Goal: Task Accomplishment & Management: Use online tool/utility

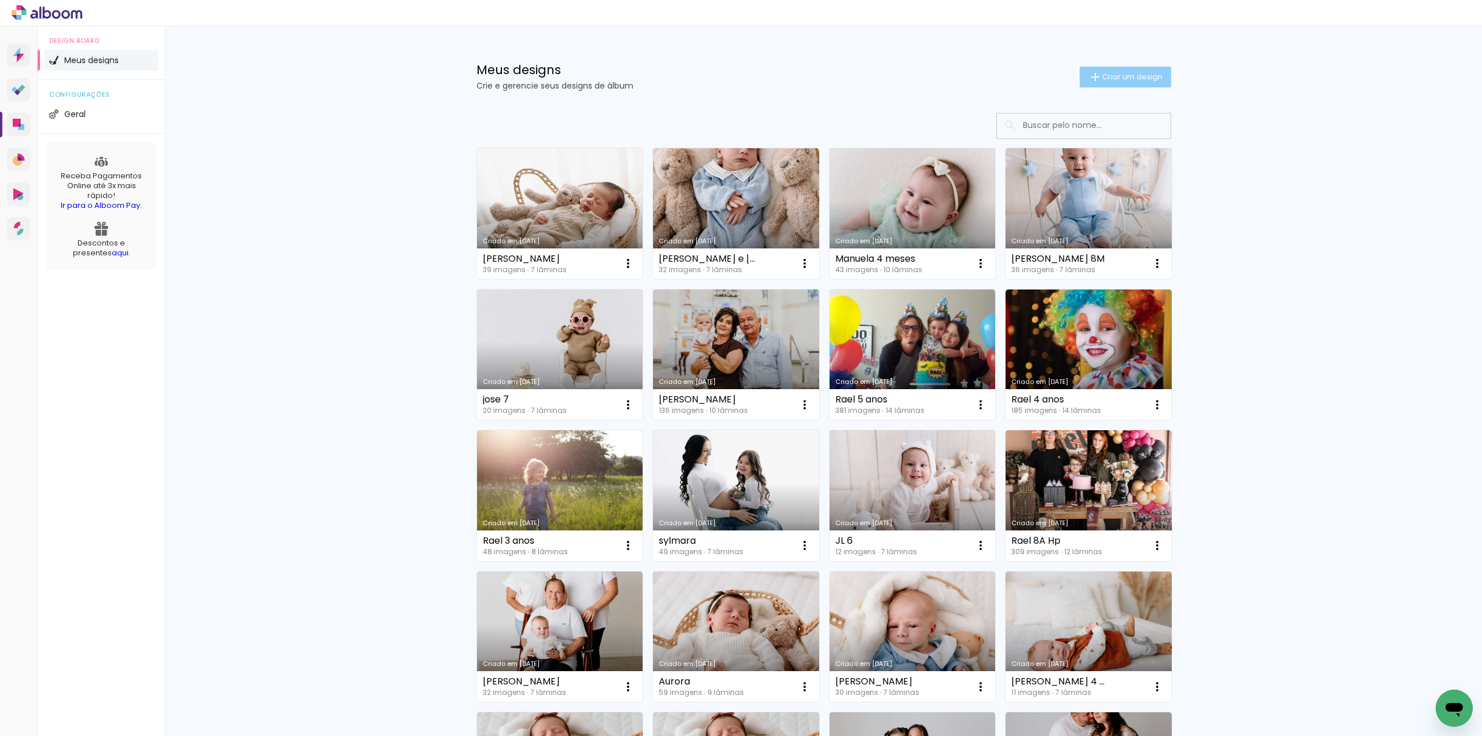
click at [1126, 75] on span "Criar um design" at bounding box center [1132, 77] width 60 height 8
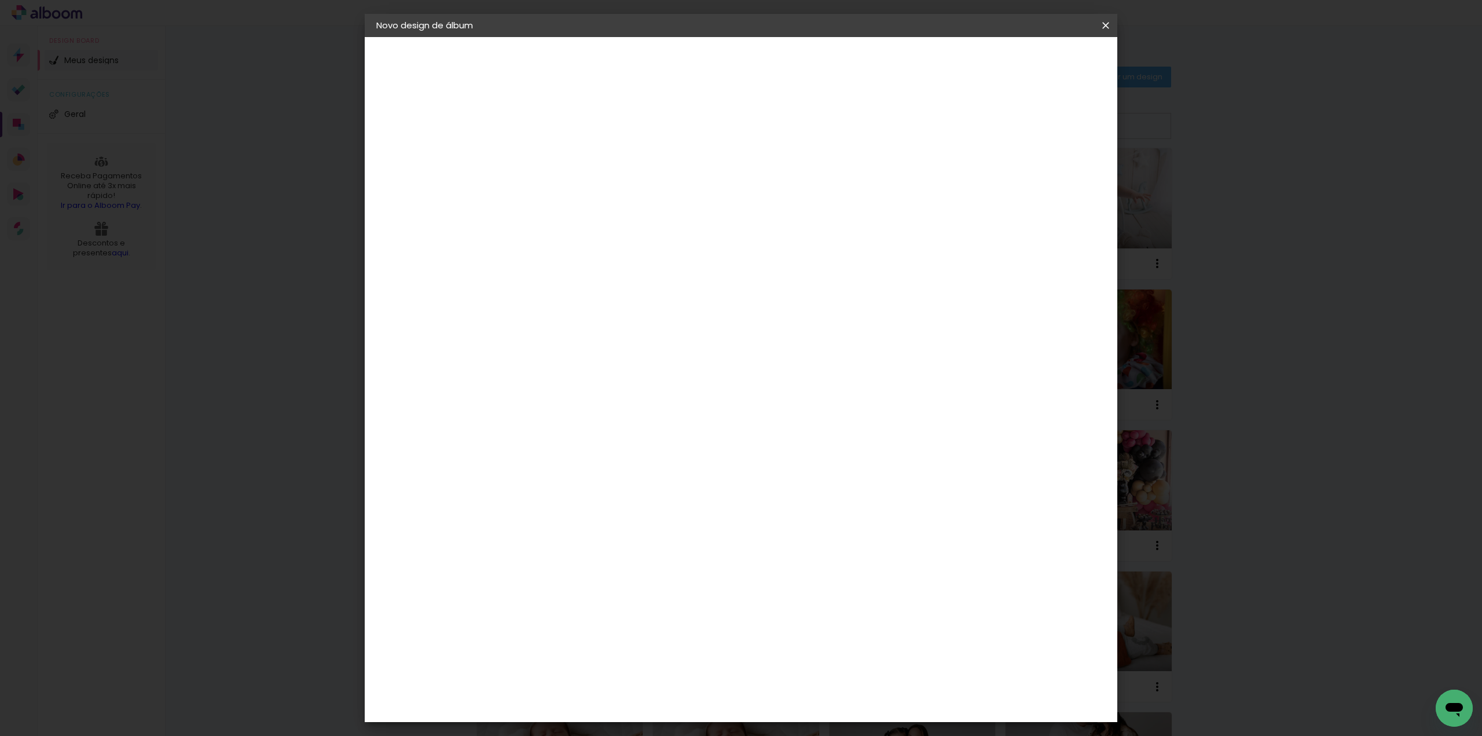
click at [566, 150] on input at bounding box center [566, 155] width 0 height 18
type input "jose 9 meses"
type paper-input "jose 9 meses"
click at [0, 0] on slot "Avançar" at bounding box center [0, 0] width 0 height 0
click at [592, 213] on input at bounding box center [595, 220] width 117 height 14
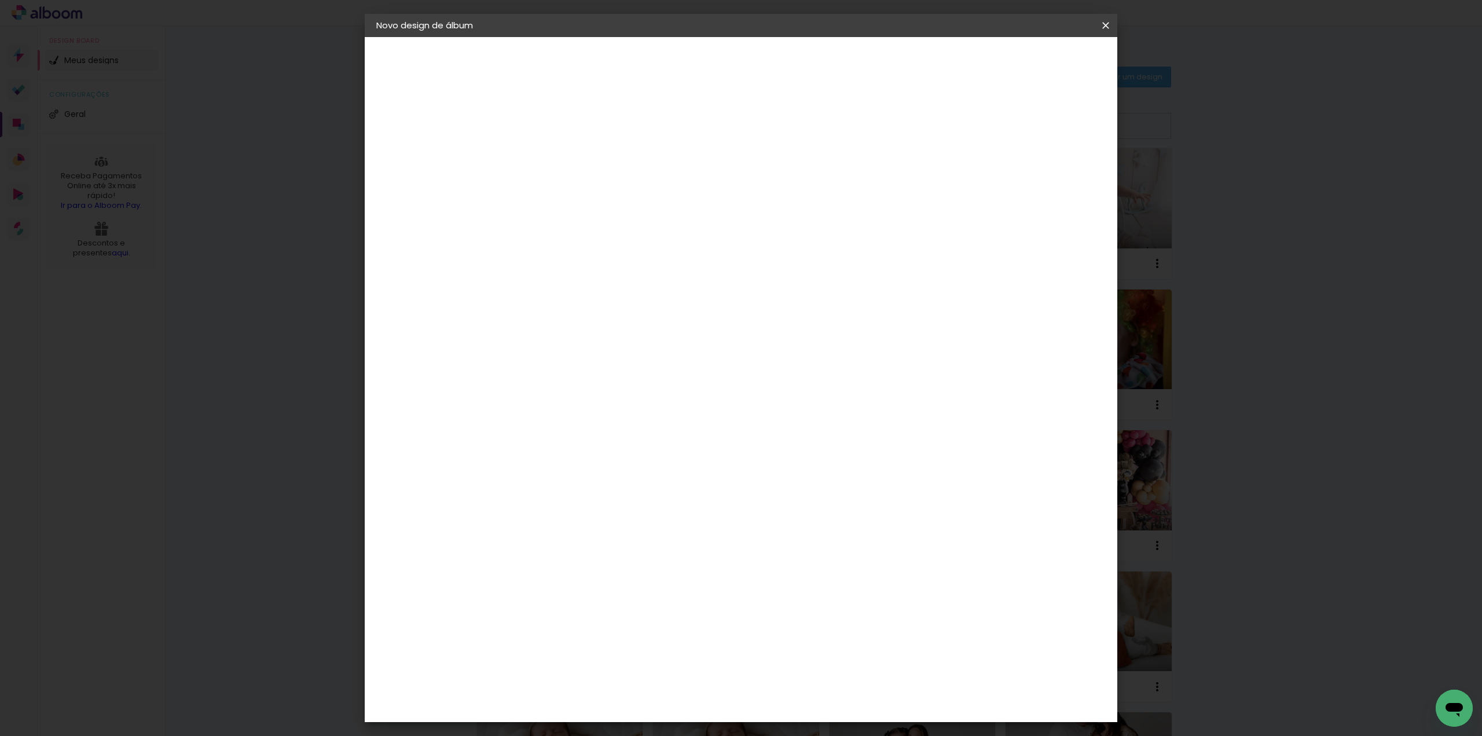
type input "red"
type paper-input "red"
click at [597, 253] on paper-item "RedLab" at bounding box center [584, 261] width 102 height 25
click at [0, 0] on slot "Avançar" at bounding box center [0, 0] width 0 height 0
click at [644, 490] on span "20 × 20" at bounding box center [617, 505] width 54 height 31
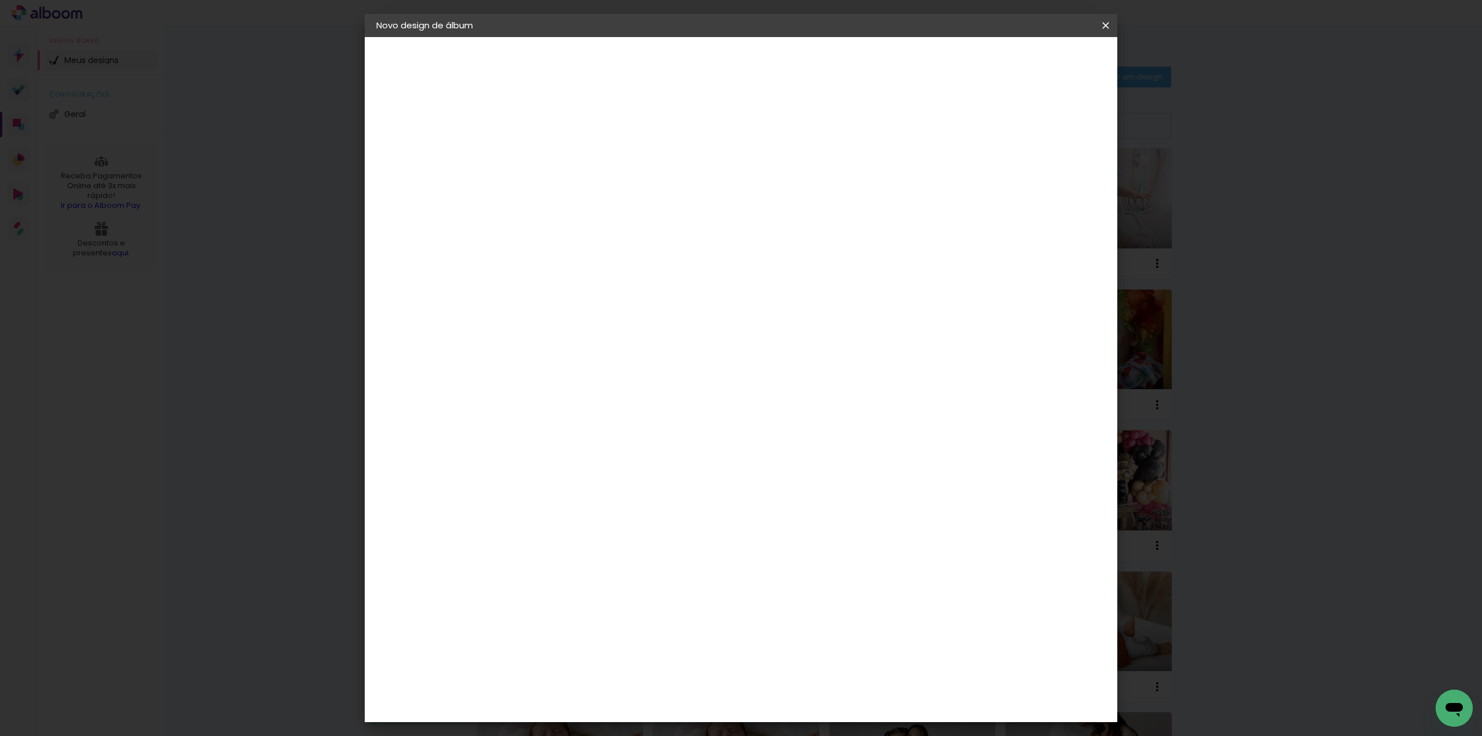
click at [754, 68] on paper-button "Avançar" at bounding box center [725, 62] width 57 height 20
click at [1033, 60] on span "Iniciar design" at bounding box center [1006, 61] width 53 height 8
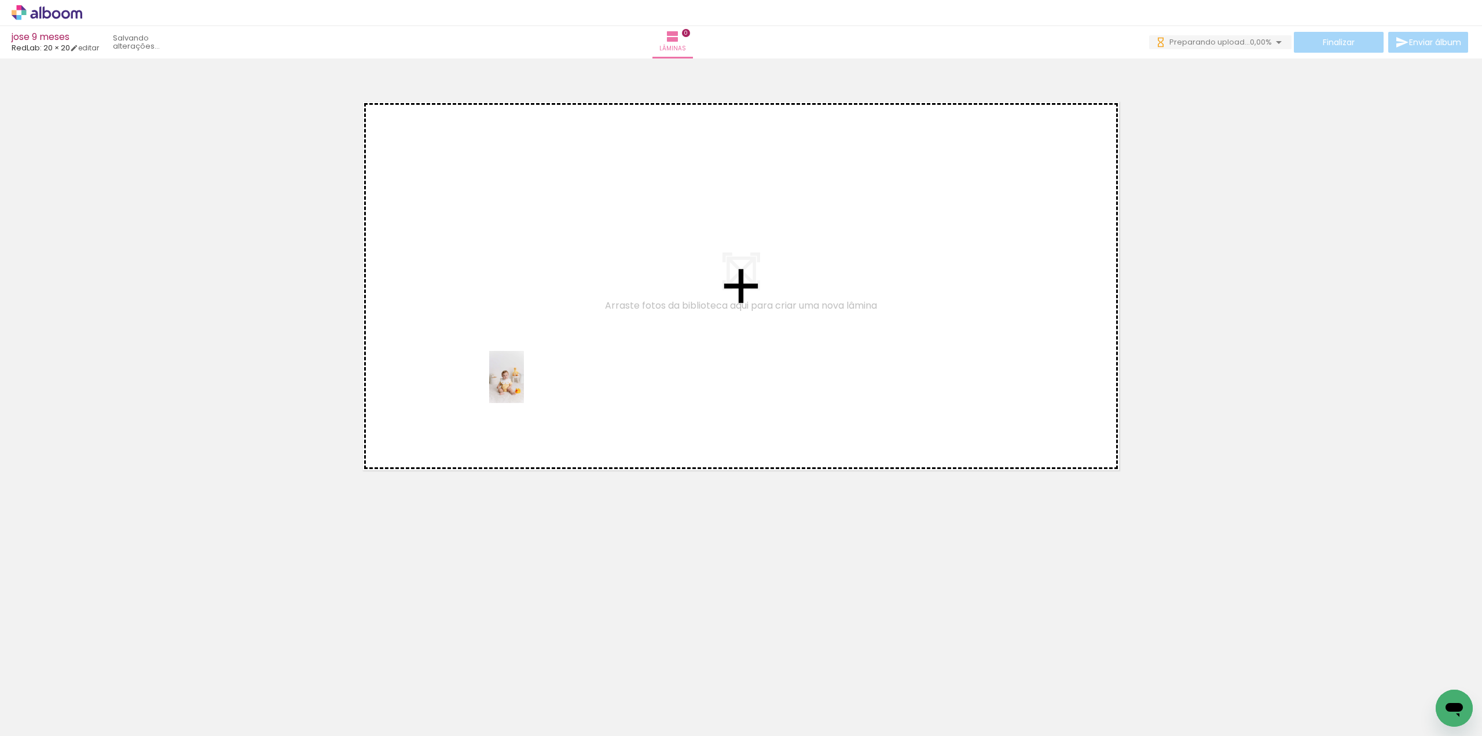
drag, startPoint x: 127, startPoint y: 699, endPoint x: 525, endPoint y: 385, distance: 506.9
click at [525, 385] on quentale-workspace at bounding box center [741, 368] width 1482 height 736
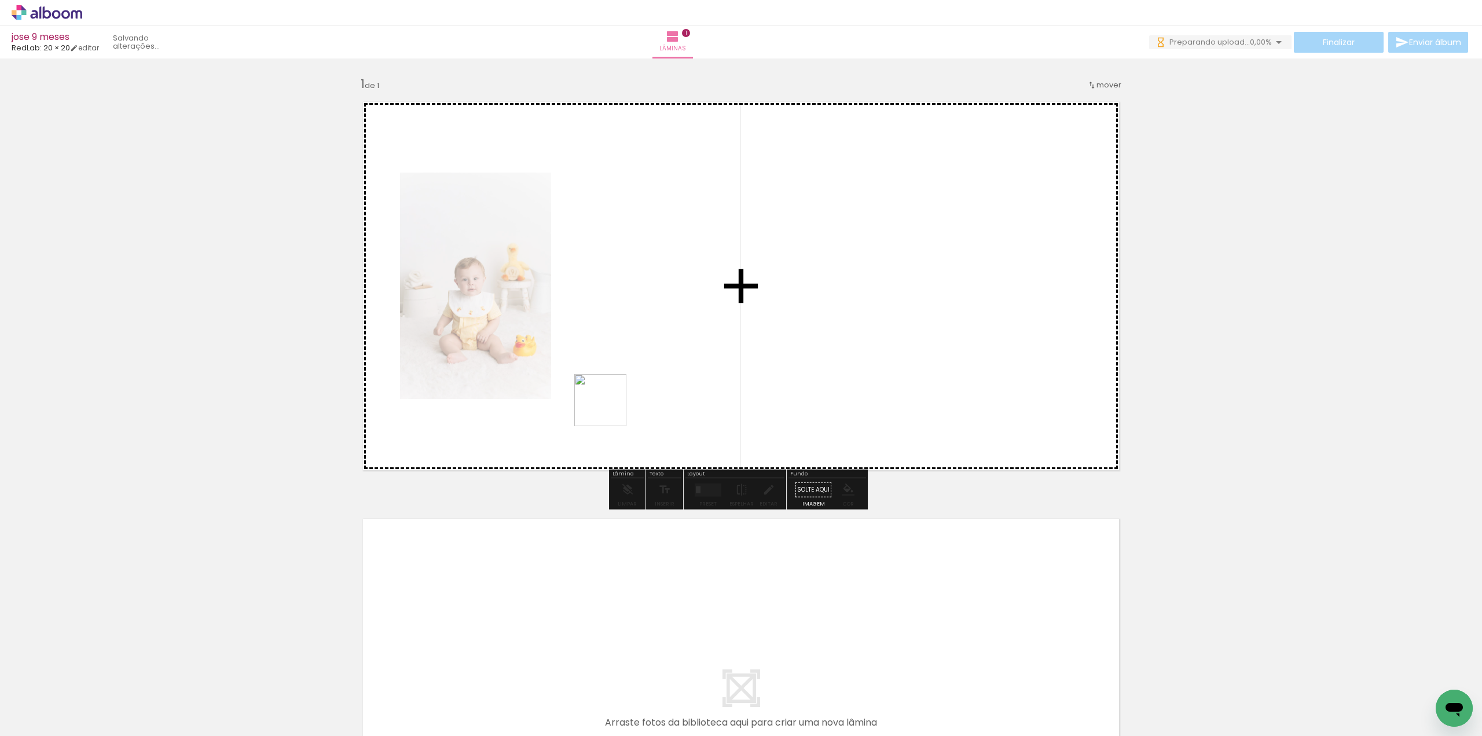
drag, startPoint x: 271, startPoint y: 631, endPoint x: 727, endPoint y: 374, distance: 523.8
click at [729, 368] on quentale-workspace at bounding box center [741, 368] width 1482 height 736
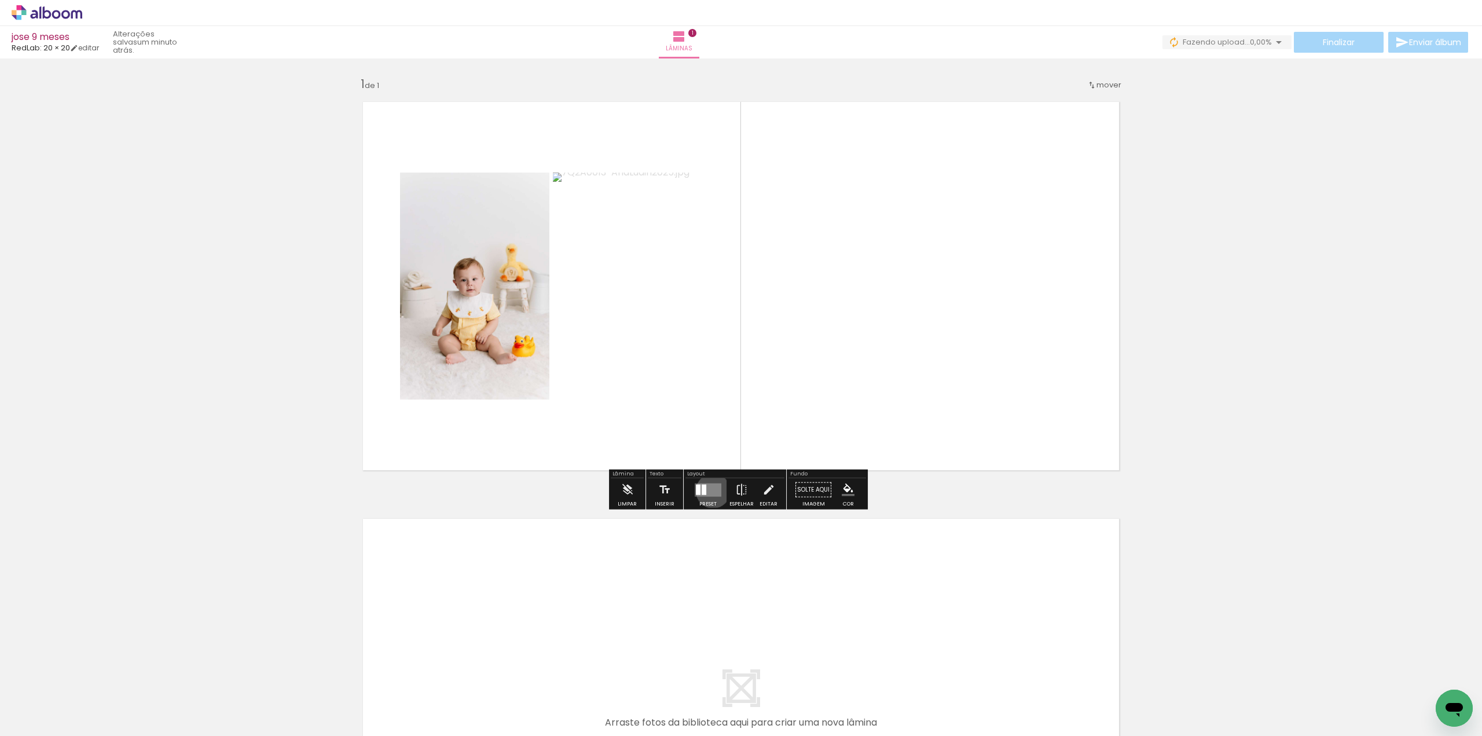
click at [710, 490] on quentale-layouter at bounding box center [708, 489] width 27 height 13
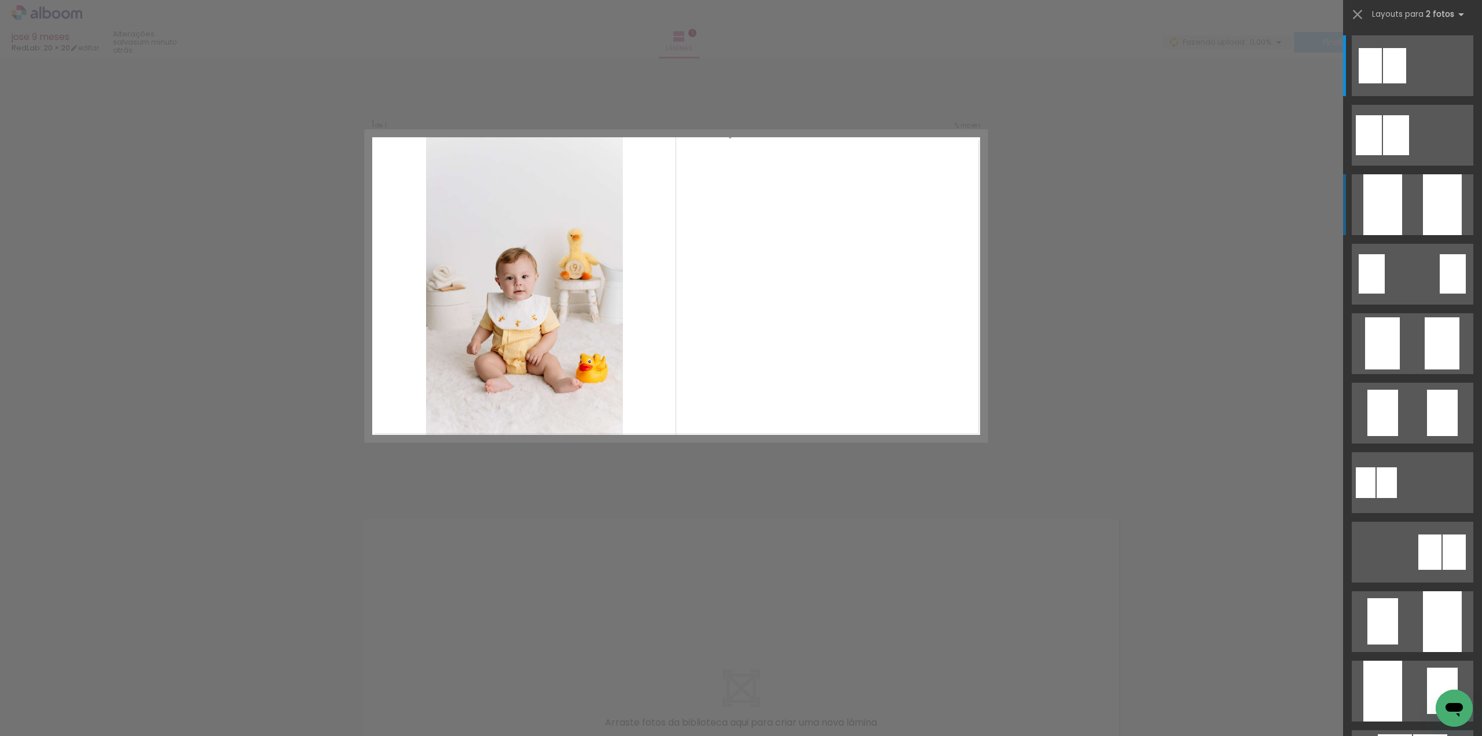
click at [1440, 219] on div at bounding box center [1442, 204] width 39 height 61
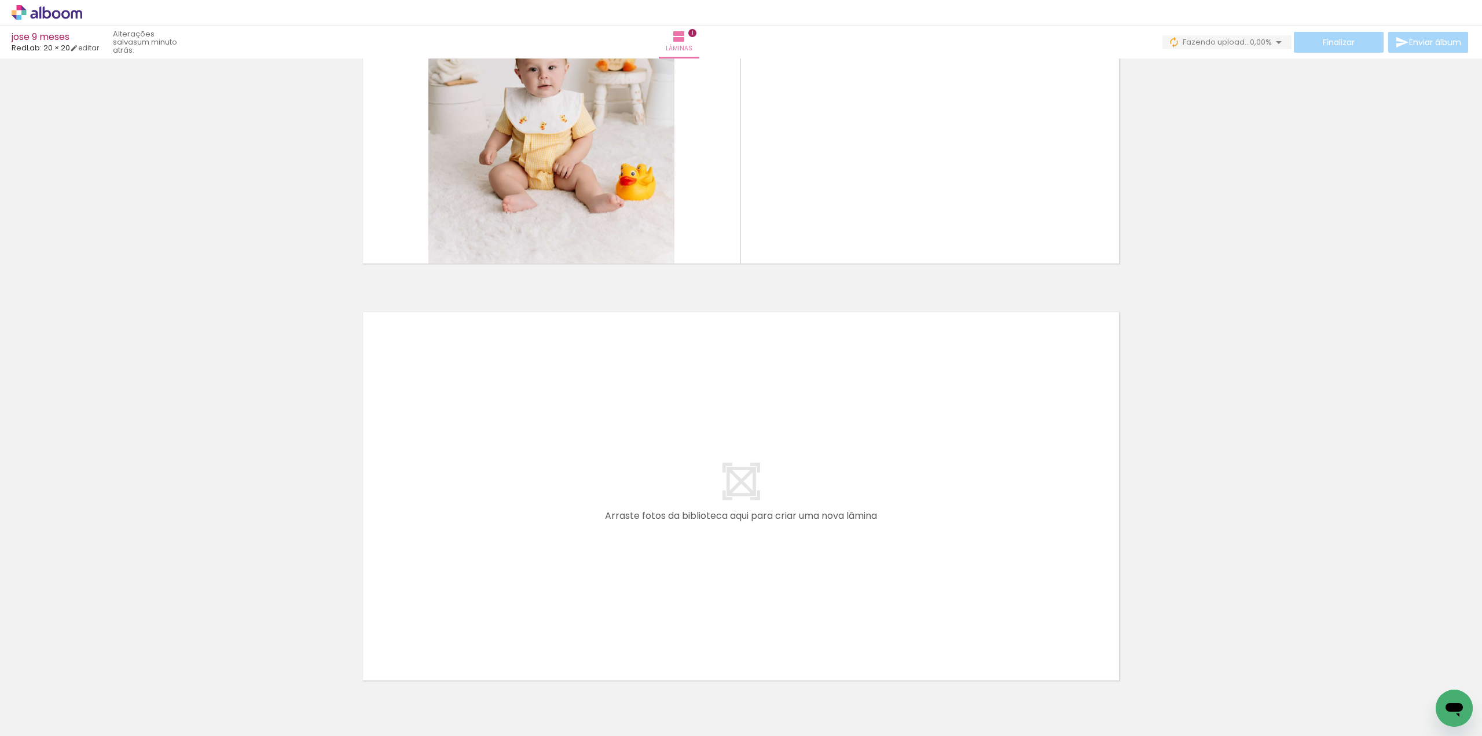
scroll to position [273, 0]
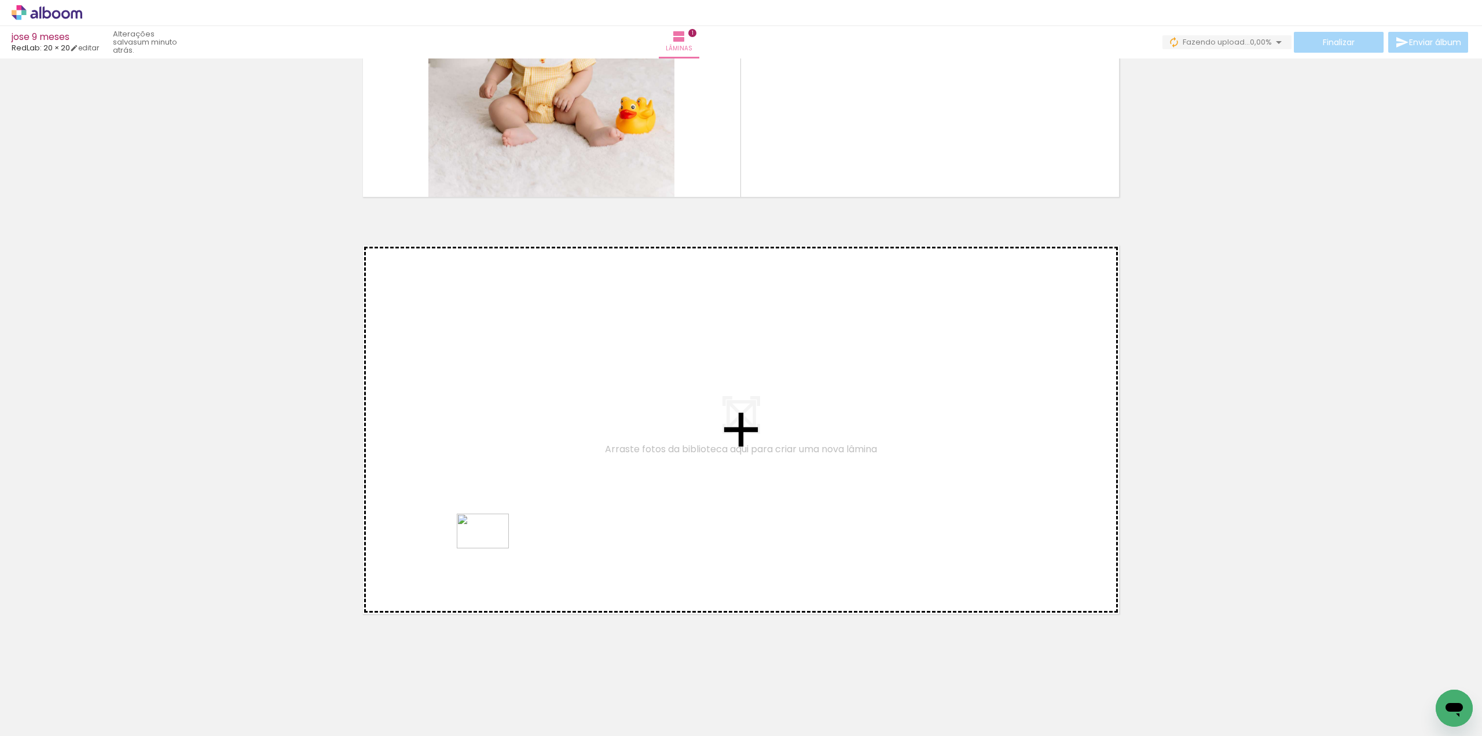
drag, startPoint x: 286, startPoint y: 680, endPoint x: 494, endPoint y: 547, distance: 247.0
click at [494, 547] on quentale-workspace at bounding box center [741, 368] width 1482 height 736
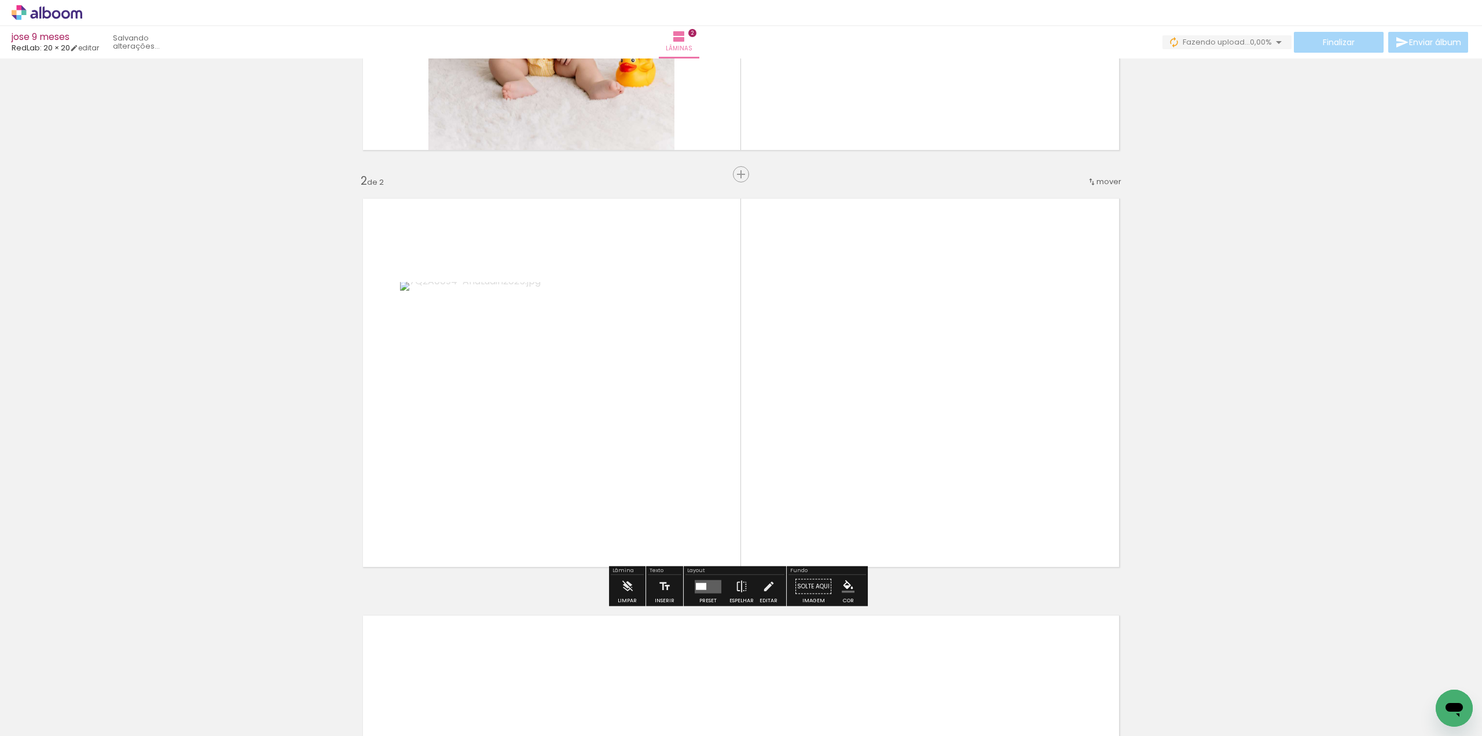
scroll to position [342, 0]
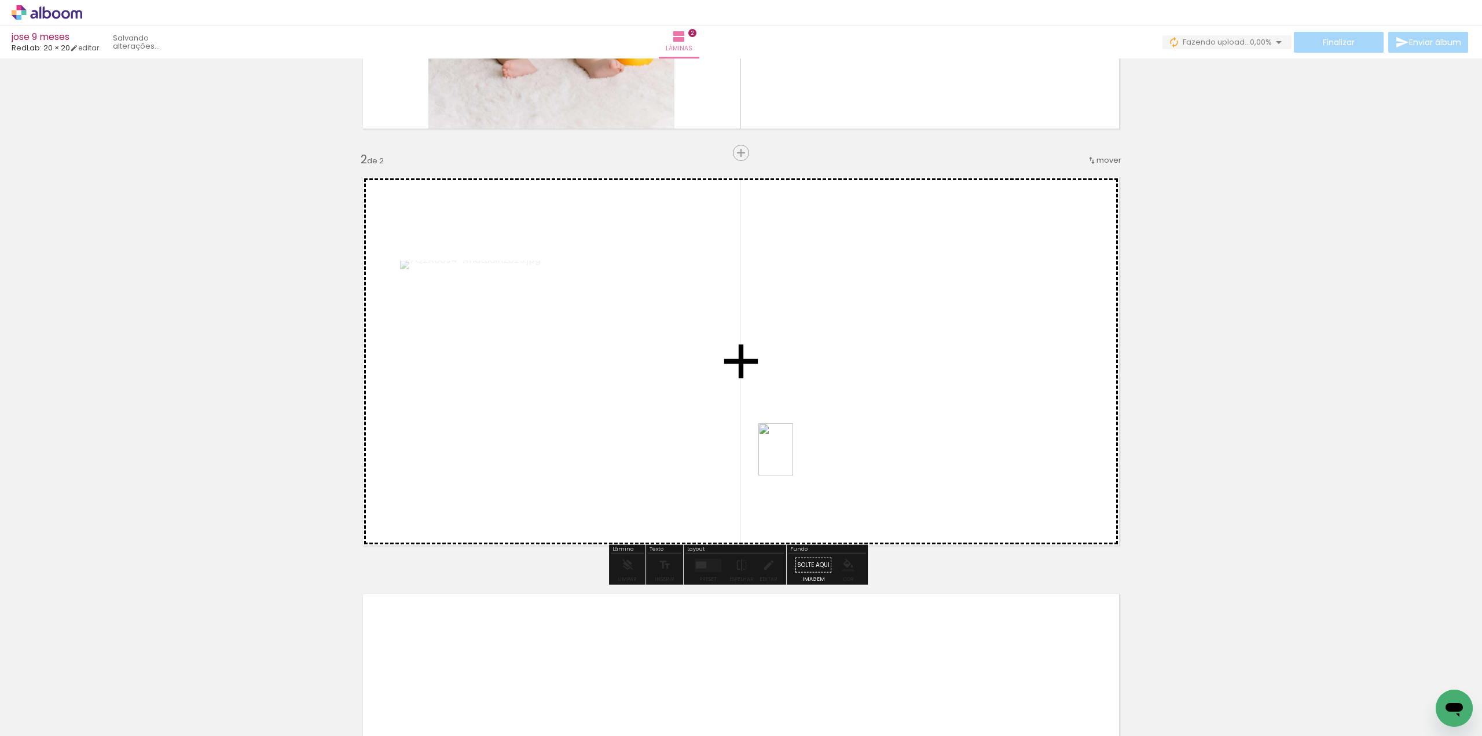
drag, startPoint x: 328, startPoint y: 699, endPoint x: 793, endPoint y: 458, distance: 524.0
click at [793, 458] on quentale-workspace at bounding box center [741, 368] width 1482 height 736
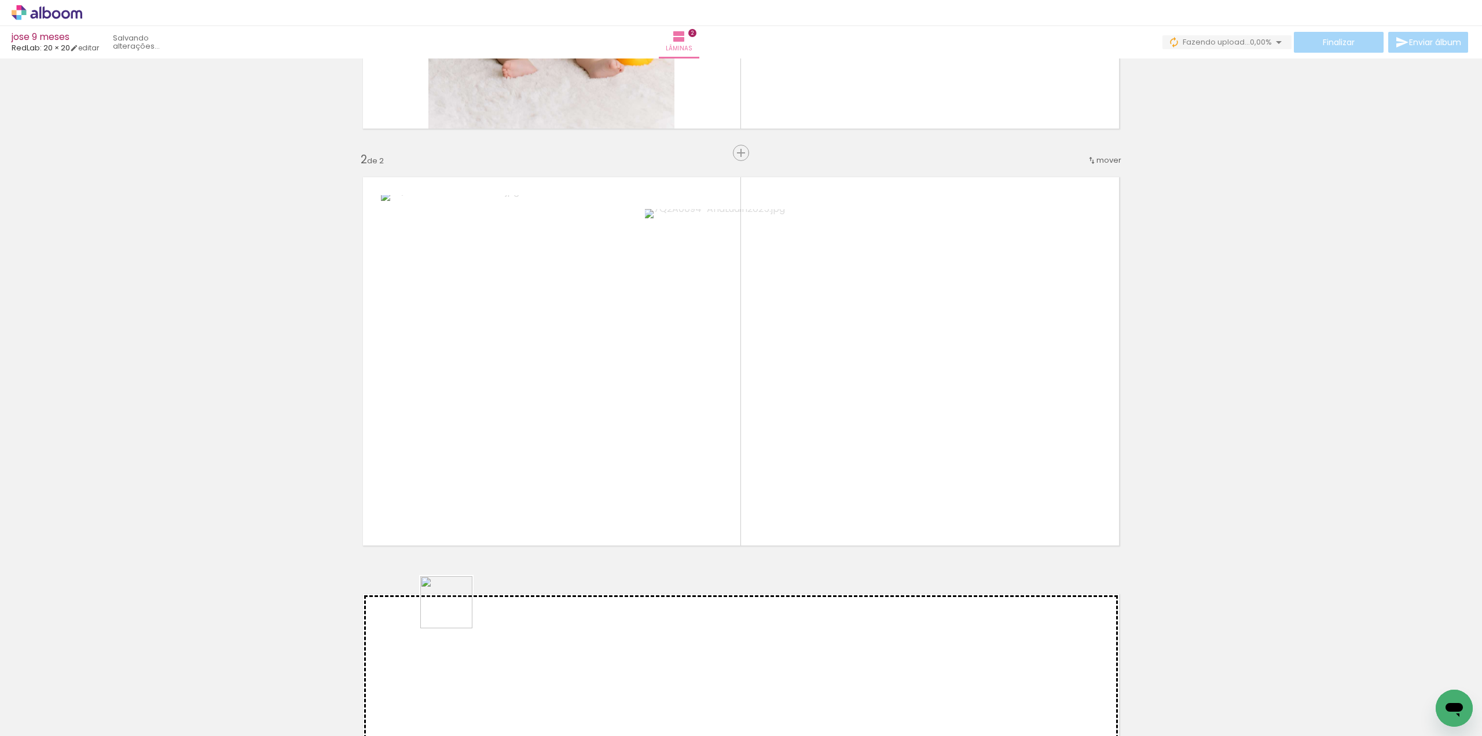
drag, startPoint x: 407, startPoint y: 691, endPoint x: 556, endPoint y: 490, distance: 249.8
click at [556, 489] on quentale-workspace at bounding box center [741, 368] width 1482 height 736
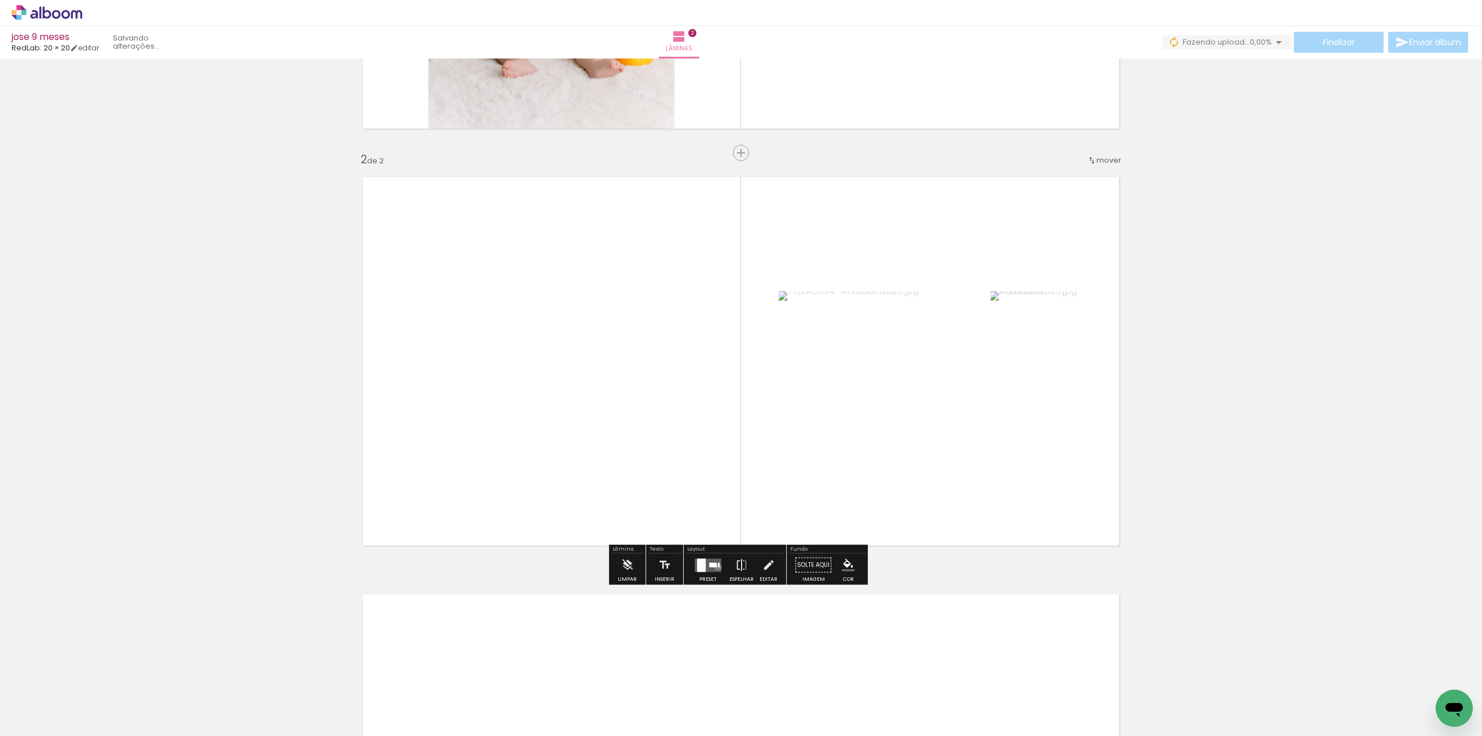
click at [715, 566] on quentale-layouter at bounding box center [708, 564] width 27 height 13
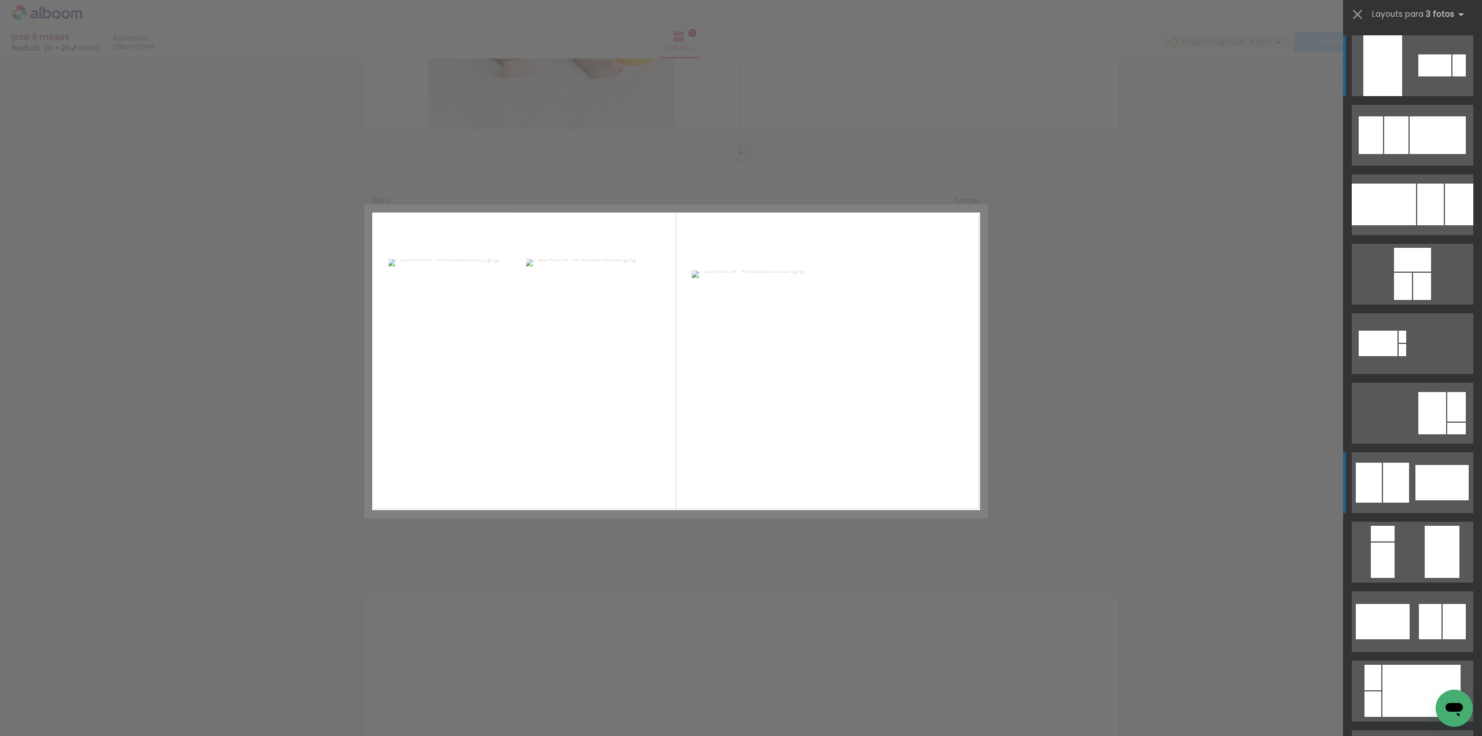
click at [1397, 483] on div at bounding box center [1396, 482] width 26 height 40
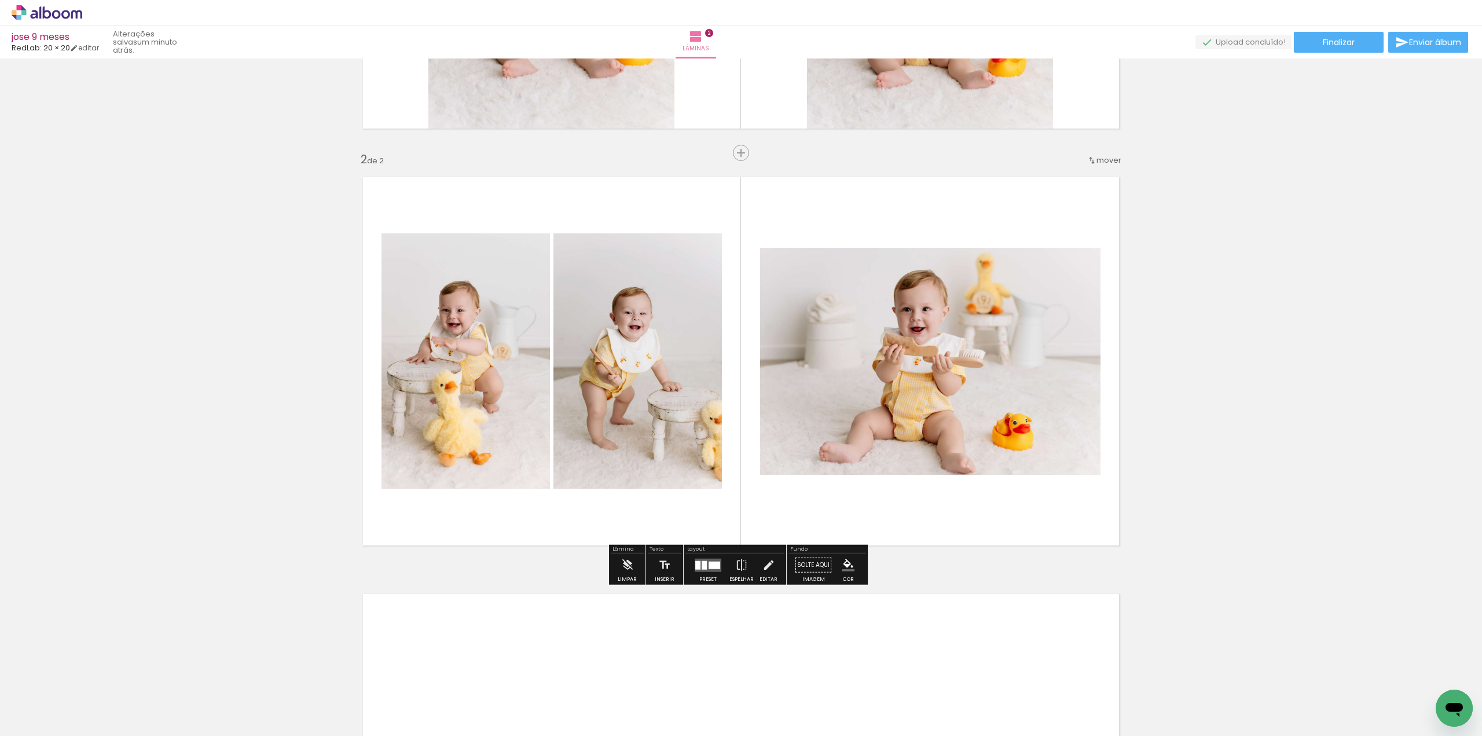
click at [710, 568] on quentale-layouter at bounding box center [708, 564] width 27 height 13
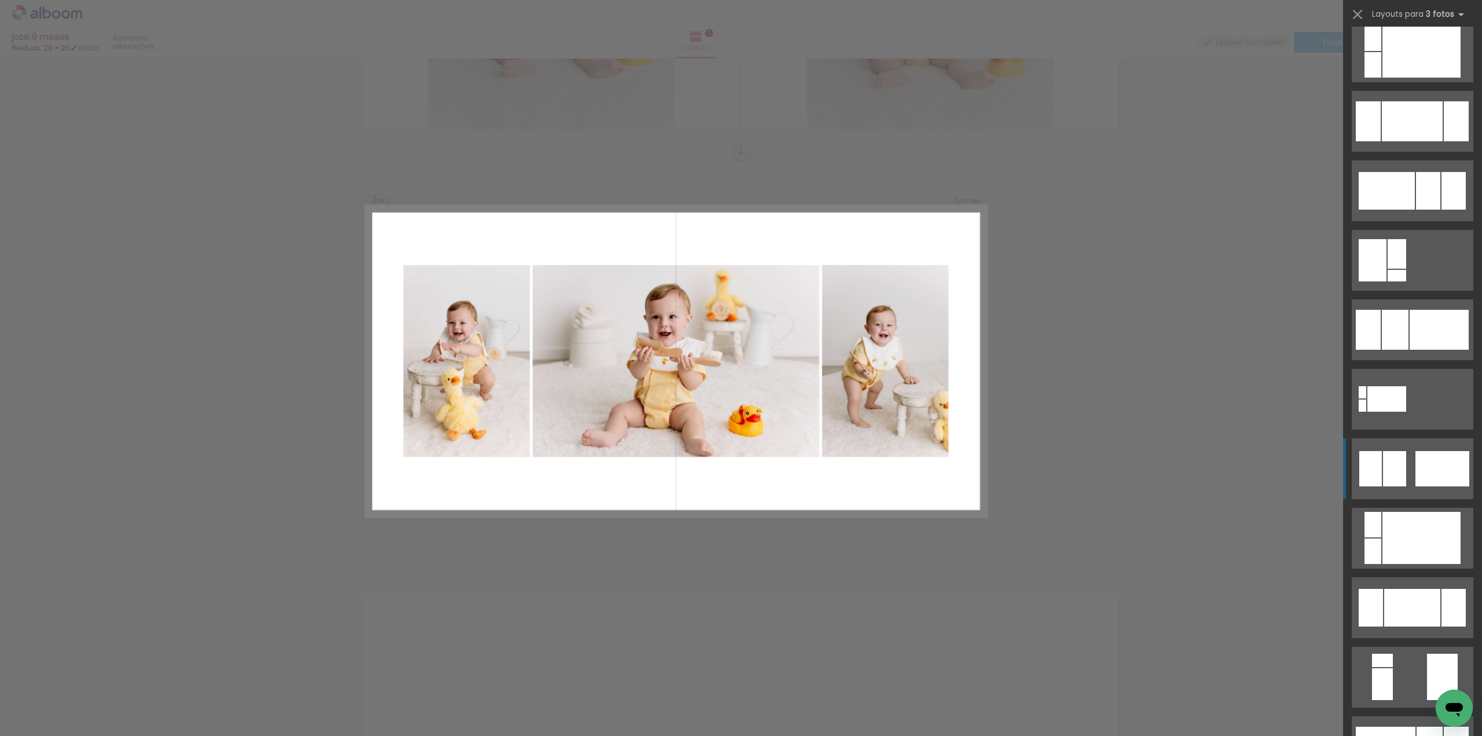
scroll to position [648, 0]
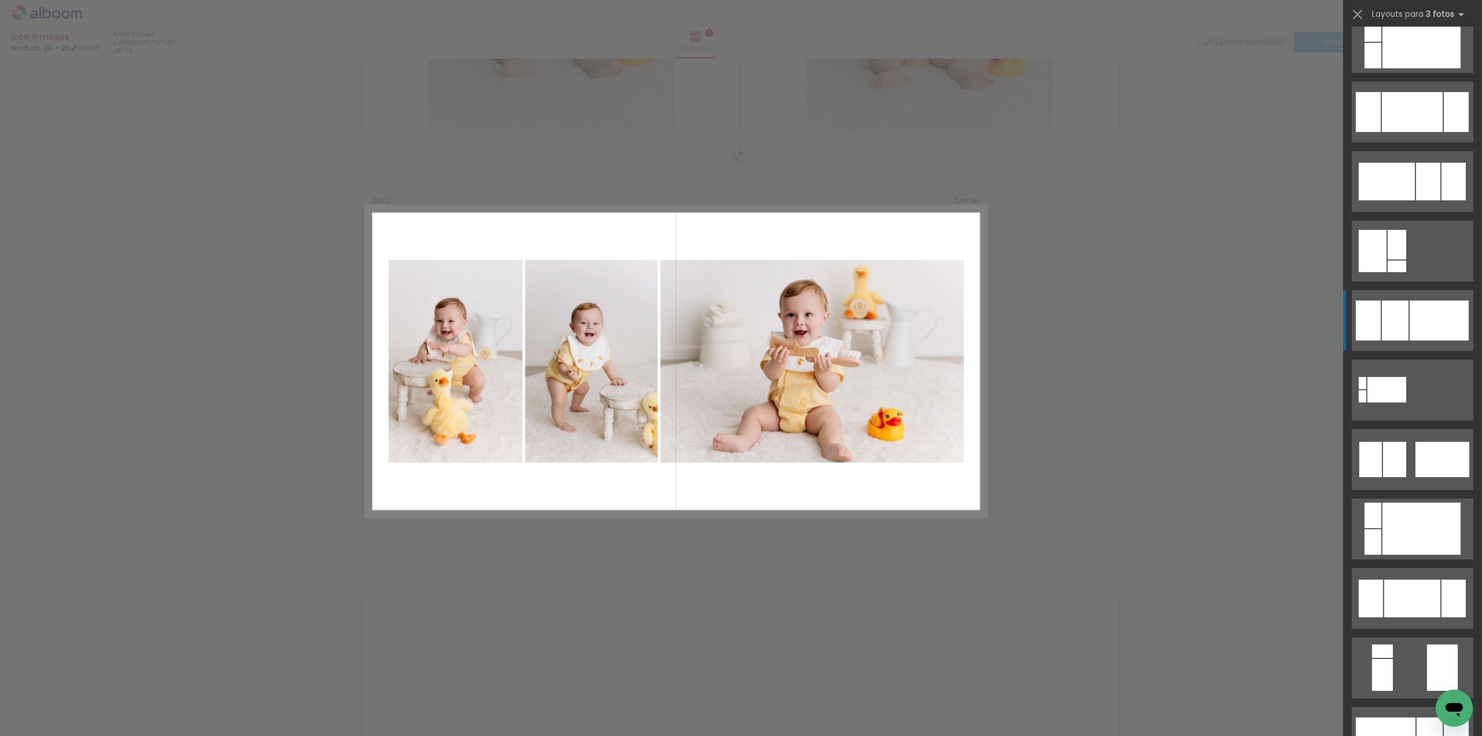
click at [1432, 333] on div at bounding box center [1438, 320] width 59 height 40
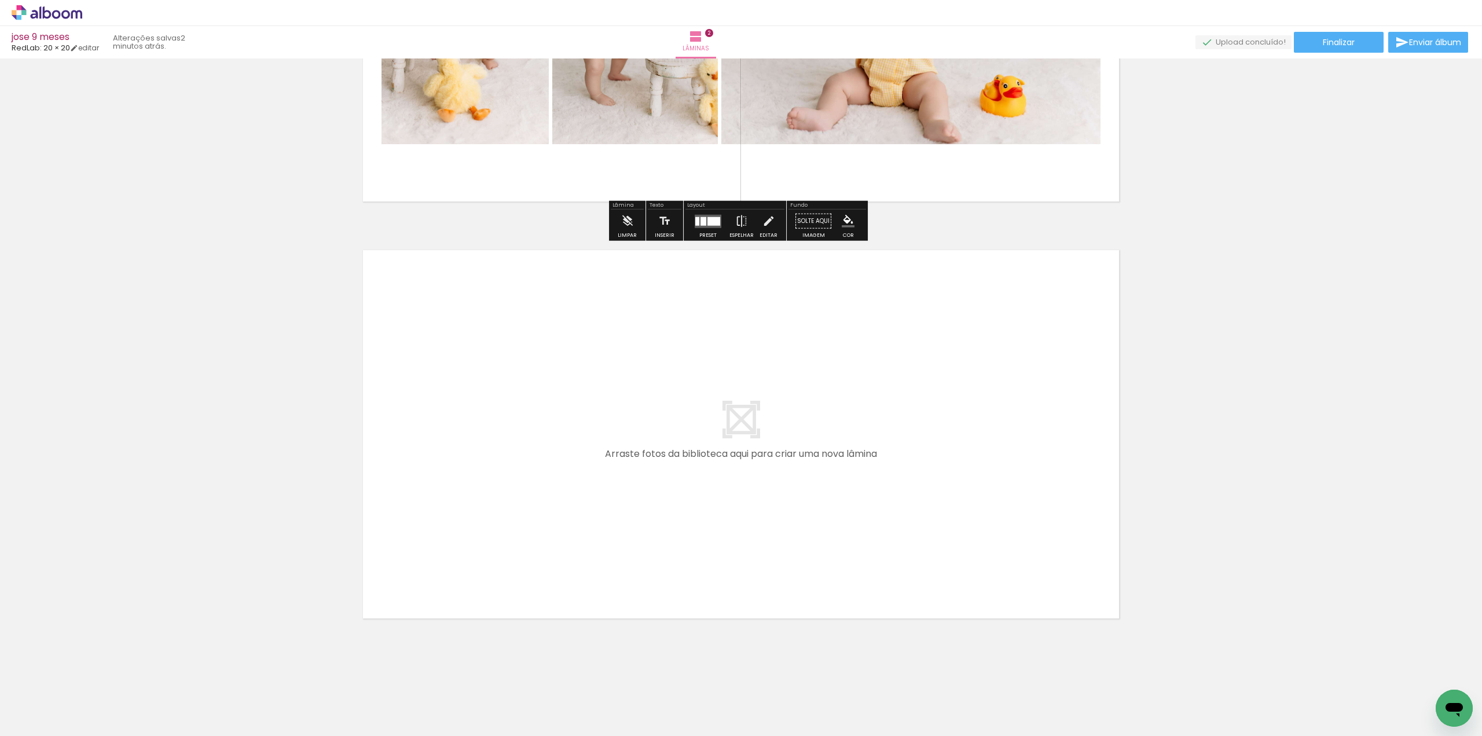
scroll to position [689, 0]
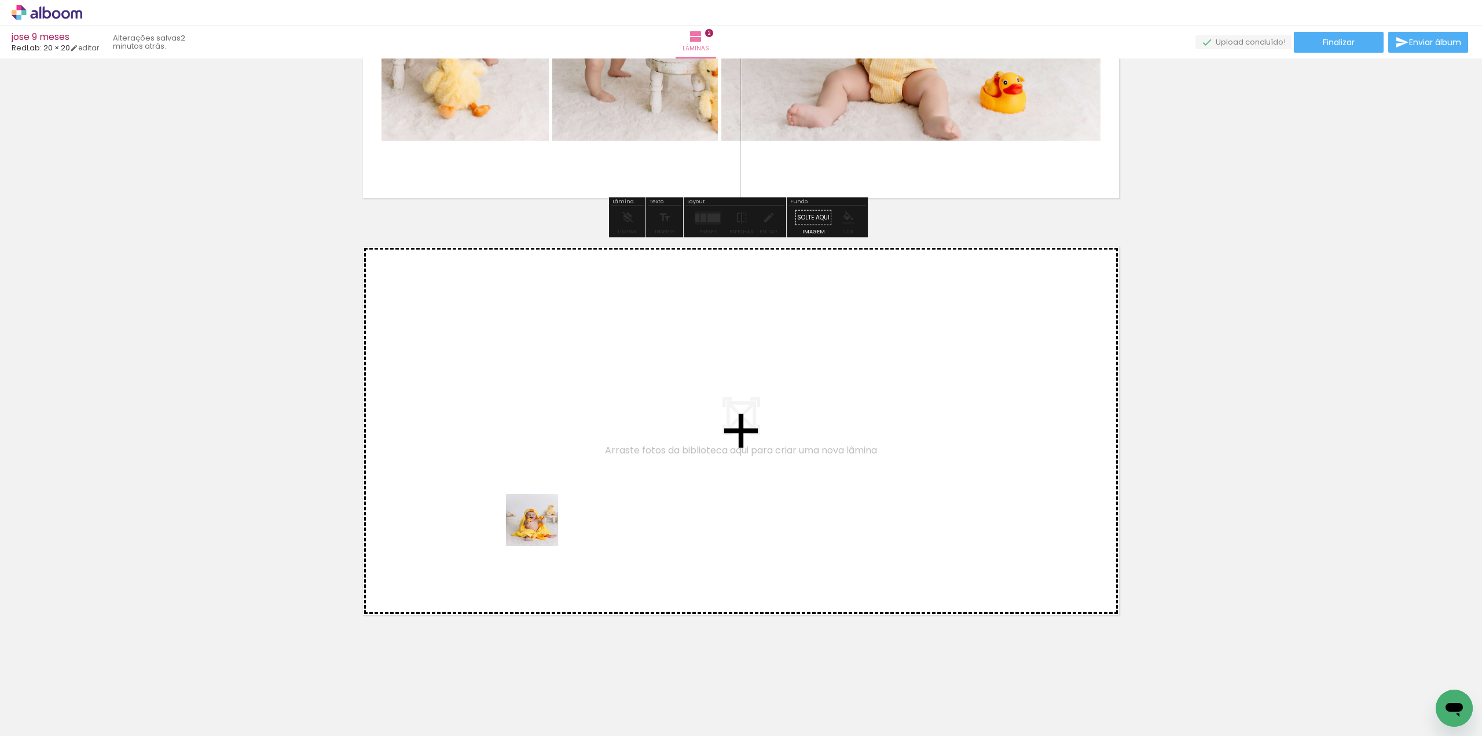
drag, startPoint x: 516, startPoint y: 579, endPoint x: 543, endPoint y: 524, distance: 61.6
click at [543, 524] on quentale-workspace at bounding box center [741, 368] width 1482 height 736
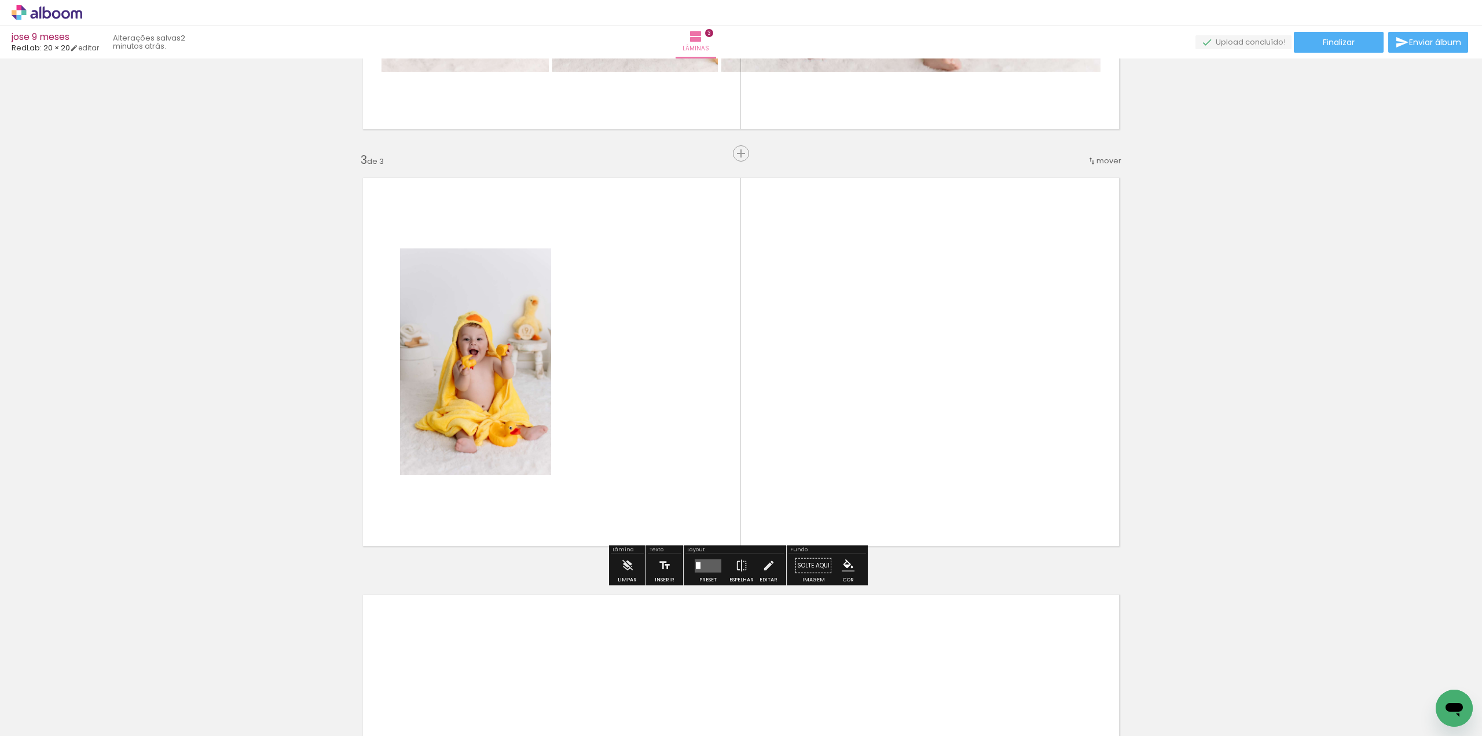
scroll to position [758, 0]
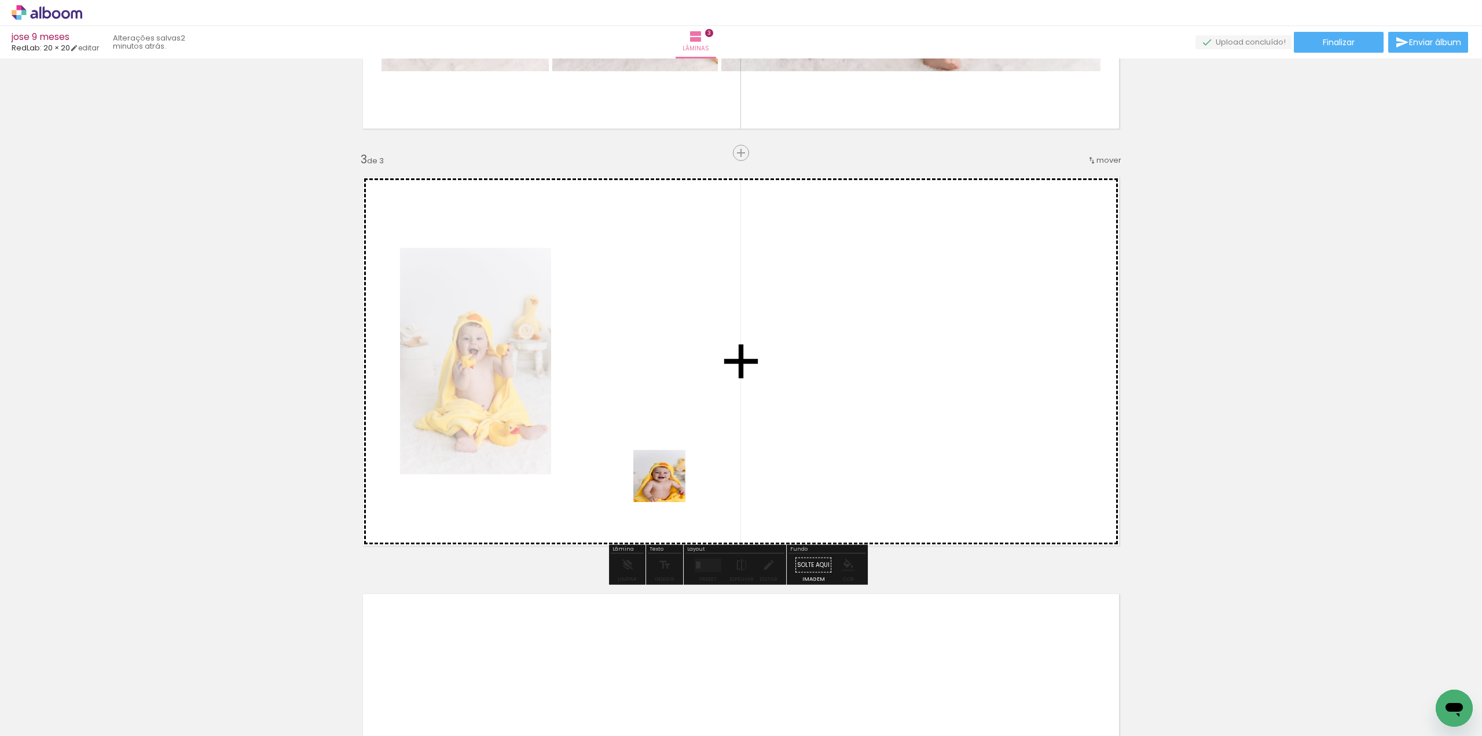
drag, startPoint x: 616, startPoint y: 550, endPoint x: 703, endPoint y: 447, distance: 134.8
click at [703, 447] on quentale-workspace at bounding box center [741, 368] width 1482 height 736
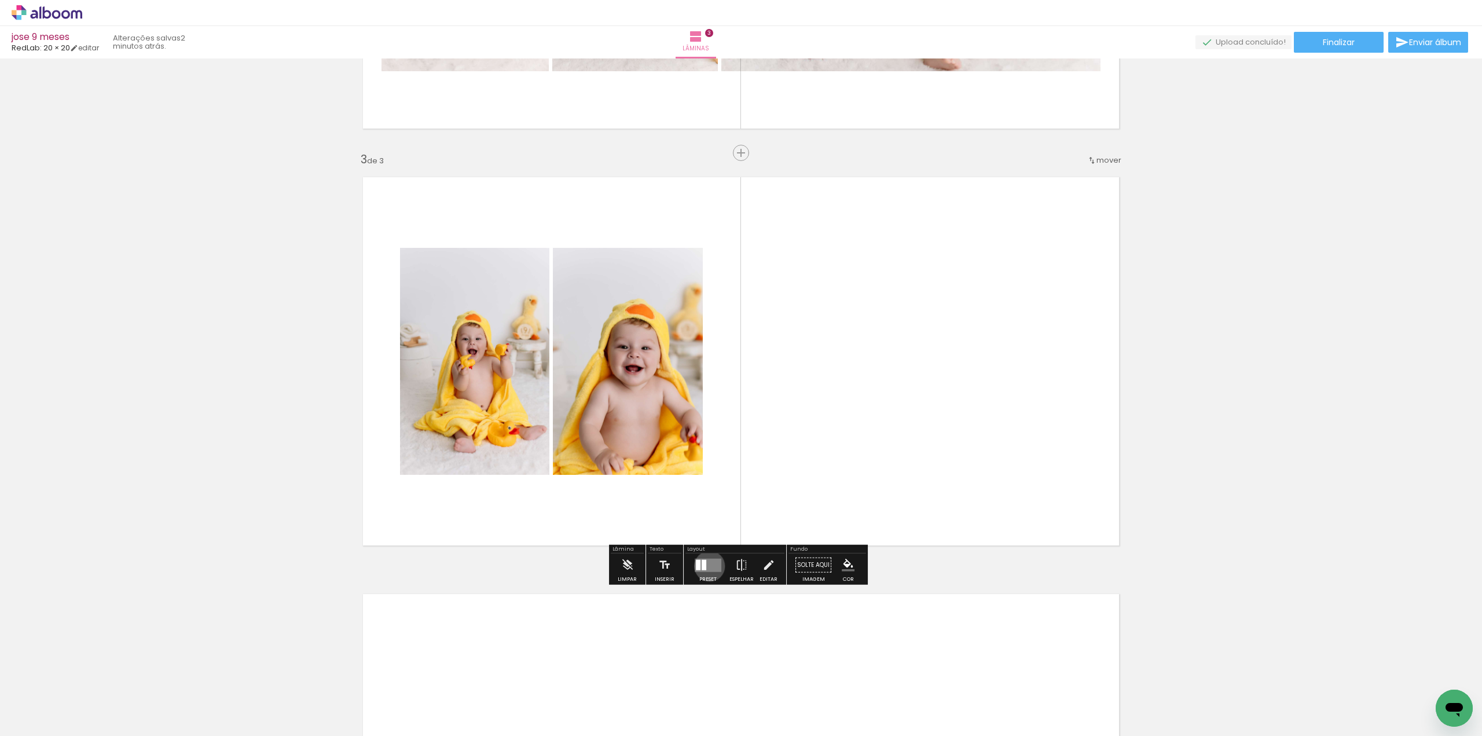
drag, startPoint x: 707, startPoint y: 566, endPoint x: 729, endPoint y: 559, distance: 23.6
click at [707, 566] on quentale-layouter at bounding box center [708, 564] width 27 height 13
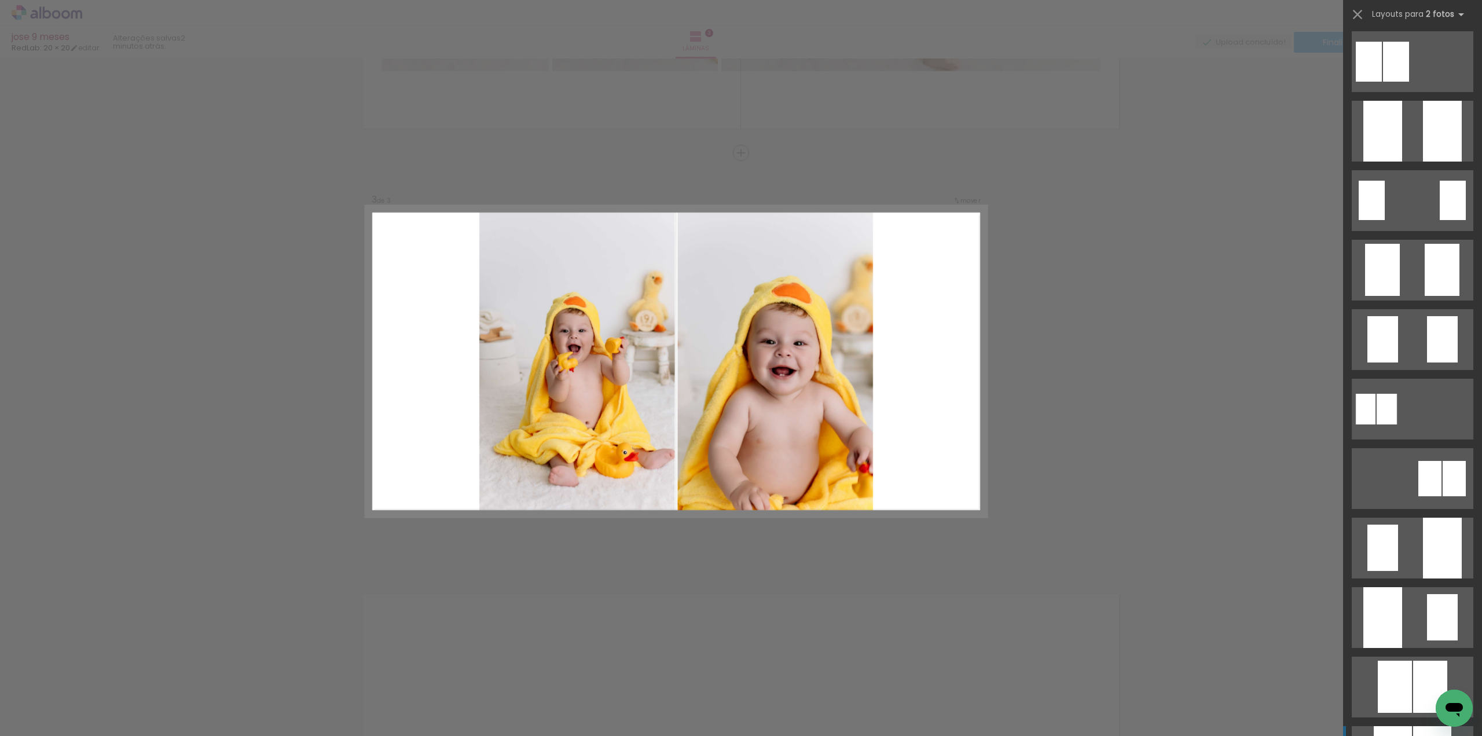
scroll to position [0, 0]
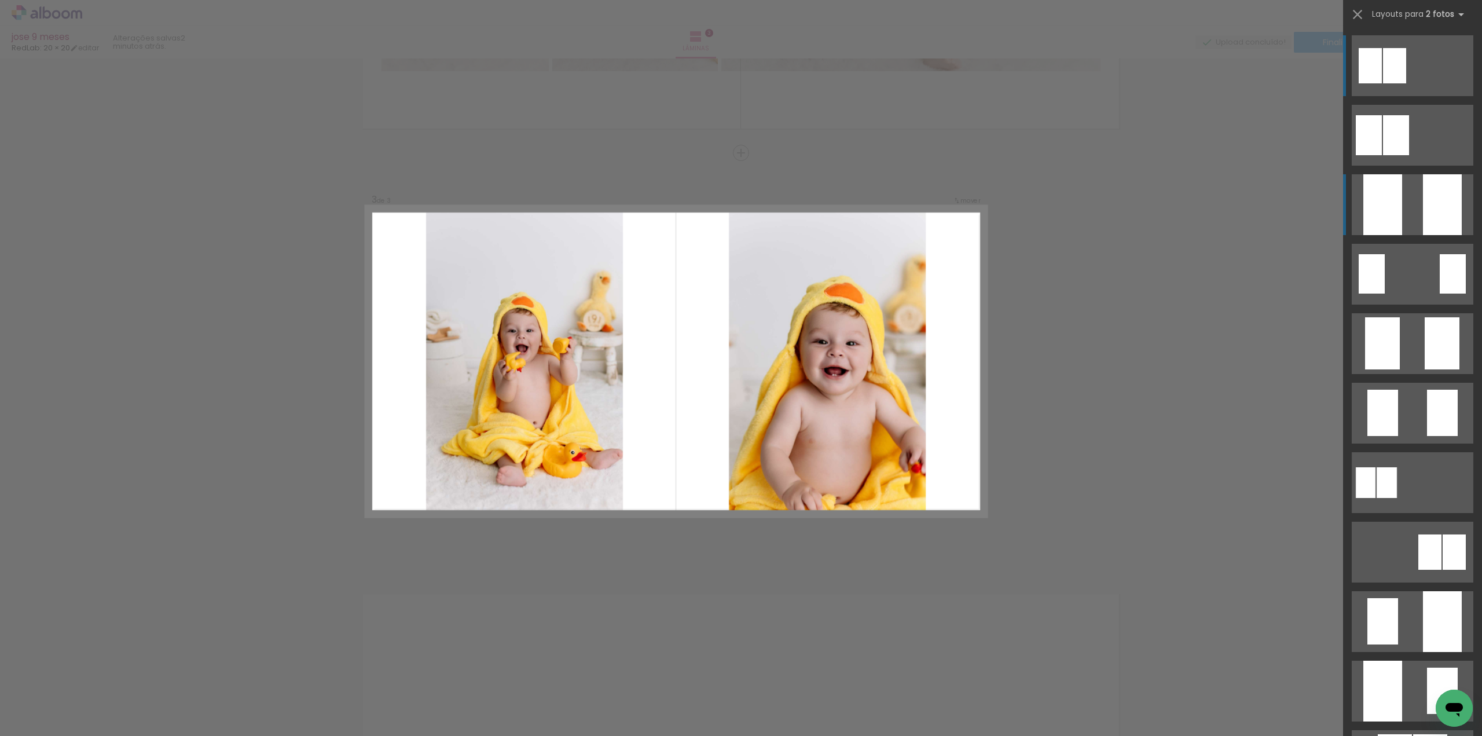
click at [1423, 207] on div at bounding box center [1442, 204] width 39 height 61
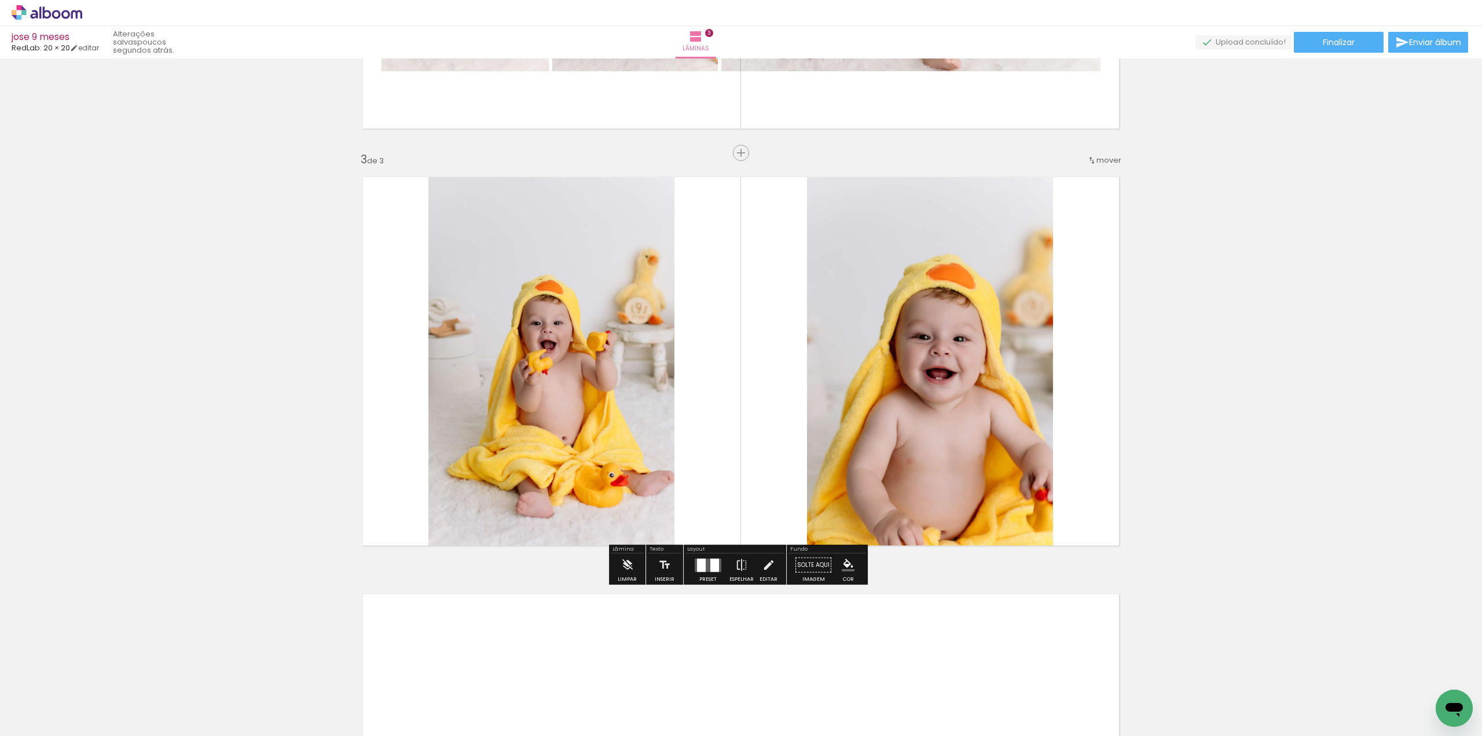
click at [619, 375] on quentale-photo at bounding box center [551, 361] width 246 height 388
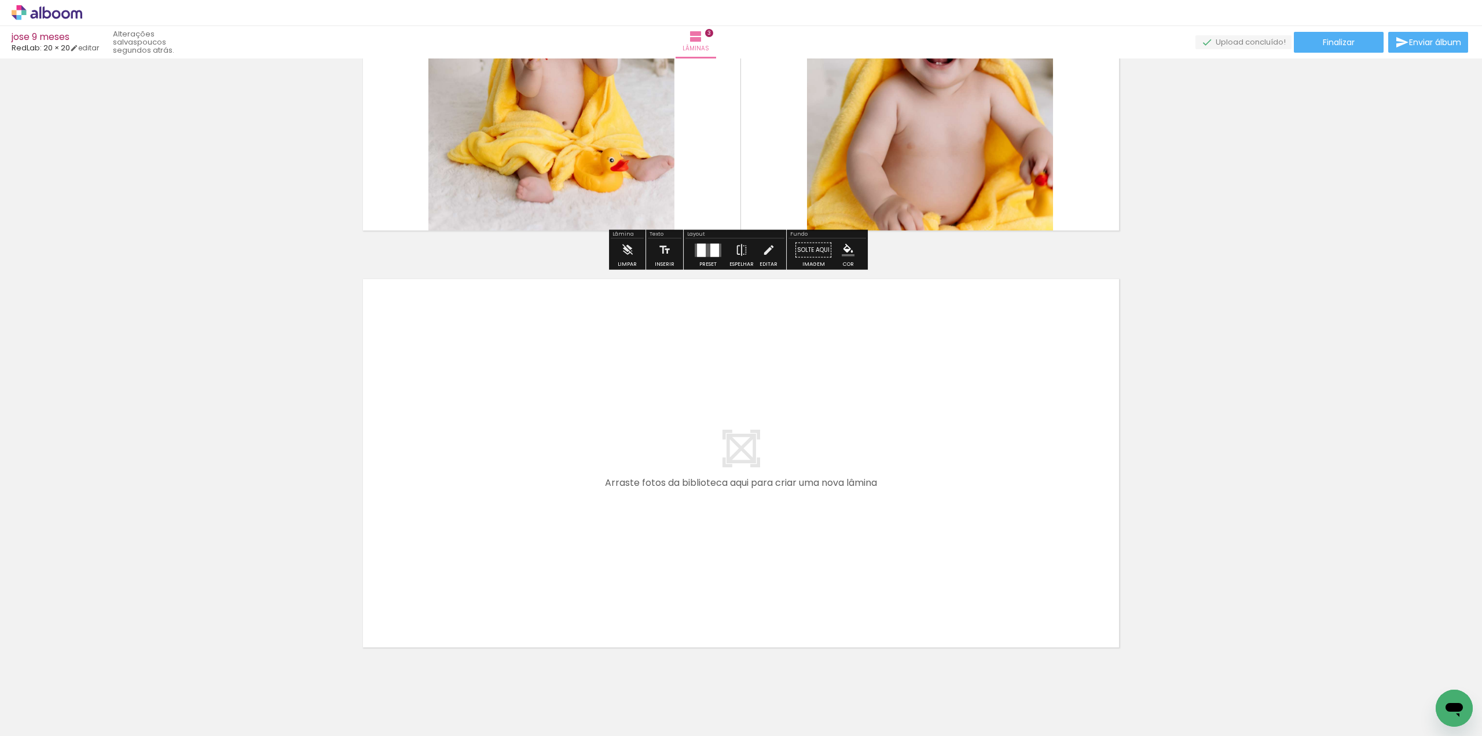
scroll to position [1107, 0]
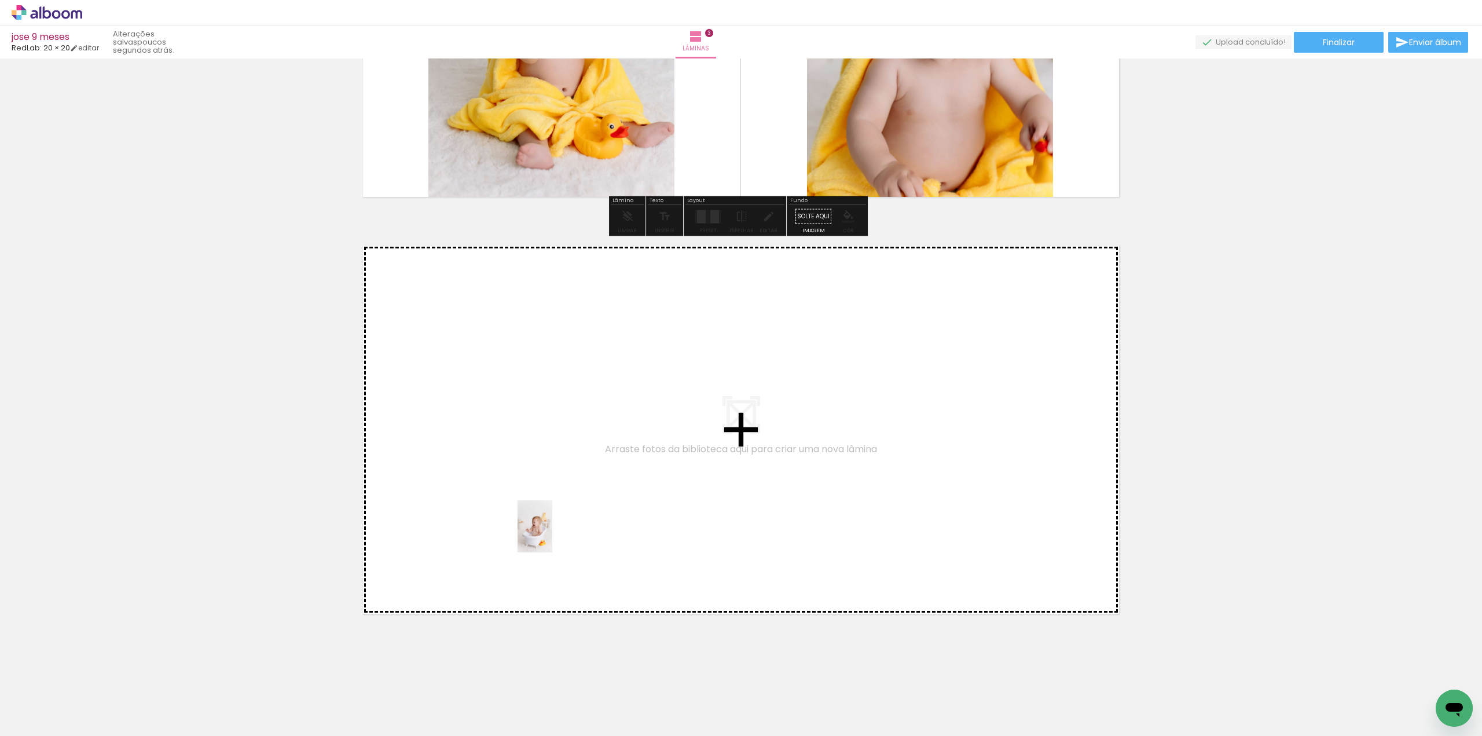
drag, startPoint x: 586, startPoint y: 667, endPoint x: 552, endPoint y: 535, distance: 136.2
click at [552, 535] on quentale-workspace at bounding box center [741, 368] width 1482 height 736
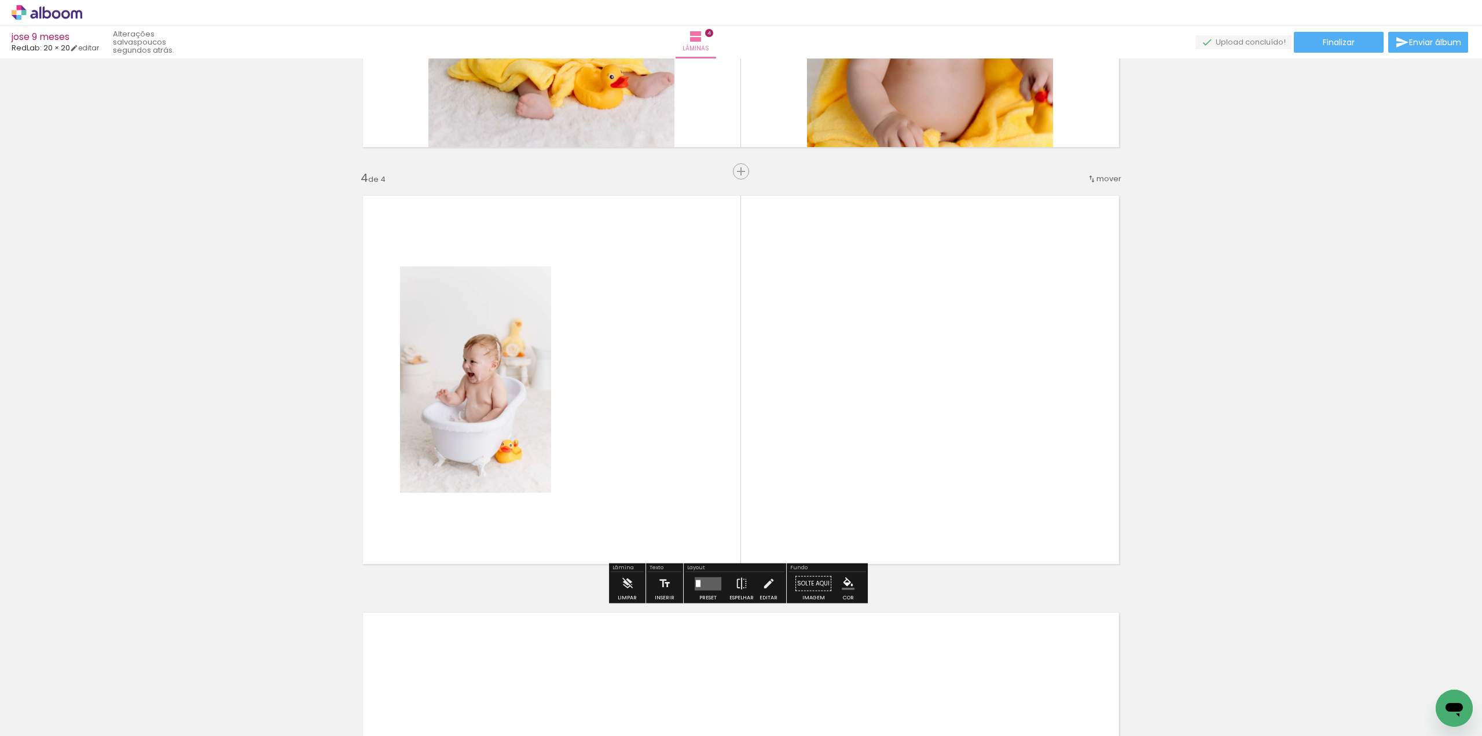
scroll to position [1175, 0]
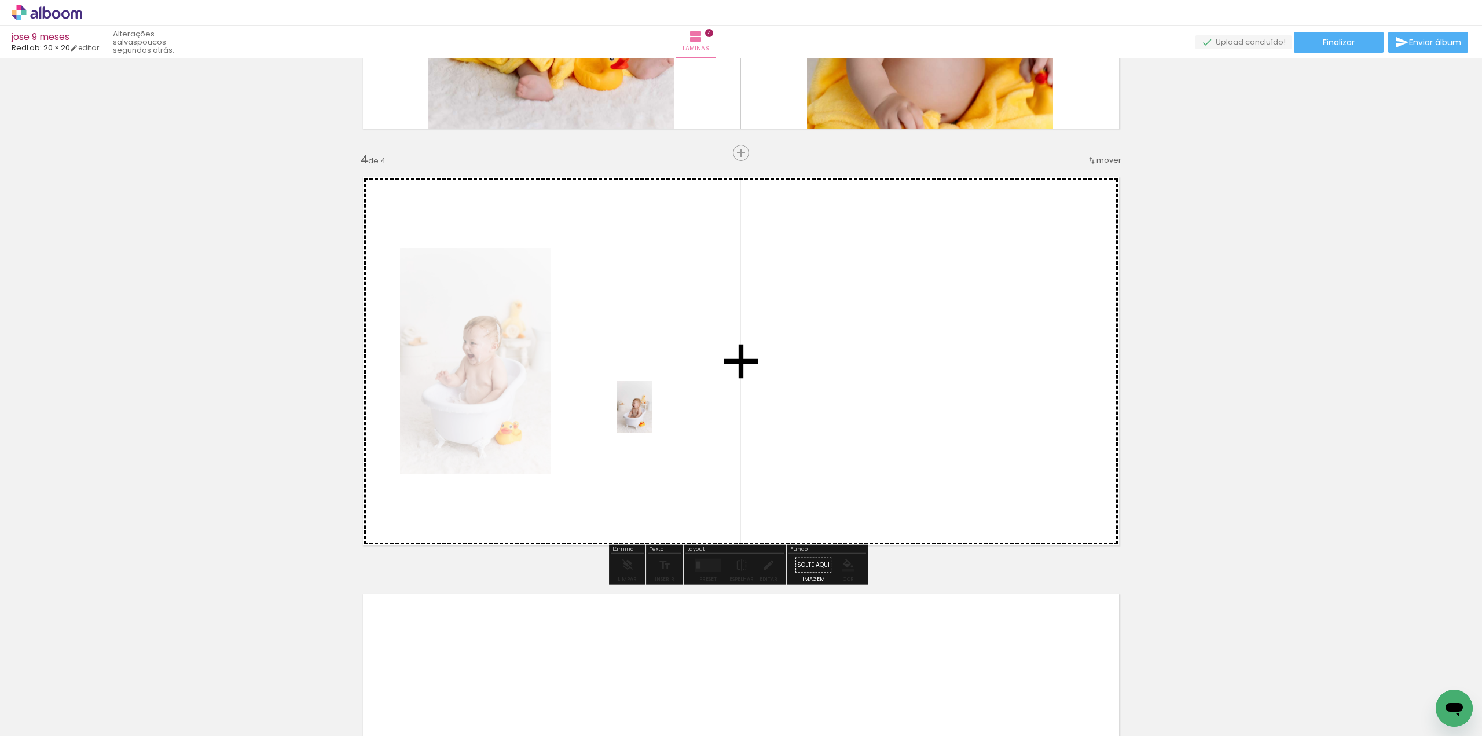
drag, startPoint x: 638, startPoint y: 634, endPoint x: 652, endPoint y: 415, distance: 219.9
click at [652, 415] on quentale-workspace at bounding box center [741, 368] width 1482 height 736
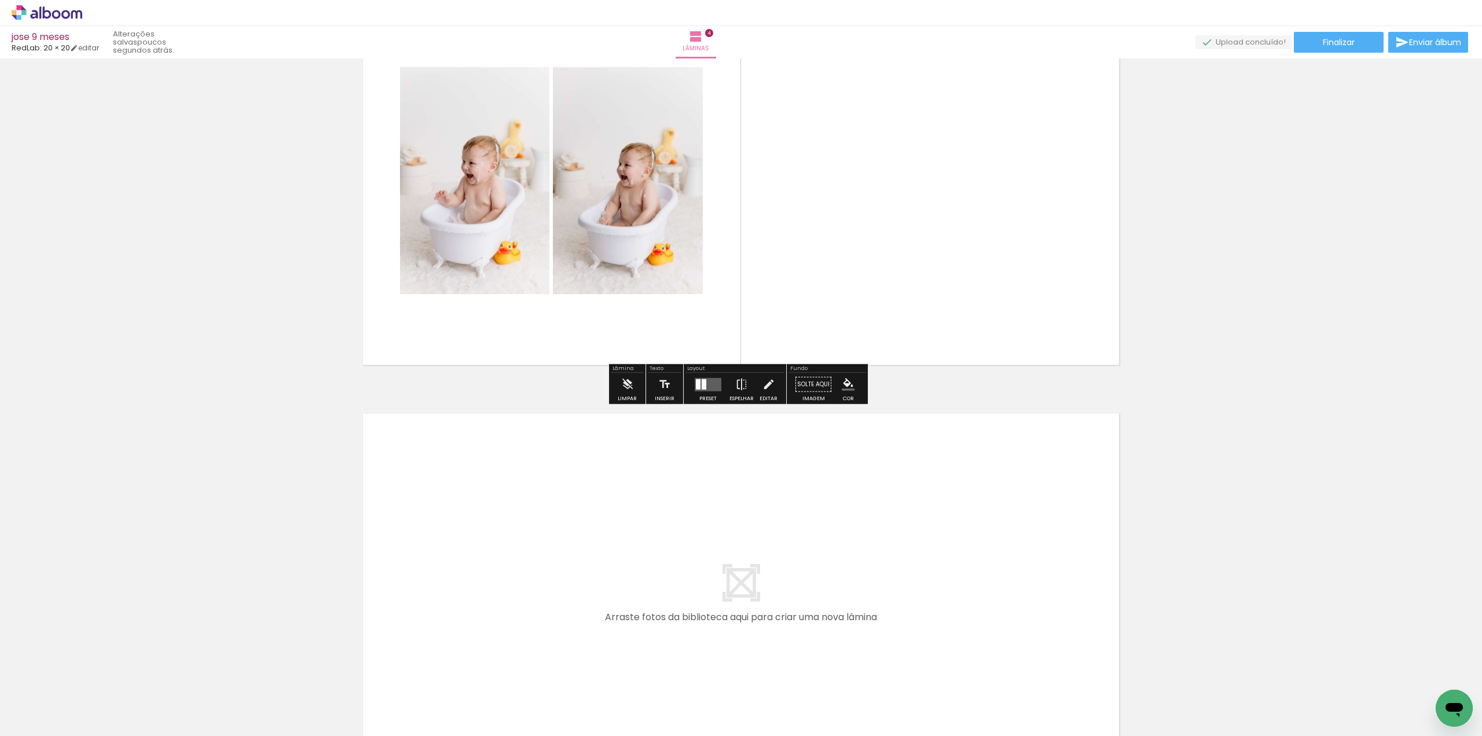
scroll to position [1407, 0]
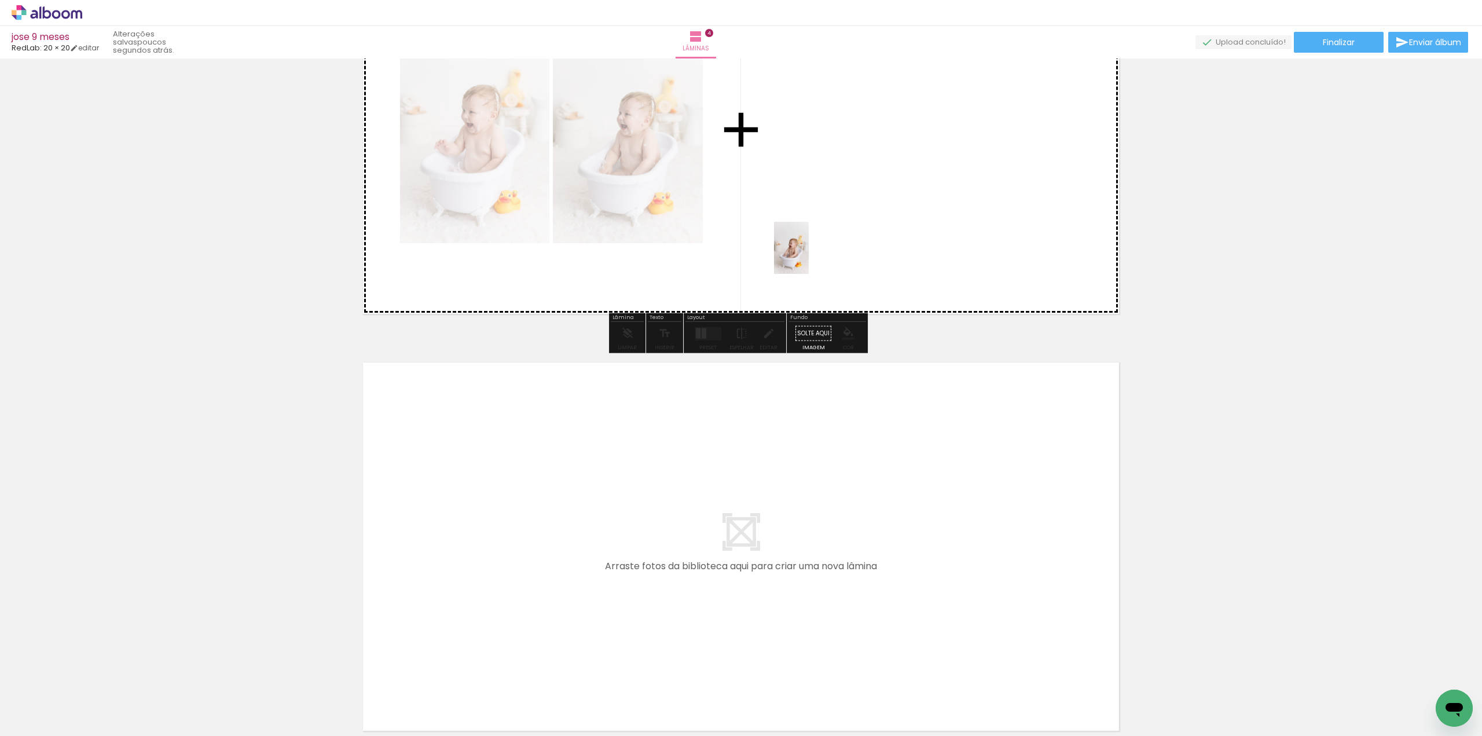
drag, startPoint x: 710, startPoint y: 675, endPoint x: 824, endPoint y: 293, distance: 399.4
click at [809, 257] on quentale-workspace at bounding box center [741, 368] width 1482 height 736
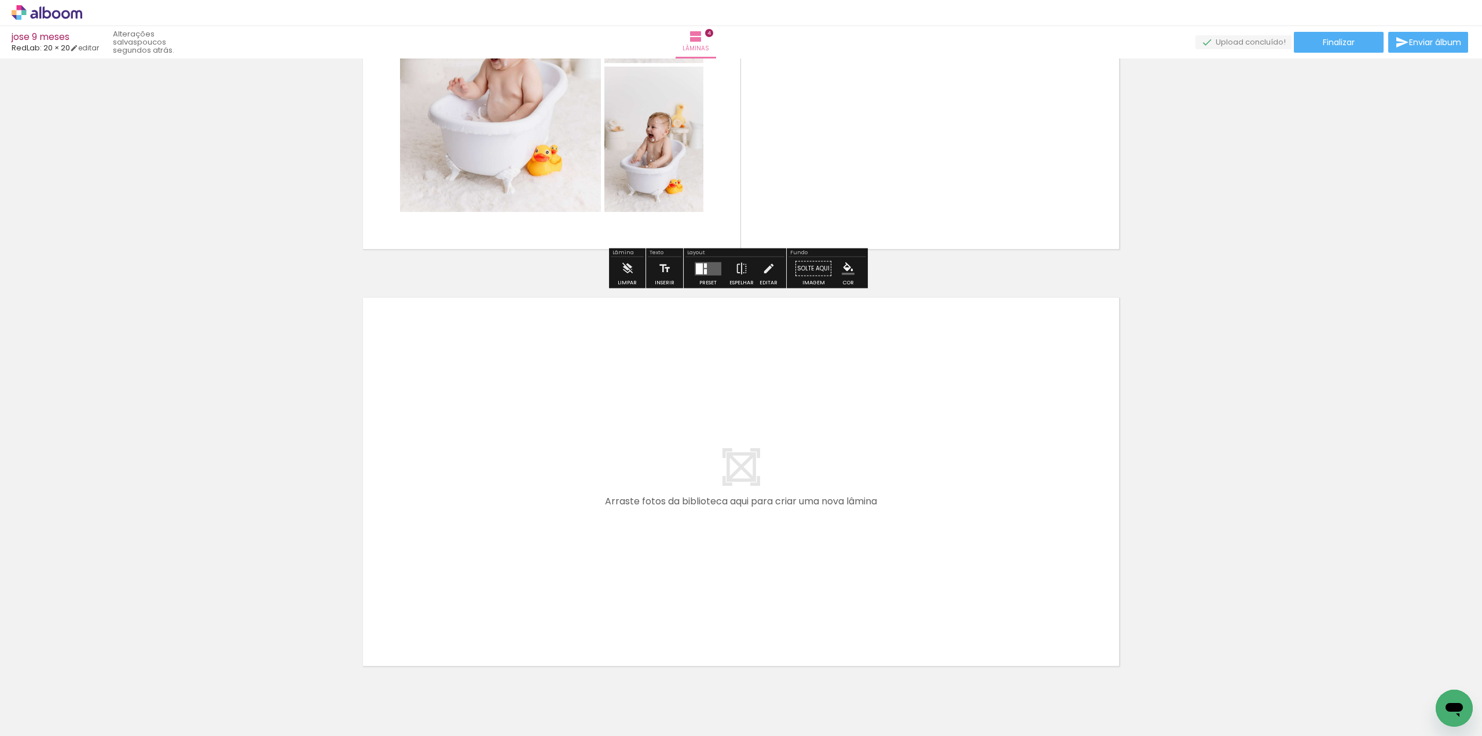
scroll to position [1523, 0]
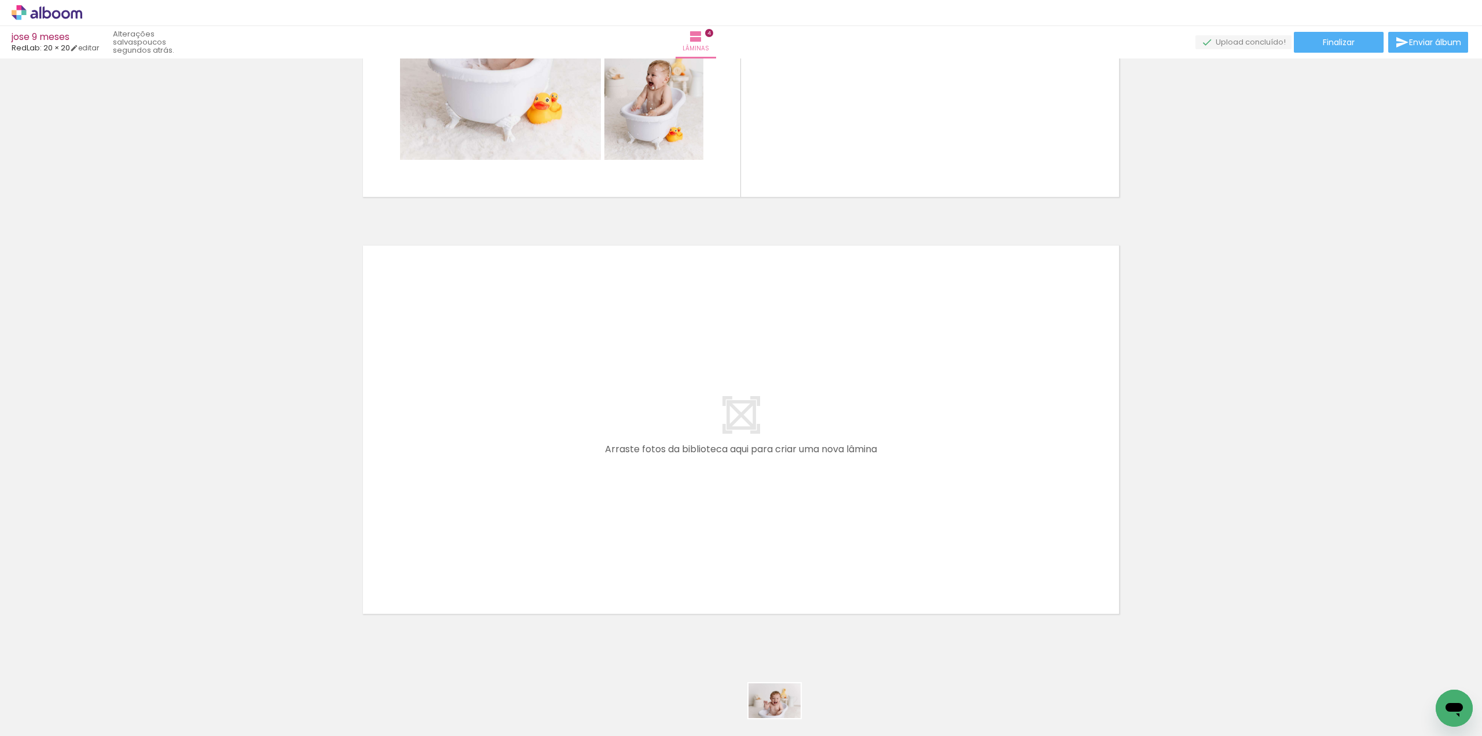
drag, startPoint x: 781, startPoint y: 698, endPoint x: 783, endPoint y: 718, distance: 19.8
click at [783, 716] on div at bounding box center [764, 697] width 57 height 38
drag, startPoint x: 775, startPoint y: 695, endPoint x: 727, endPoint y: 522, distance: 180.2
click at [727, 522] on quentale-workspace at bounding box center [741, 368] width 1482 height 736
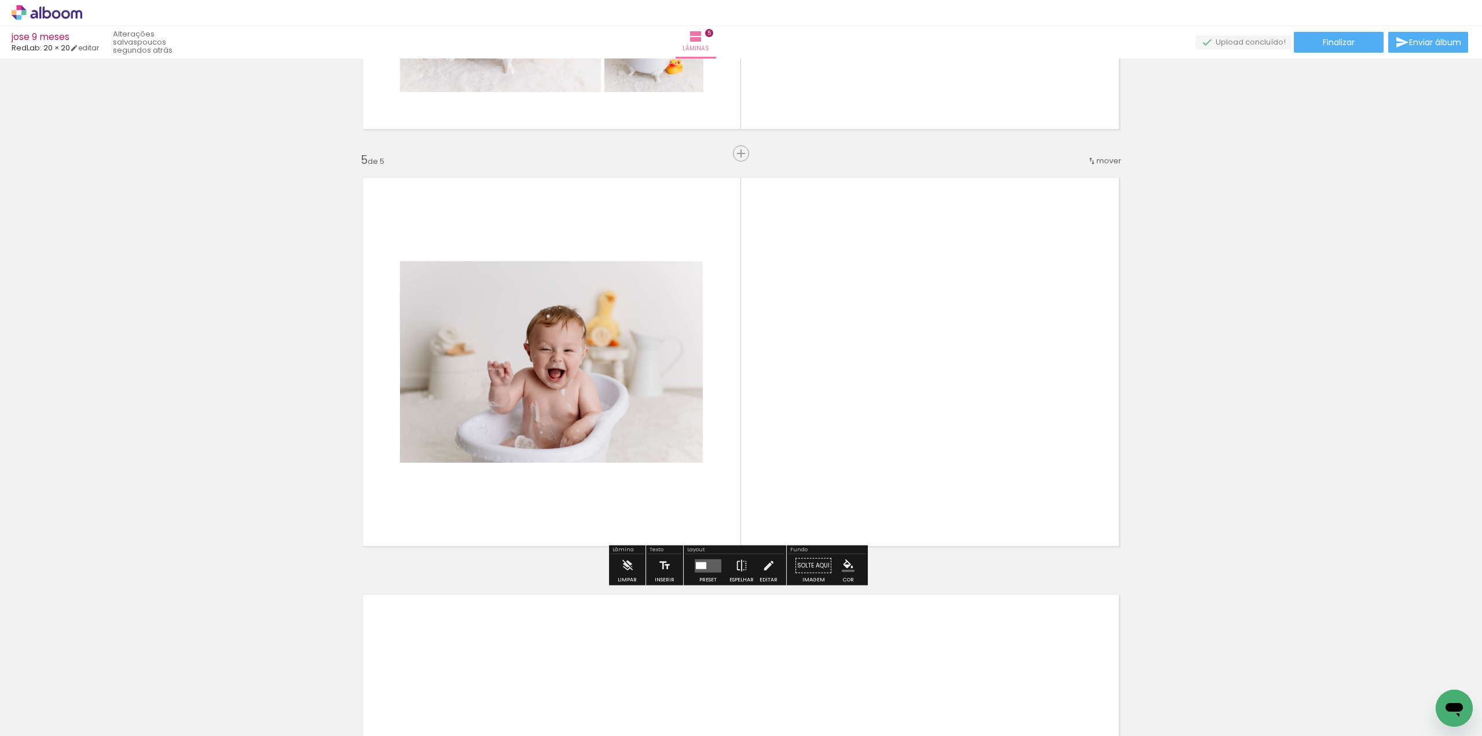
scroll to position [1592, 0]
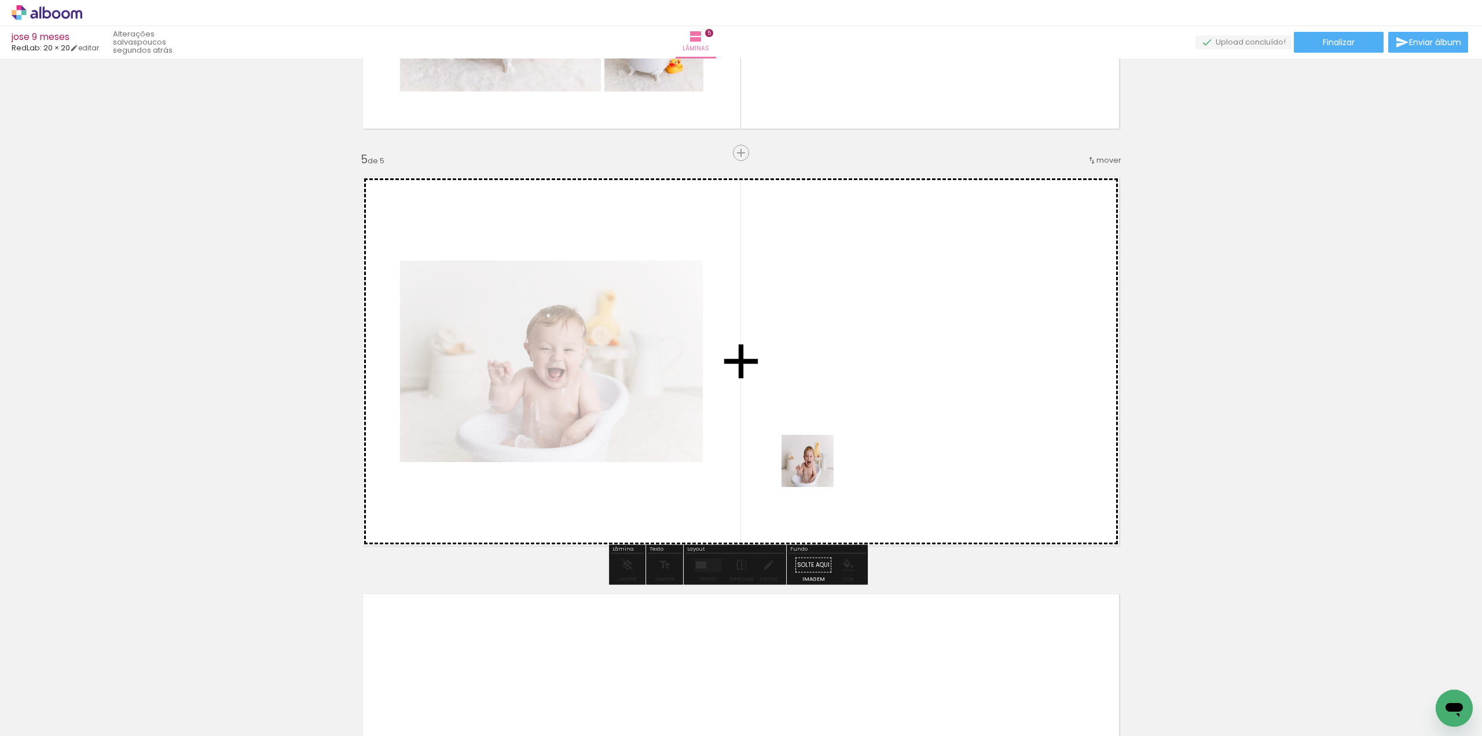
drag, startPoint x: 851, startPoint y: 694, endPoint x: 816, endPoint y: 467, distance: 230.2
click at [816, 467] on quentale-workspace at bounding box center [741, 368] width 1482 height 736
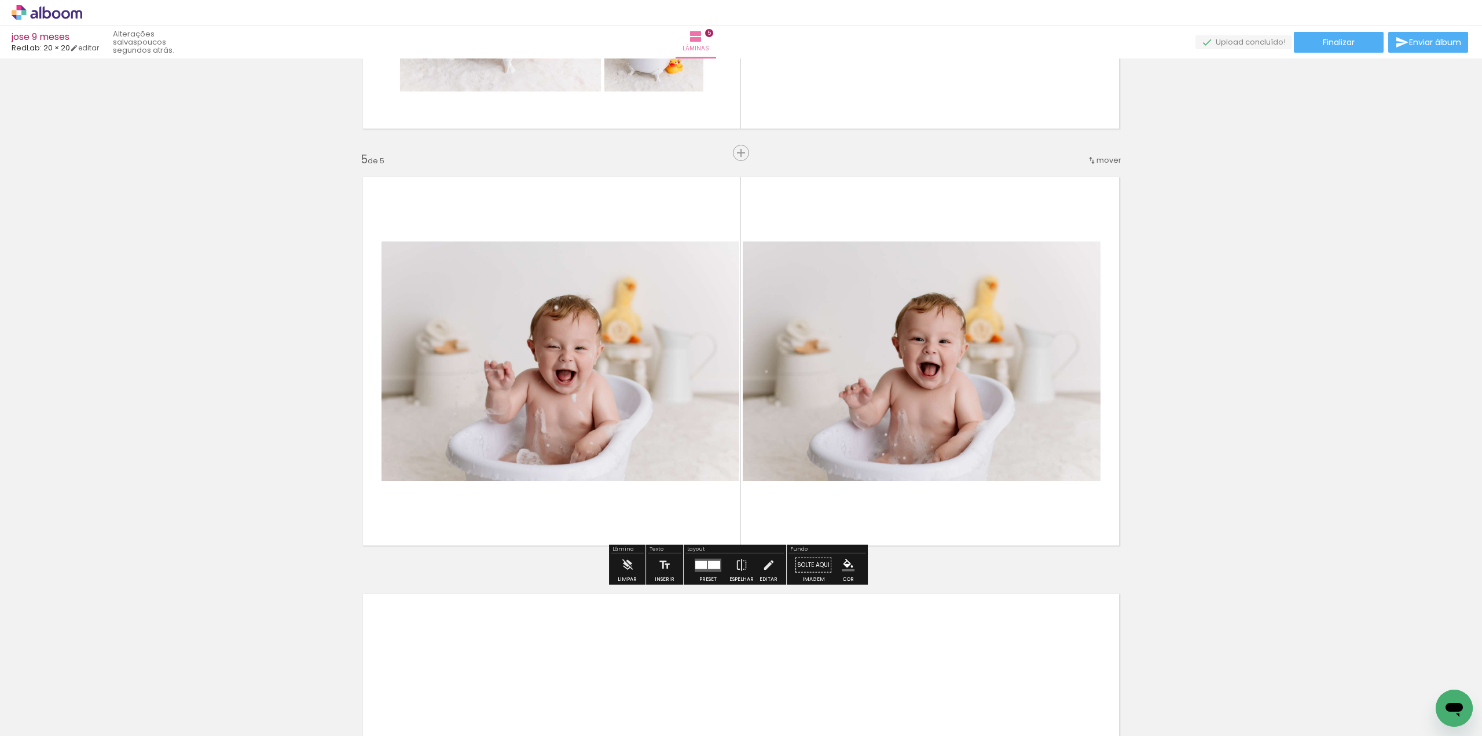
click at [706, 568] on quentale-layouter at bounding box center [708, 564] width 27 height 13
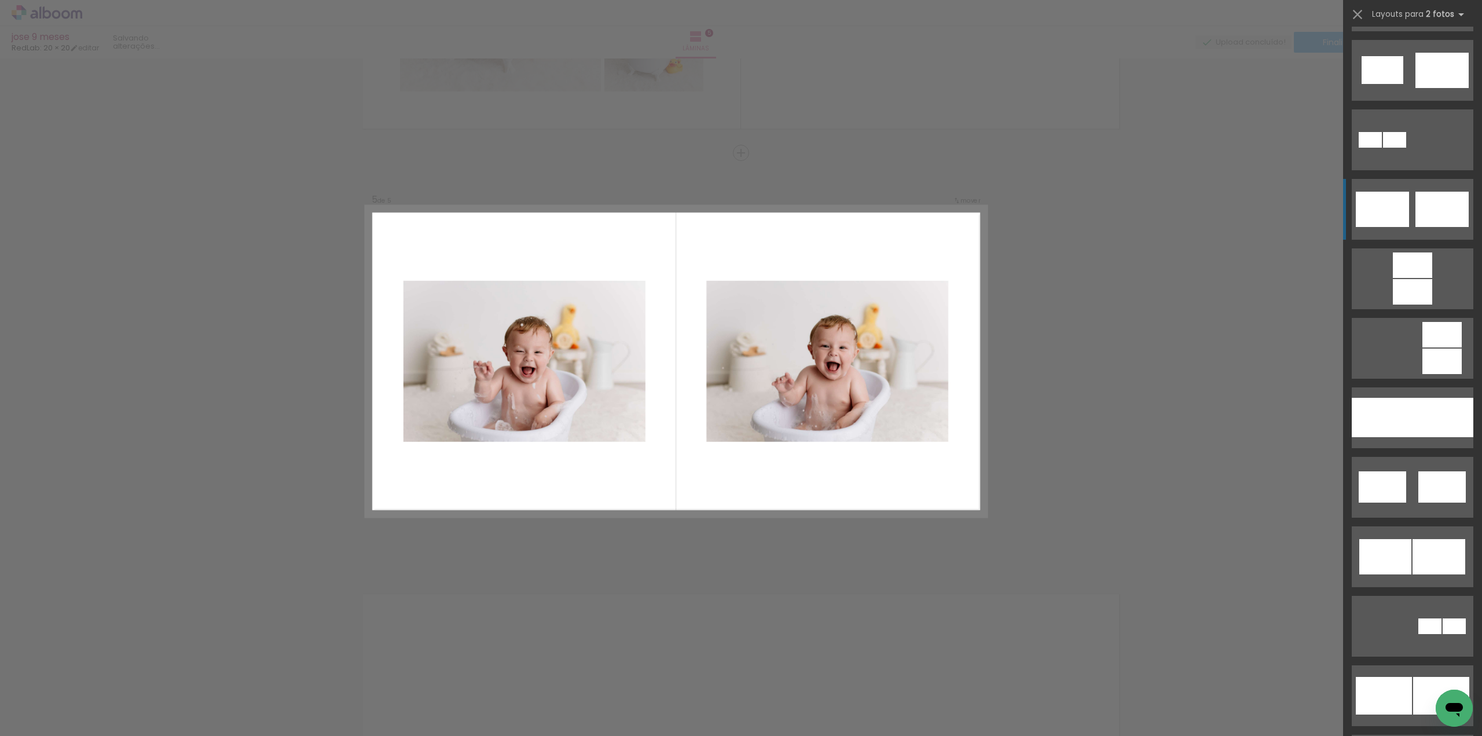
scroll to position [347, 0]
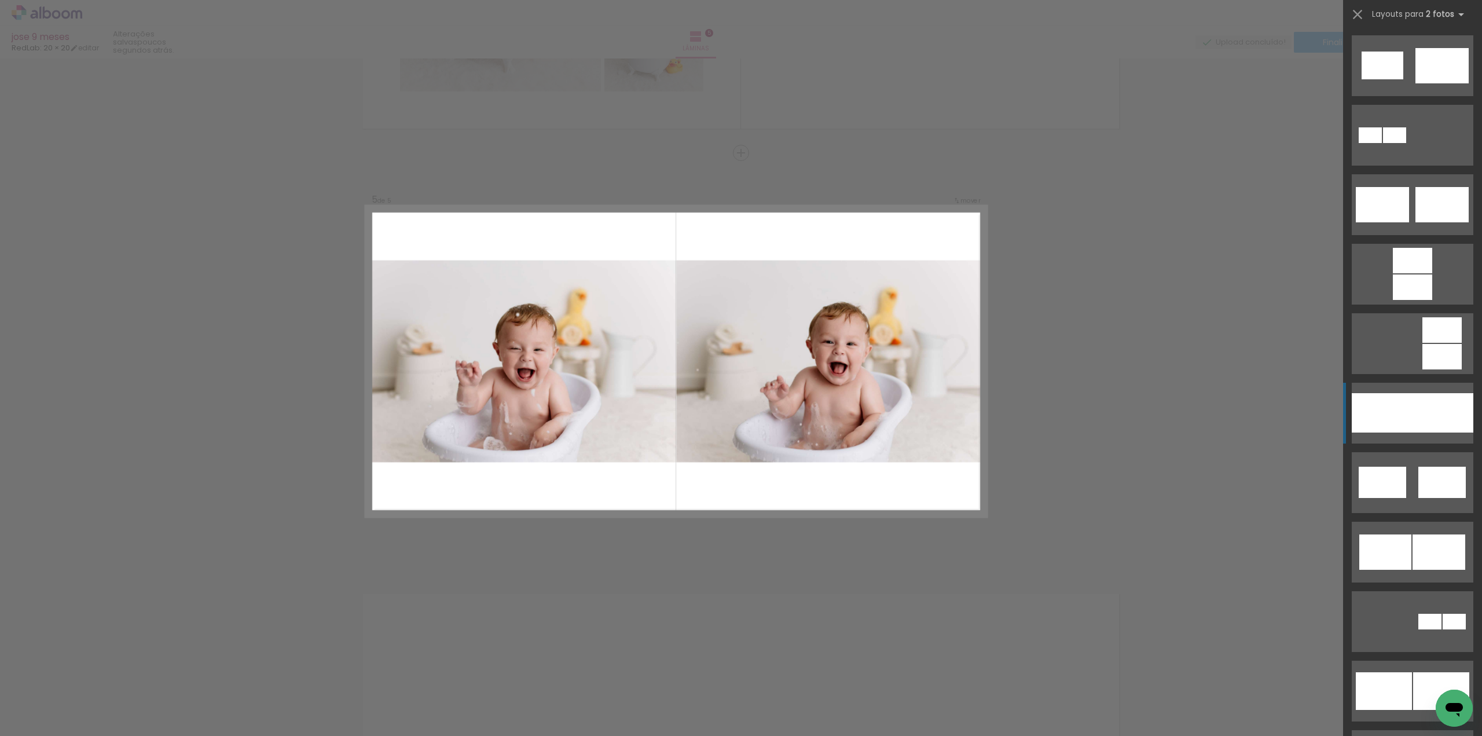
click at [1435, 410] on div at bounding box center [1442, 412] width 61 height 39
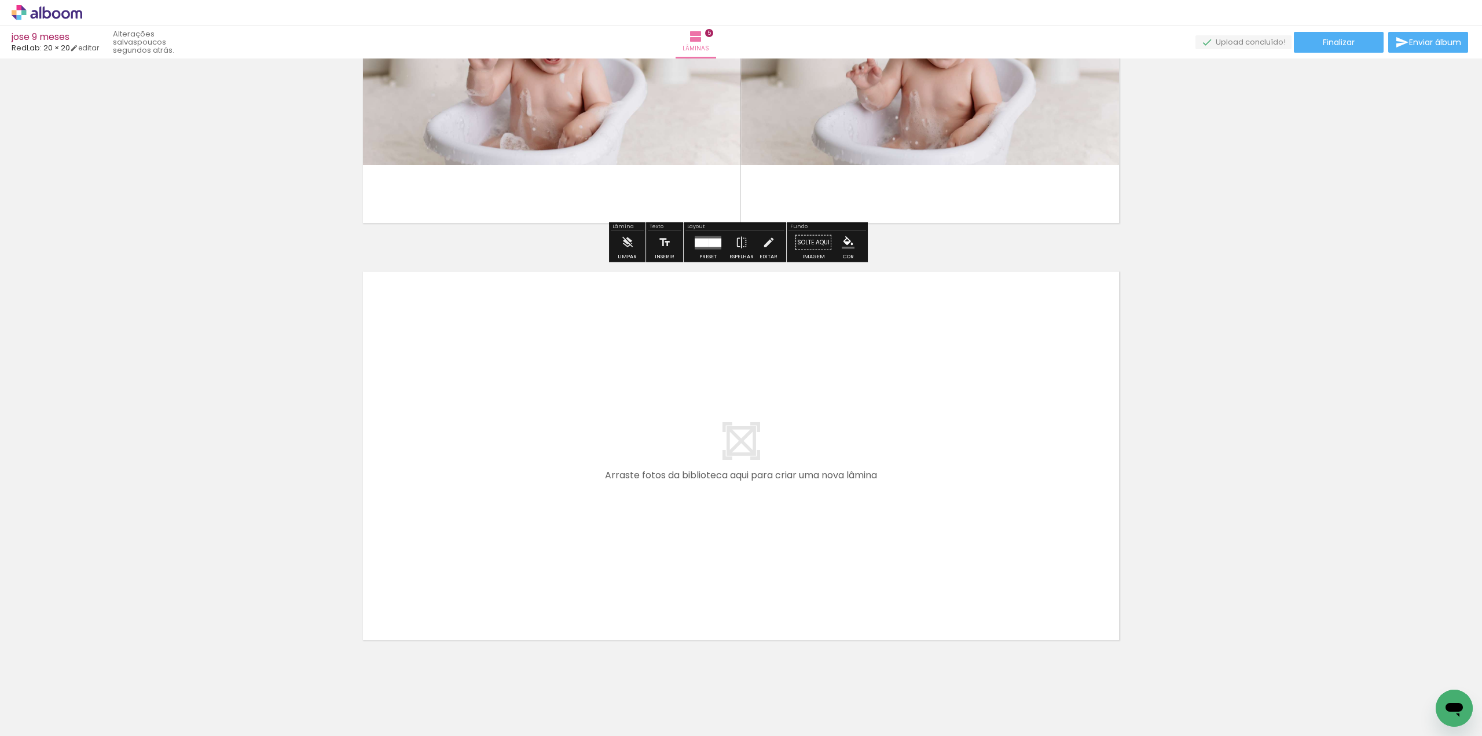
scroll to position [1940, 0]
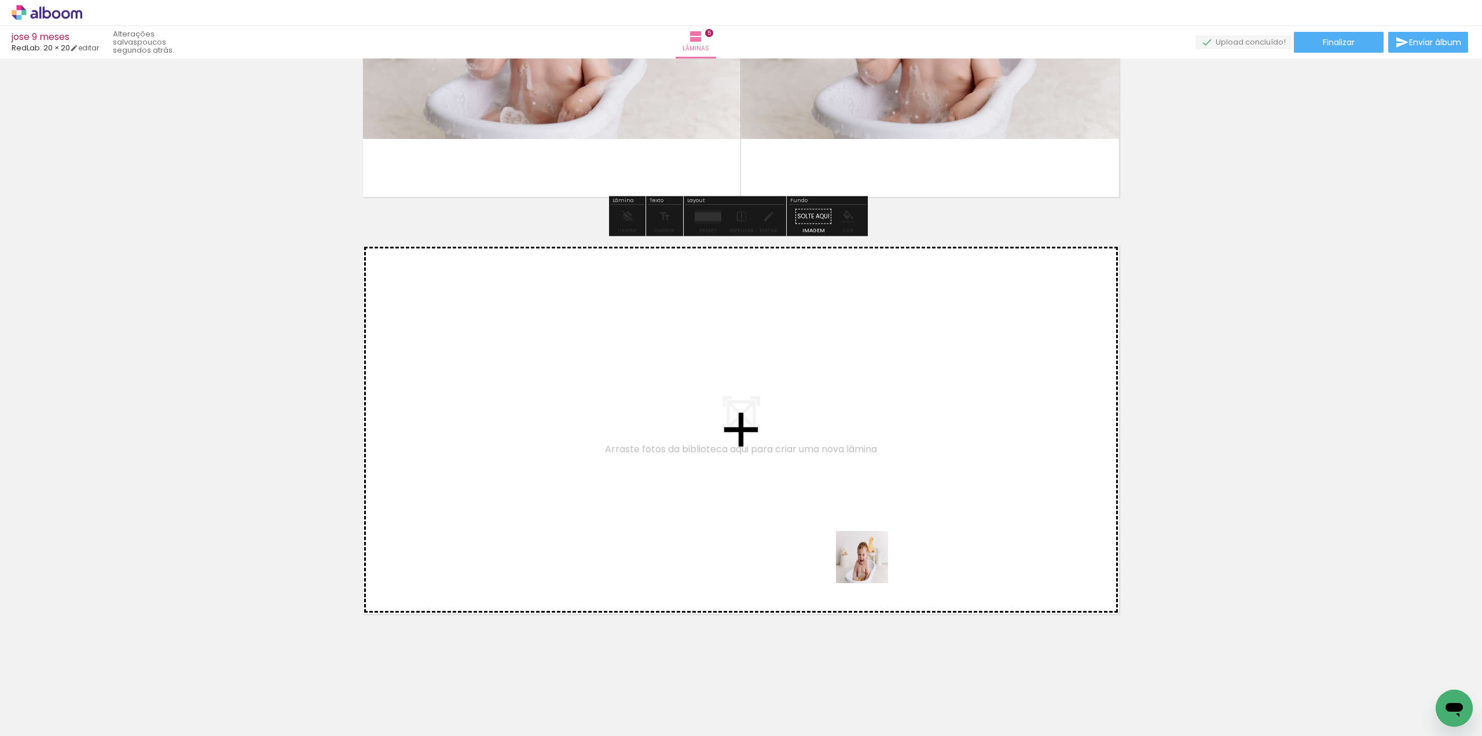
drag, startPoint x: 902, startPoint y: 691, endPoint x: 859, endPoint y: 509, distance: 186.7
click at [859, 509] on quentale-workspace at bounding box center [741, 368] width 1482 height 736
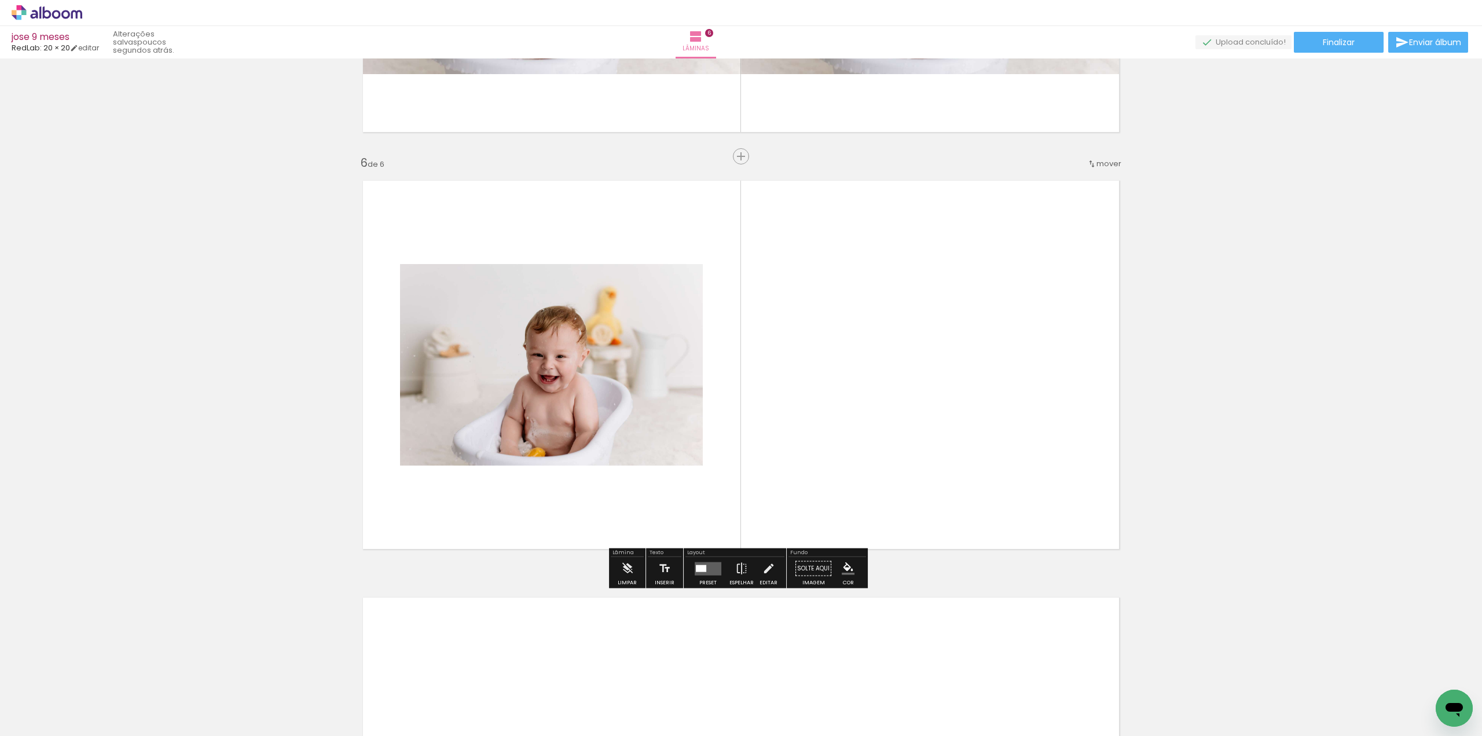
scroll to position [2009, 0]
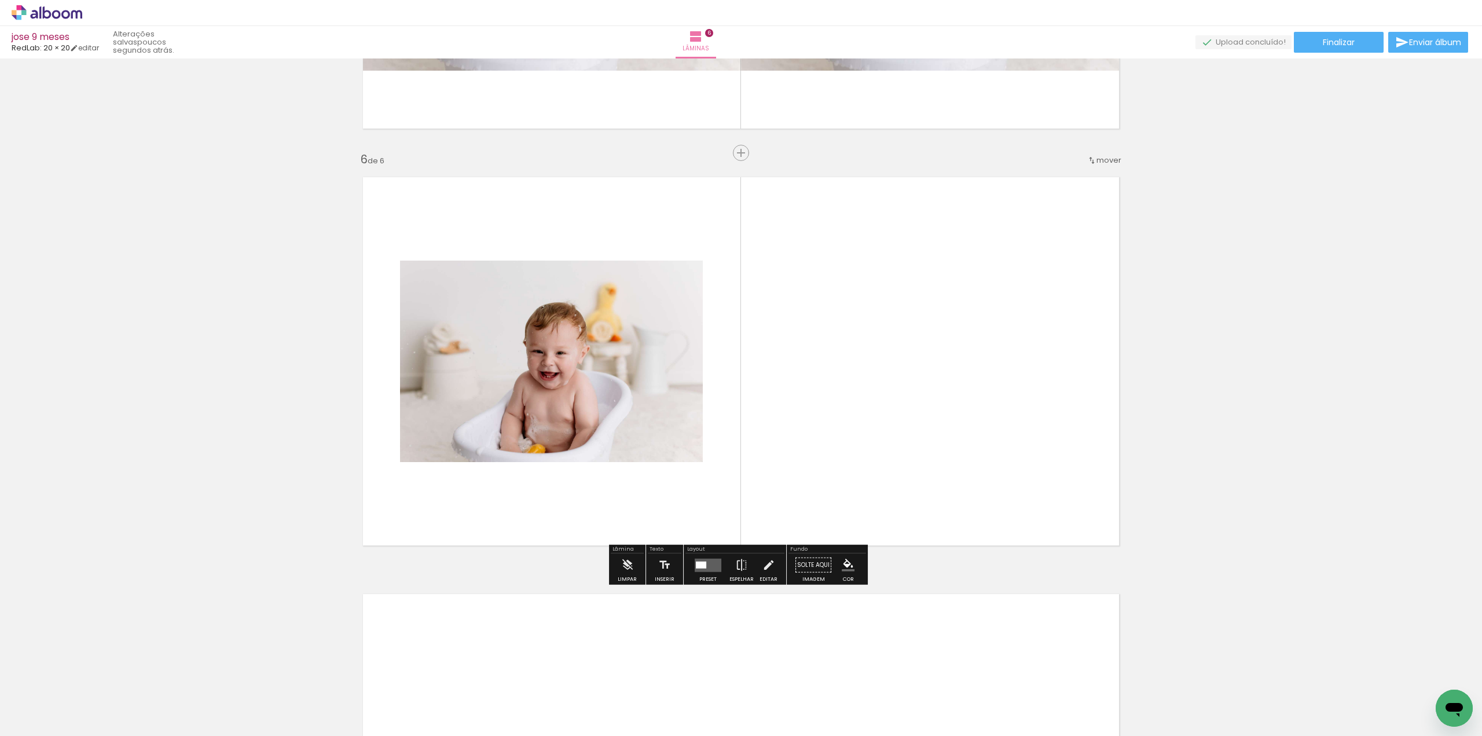
click at [709, 570] on quentale-layouter at bounding box center [708, 564] width 27 height 13
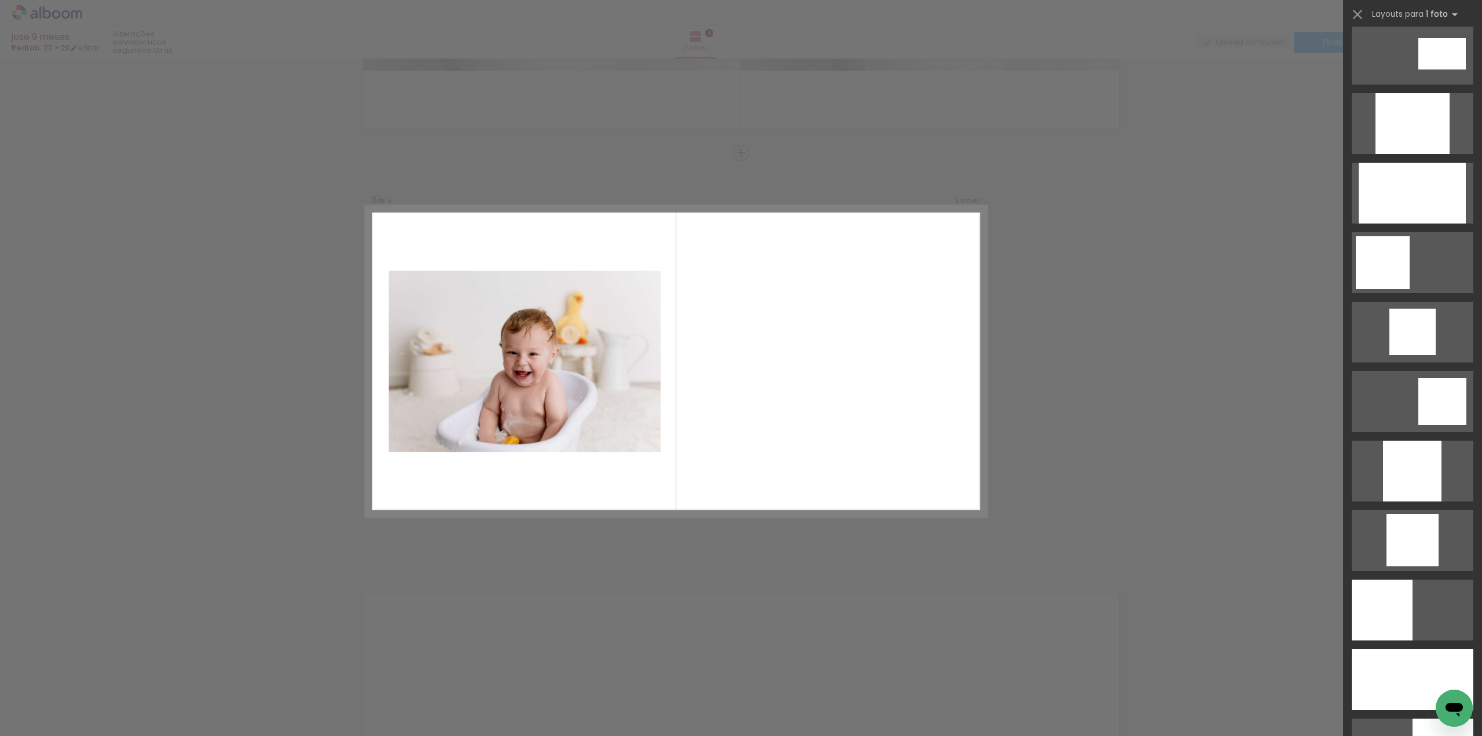
scroll to position [810, 0]
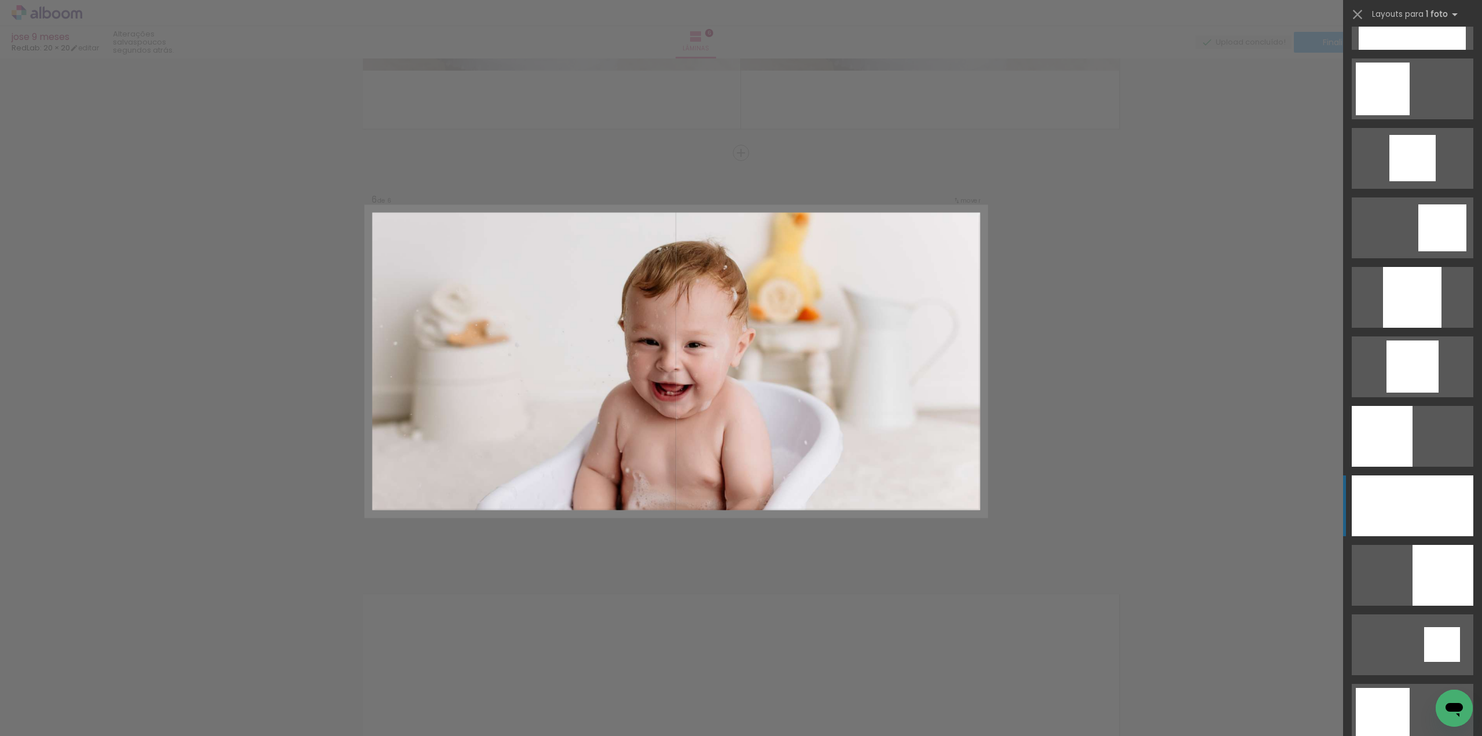
click at [1416, 494] on div at bounding box center [1413, 505] width 122 height 61
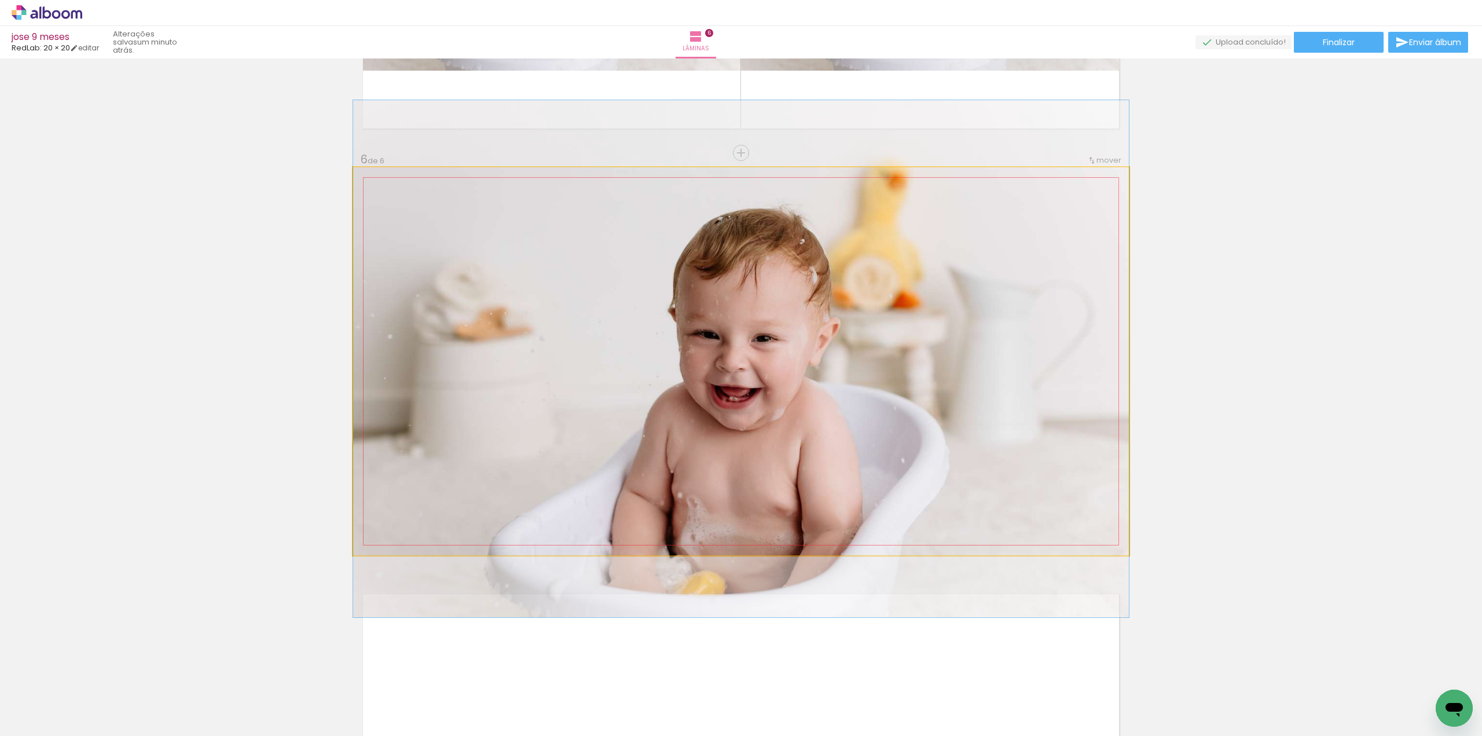
drag, startPoint x: 1020, startPoint y: 384, endPoint x: 1045, endPoint y: 379, distance: 24.7
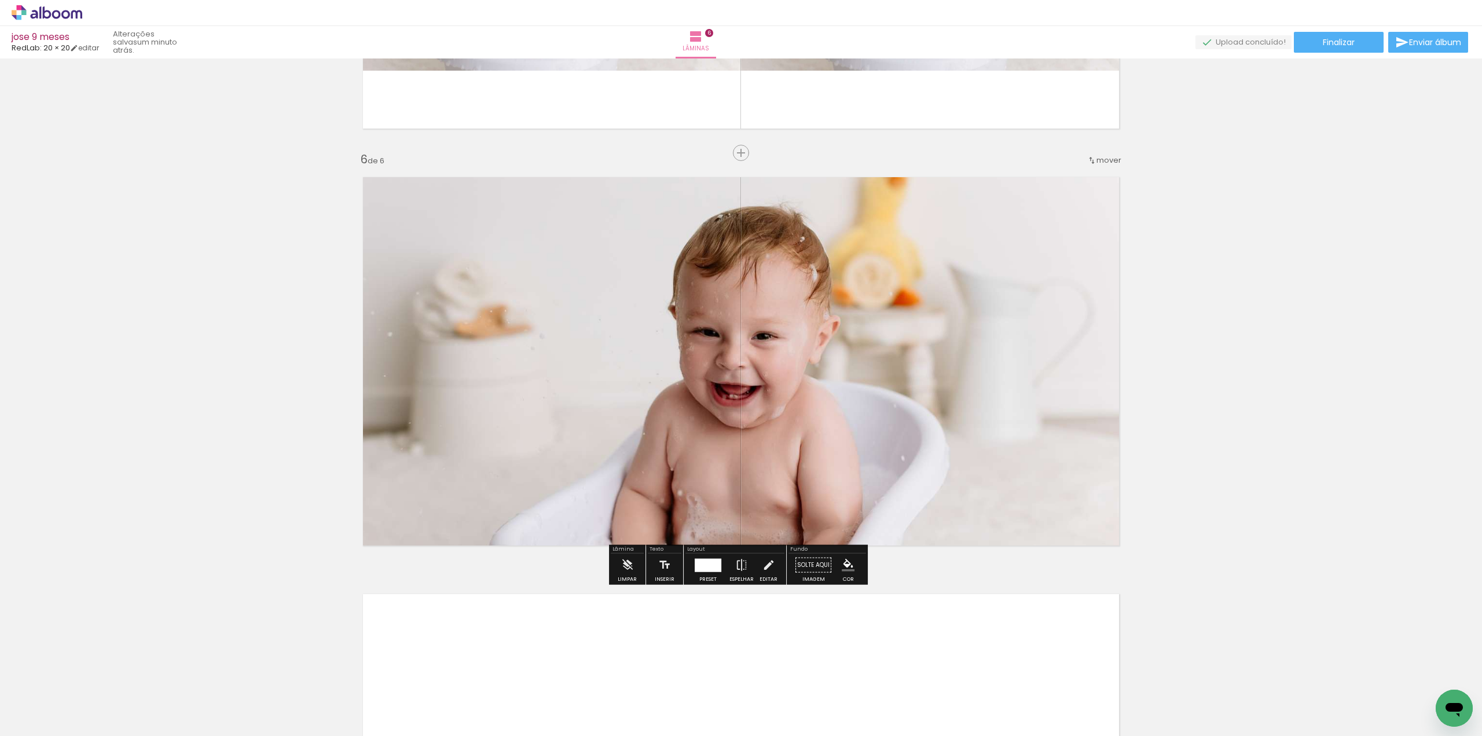
click at [704, 563] on div at bounding box center [708, 564] width 27 height 13
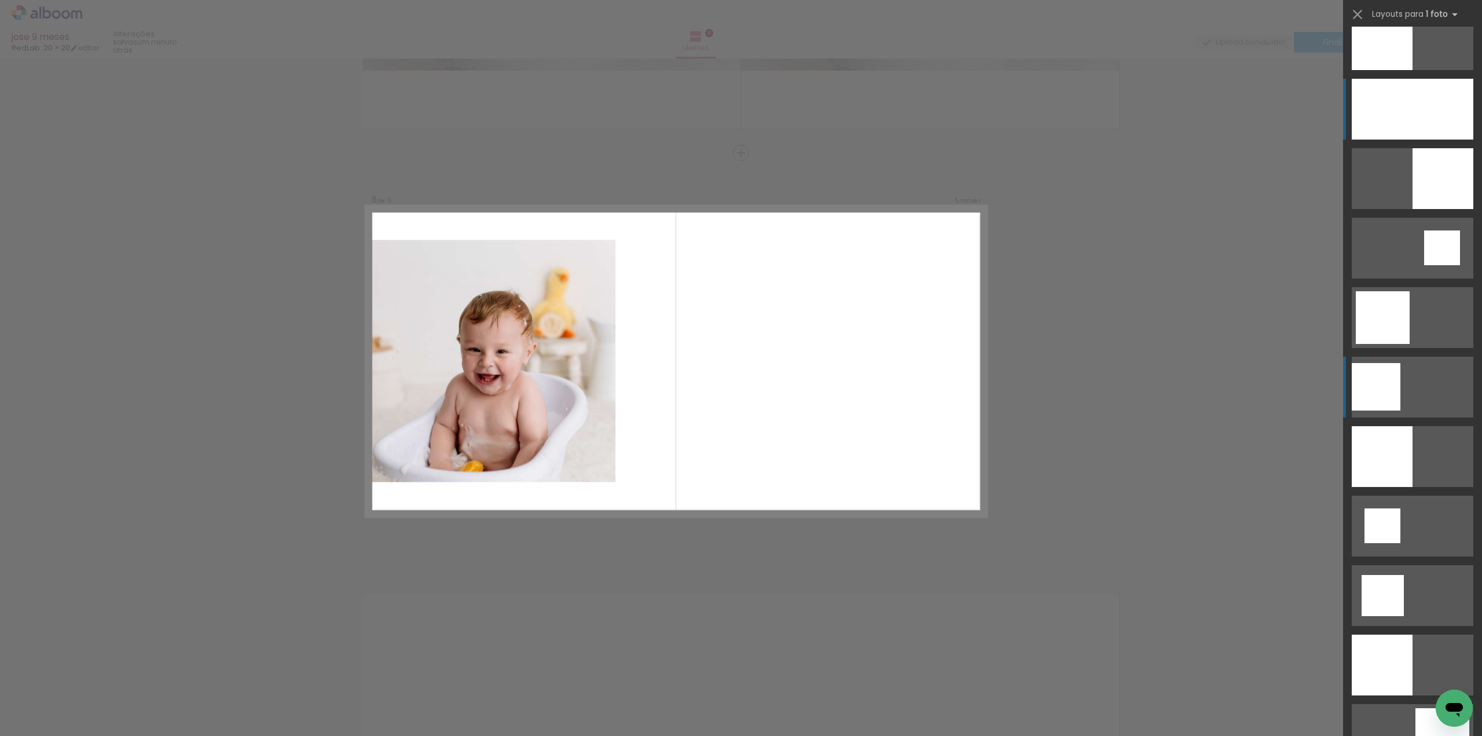
scroll to position [1216, 0]
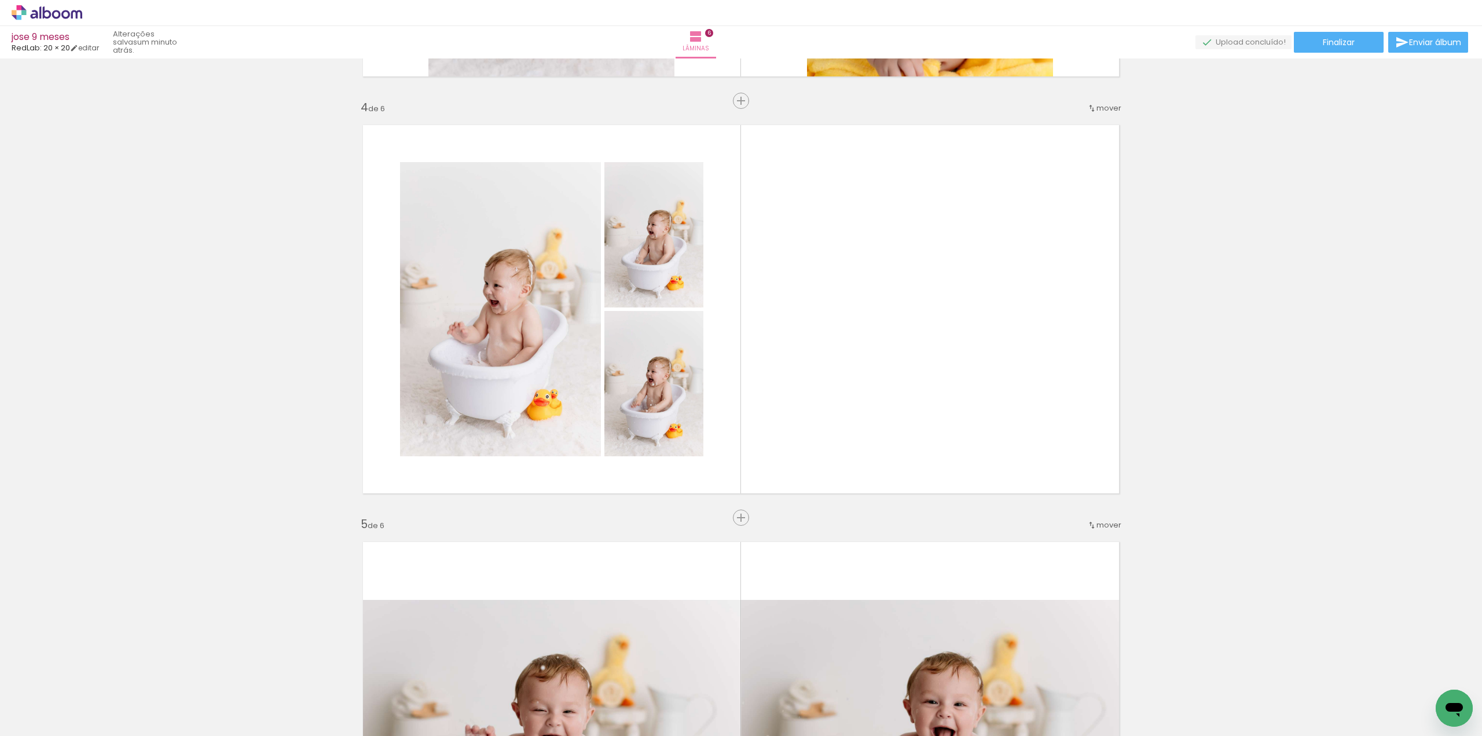
scroll to position [1140, 0]
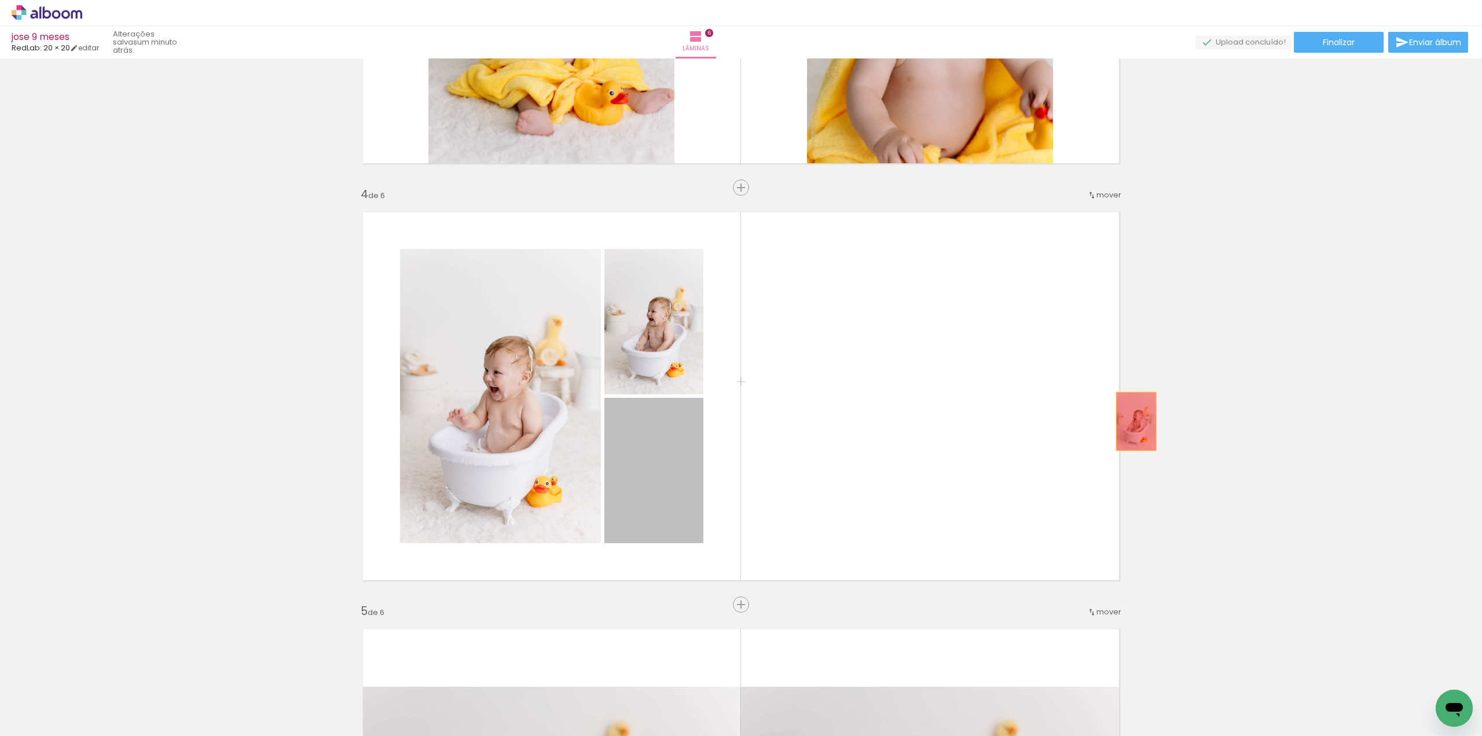
drag, startPoint x: 670, startPoint y: 459, endPoint x: 1150, endPoint y: 436, distance: 480.4
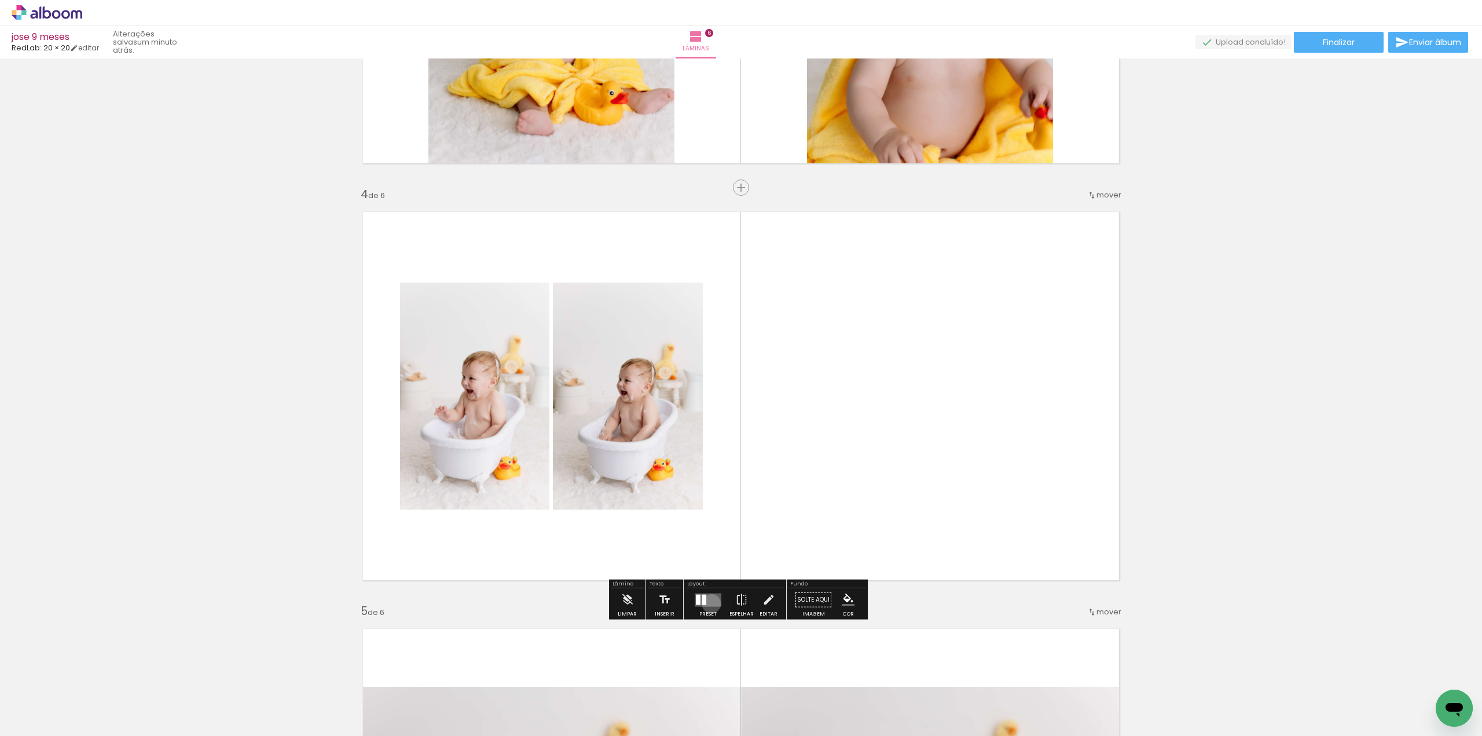
click at [708, 603] on quentale-layouter at bounding box center [708, 599] width 27 height 13
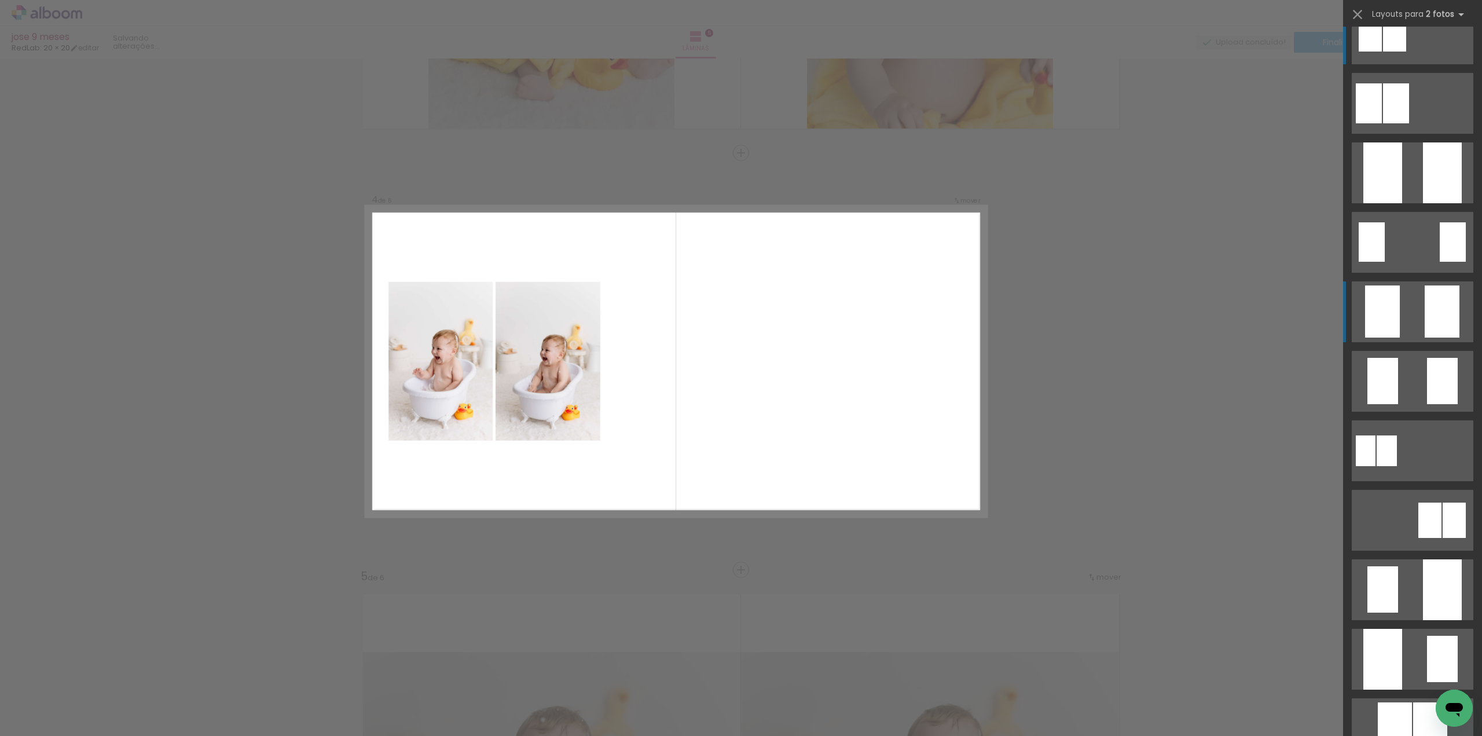
scroll to position [58, 0]
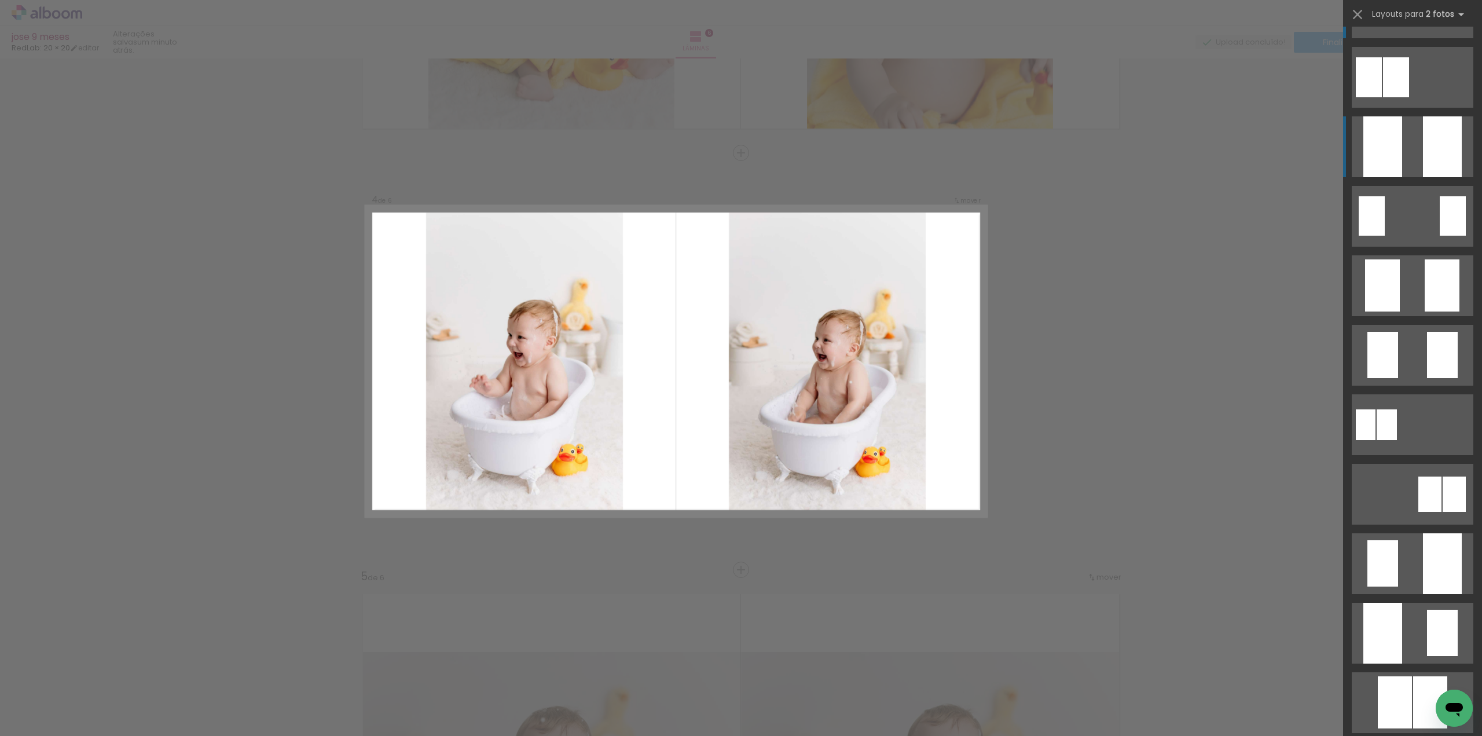
click at [1432, 153] on div at bounding box center [1442, 146] width 39 height 61
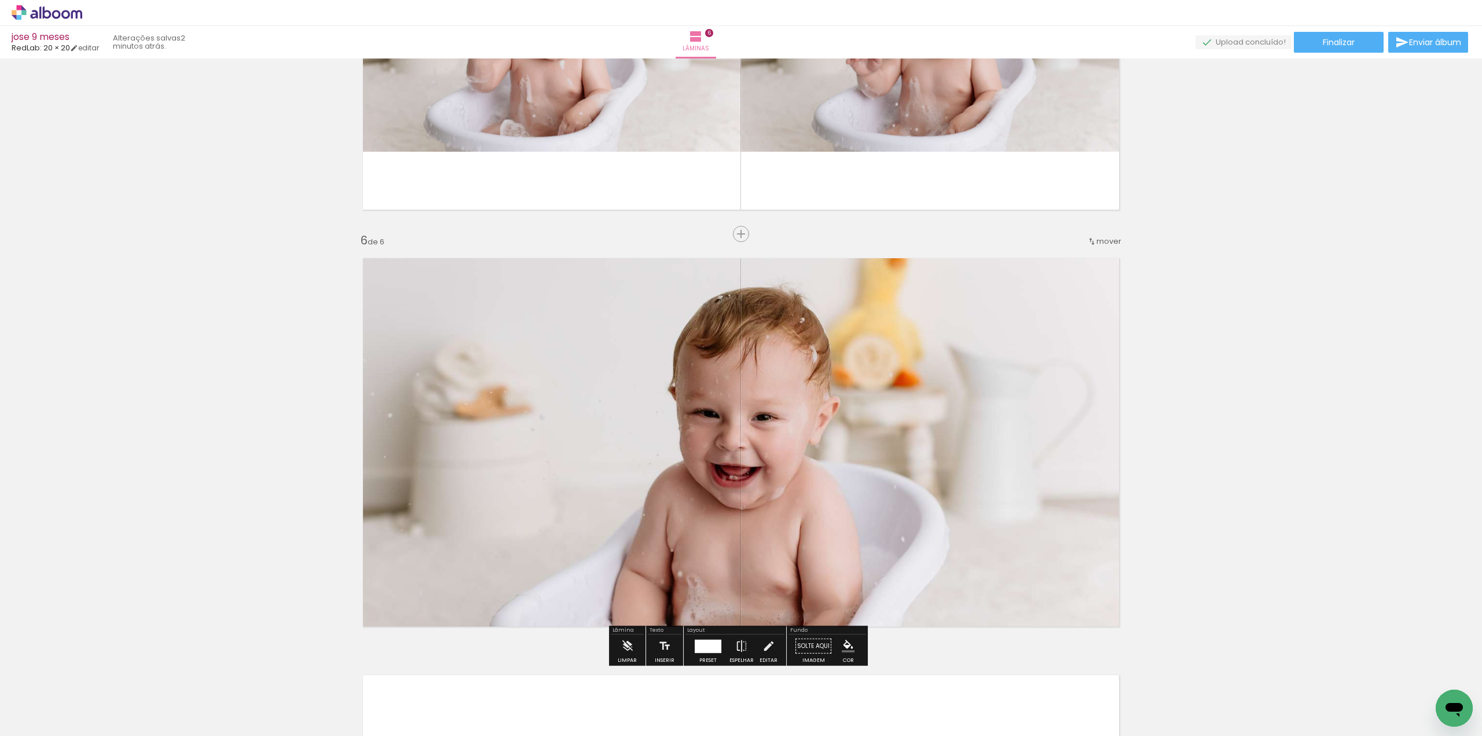
scroll to position [1580, 0]
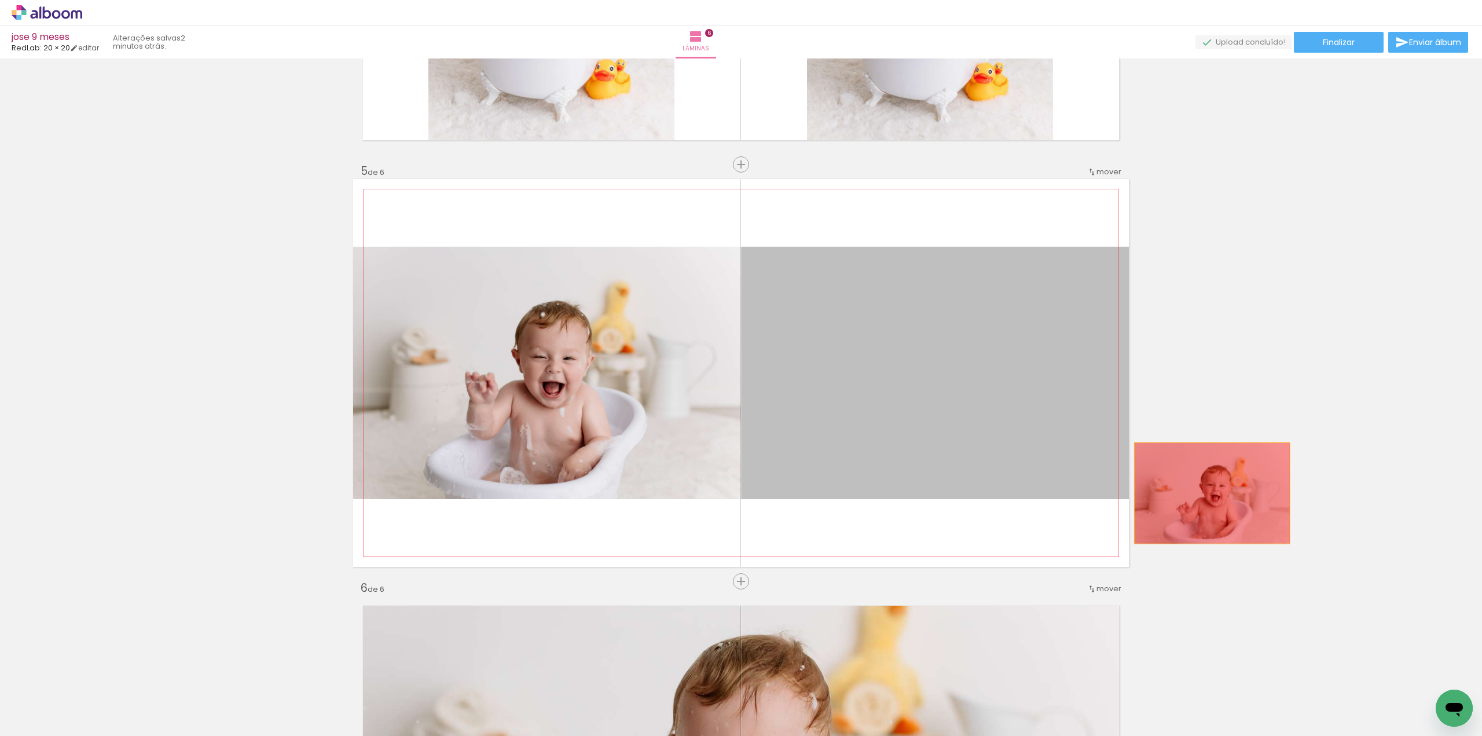
drag, startPoint x: 890, startPoint y: 446, endPoint x: 1230, endPoint y: 493, distance: 343.6
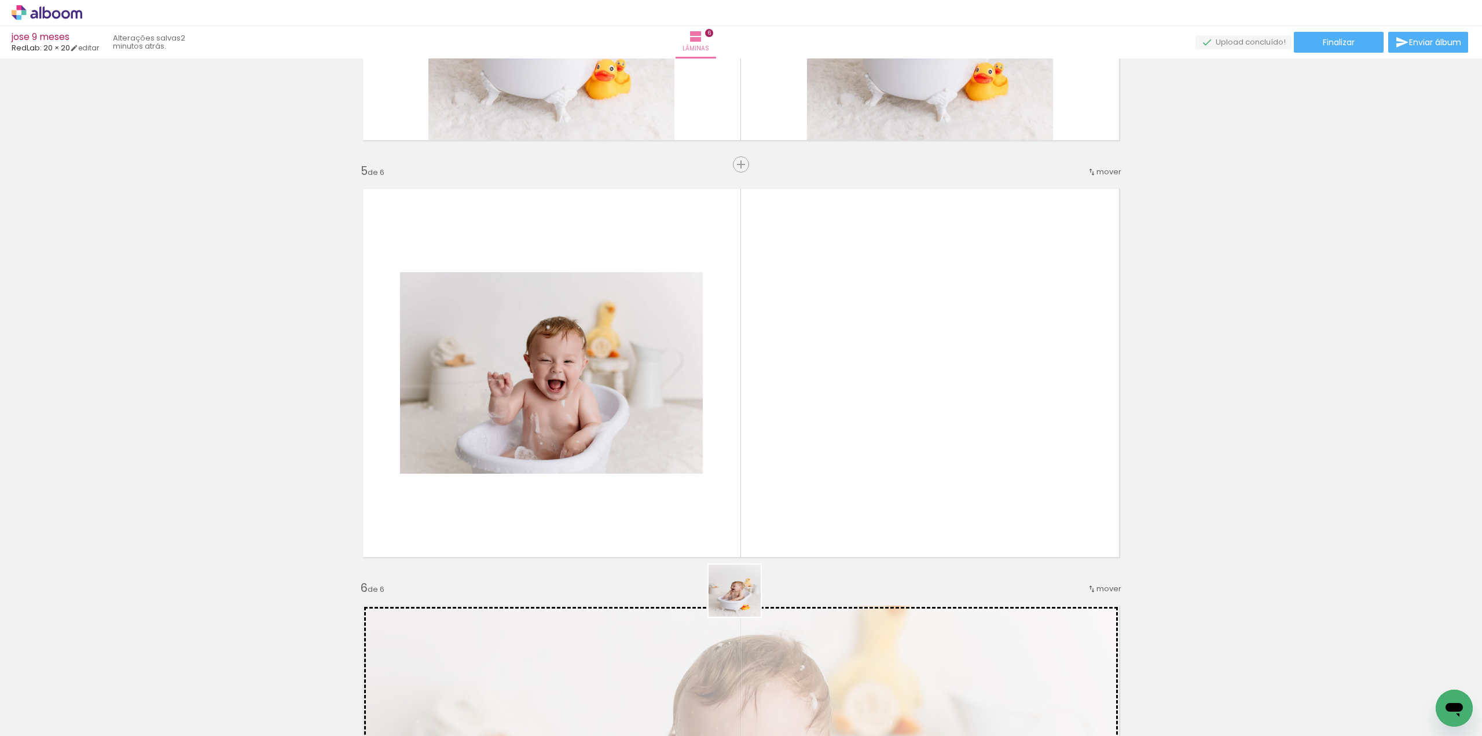
drag, startPoint x: 710, startPoint y: 702, endPoint x: 790, endPoint y: 498, distance: 218.6
click at [790, 498] on quentale-workspace at bounding box center [741, 368] width 1482 height 736
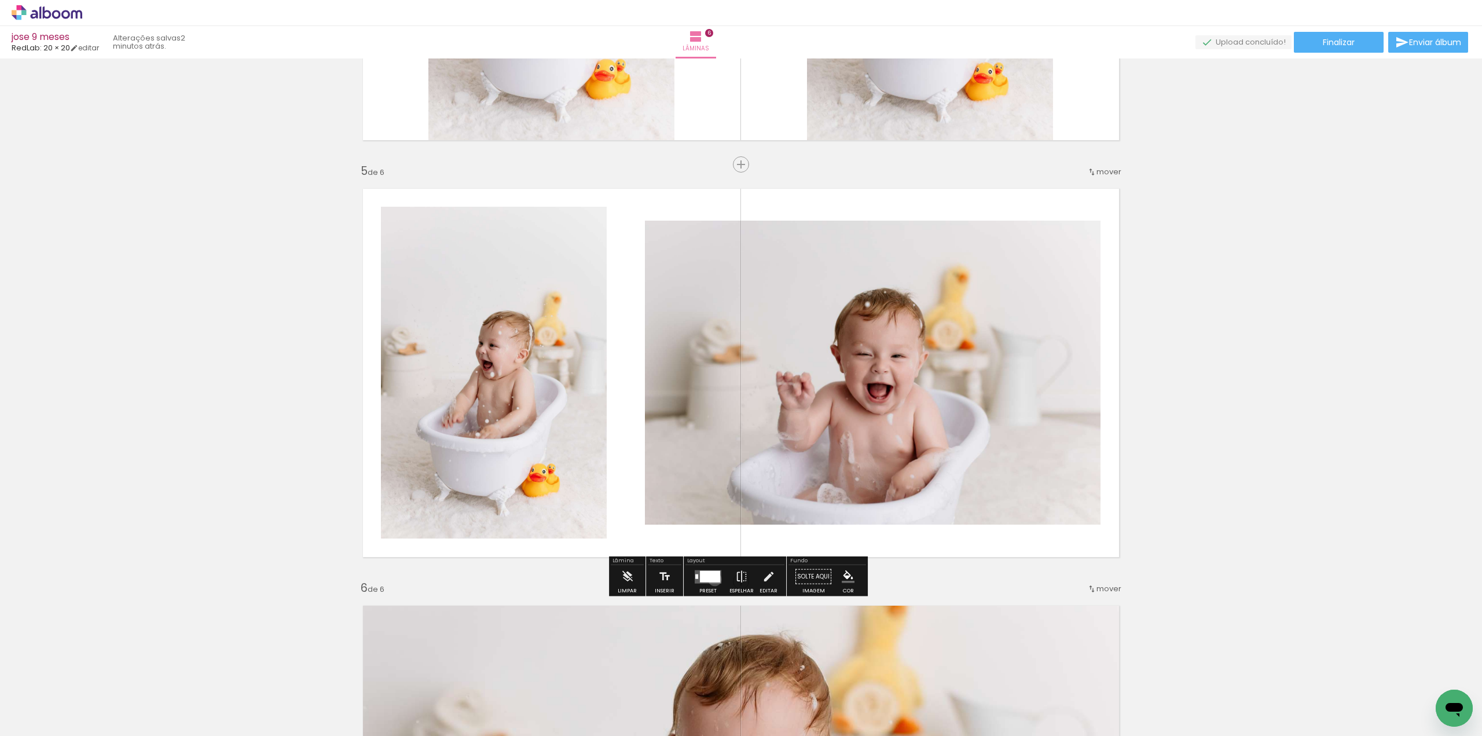
click at [712, 578] on div at bounding box center [710, 576] width 20 height 12
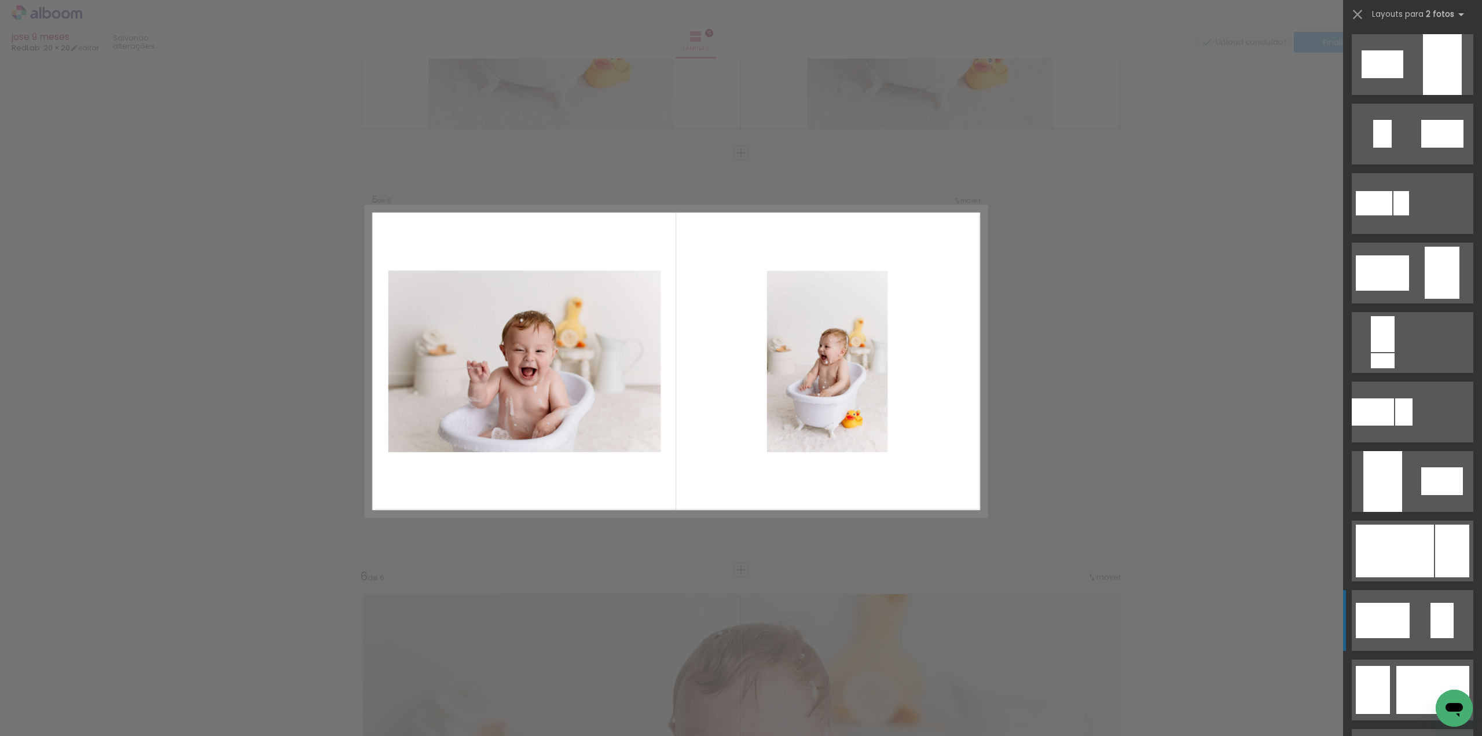
scroll to position [232, 0]
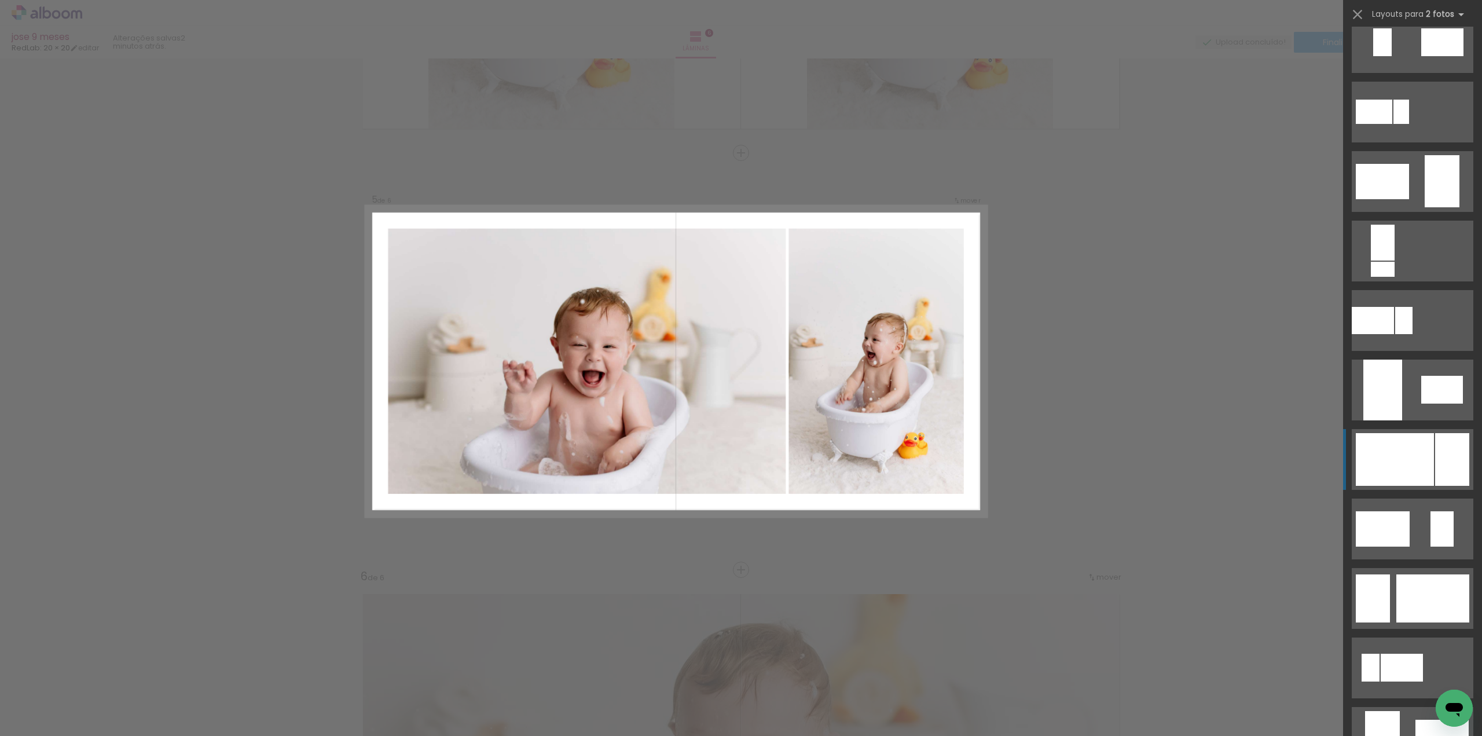
click at [1423, 469] on div at bounding box center [1395, 459] width 78 height 53
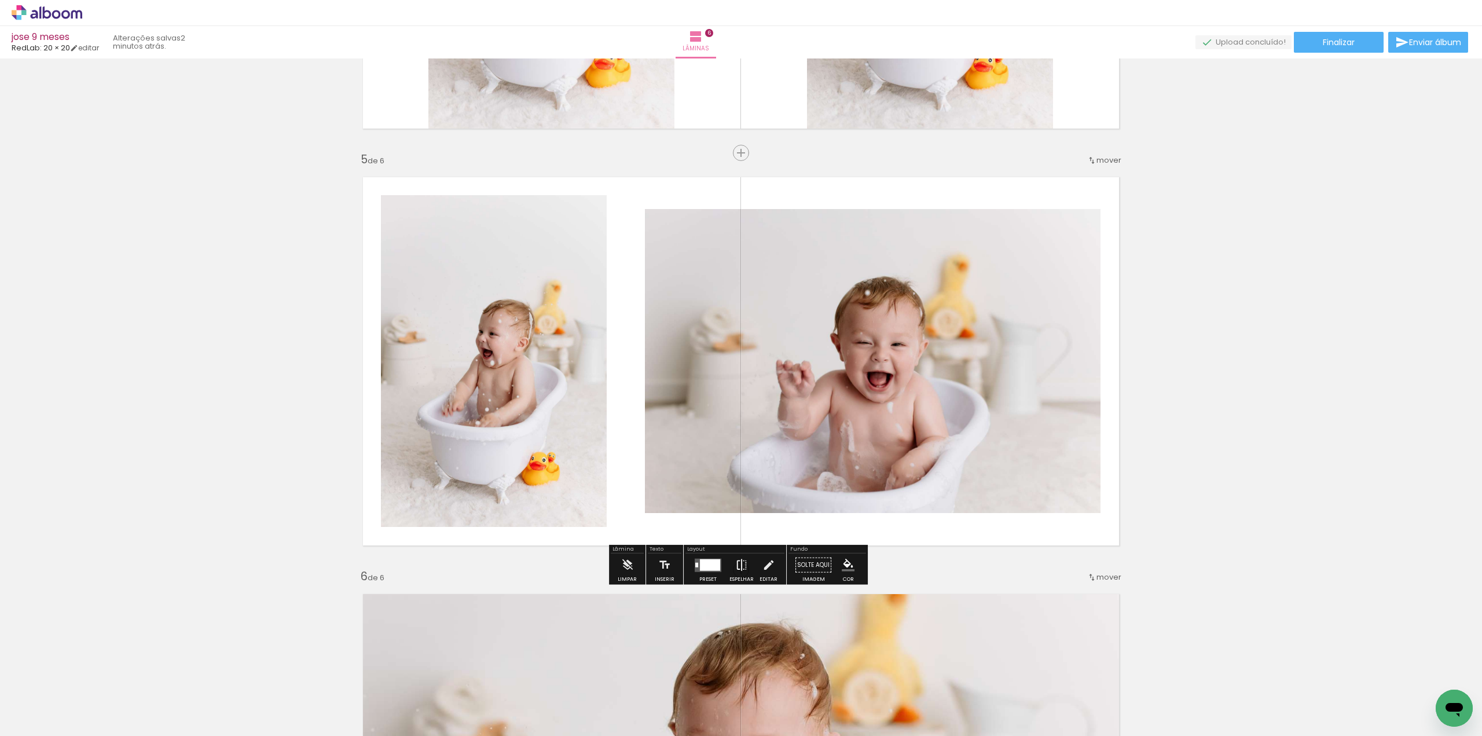
click at [742, 564] on iron-icon at bounding box center [741, 564] width 13 height 23
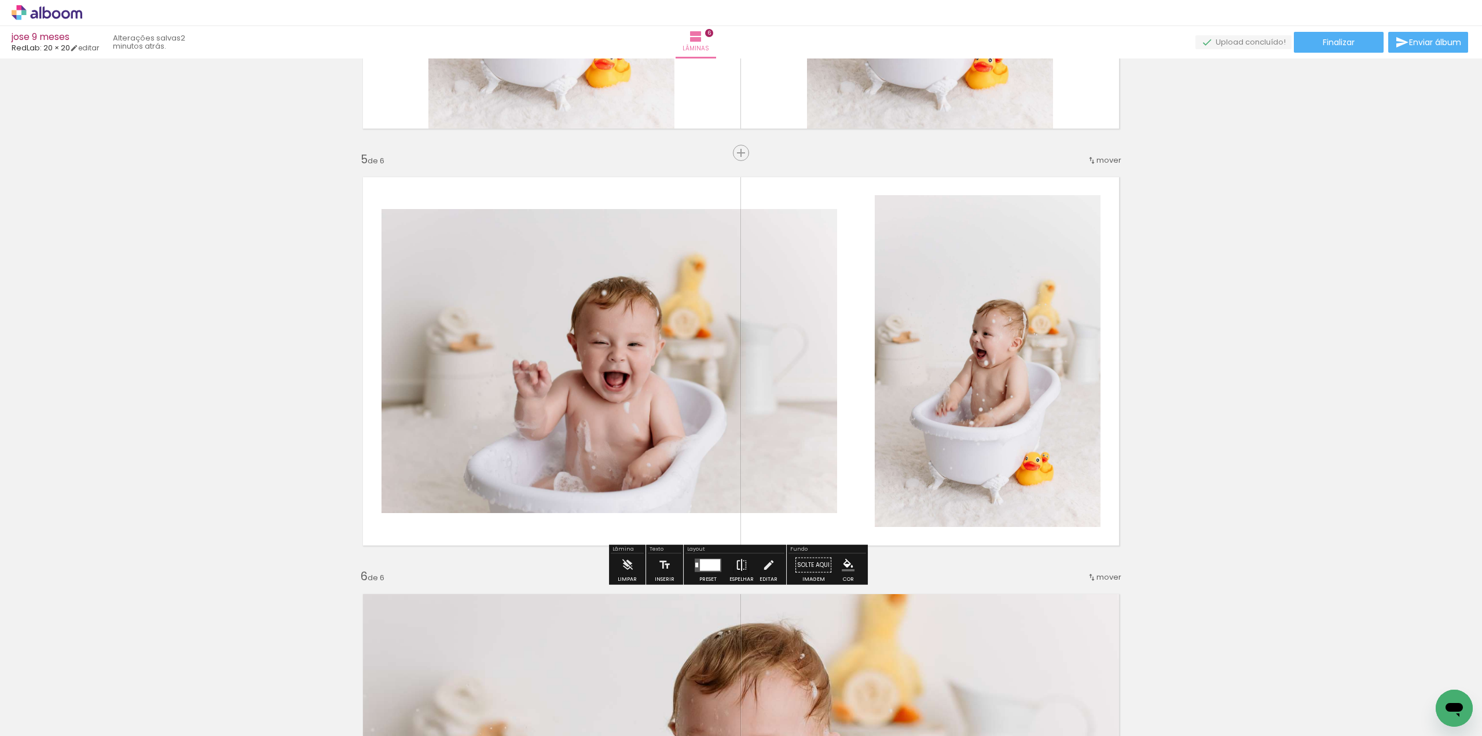
drag, startPoint x: 735, startPoint y: 565, endPoint x: 779, endPoint y: 553, distance: 45.1
click at [735, 564] on iron-icon at bounding box center [741, 564] width 13 height 23
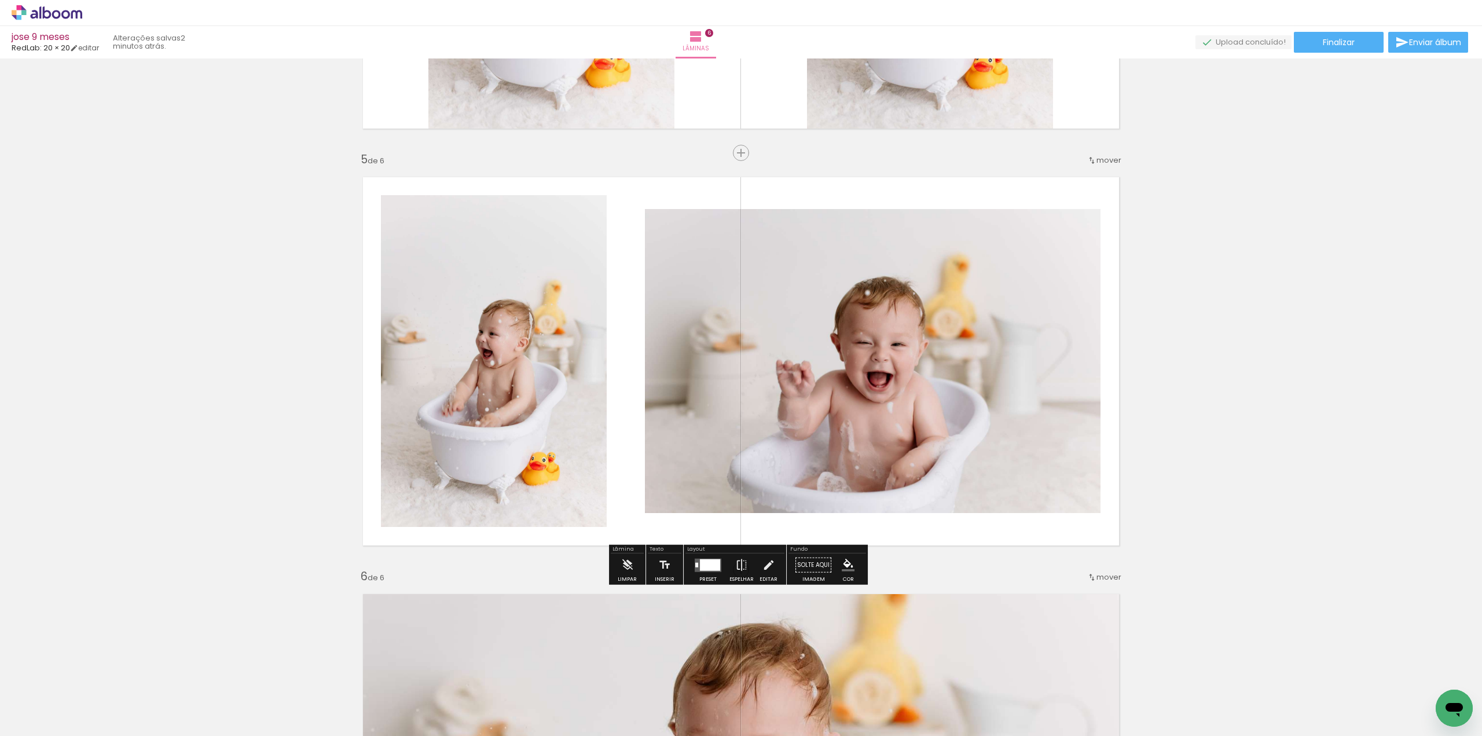
drag, startPoint x: 703, startPoint y: 563, endPoint x: 825, endPoint y: 537, distance: 124.9
click at [704, 562] on div at bounding box center [710, 565] width 20 height 12
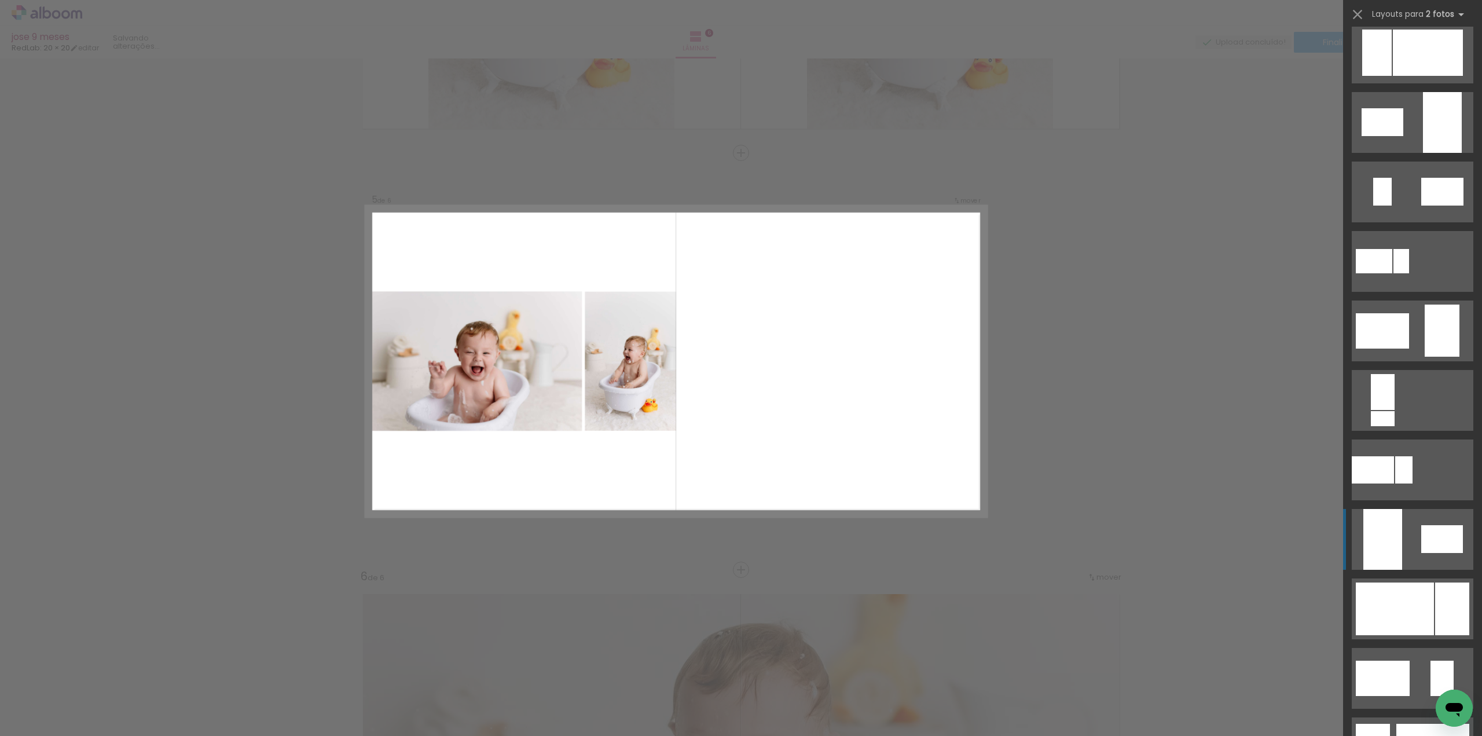
scroll to position [116, 0]
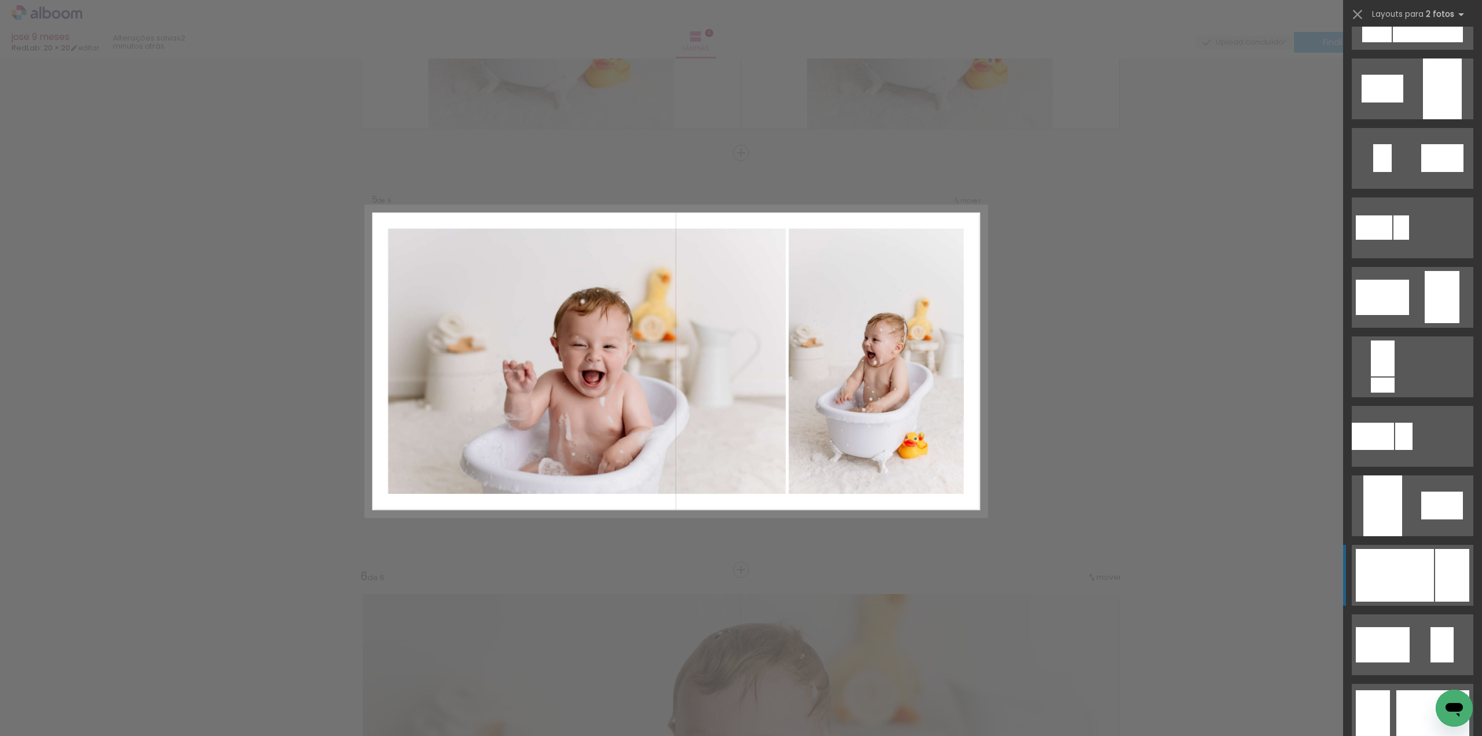
click at [1408, 567] on div at bounding box center [1395, 575] width 78 height 53
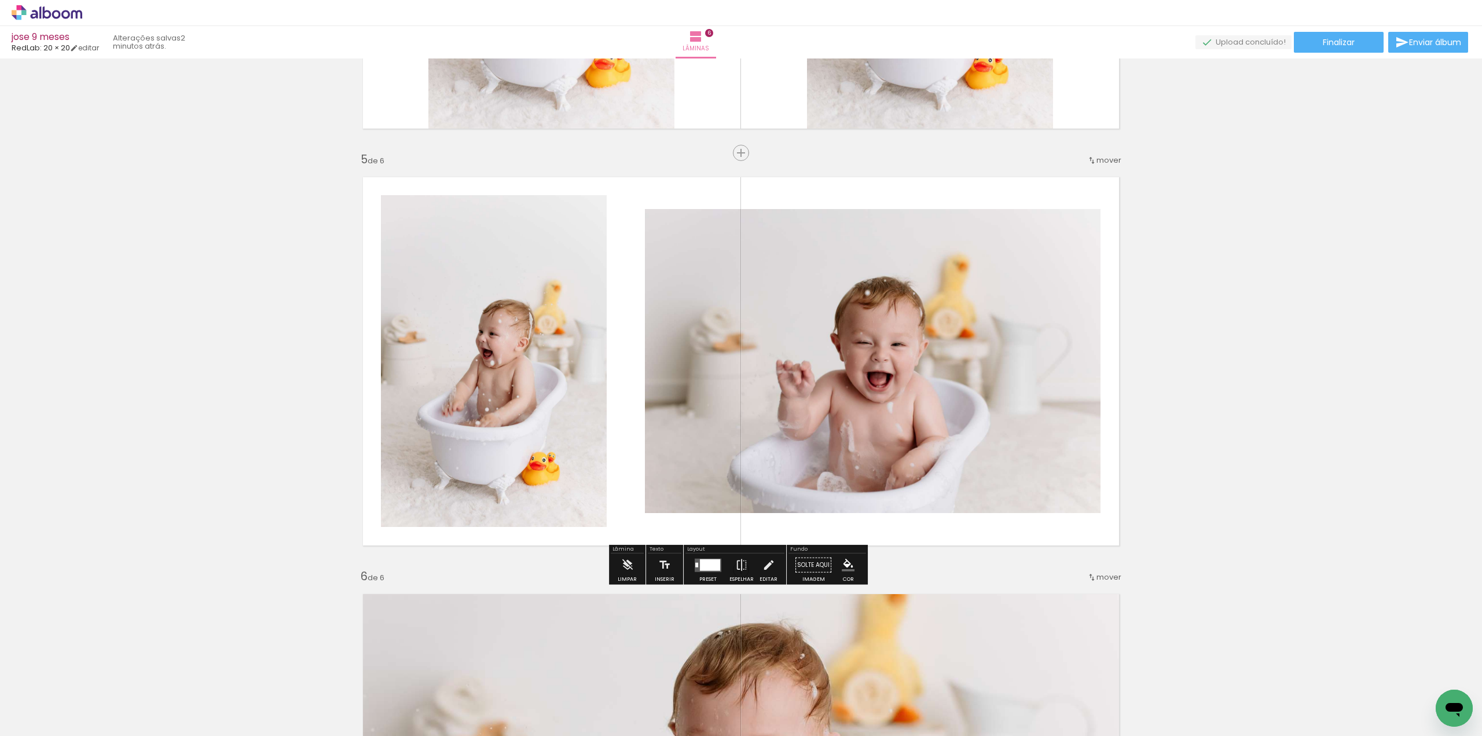
click at [713, 568] on div at bounding box center [710, 565] width 20 height 12
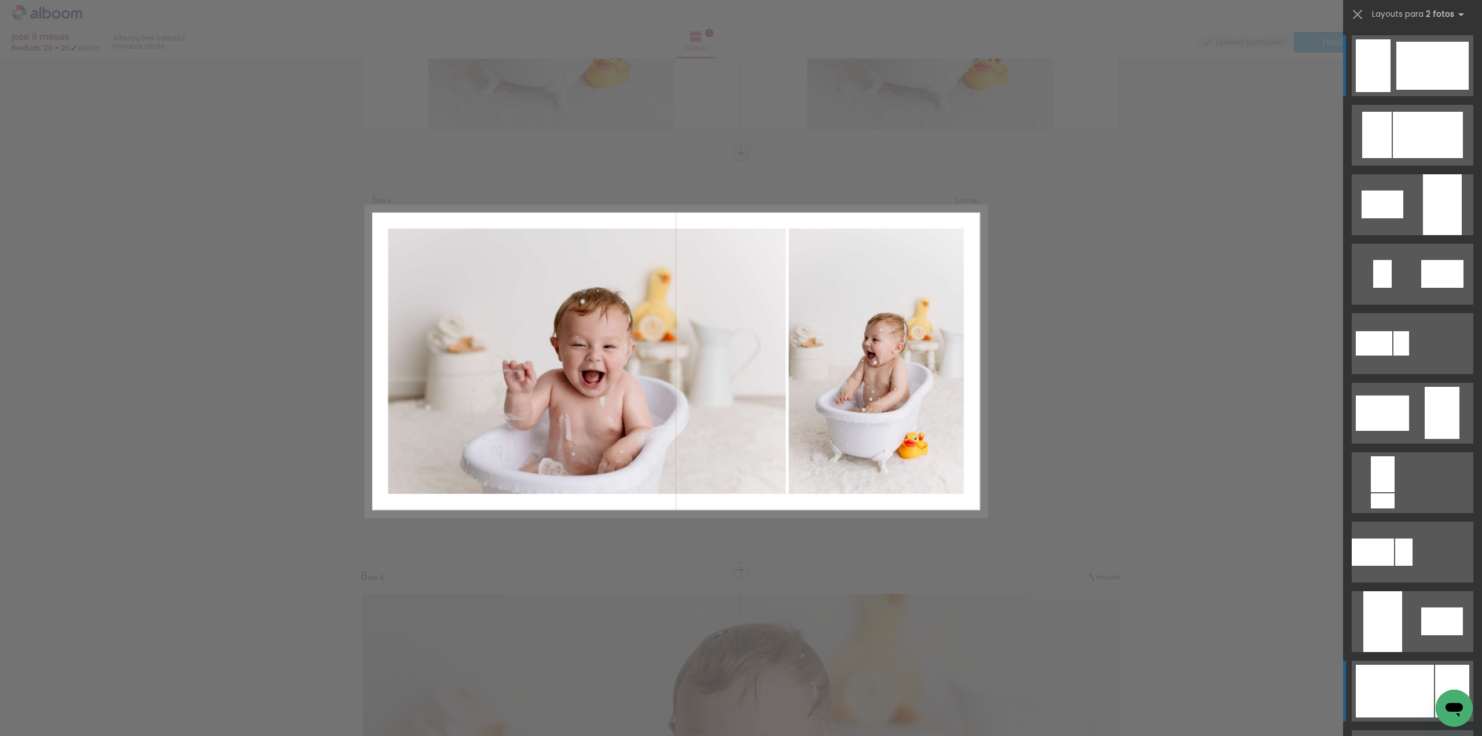
click at [1419, 680] on div at bounding box center [1395, 690] width 78 height 53
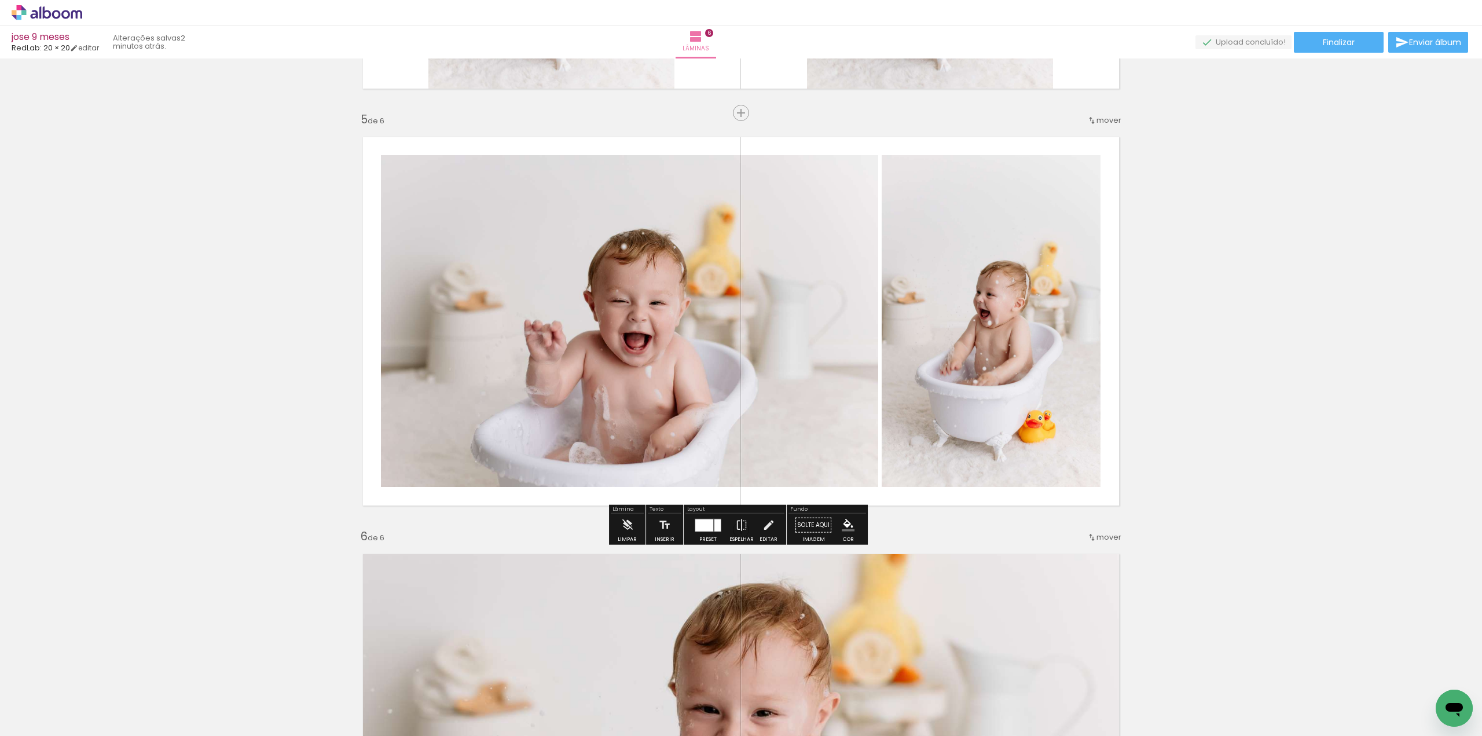
scroll to position [1650, 0]
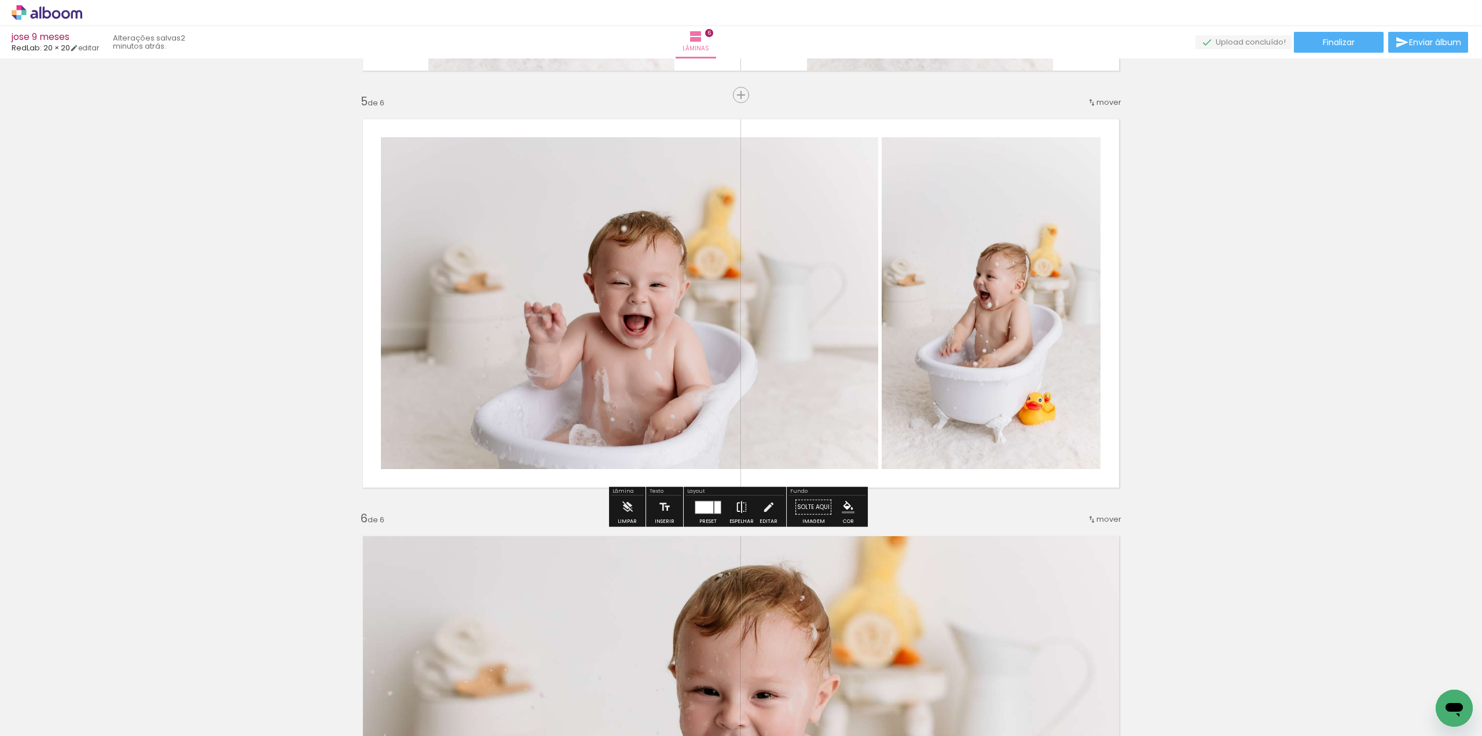
click at [746, 511] on paper-button "Espelhar" at bounding box center [741, 510] width 30 height 30
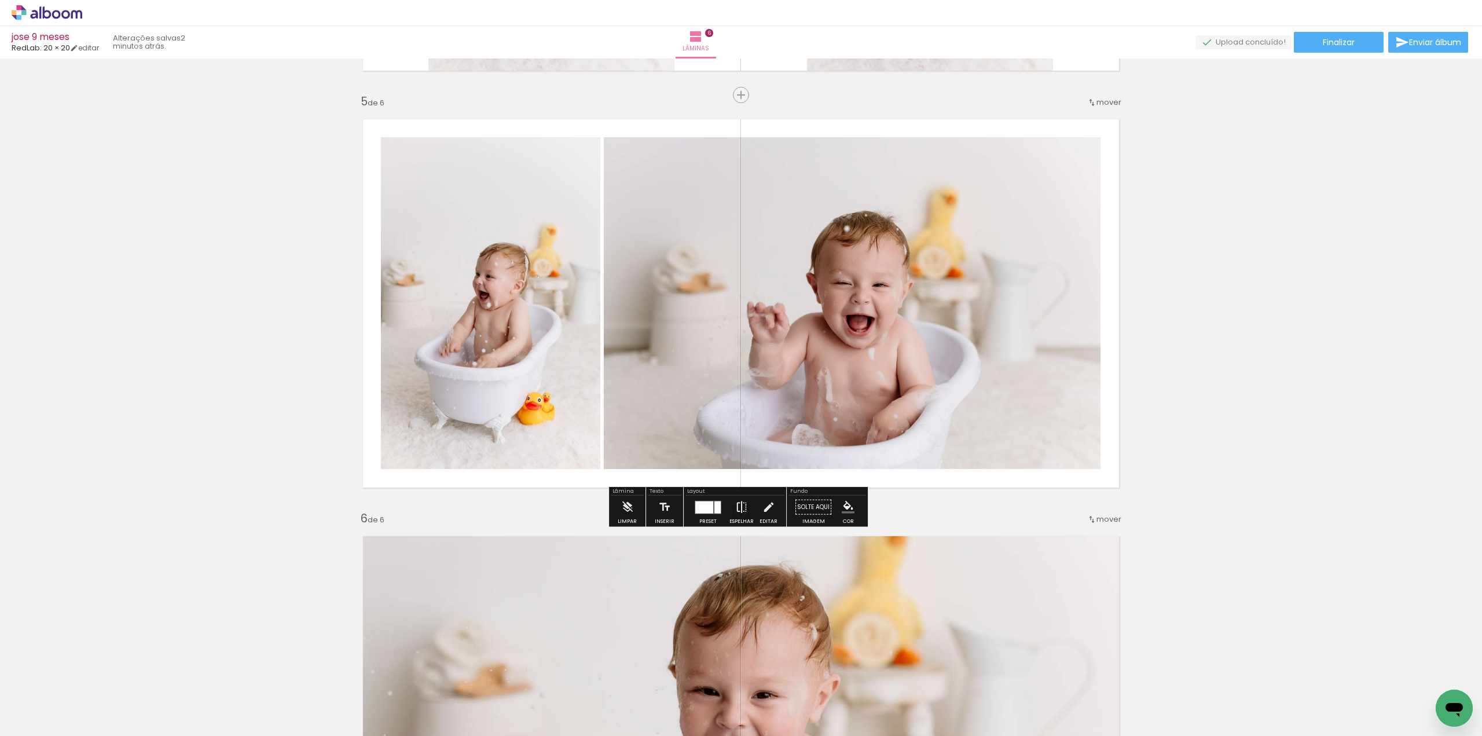
click at [746, 511] on paper-button "Espelhar" at bounding box center [741, 510] width 30 height 30
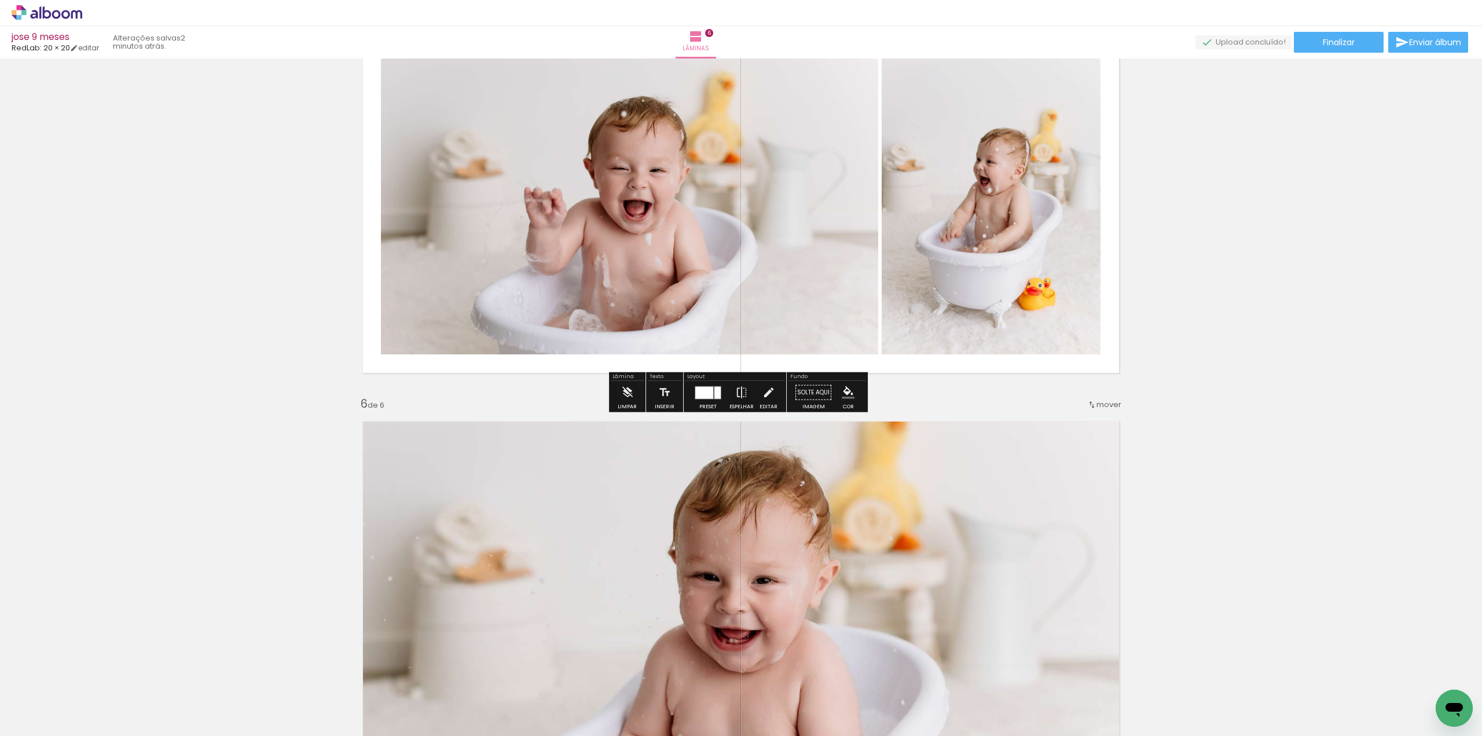
scroll to position [1765, 0]
click at [679, 241] on quentale-photo at bounding box center [629, 187] width 497 height 332
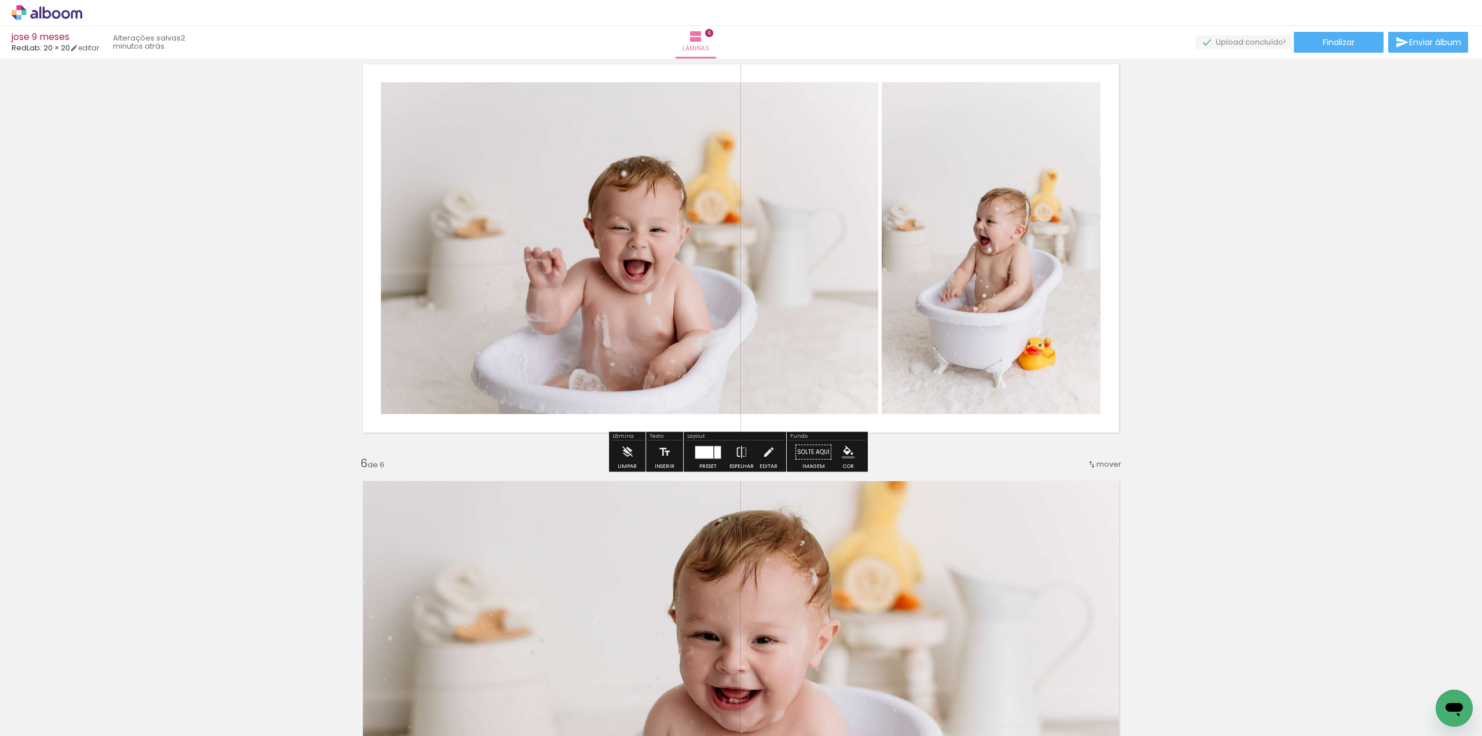
scroll to position [1592, 0]
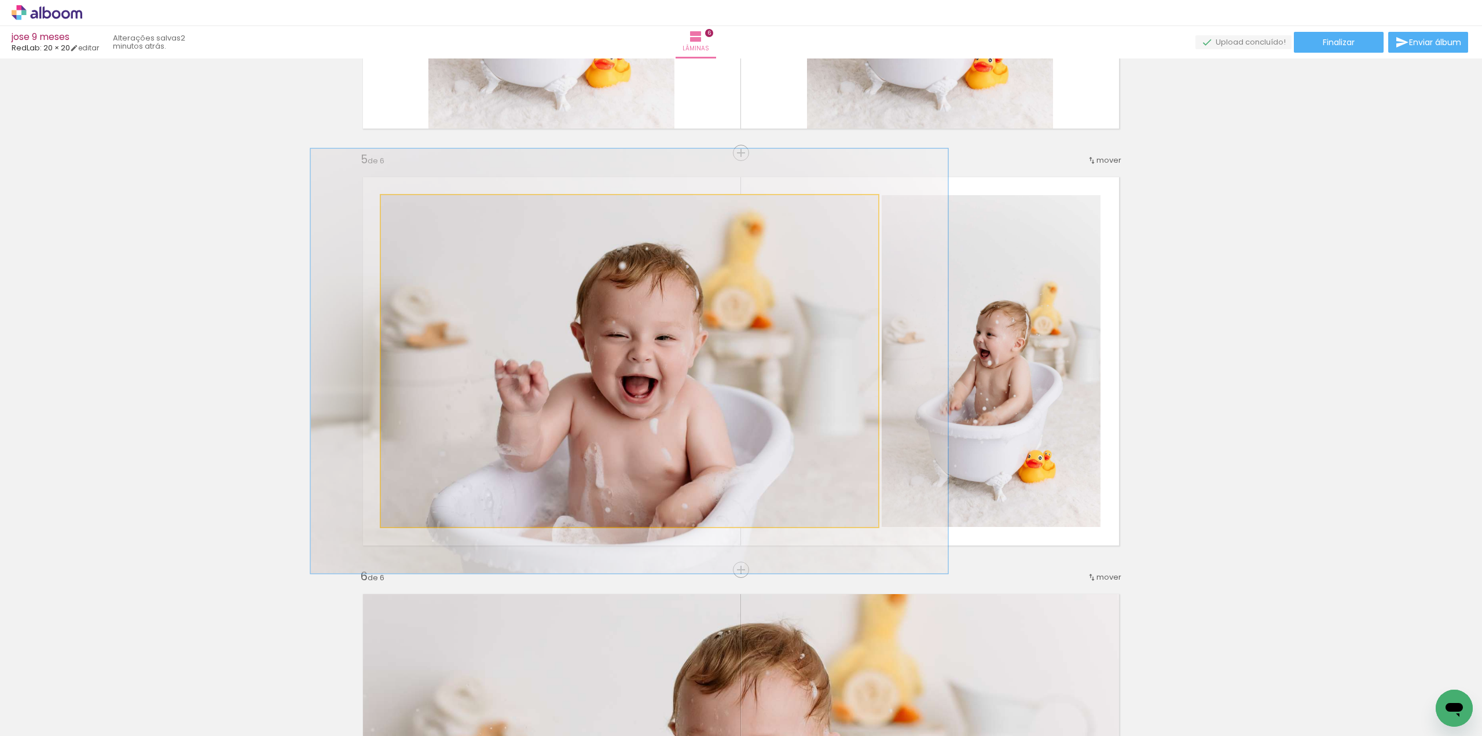
drag, startPoint x: 410, startPoint y: 209, endPoint x: 419, endPoint y: 208, distance: 8.8
type paper-slider "128"
click at [419, 208] on div at bounding box center [419, 207] width 19 height 19
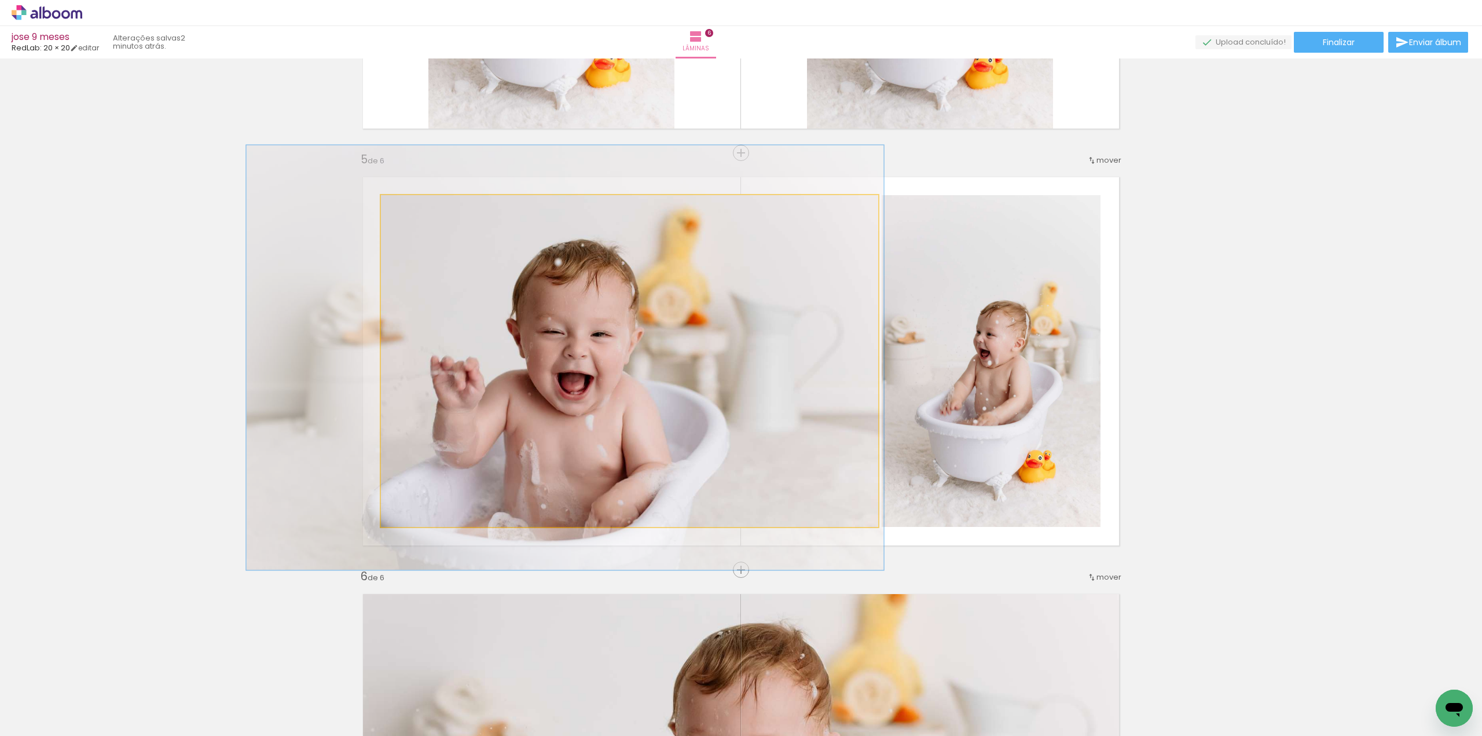
drag, startPoint x: 527, startPoint y: 310, endPoint x: 466, endPoint y: 306, distance: 61.5
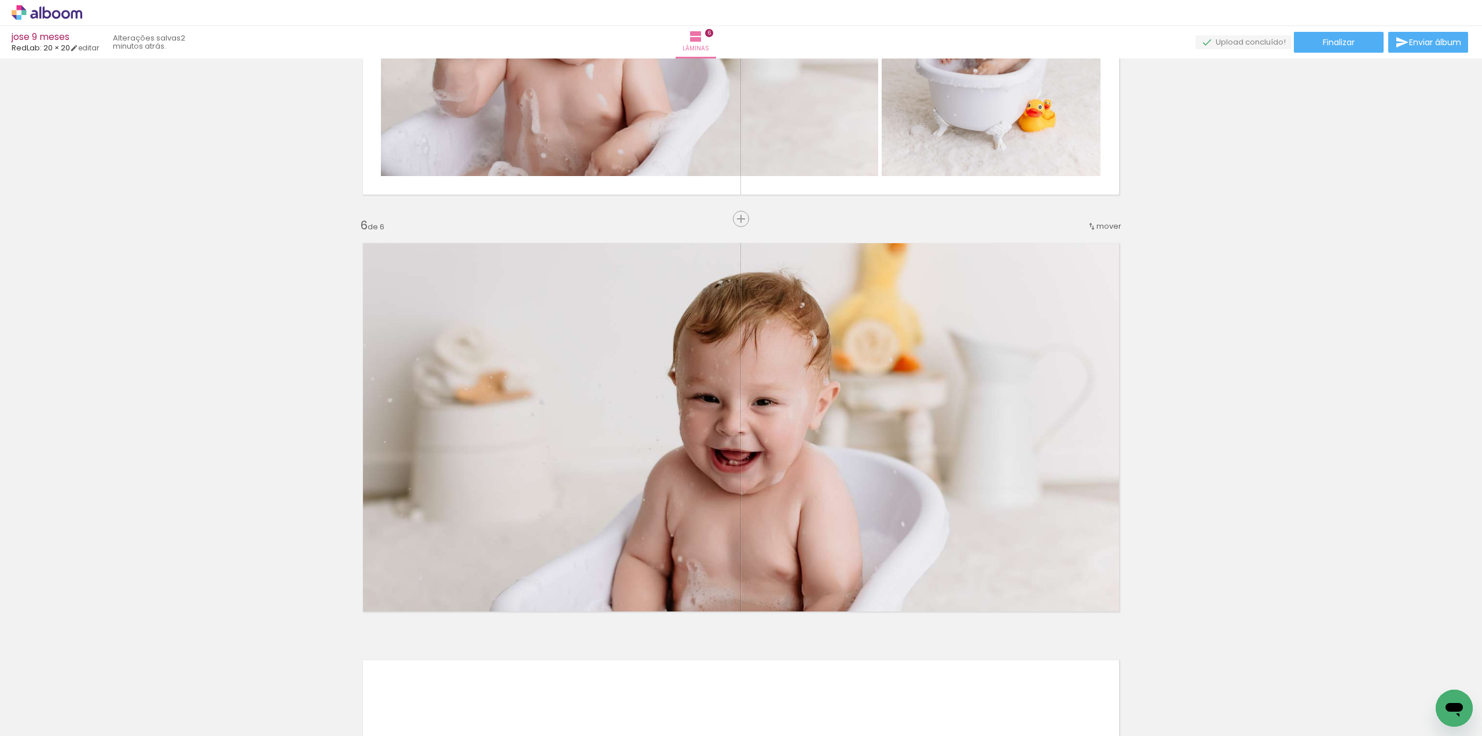
scroll to position [2113, 0]
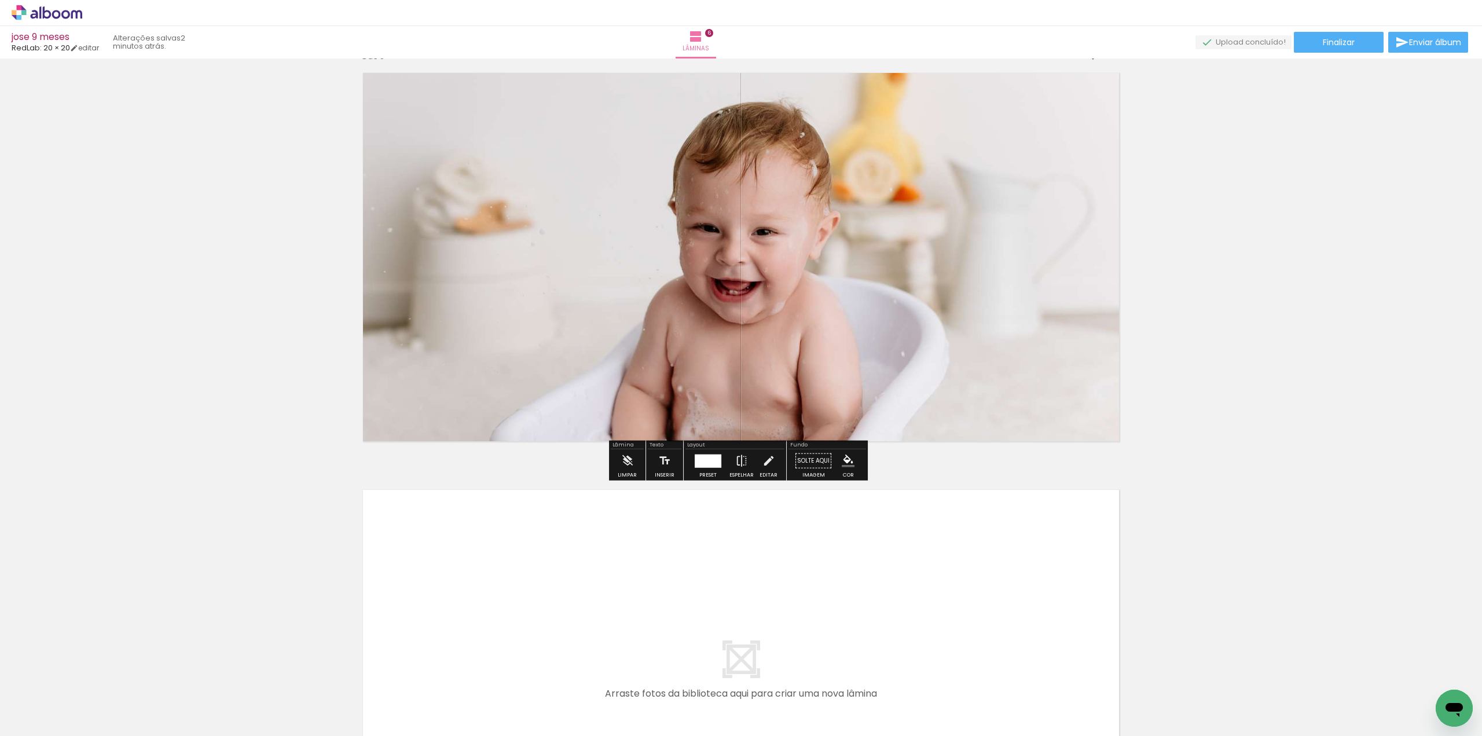
click at [851, 677] on quentale-thumb at bounding box center [828, 696] width 65 height 67
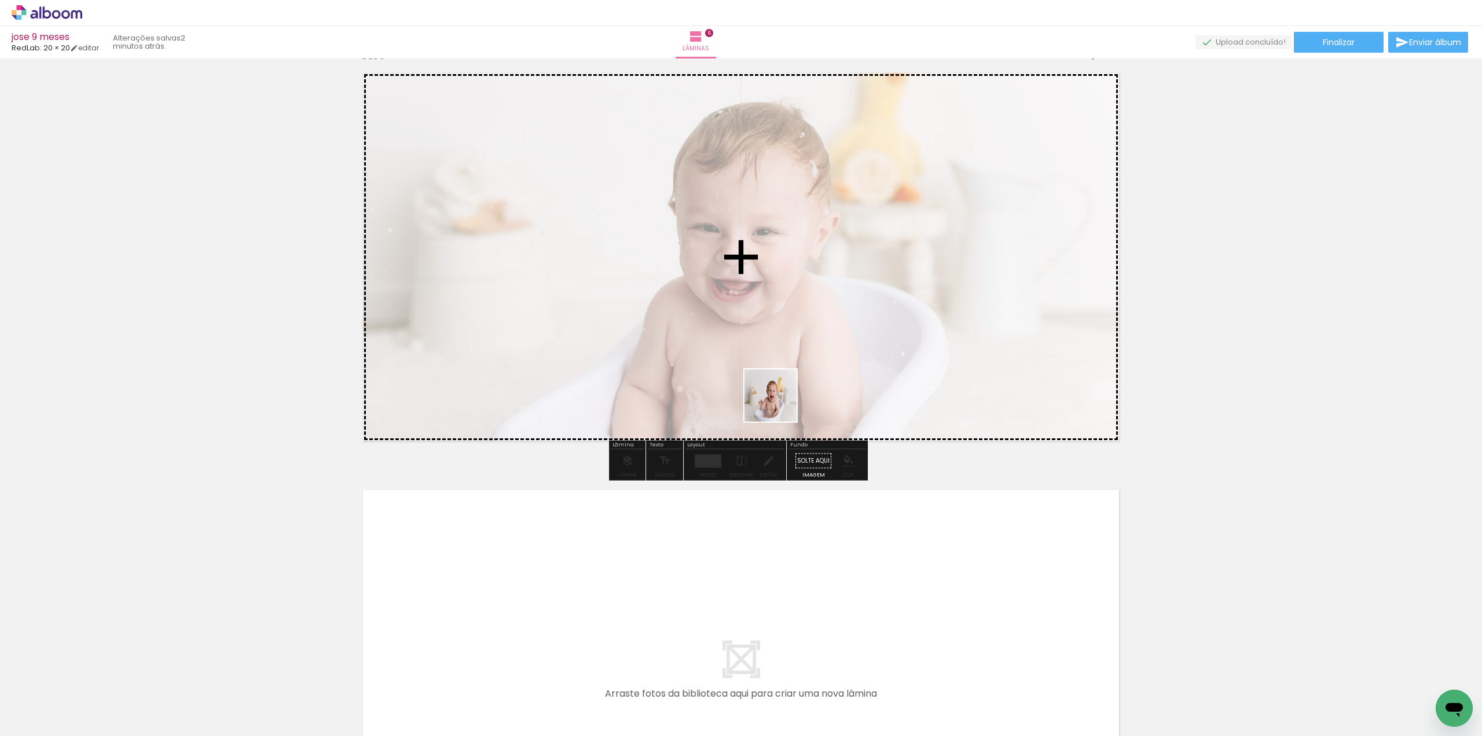
drag, startPoint x: 847, startPoint y: 594, endPoint x: 737, endPoint y: 331, distance: 285.7
click at [736, 329] on quentale-workspace at bounding box center [741, 368] width 1482 height 736
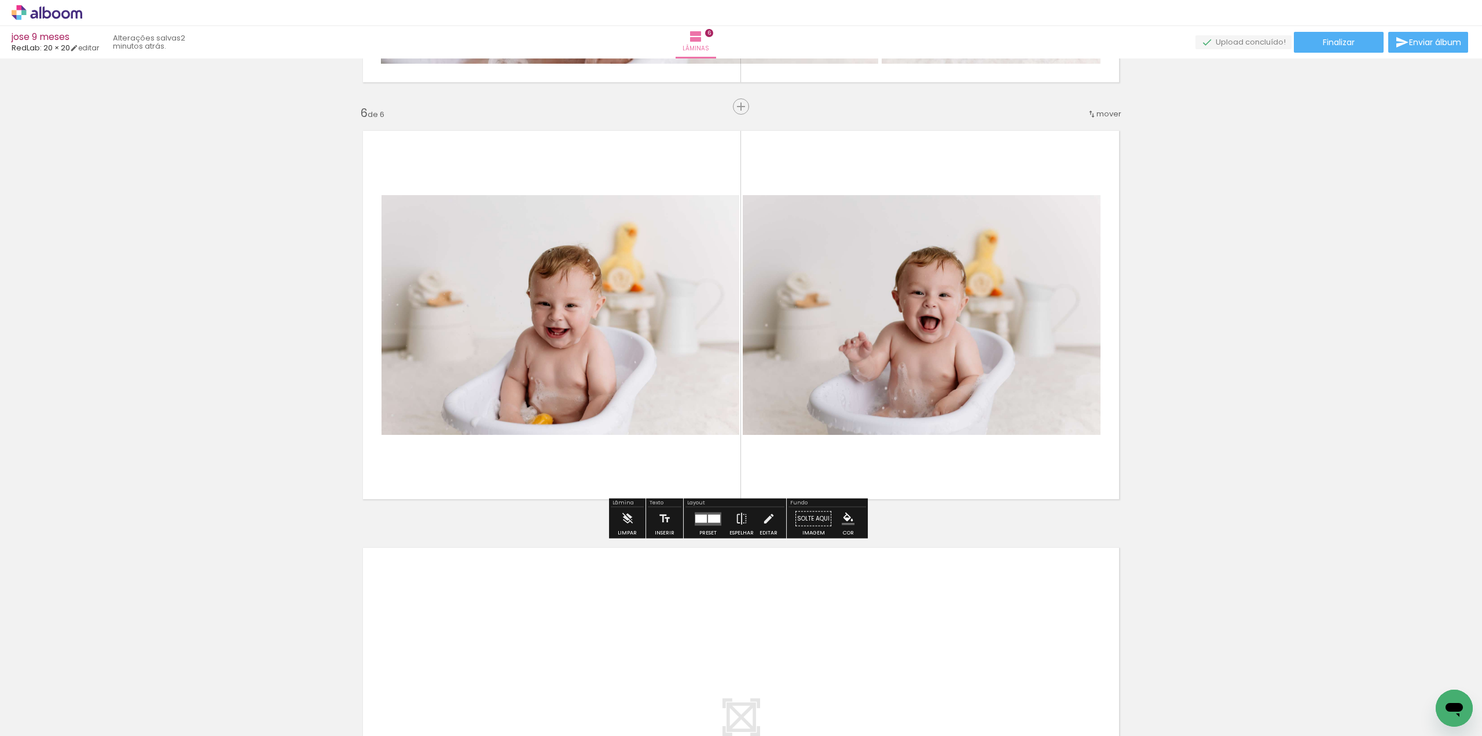
scroll to position [1997, 0]
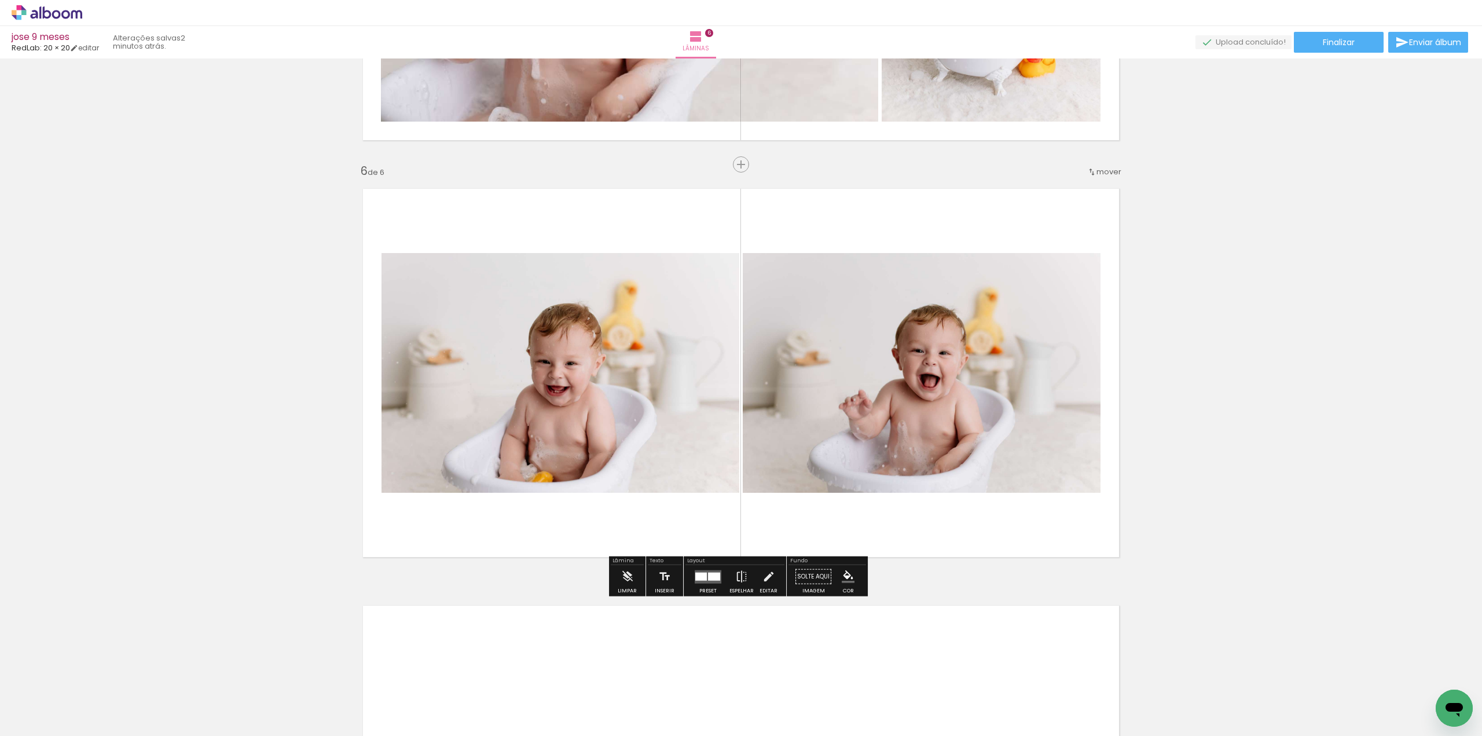
click at [699, 585] on div at bounding box center [707, 576] width 31 height 23
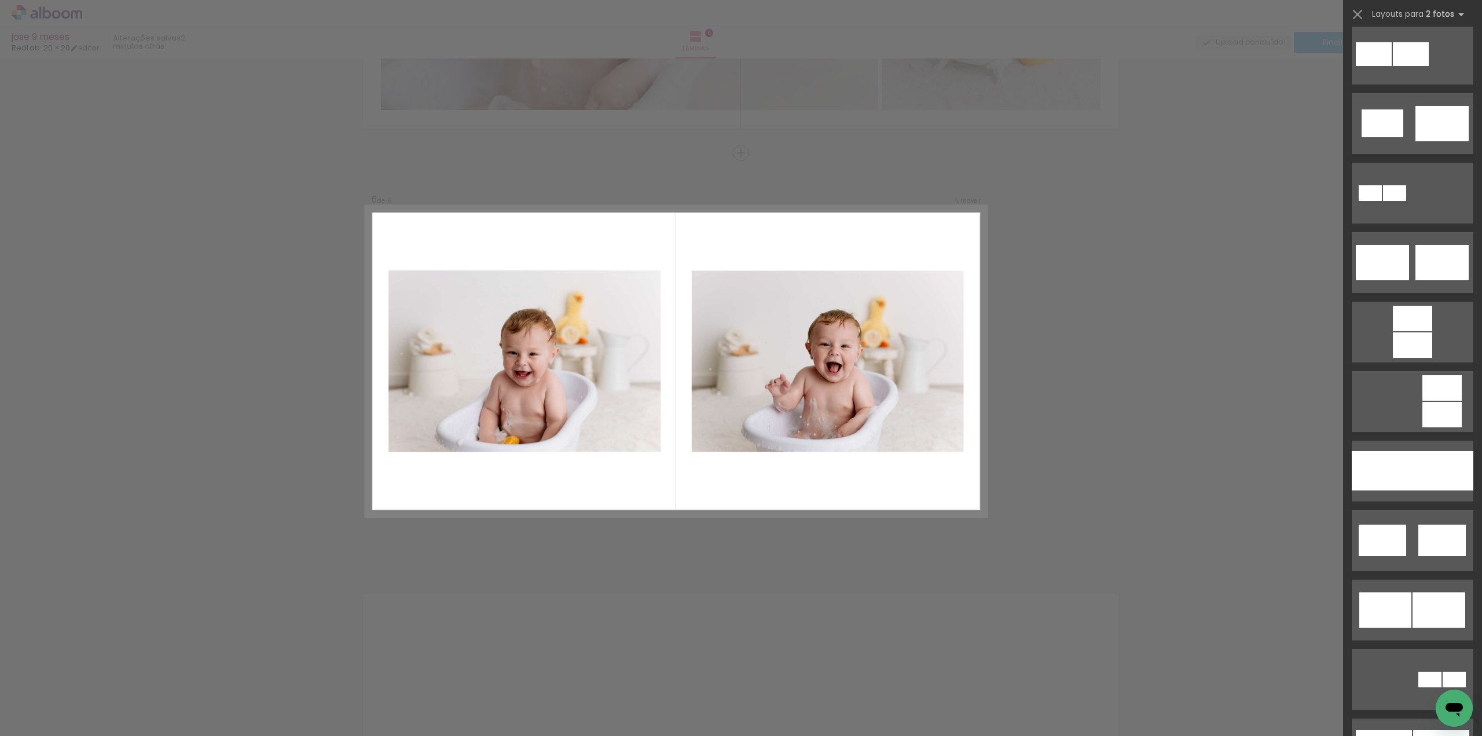
scroll to position [521, 0]
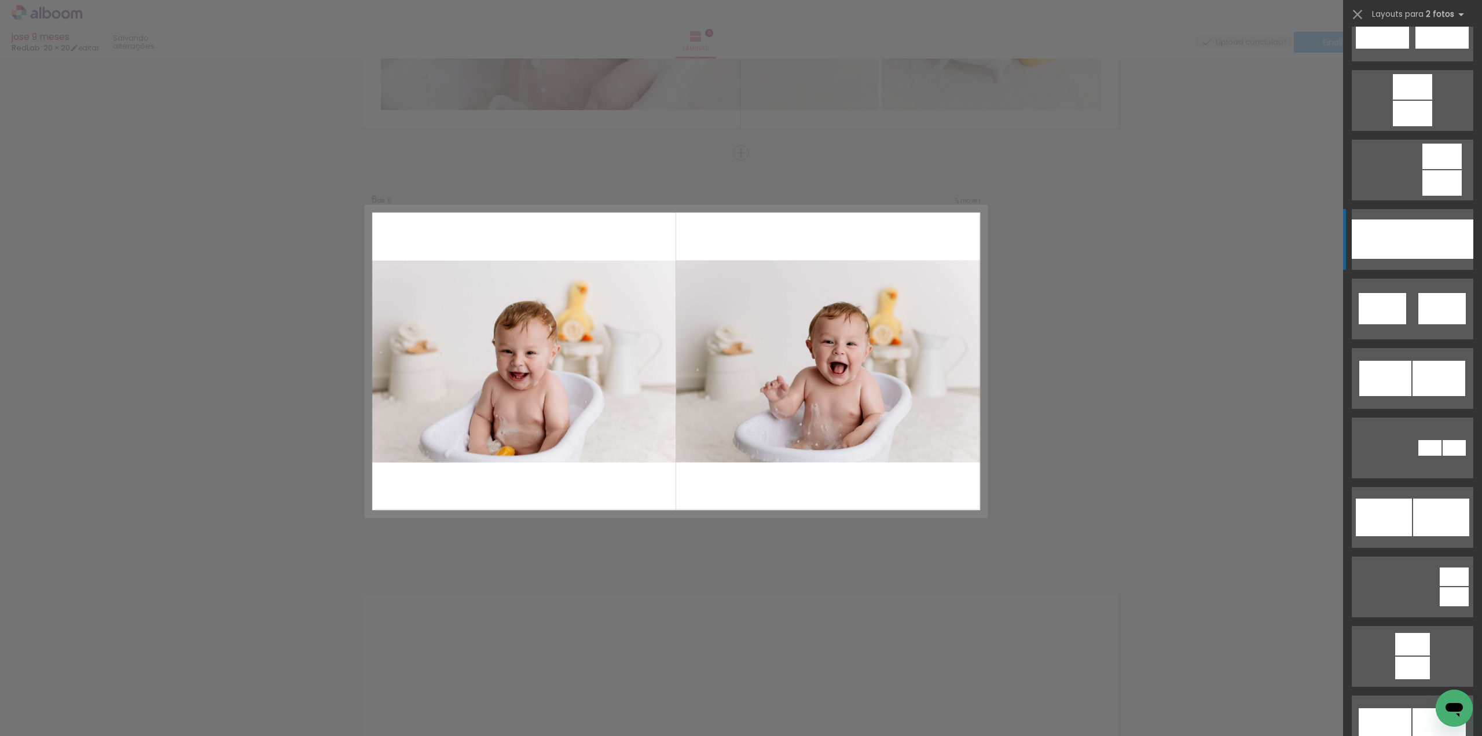
click at [1413, 251] on div at bounding box center [1442, 238] width 61 height 39
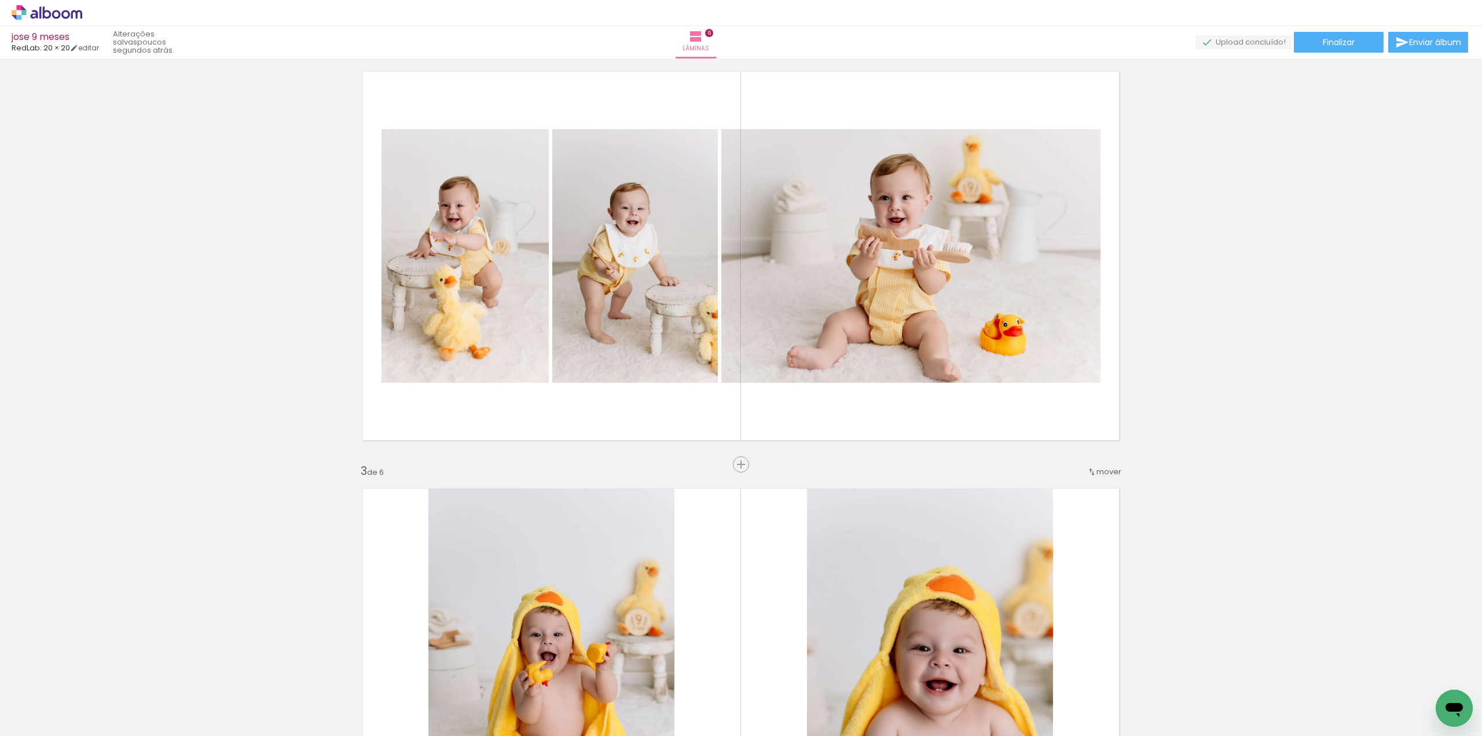
scroll to position [405, 0]
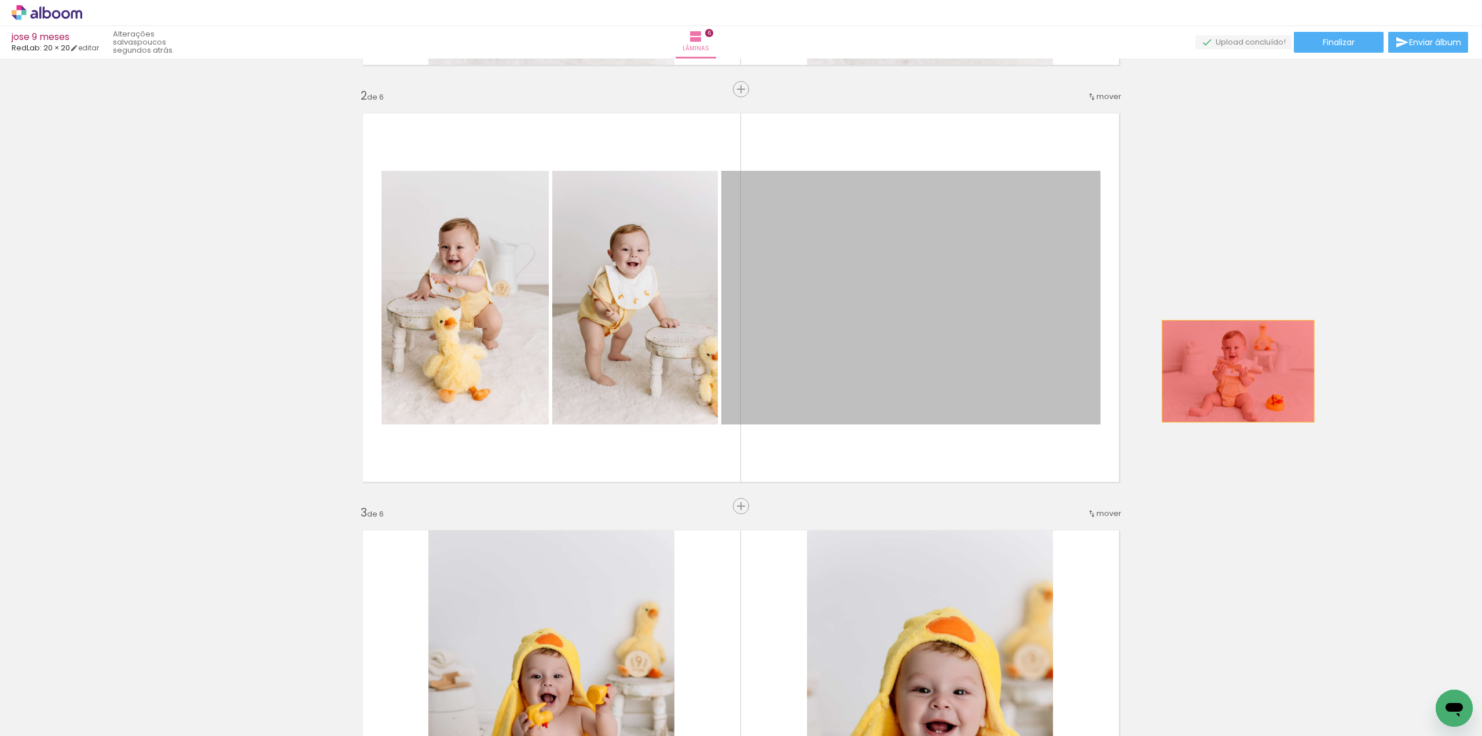
drag, startPoint x: 972, startPoint y: 349, endPoint x: 1233, endPoint y: 371, distance: 262.6
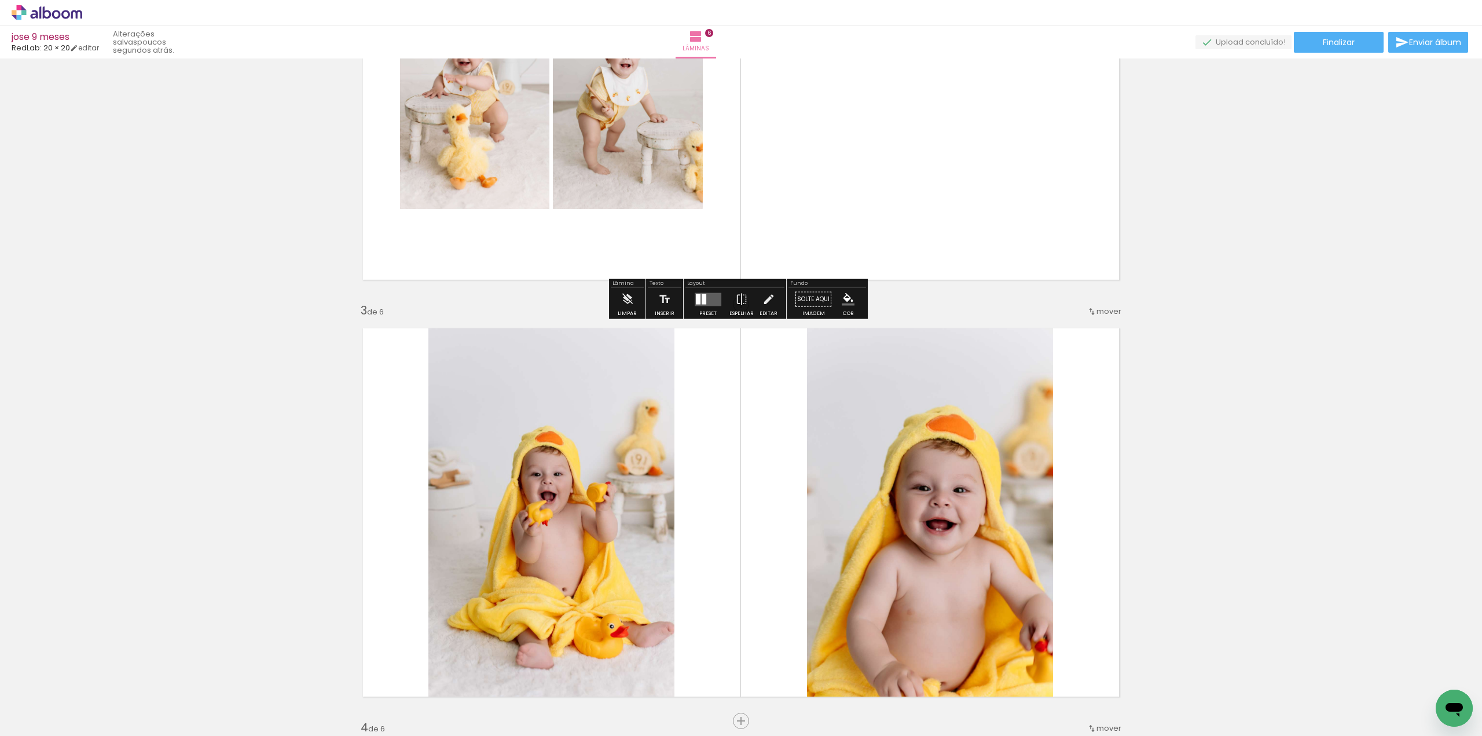
scroll to position [637, 0]
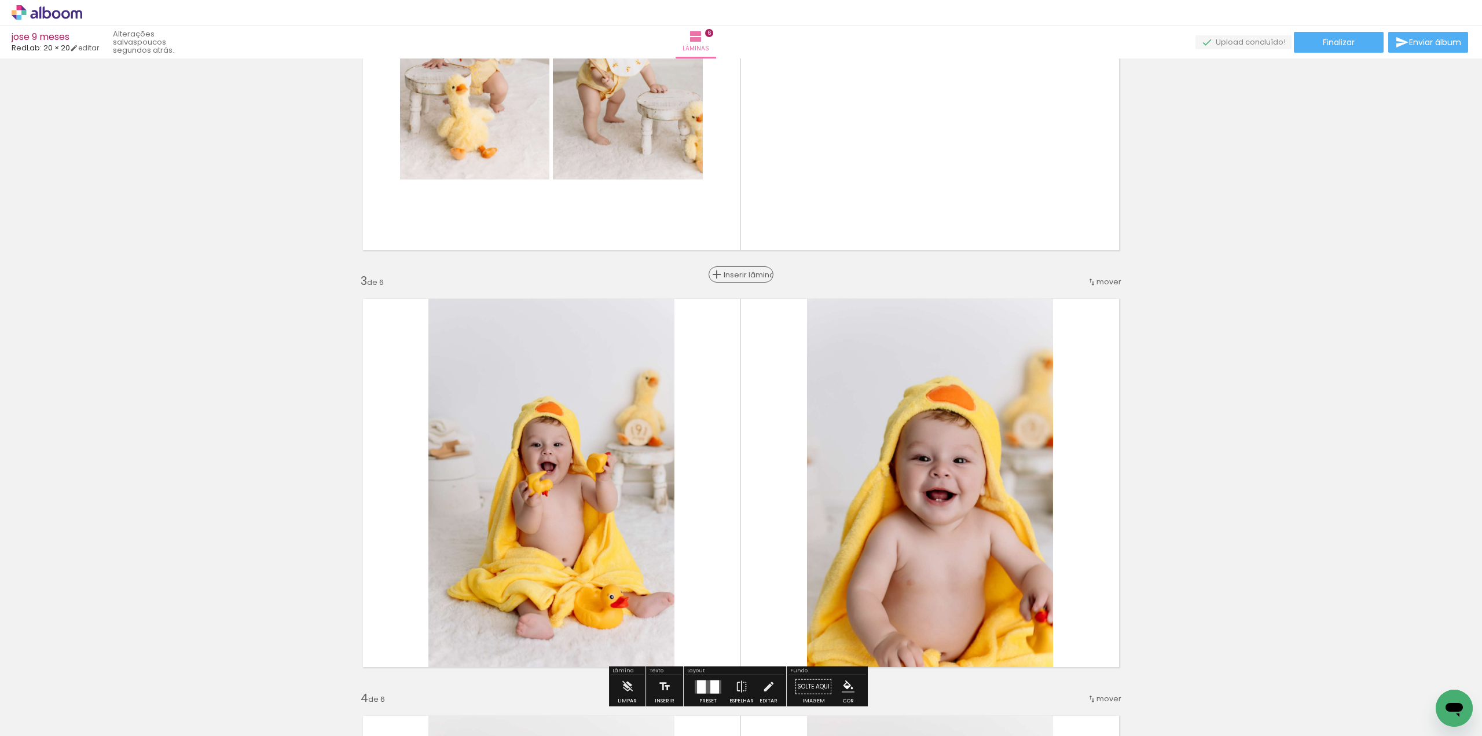
click at [736, 274] on span "Inserir lâmina" at bounding box center [746, 275] width 45 height 8
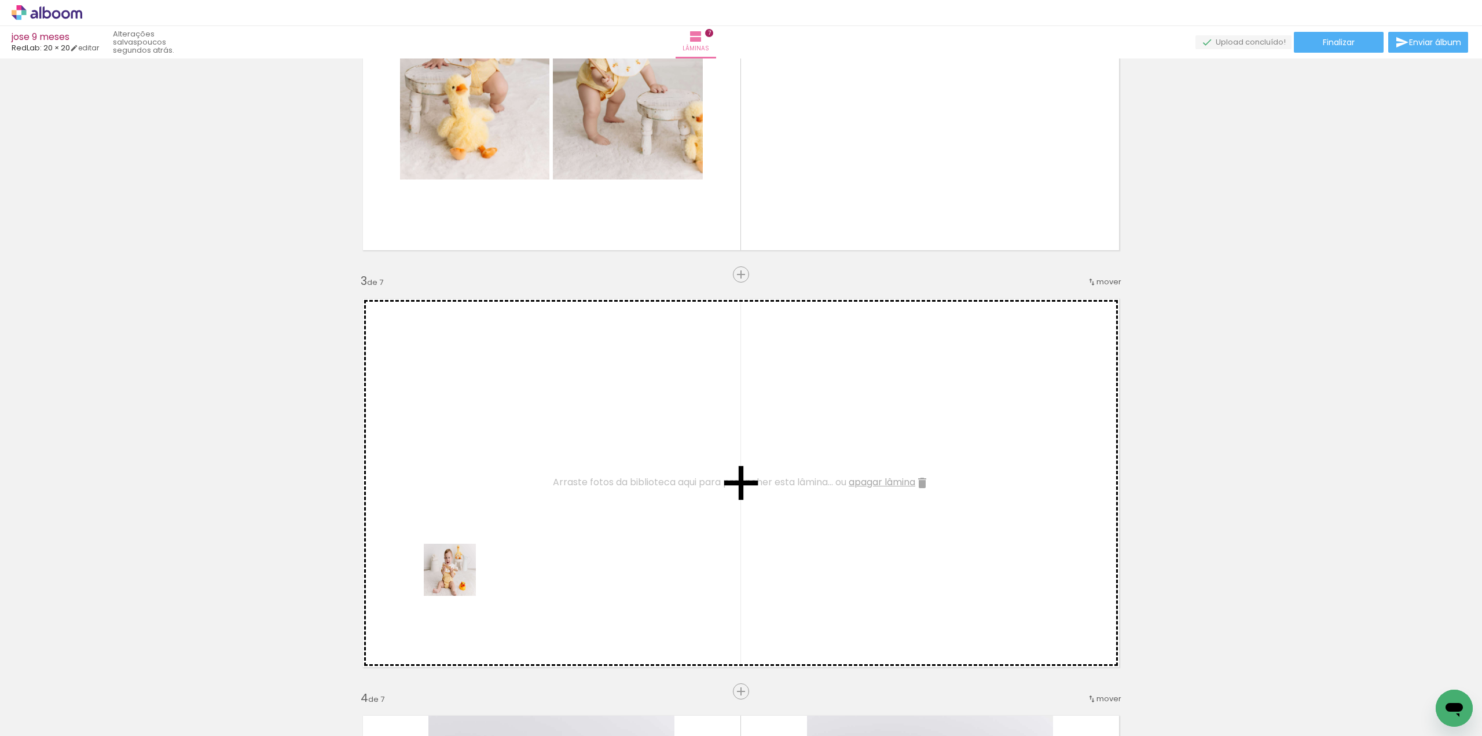
drag, startPoint x: 377, startPoint y: 616, endPoint x: 487, endPoint y: 572, distance: 118.1
click at [487, 572] on quentale-workspace at bounding box center [741, 368] width 1482 height 736
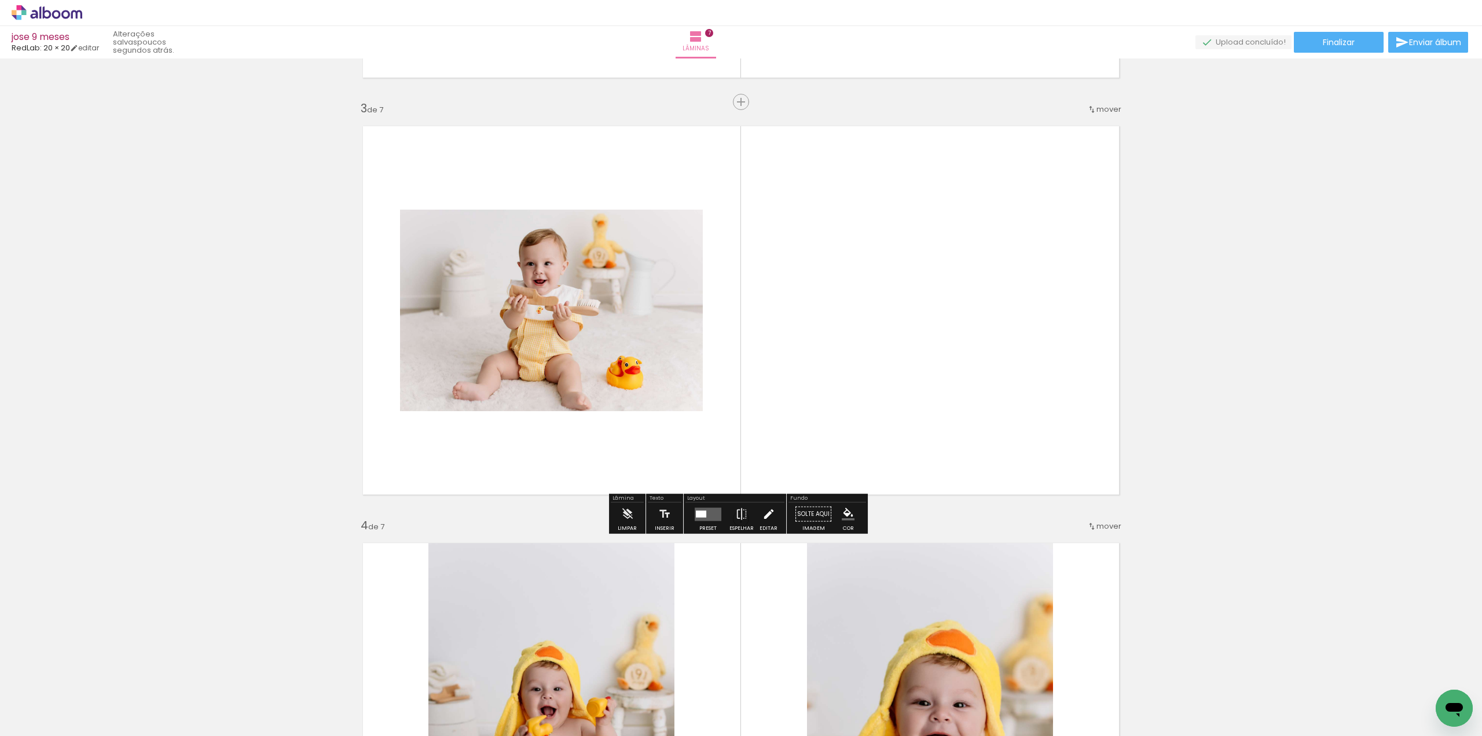
scroll to position [810, 0]
click at [715, 523] on div at bounding box center [707, 512] width 31 height 23
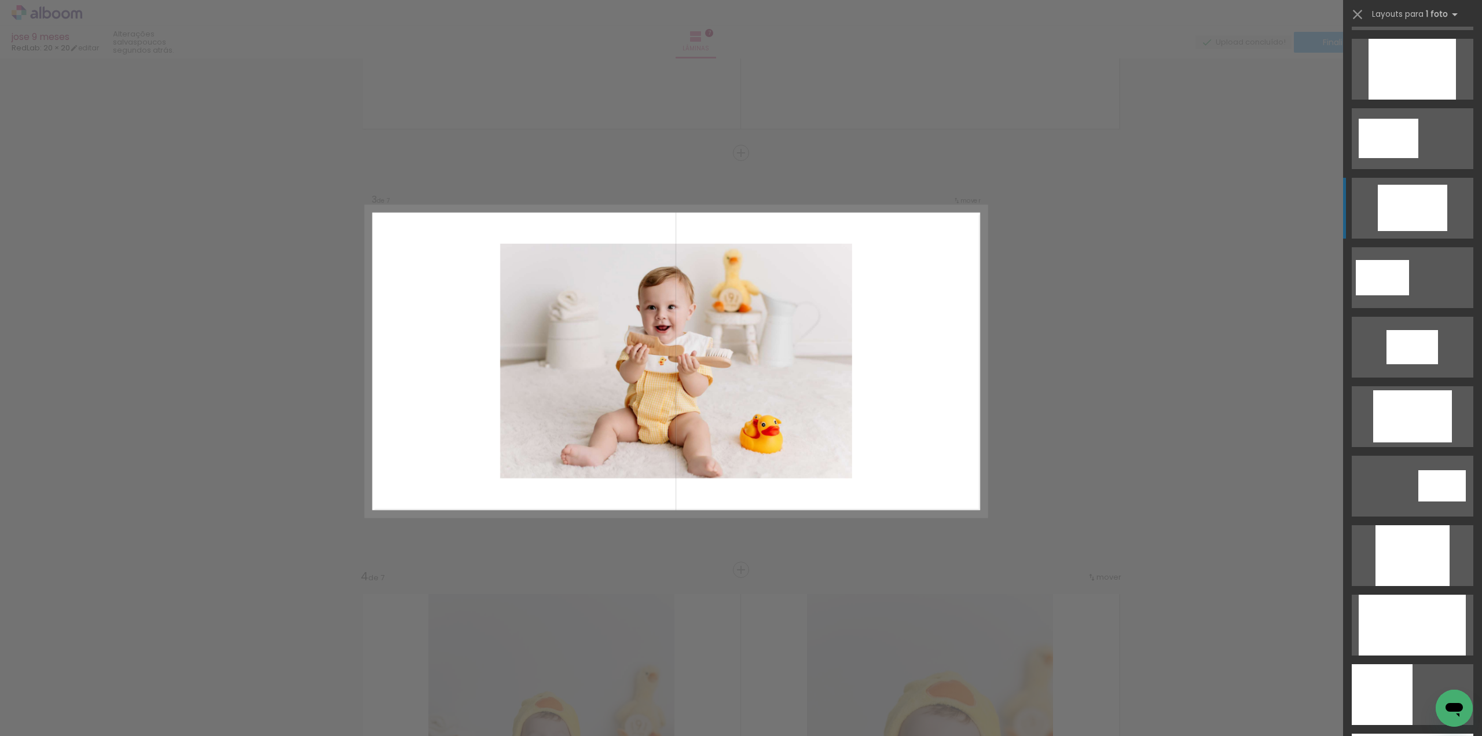
scroll to position [289, 0]
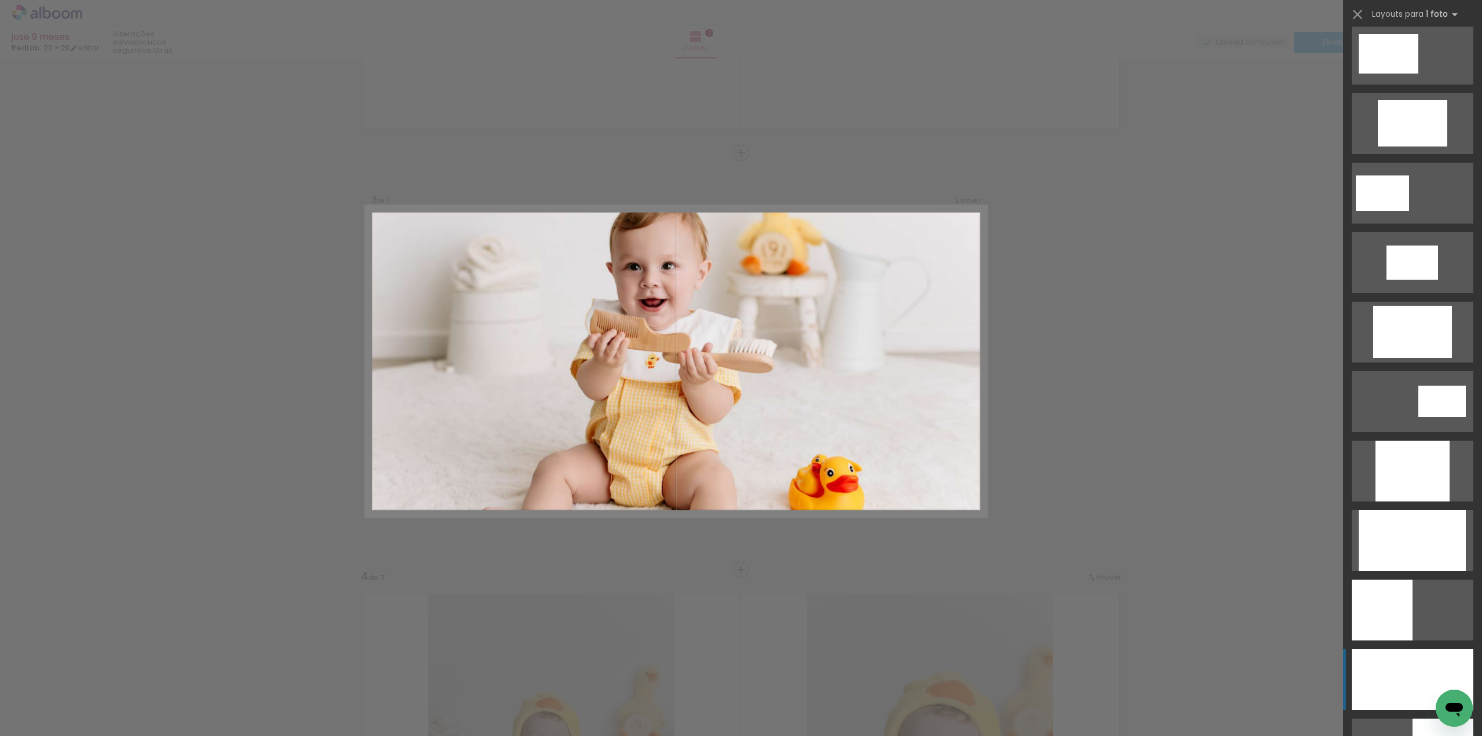
click at [1401, 655] on div at bounding box center [1413, 679] width 122 height 61
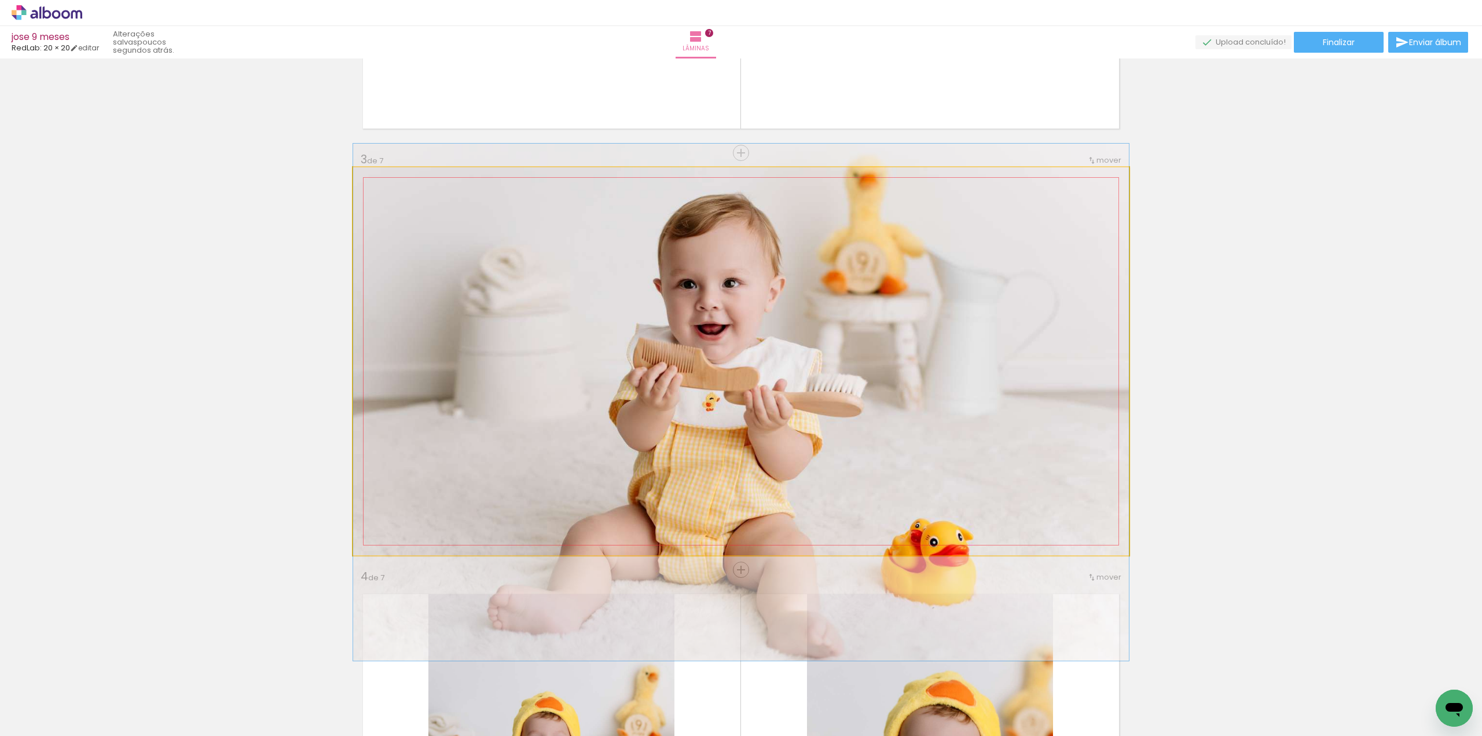
drag, startPoint x: 805, startPoint y: 366, endPoint x: 796, endPoint y: 407, distance: 41.9
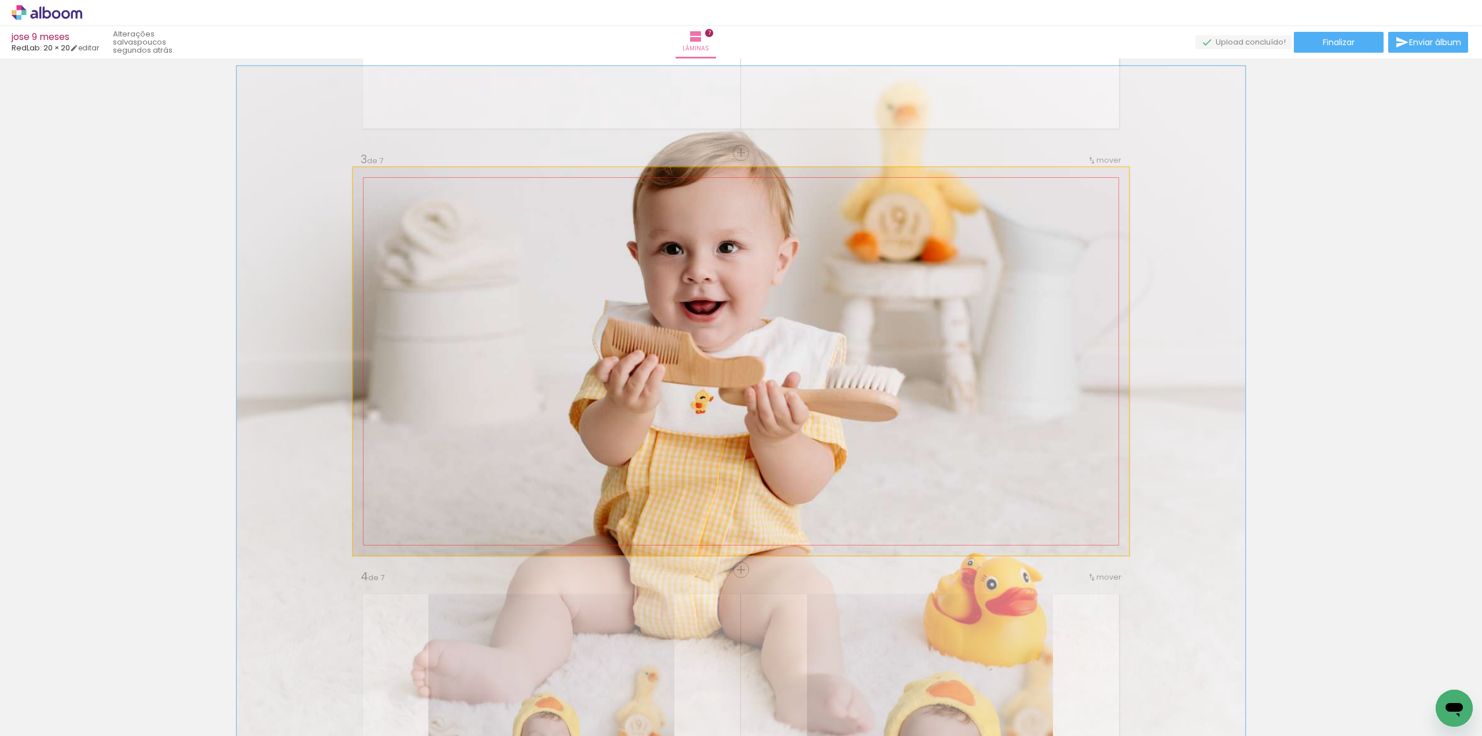
drag, startPoint x: 385, startPoint y: 180, endPoint x: 392, endPoint y: 180, distance: 6.9
type paper-slider "130"
click at [392, 180] on div at bounding box center [402, 179] width 45 height 19
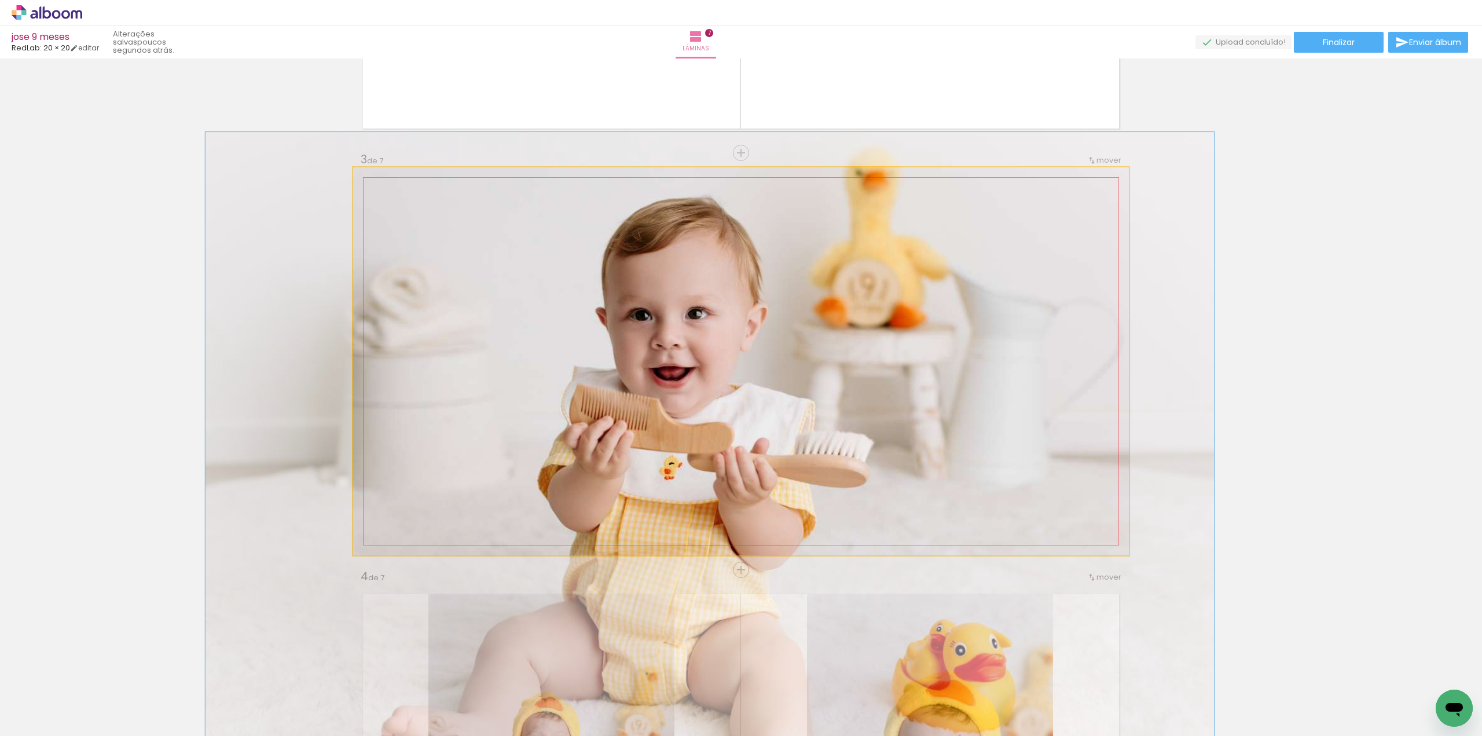
drag, startPoint x: 519, startPoint y: 268, endPoint x: 488, endPoint y: 334, distance: 73.0
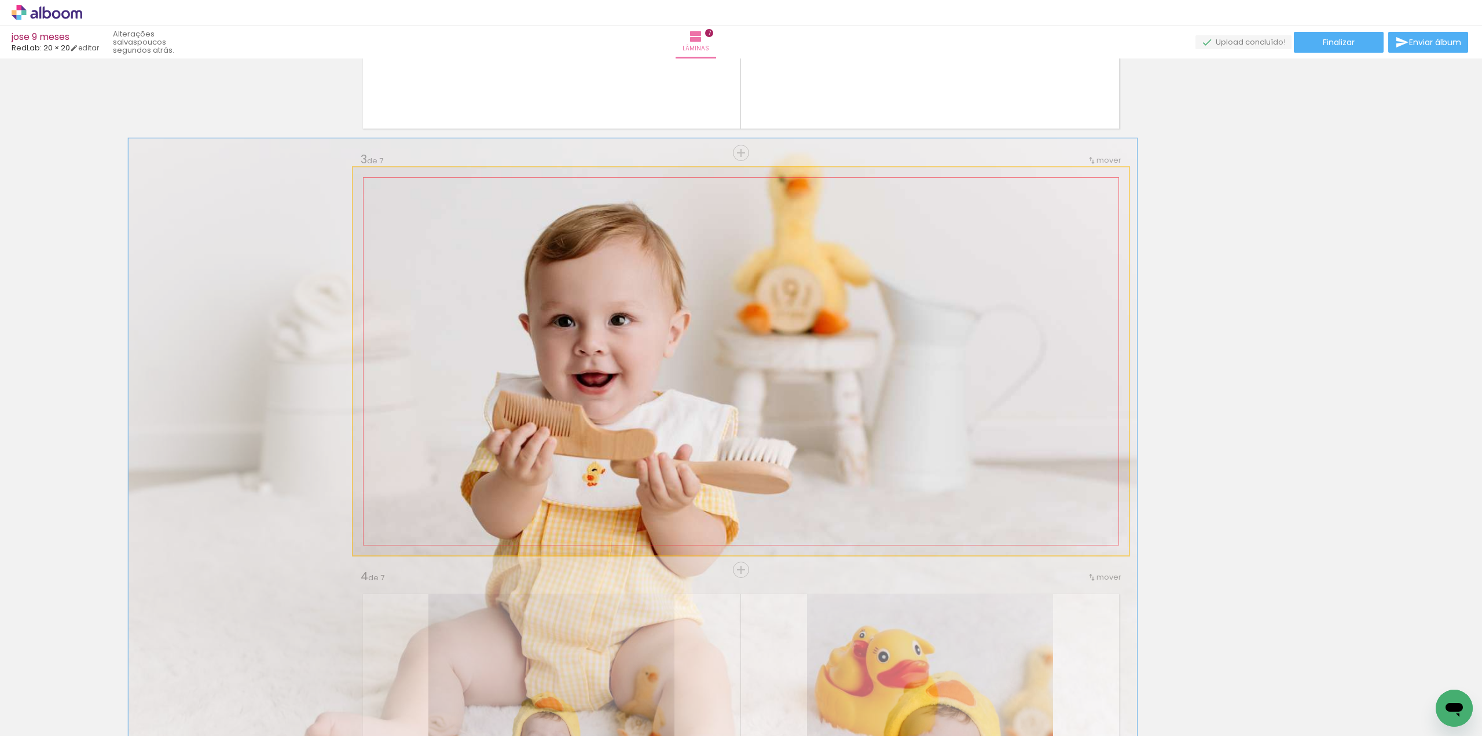
drag, startPoint x: 924, startPoint y: 362, endPoint x: 847, endPoint y: 369, distance: 77.2
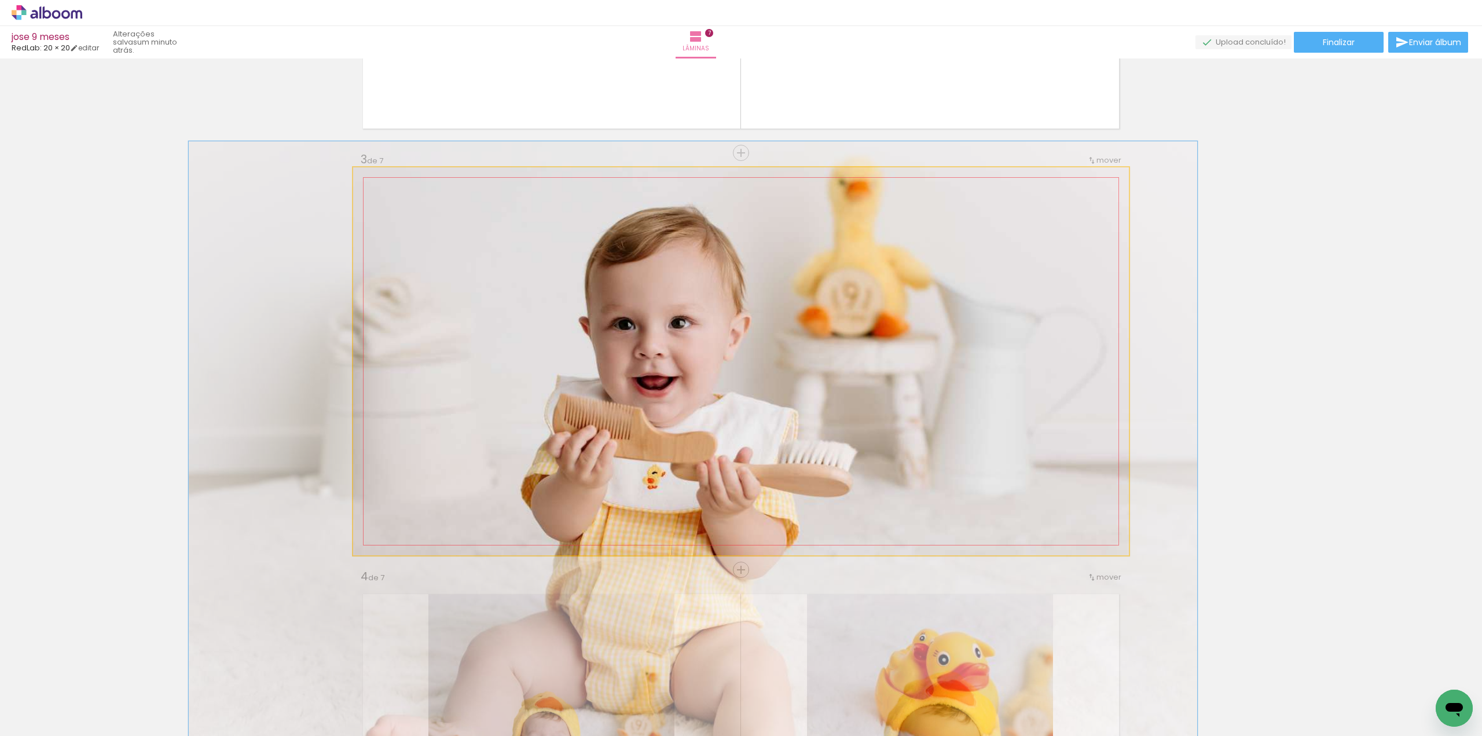
drag, startPoint x: 941, startPoint y: 331, endPoint x: 997, endPoint y: 334, distance: 56.2
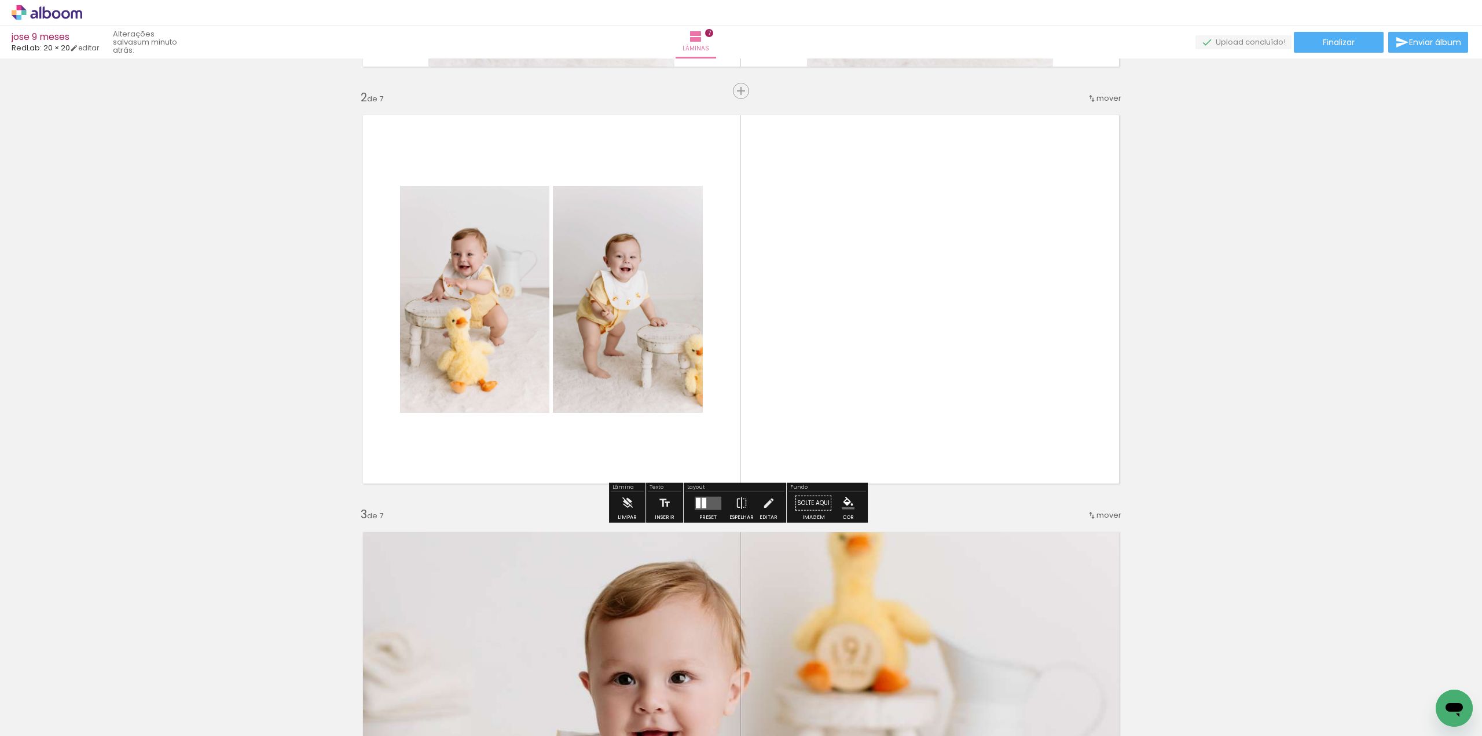
scroll to position [353, 0]
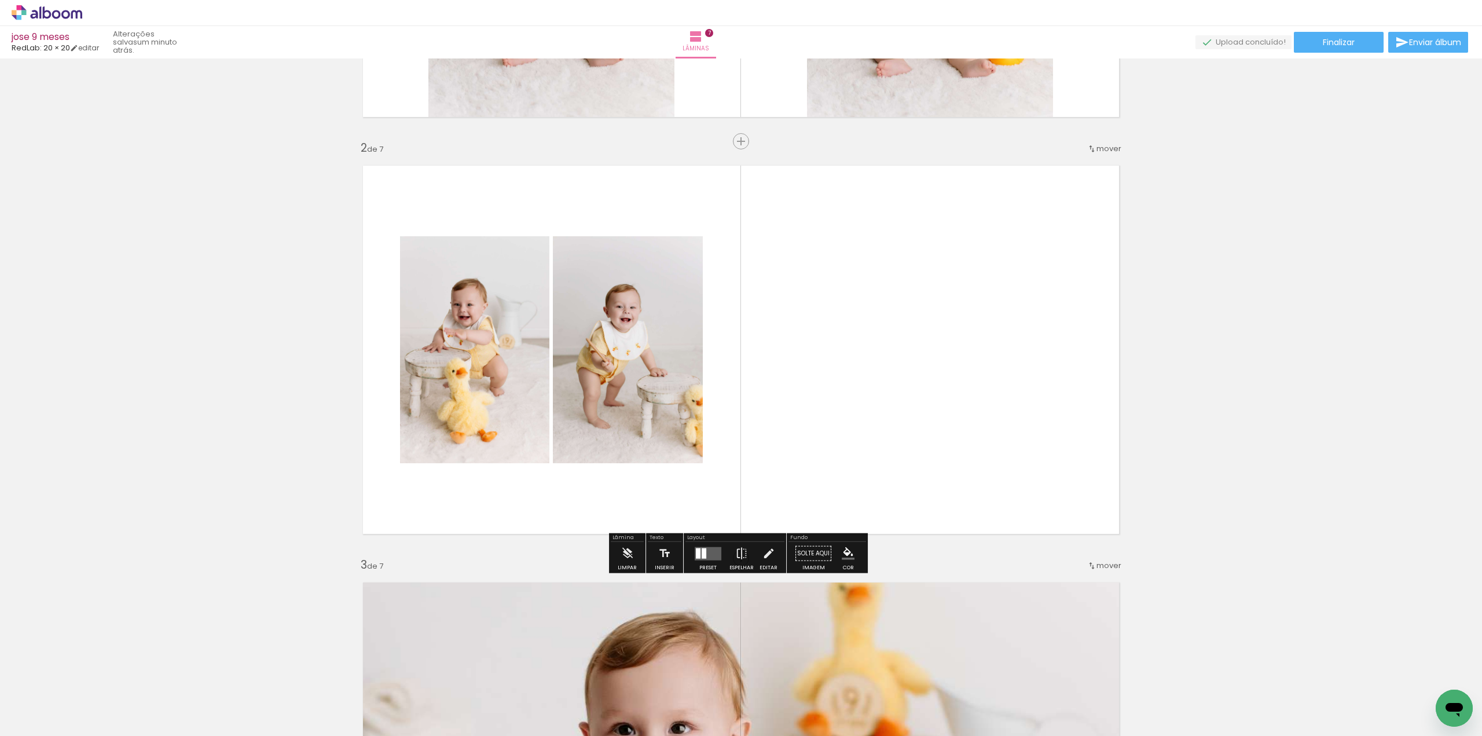
click at [703, 556] on div at bounding box center [704, 553] width 5 height 10
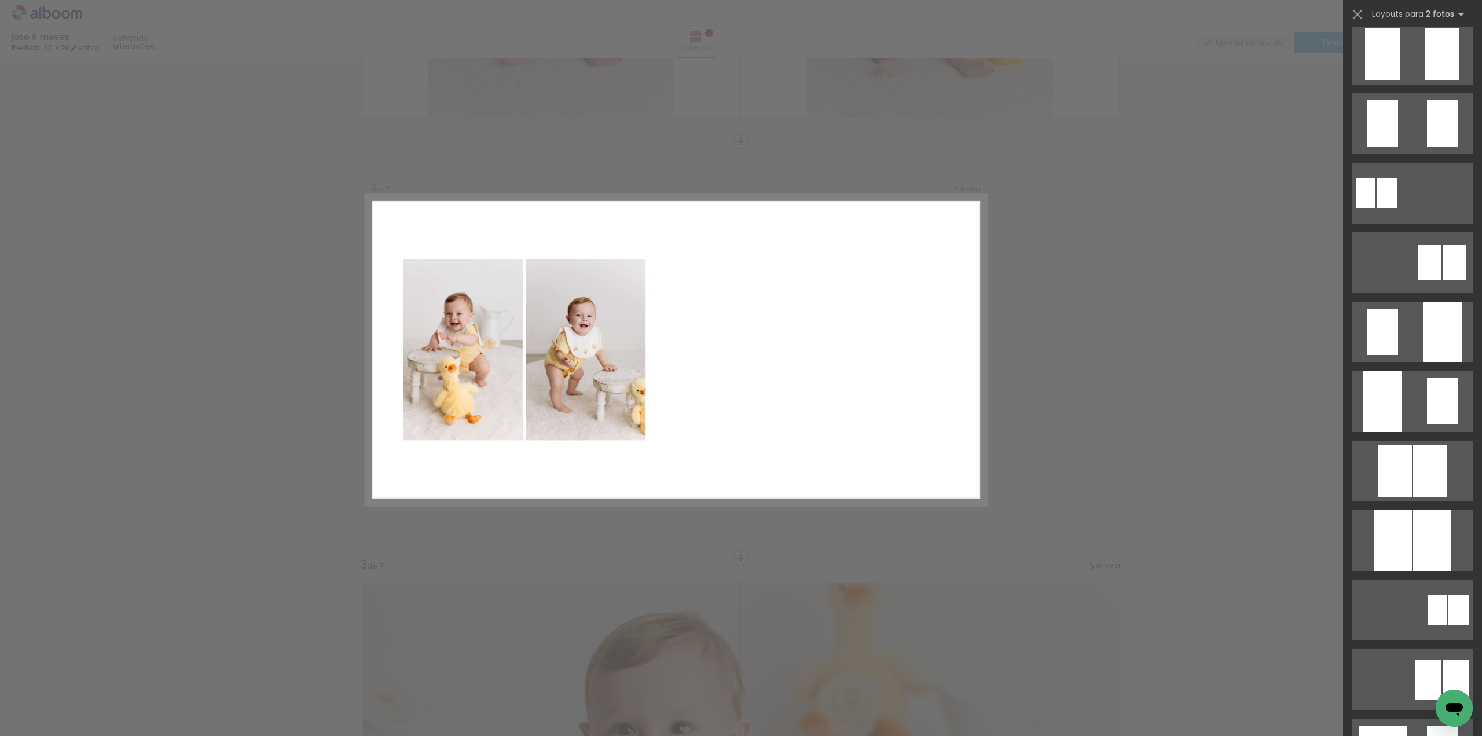
scroll to position [0, 0]
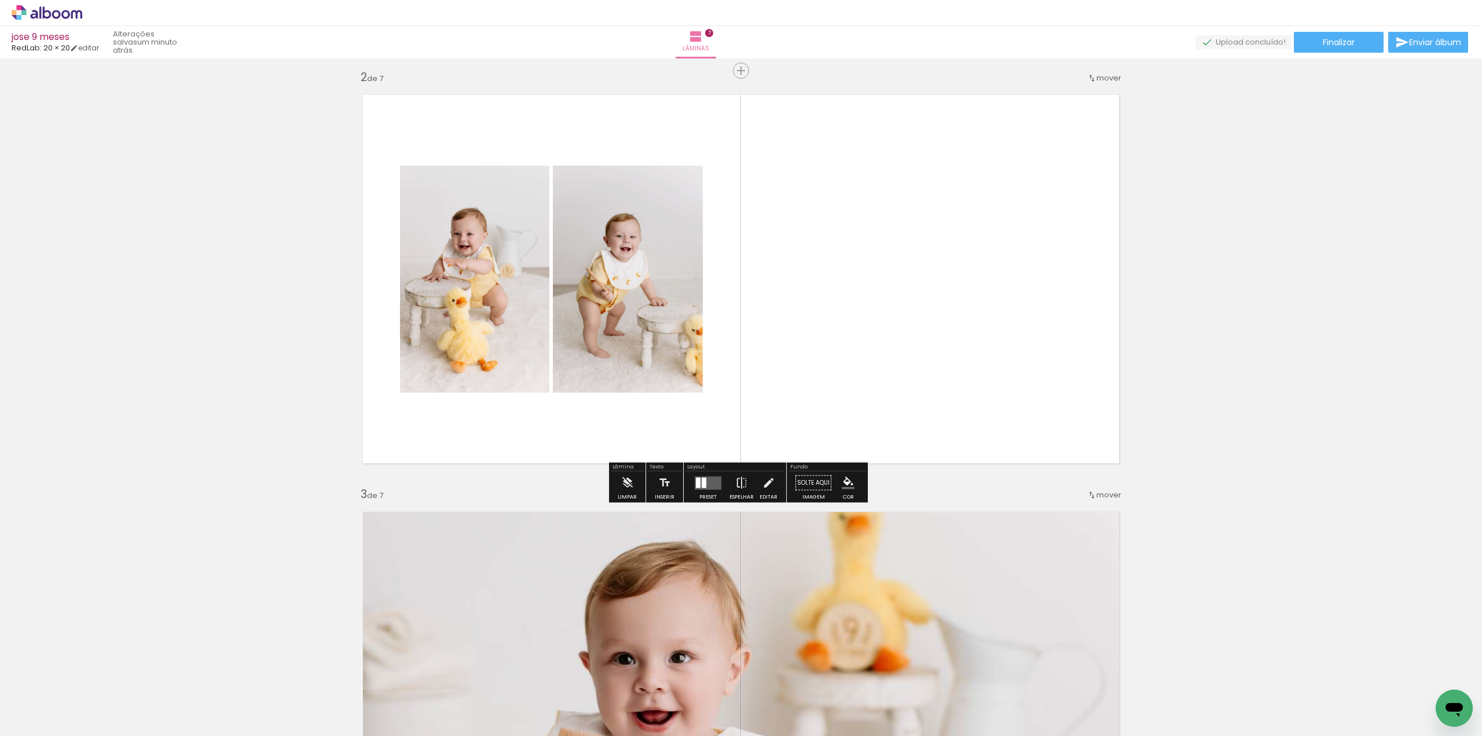
scroll to position [573, 0]
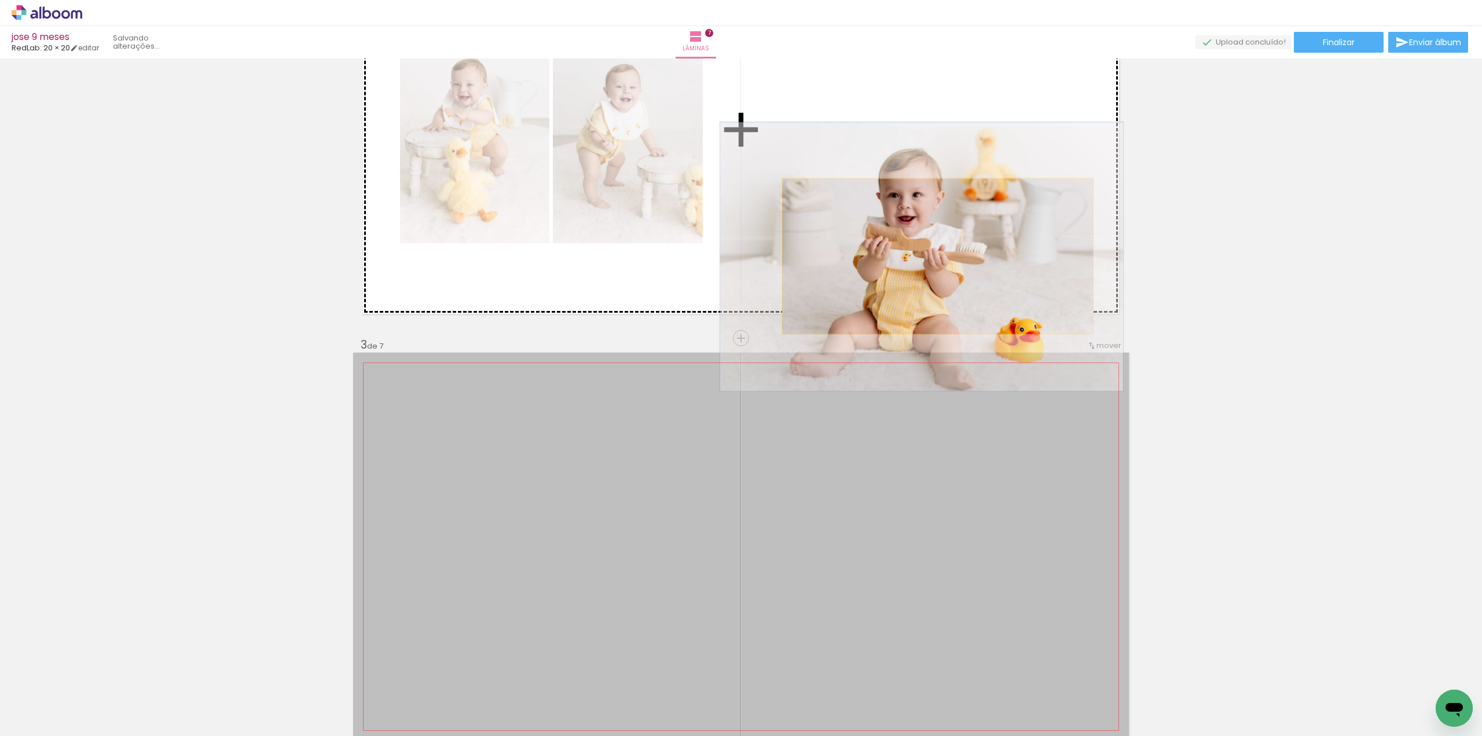
drag, startPoint x: 925, startPoint y: 476, endPoint x: 933, endPoint y: 256, distance: 220.1
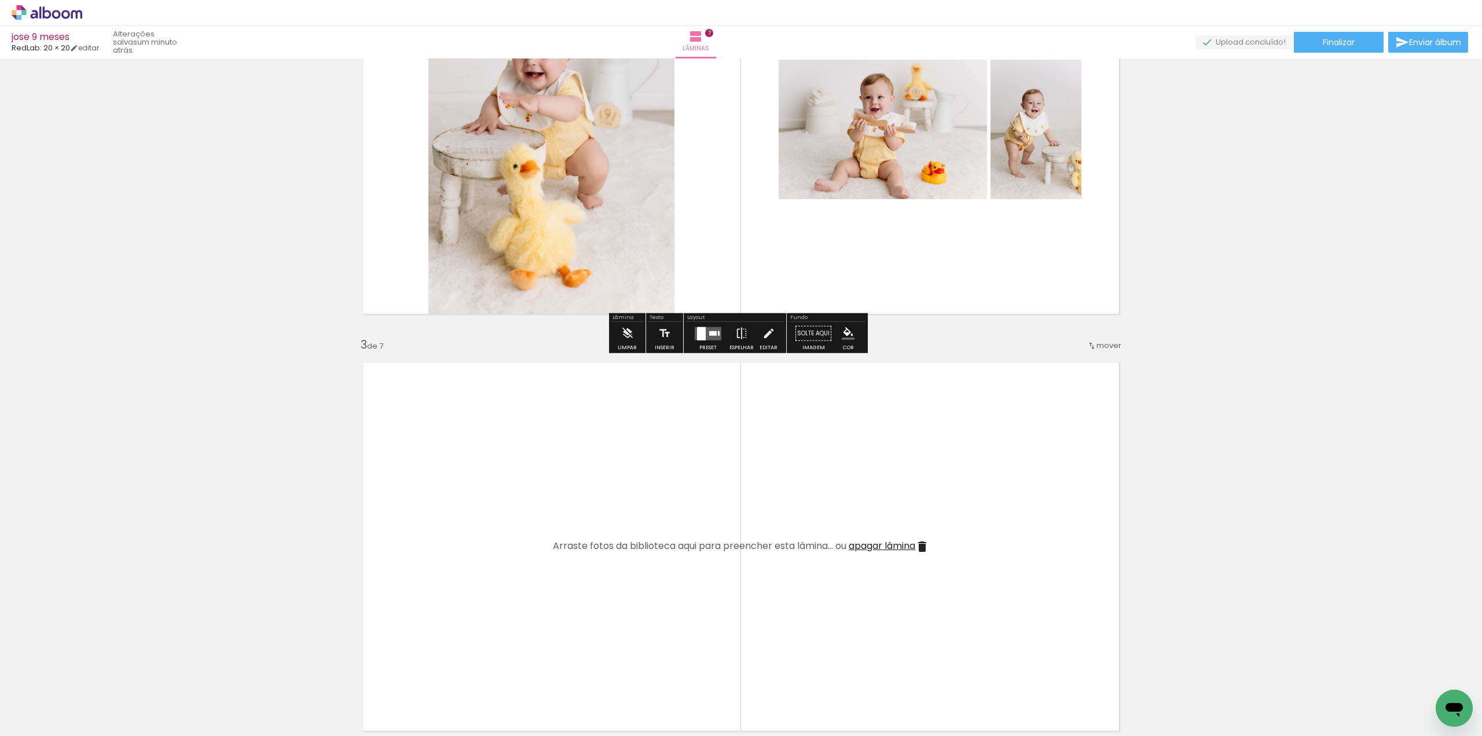
scroll to position [457, 0]
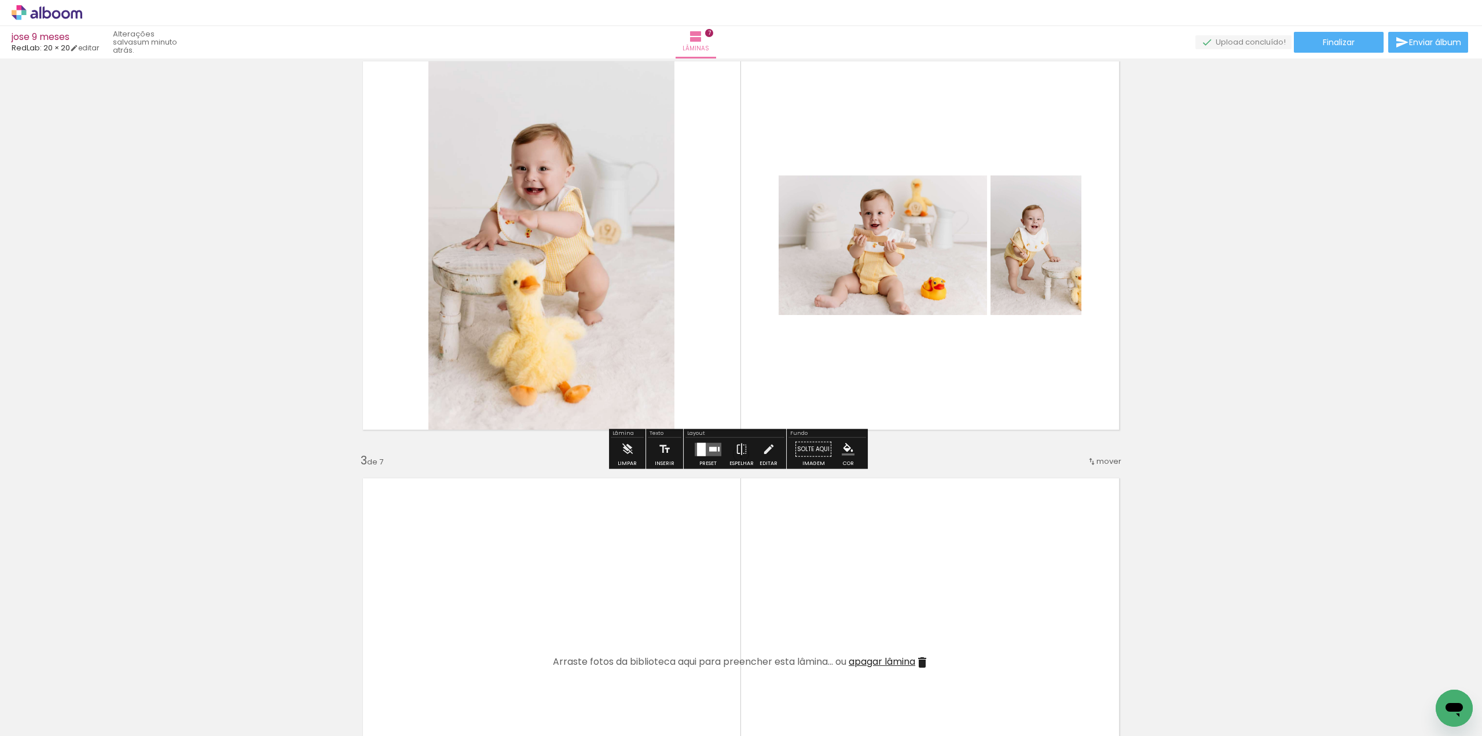
click at [710, 449] on div at bounding box center [713, 448] width 8 height 5
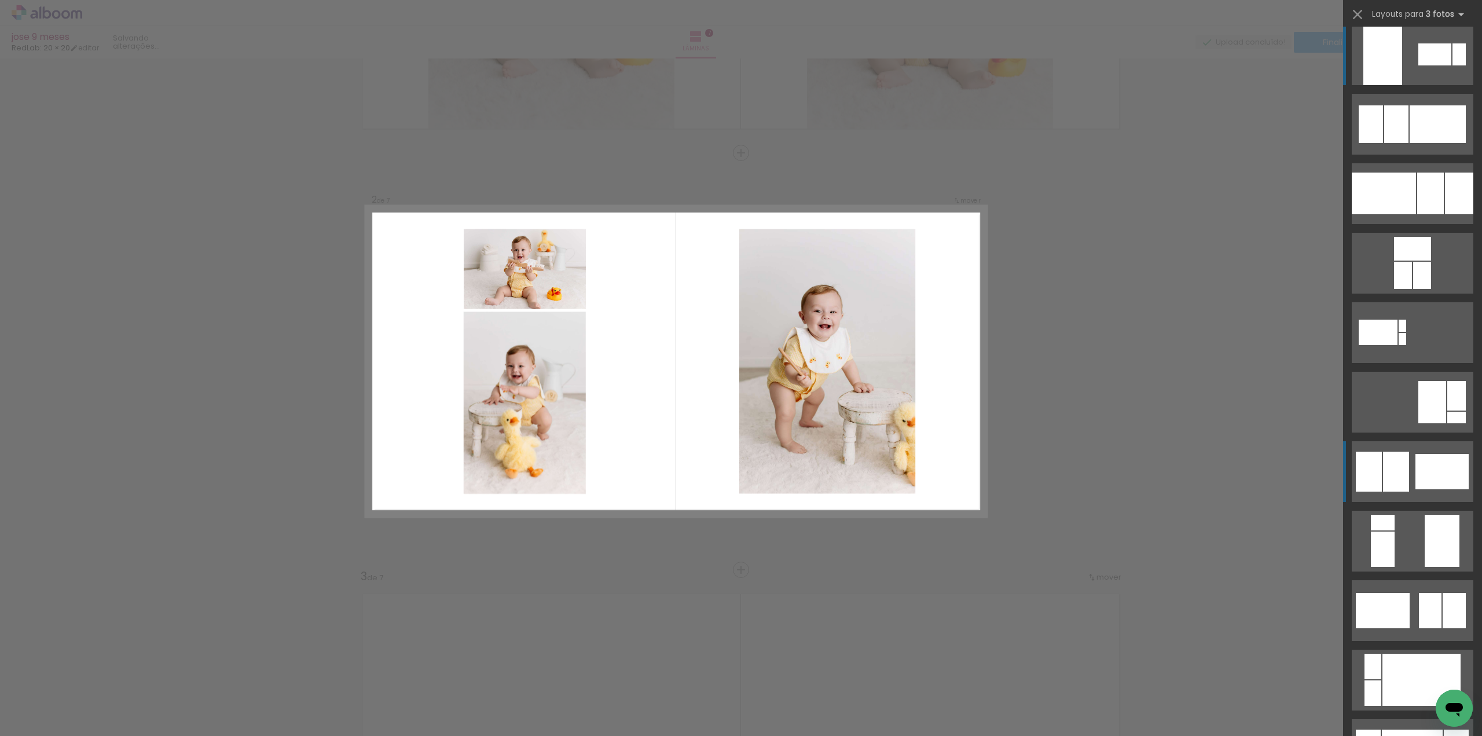
scroll to position [0, 0]
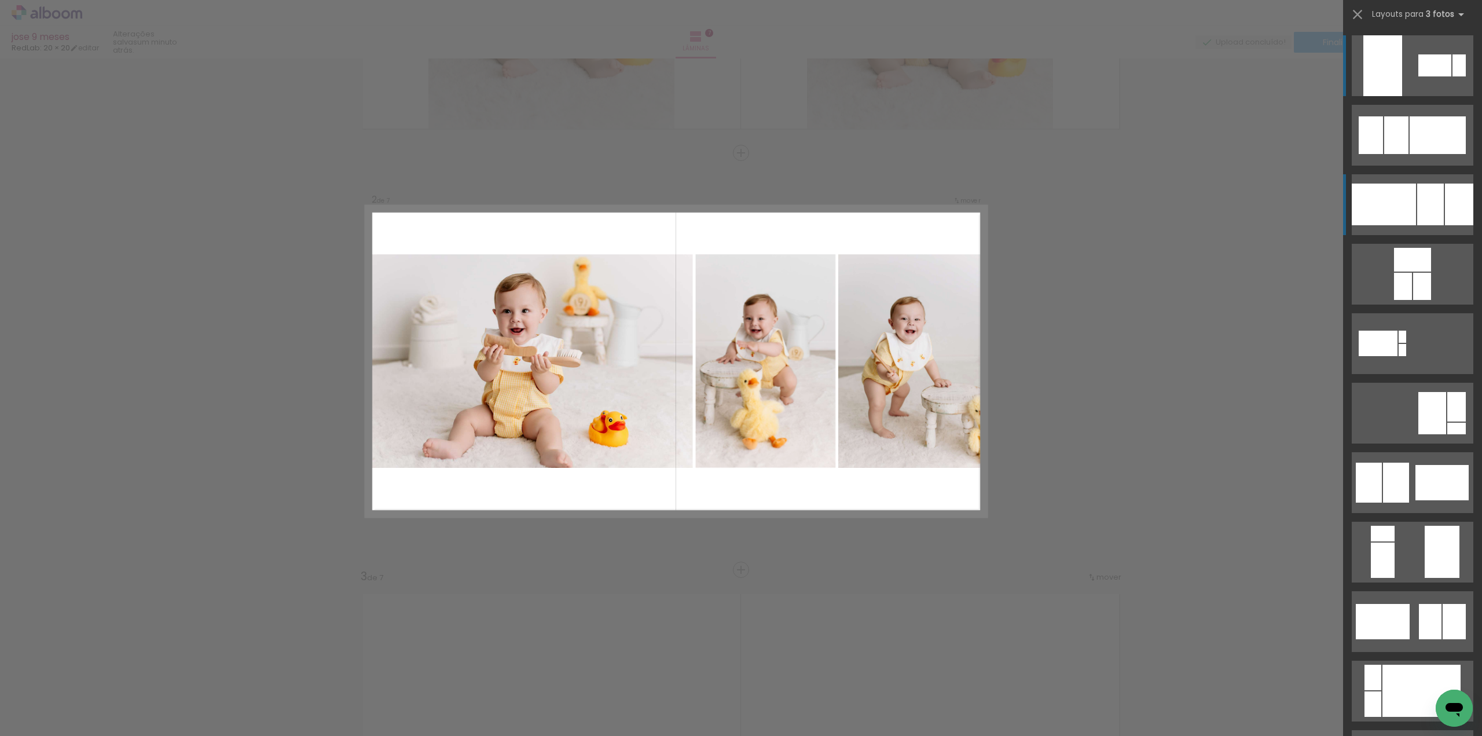
click at [1434, 226] on quentale-layouter at bounding box center [1413, 204] width 122 height 61
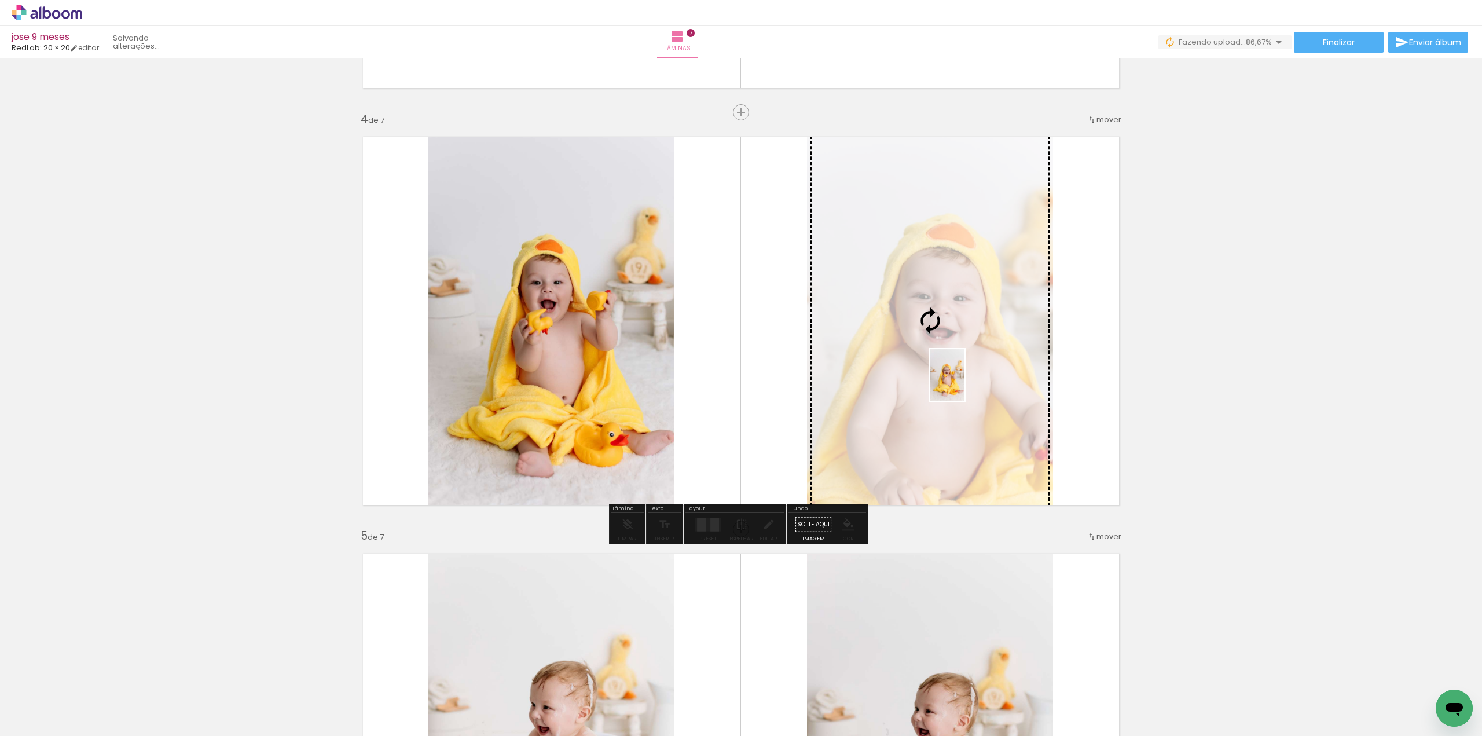
drag, startPoint x: 962, startPoint y: 701, endPoint x: 964, endPoint y: 384, distance: 317.2
click at [964, 384] on quentale-workspace at bounding box center [741, 368] width 1482 height 736
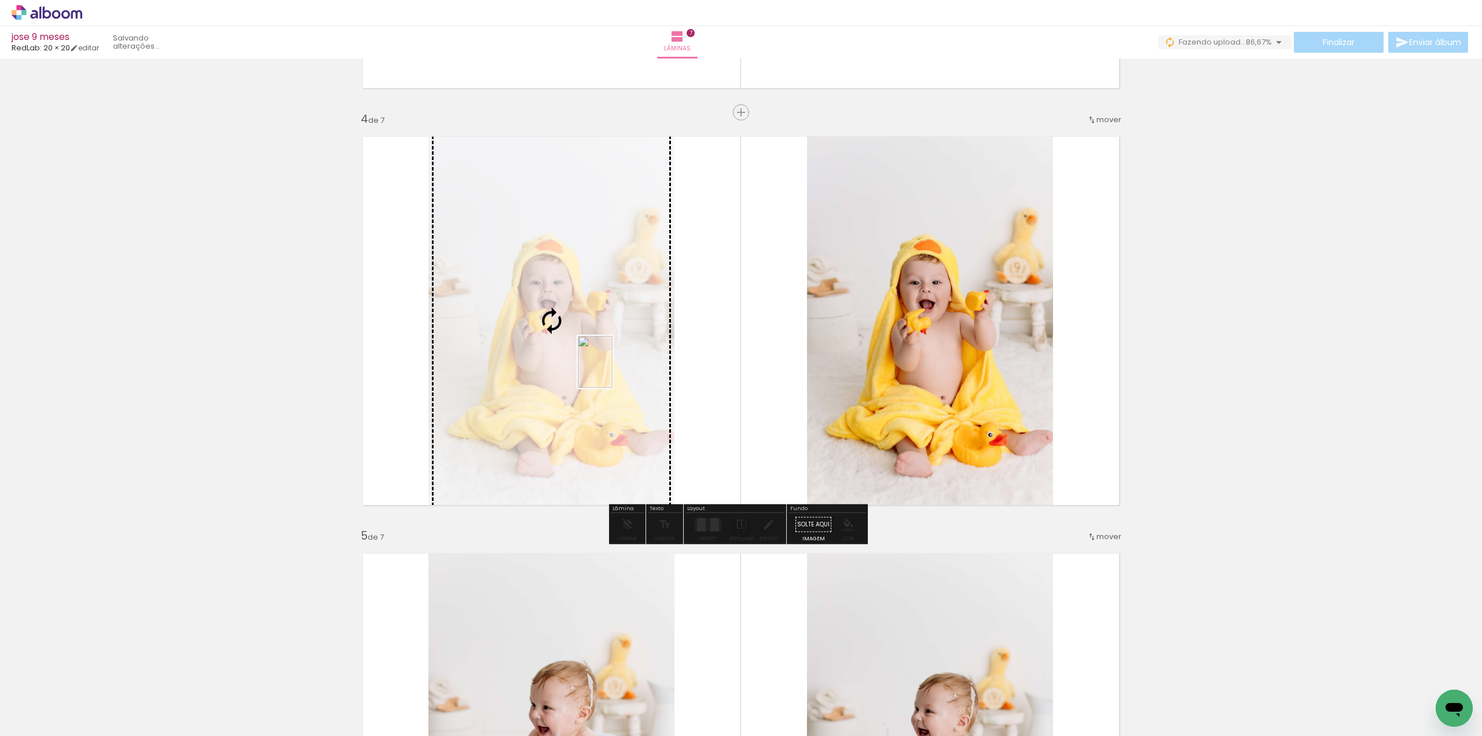
drag, startPoint x: 1037, startPoint y: 712, endPoint x: 612, endPoint y: 370, distance: 544.6
click at [612, 370] on quentale-workspace at bounding box center [741, 368] width 1482 height 736
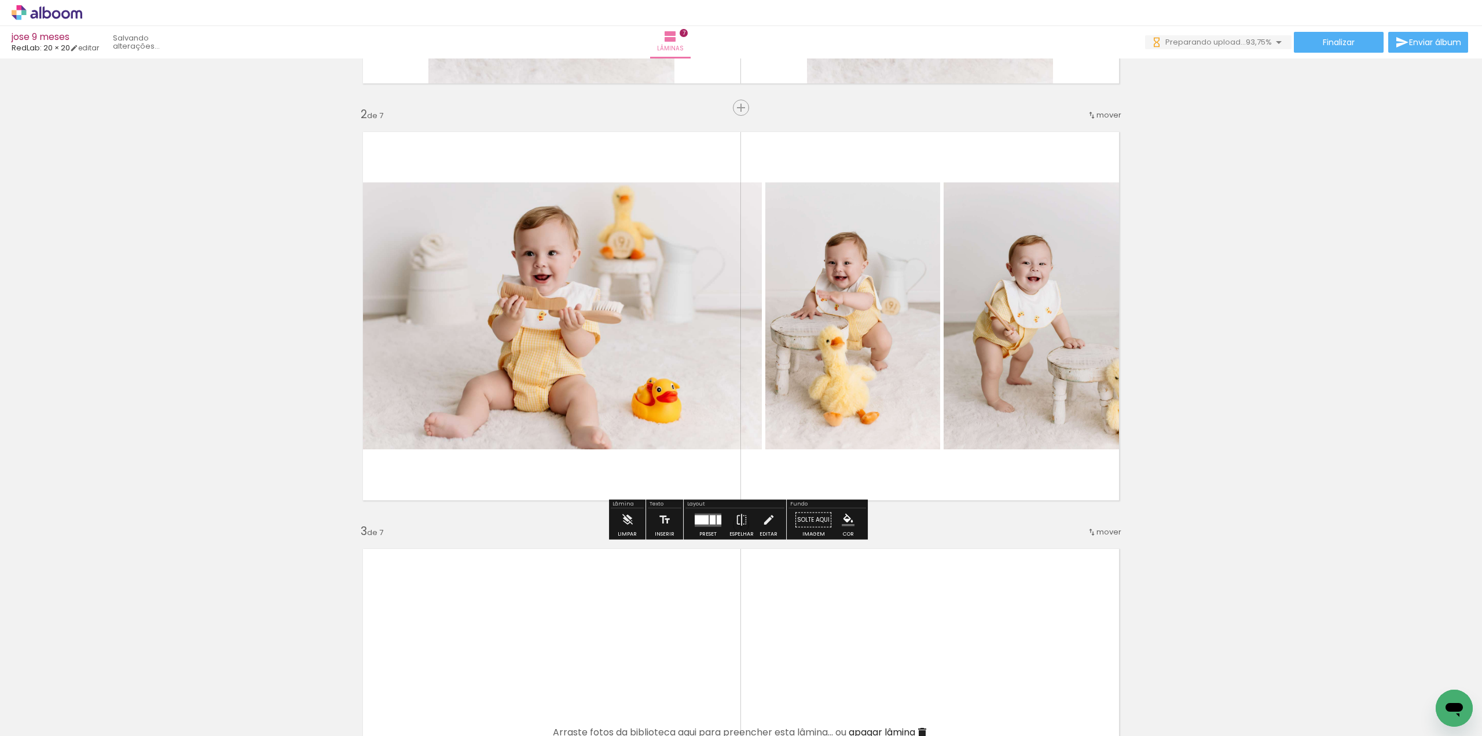
scroll to position [405, 0]
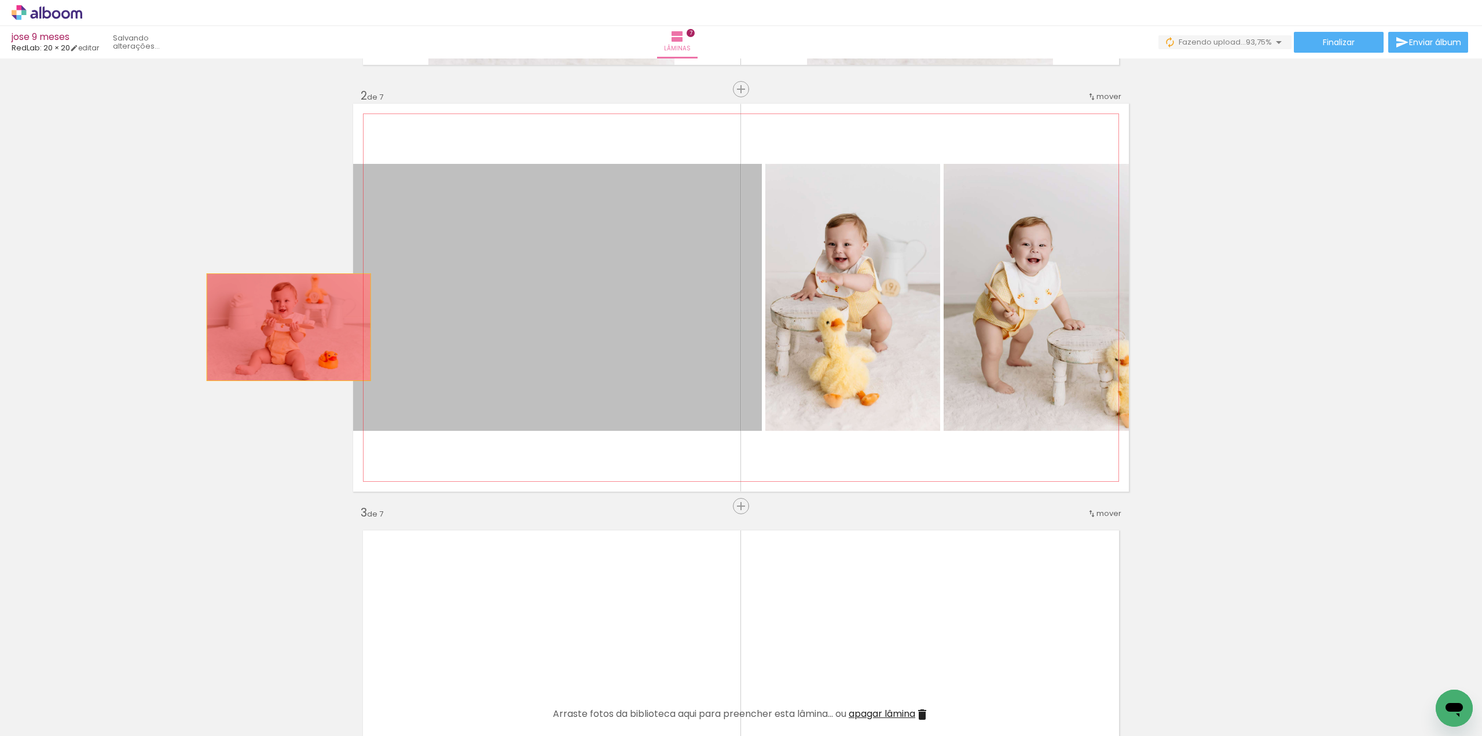
drag, startPoint x: 664, startPoint y: 364, endPoint x: 285, endPoint y: 326, distance: 380.9
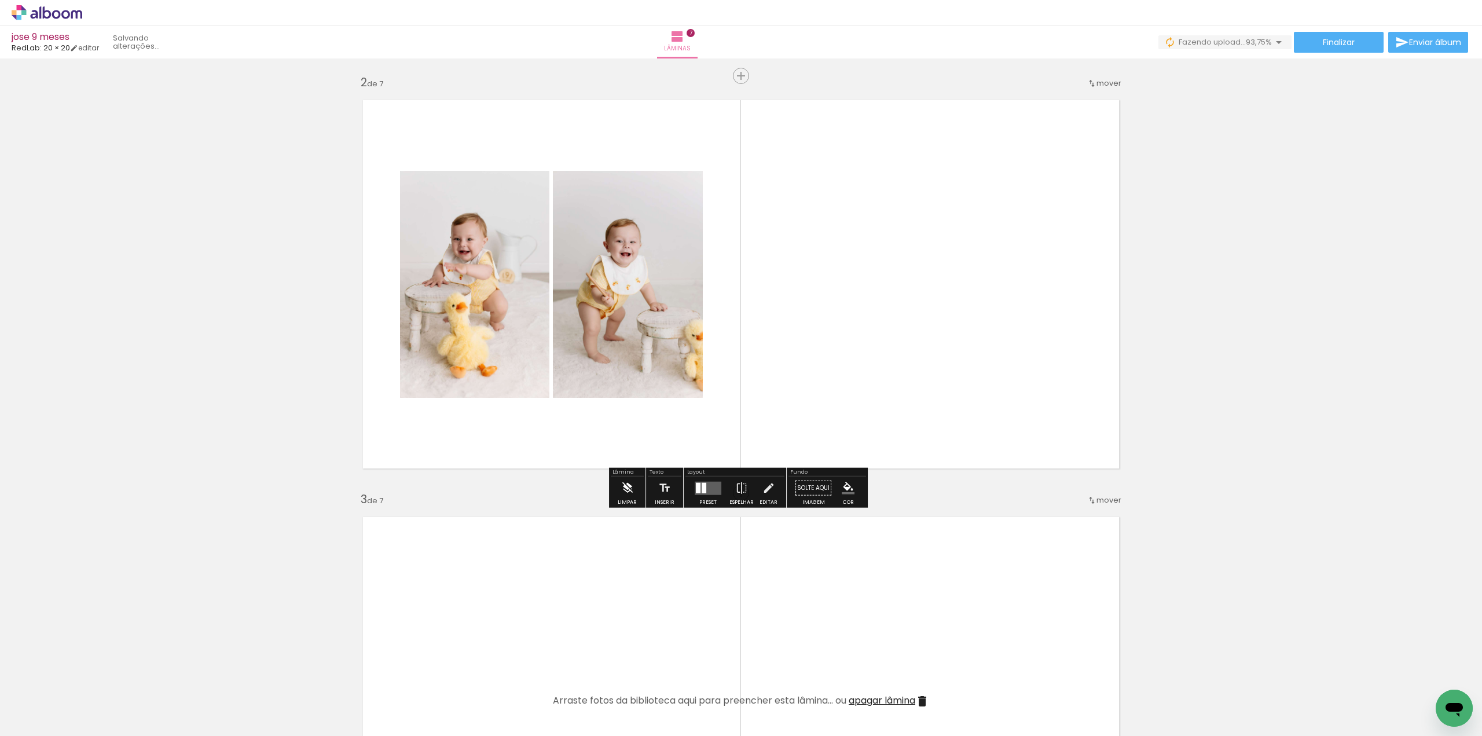
scroll to position [463, 0]
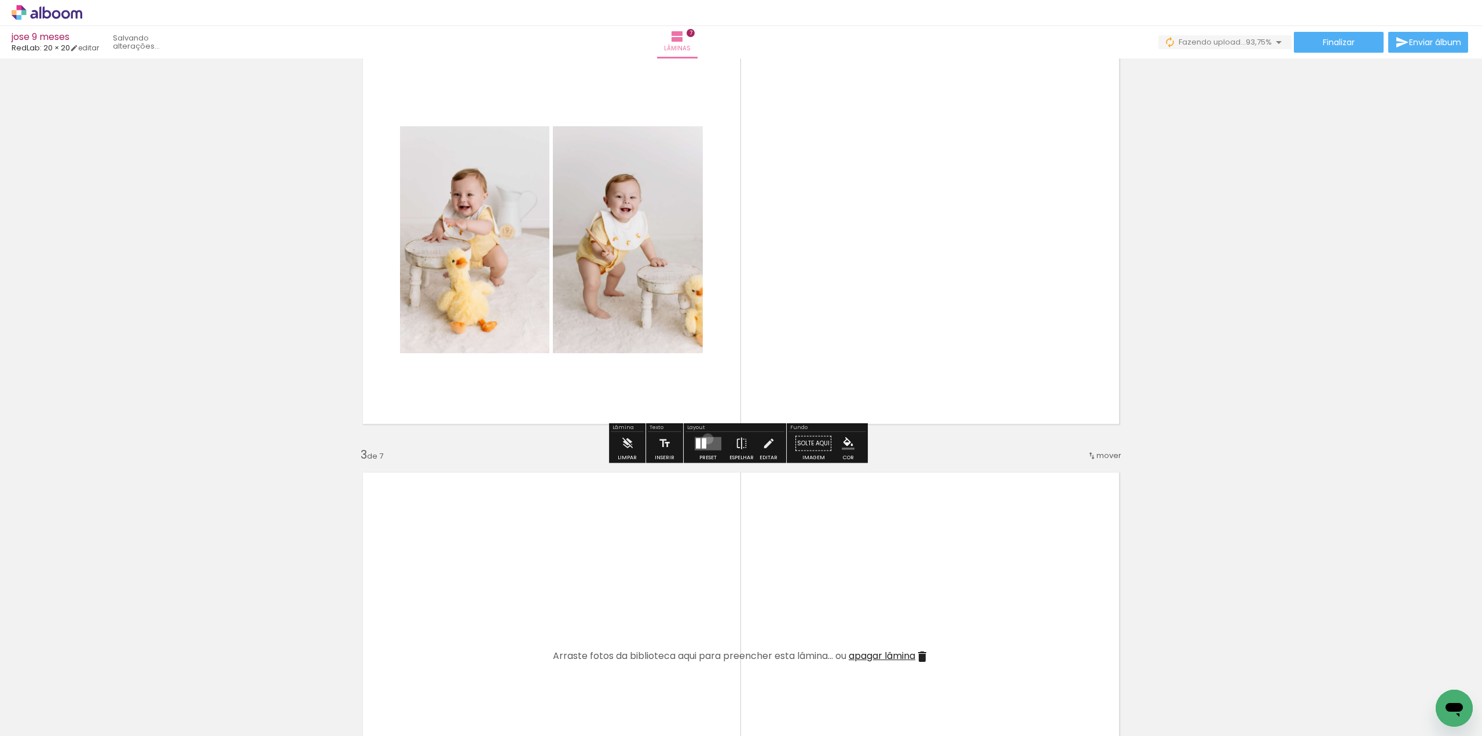
click at [705, 438] on quentale-layouter at bounding box center [708, 442] width 27 height 13
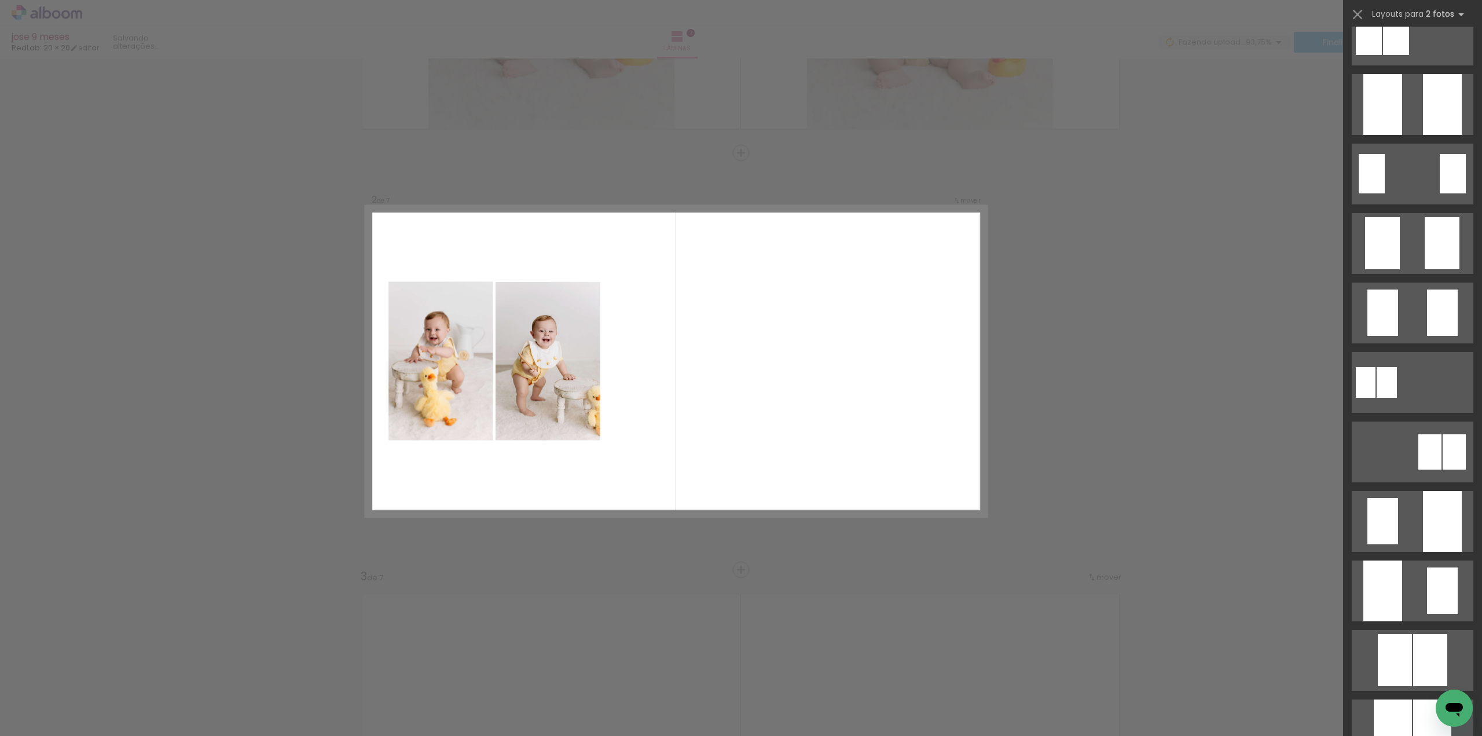
scroll to position [0, 0]
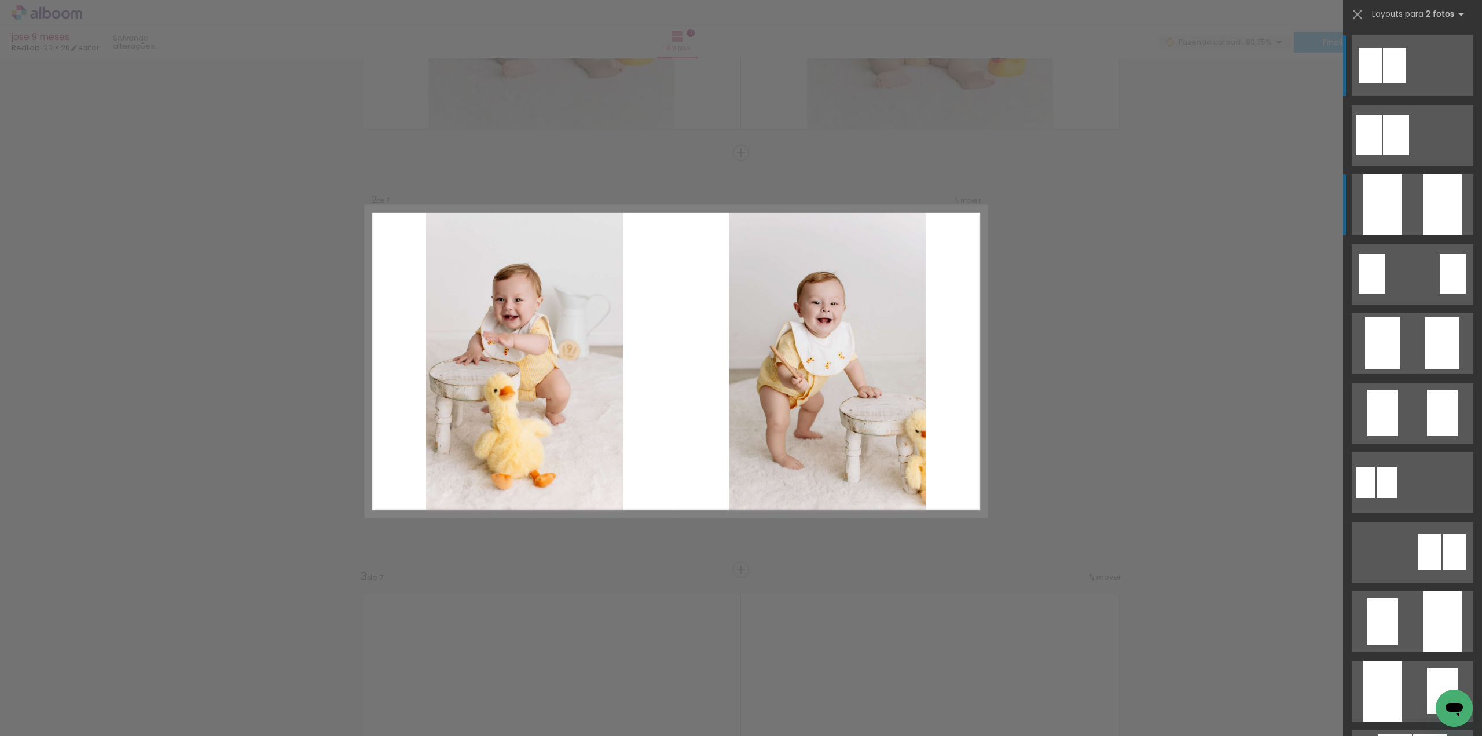
click at [1413, 222] on quentale-layouter at bounding box center [1413, 204] width 122 height 61
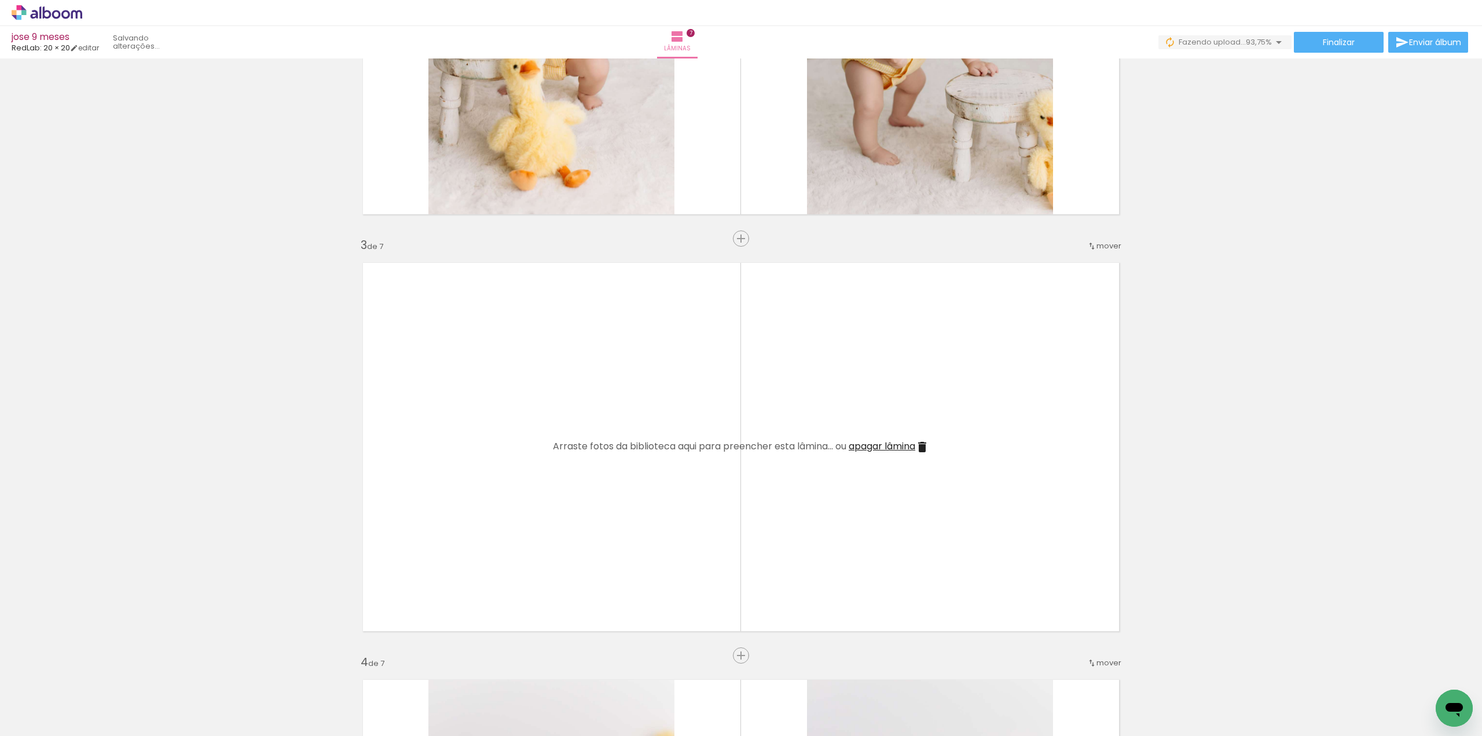
scroll to position [689, 0]
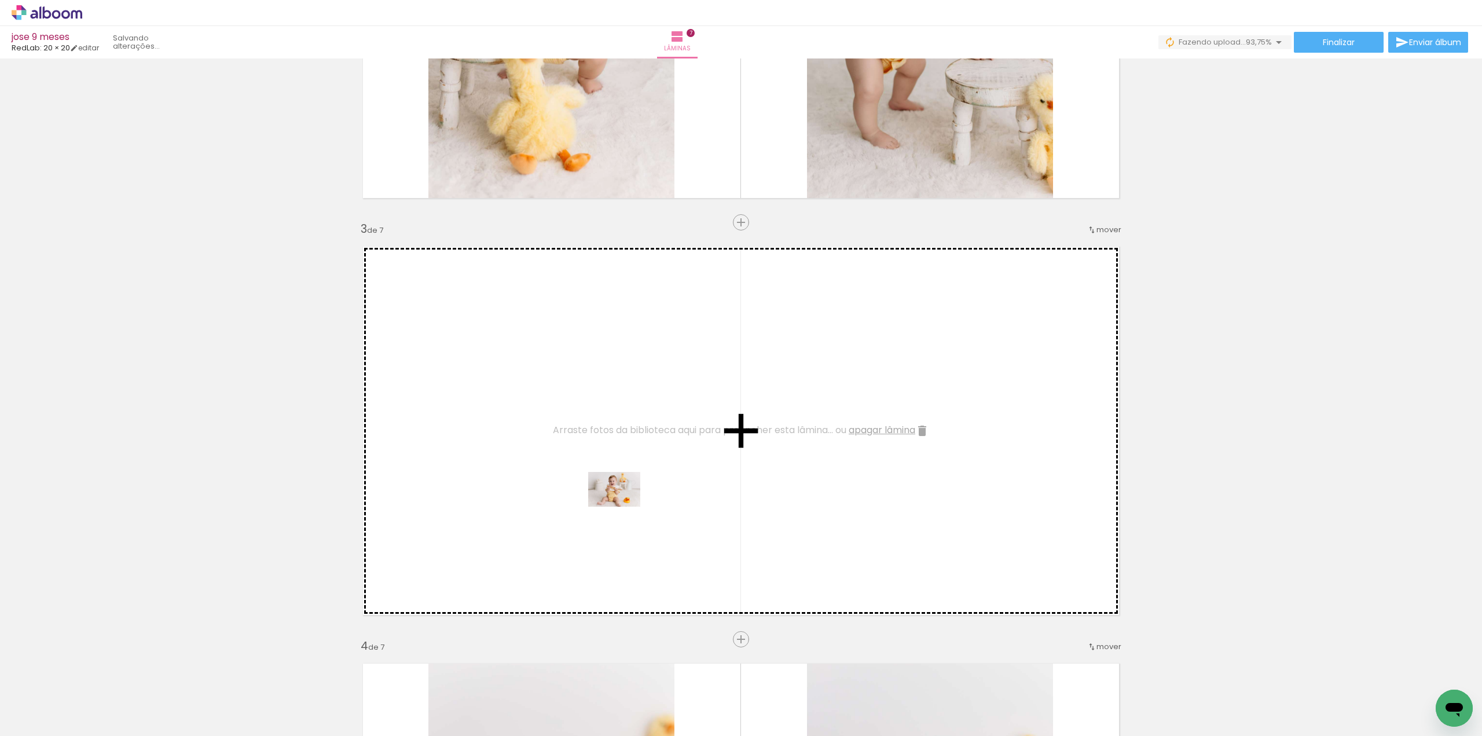
drag, startPoint x: 274, startPoint y: 689, endPoint x: 623, endPoint y: 506, distance: 393.5
click at [623, 506] on quentale-workspace at bounding box center [741, 368] width 1482 height 736
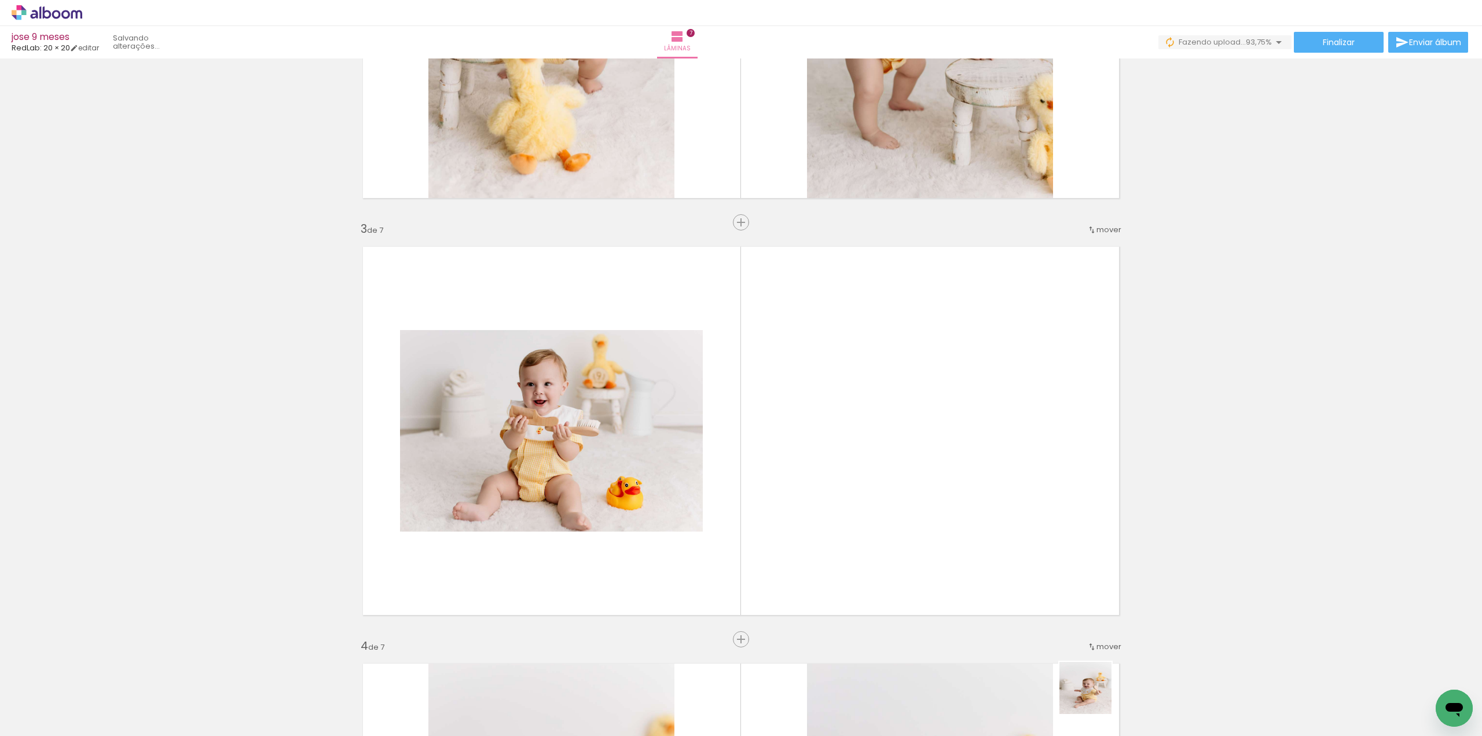
drag, startPoint x: 1097, startPoint y: 702, endPoint x: 843, endPoint y: 581, distance: 282.2
click at [887, 546] on quentale-workspace at bounding box center [741, 368] width 1482 height 736
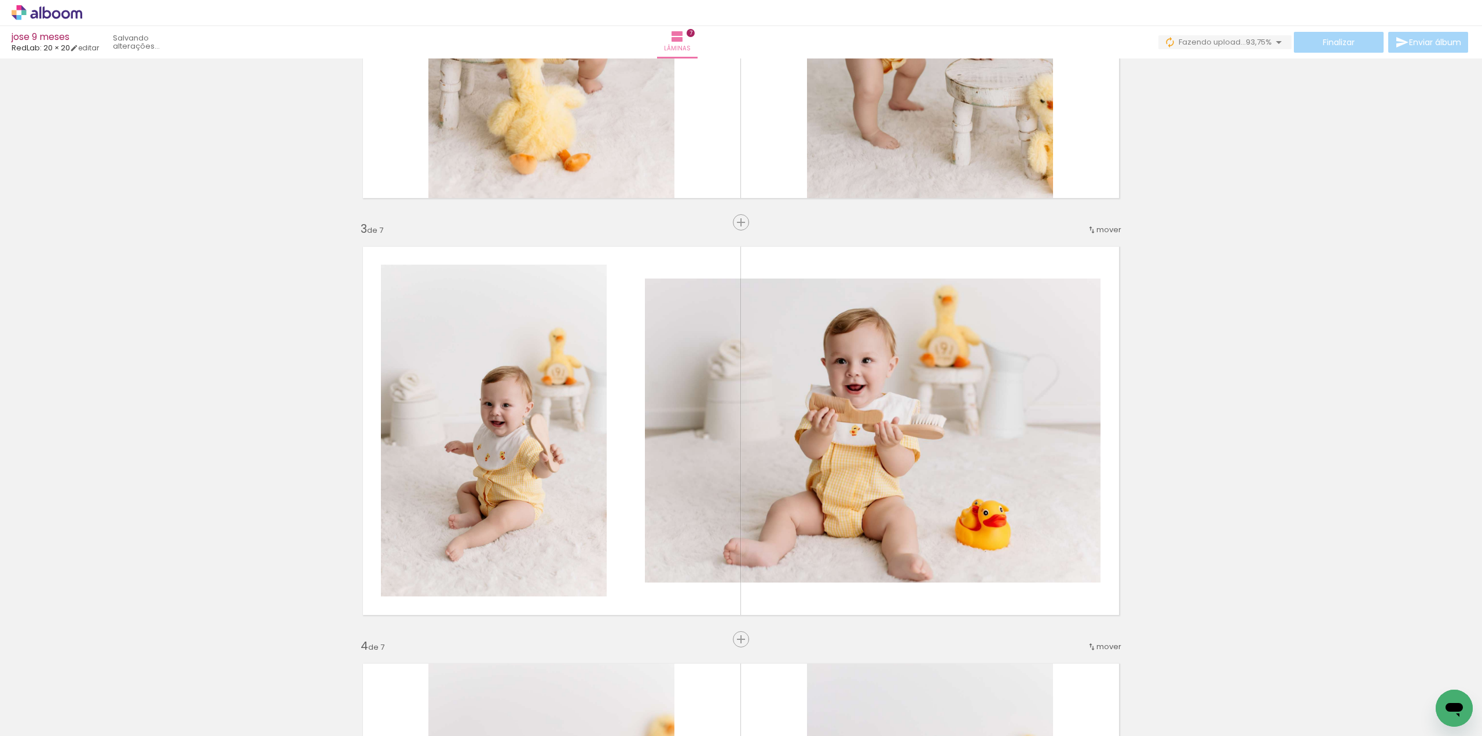
click at [482, 674] on iron-icon at bounding box center [479, 673] width 12 height 12
click at [418, 676] on iron-icon at bounding box center [415, 673] width 12 height 12
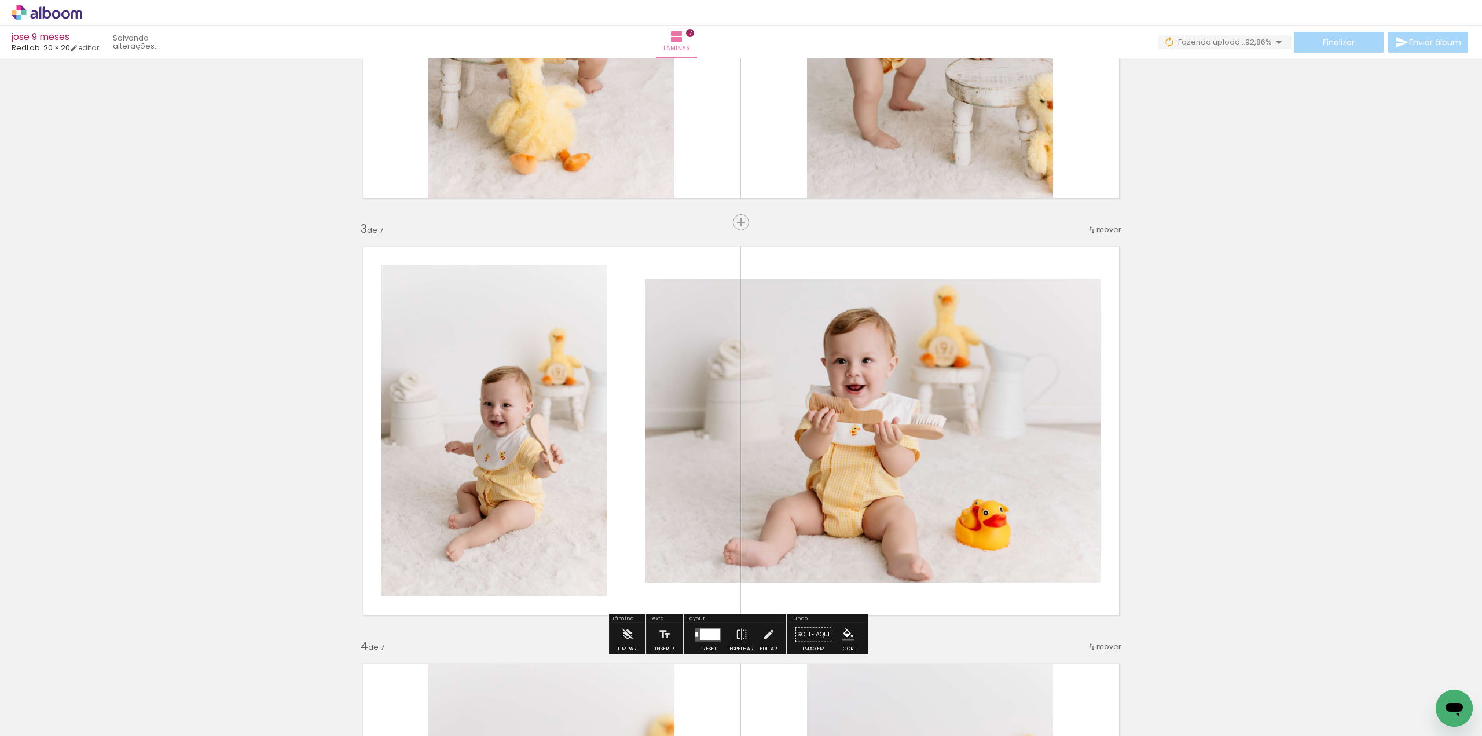
click at [711, 634] on div at bounding box center [710, 634] width 20 height 12
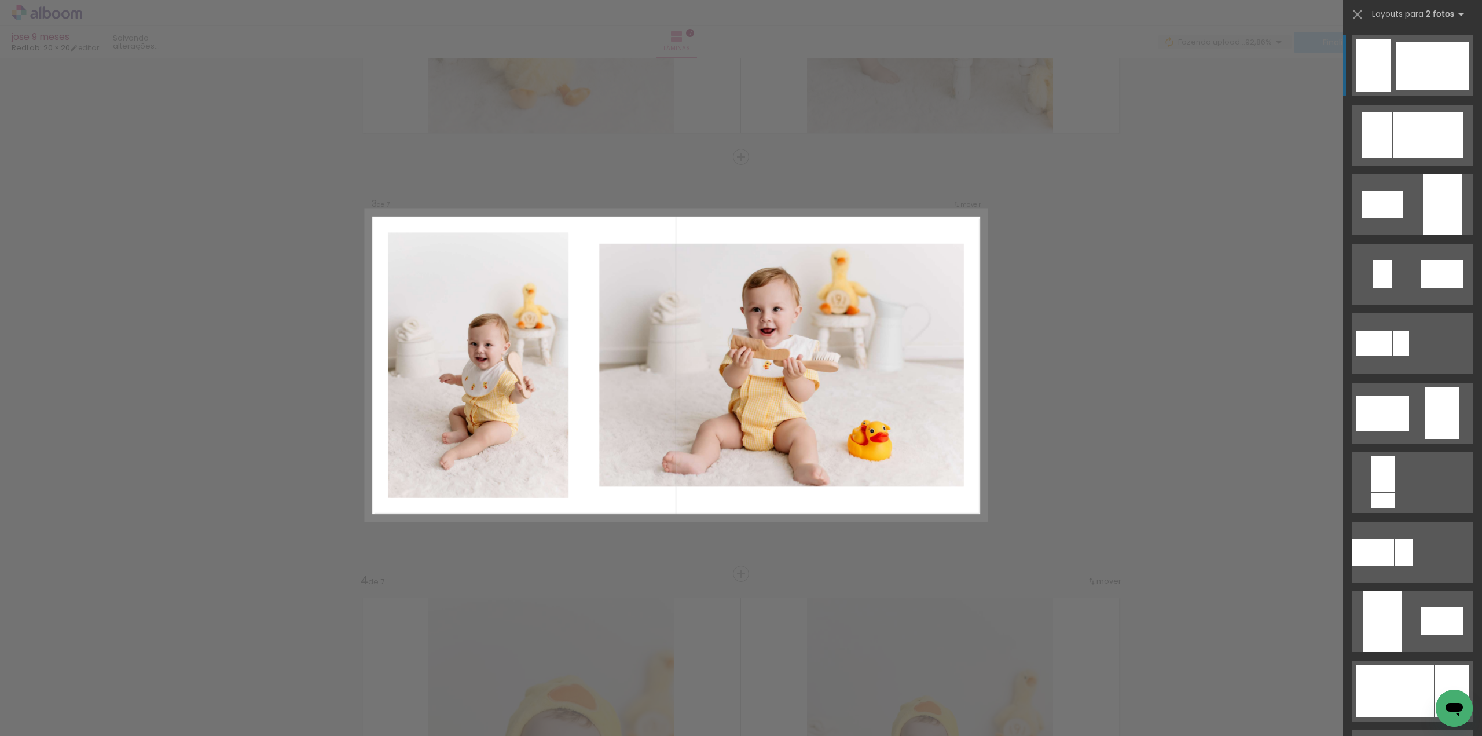
scroll to position [758, 0]
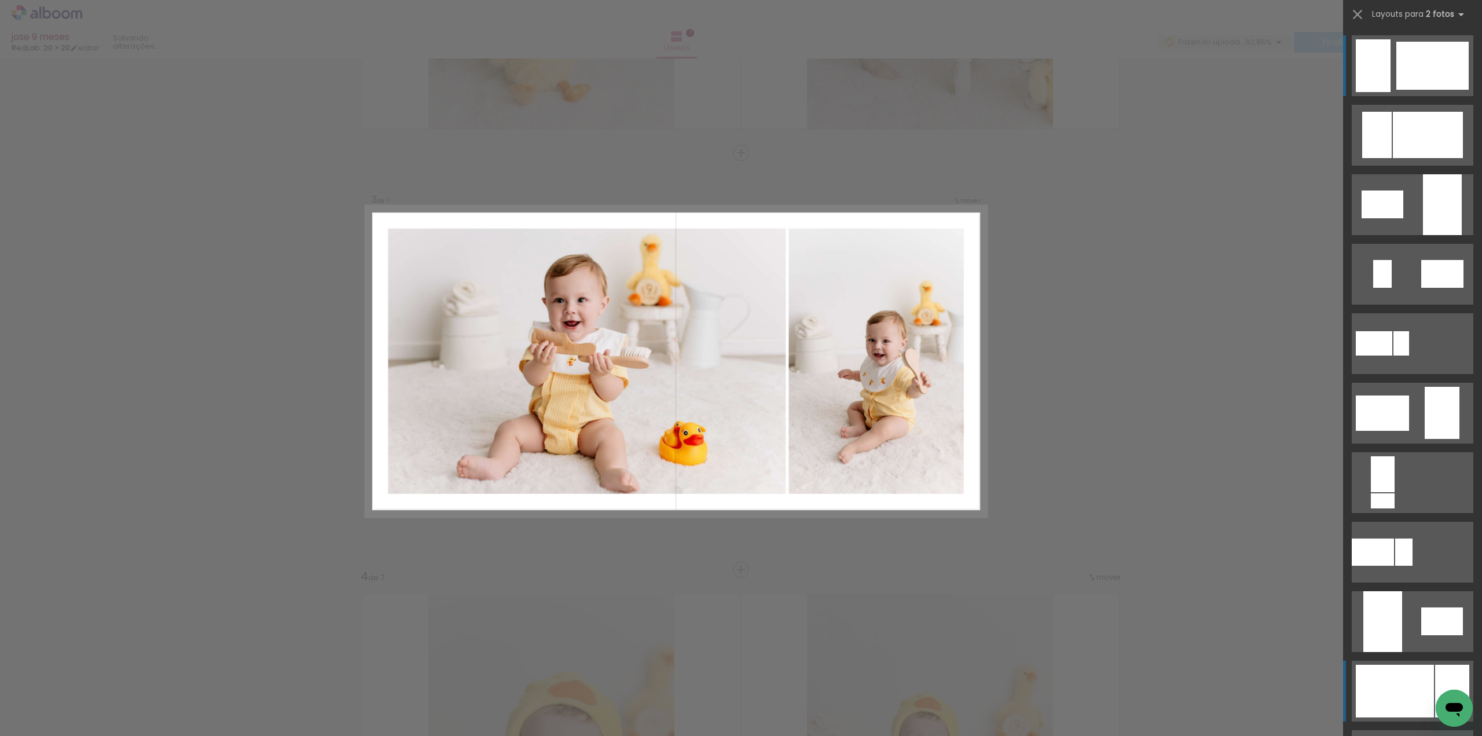
click at [1396, 674] on div at bounding box center [1395, 690] width 78 height 53
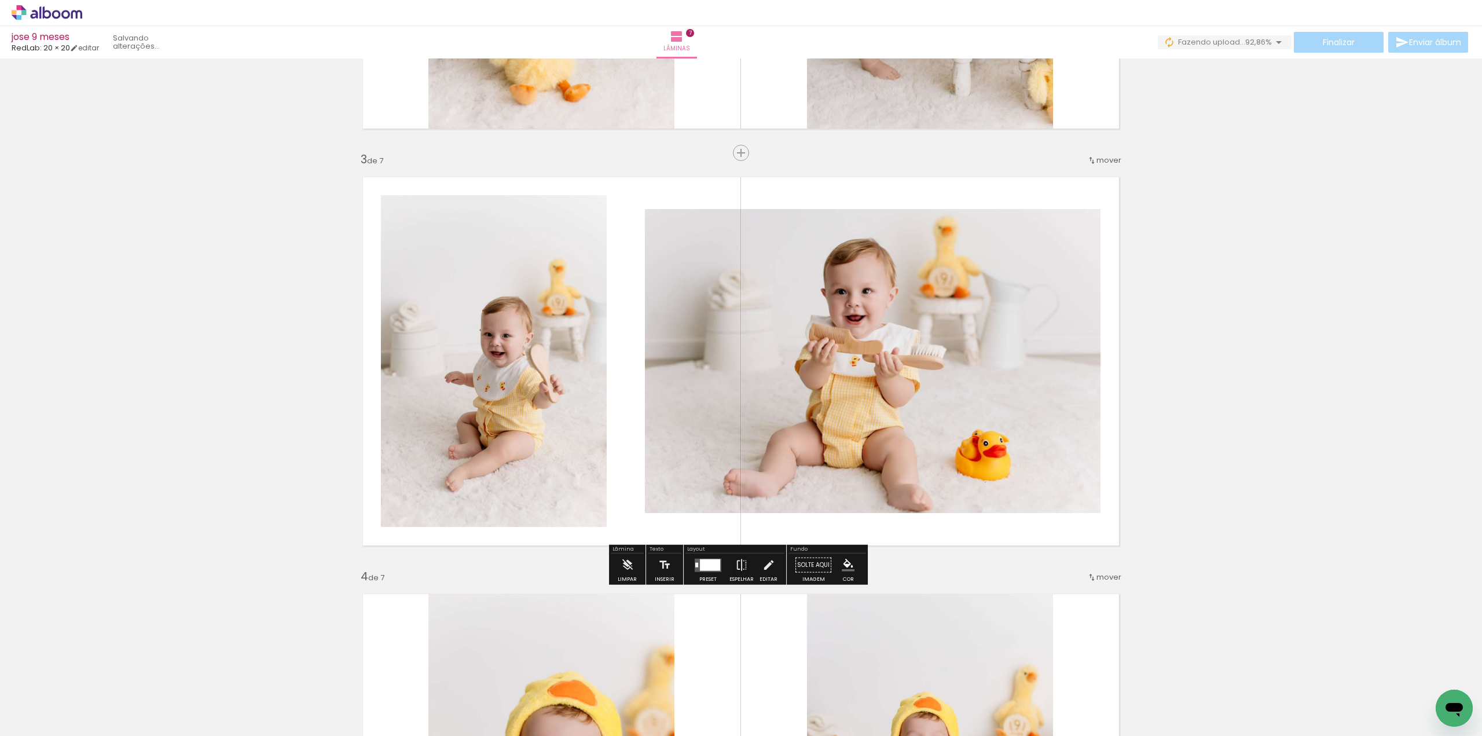
click at [700, 563] on div at bounding box center [710, 565] width 20 height 12
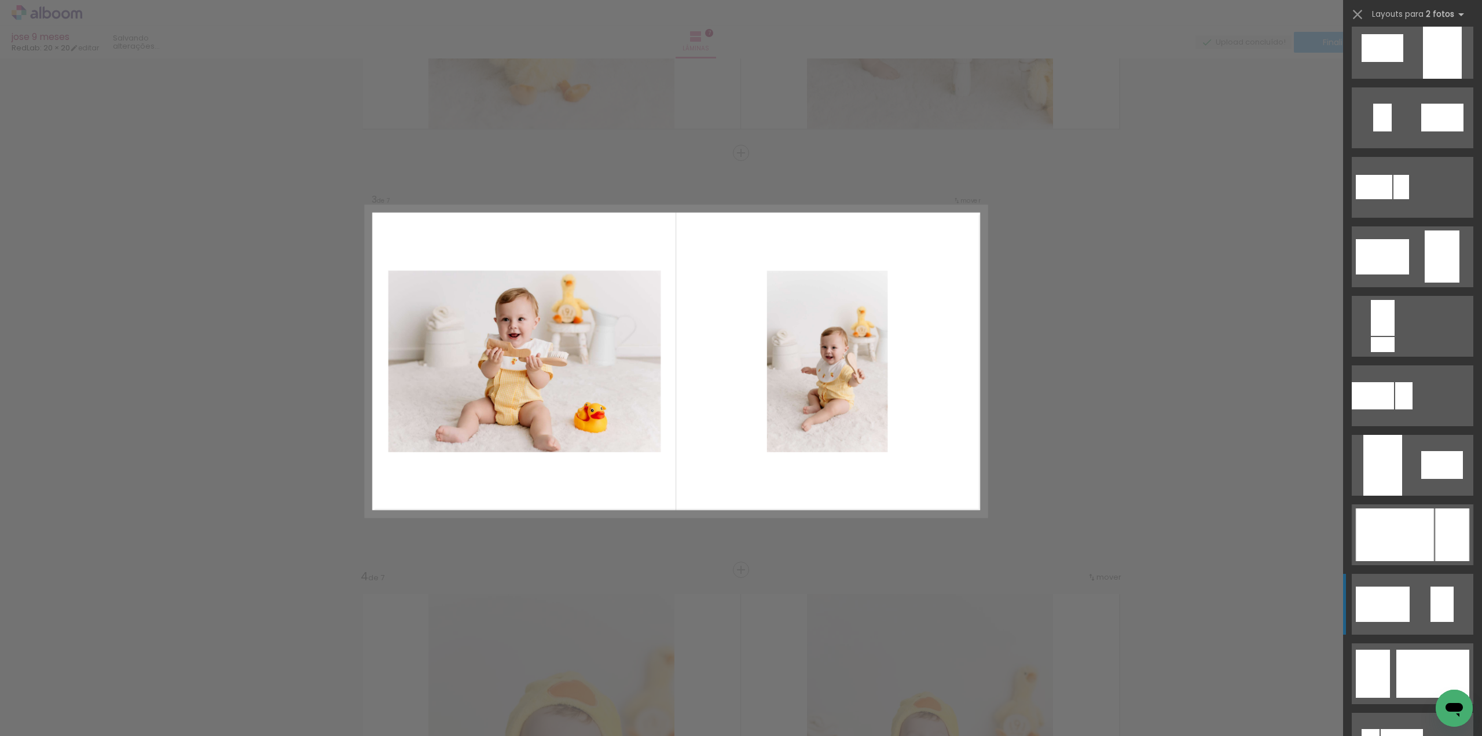
scroll to position [174, 0]
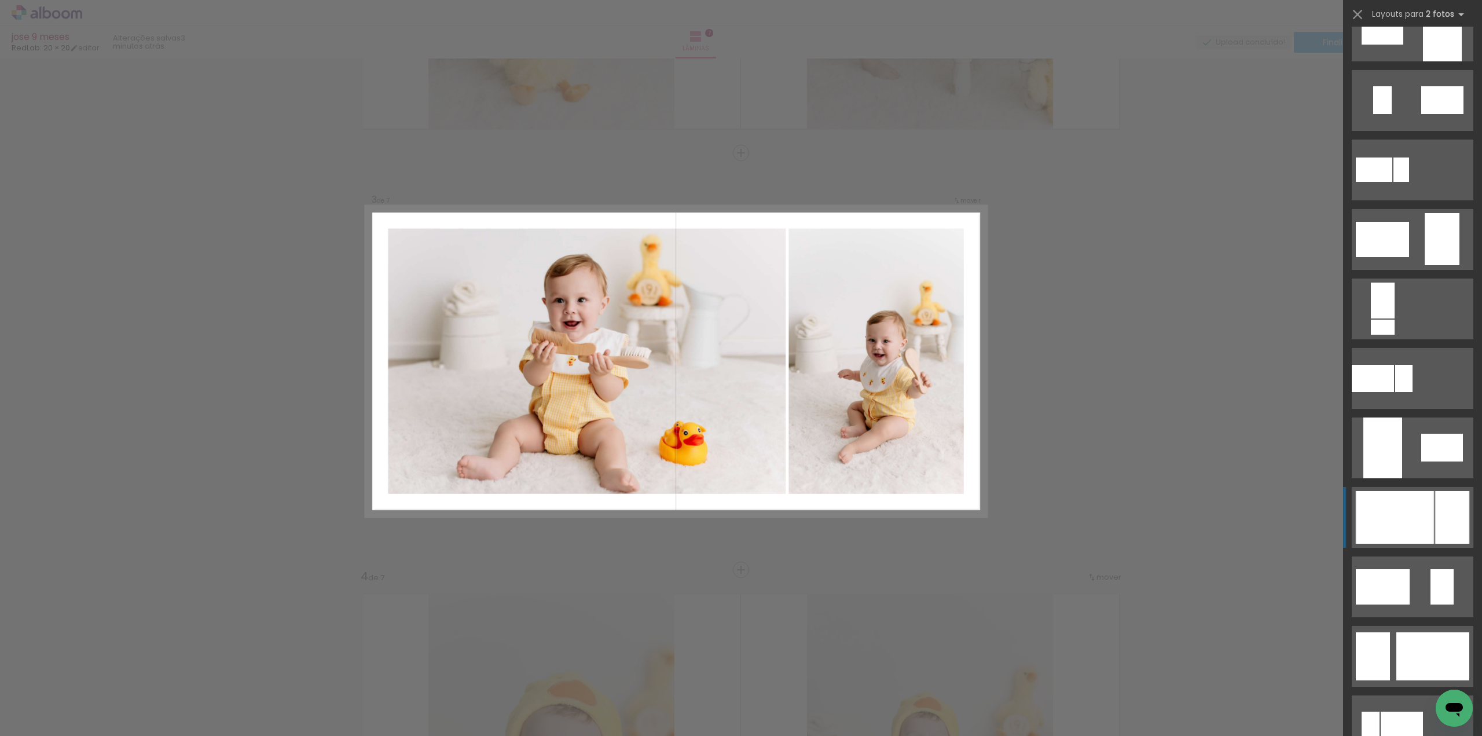
click at [1402, 517] on div at bounding box center [1395, 517] width 78 height 53
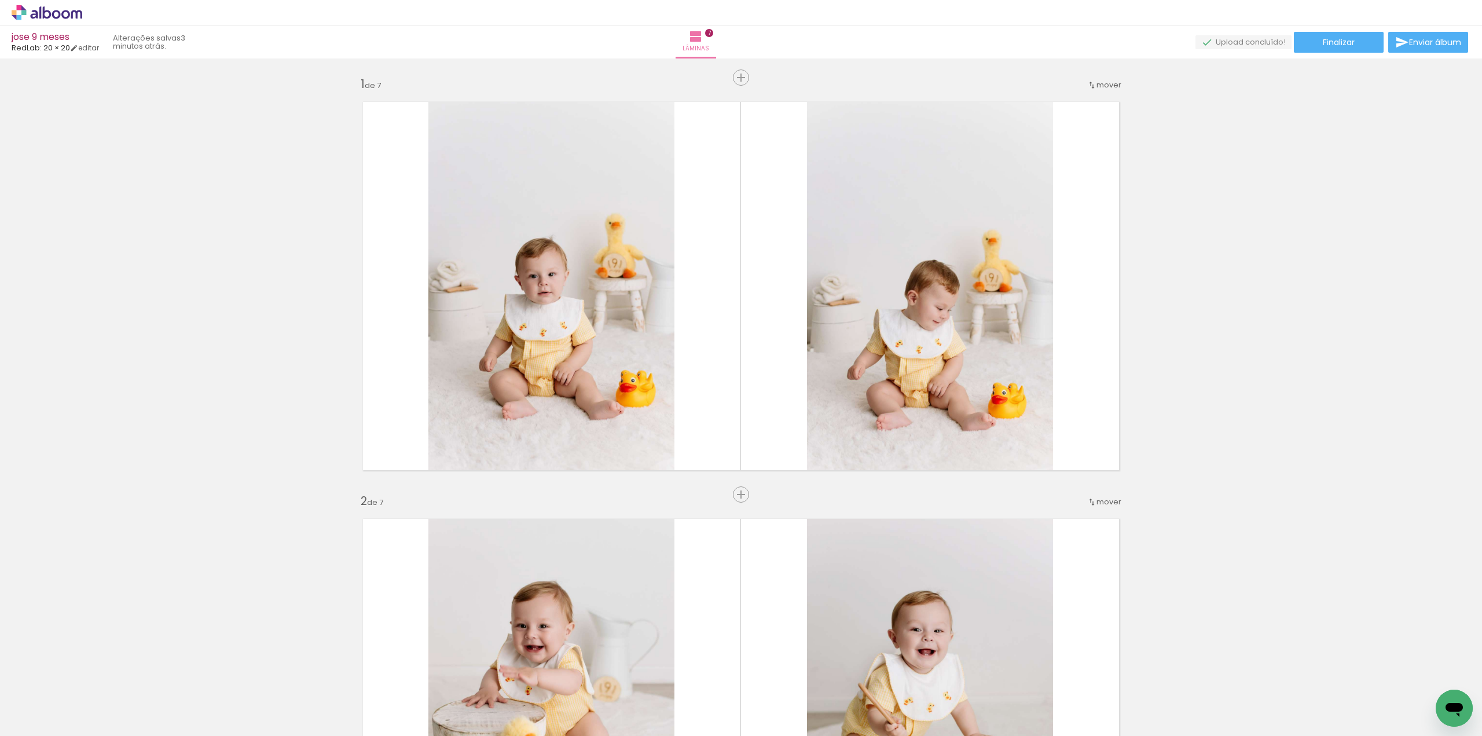
scroll to position [174, 0]
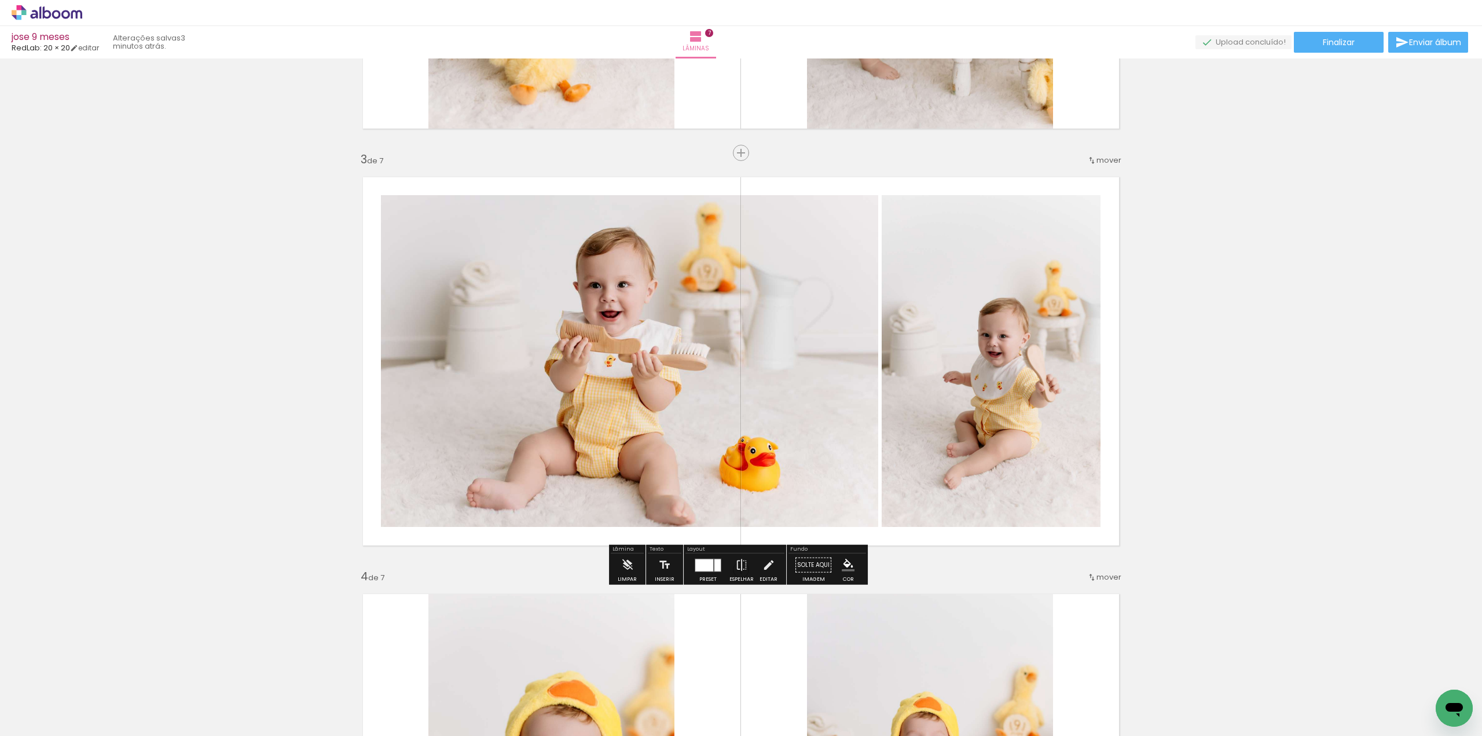
click at [740, 570] on iron-icon at bounding box center [741, 564] width 13 height 23
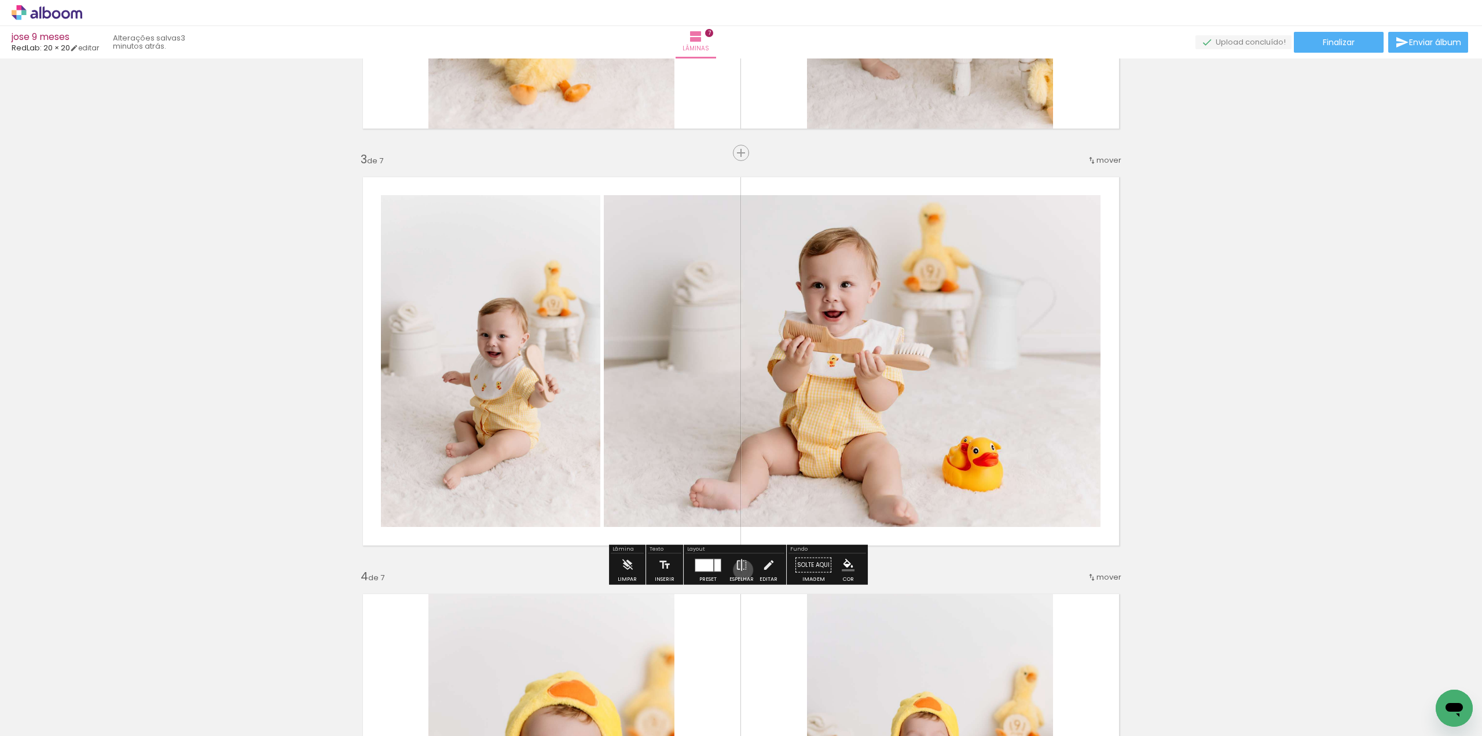
click at [740, 570] on iron-icon at bounding box center [741, 564] width 13 height 23
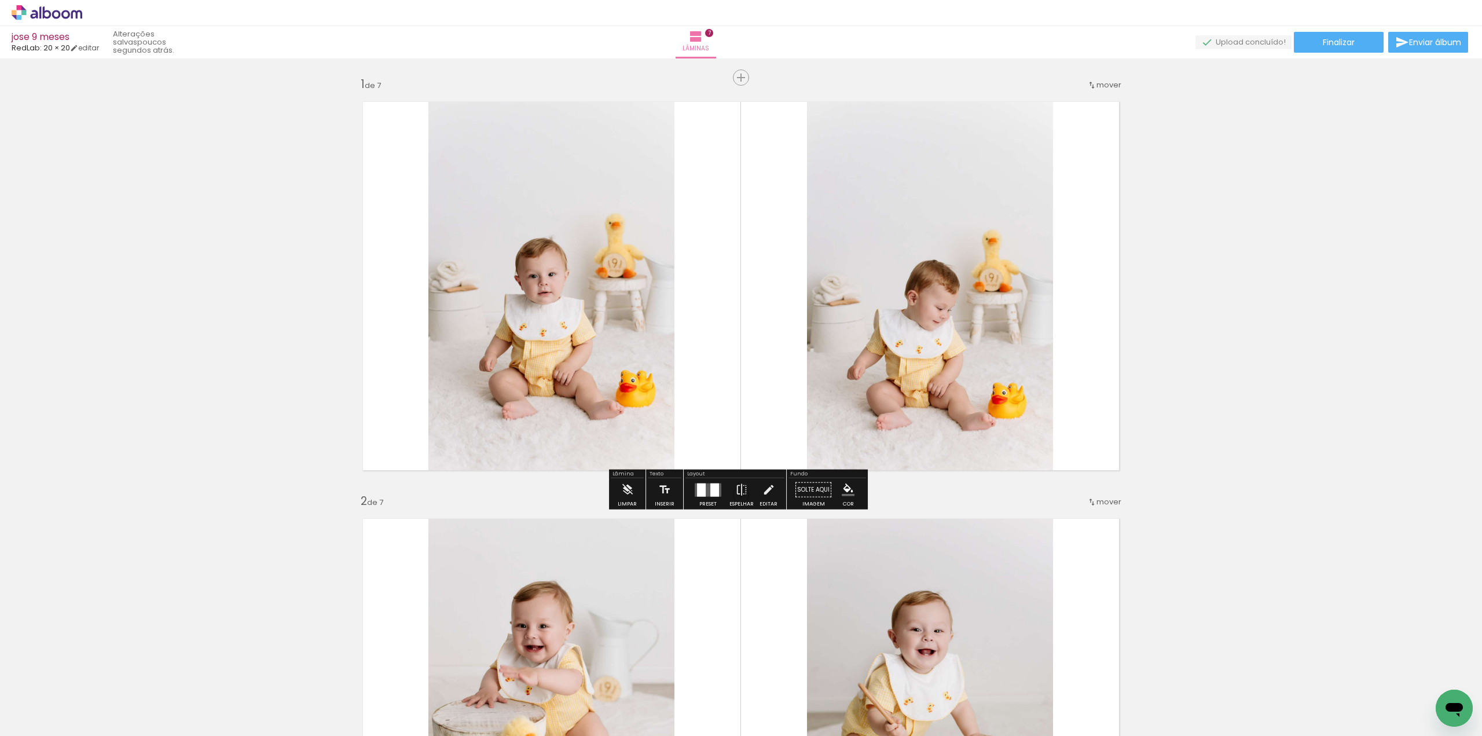
scroll to position [58, 0]
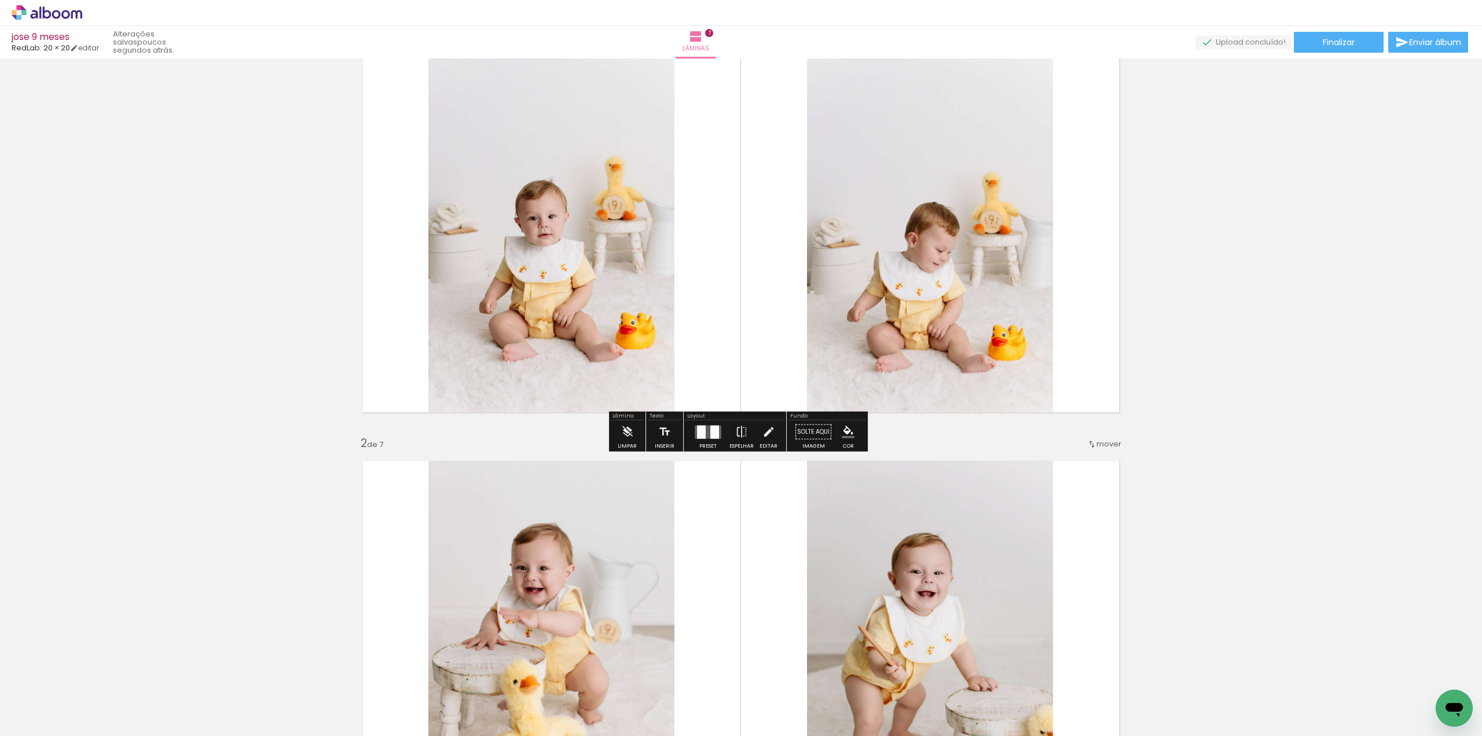
click at [711, 427] on div at bounding box center [714, 431] width 9 height 13
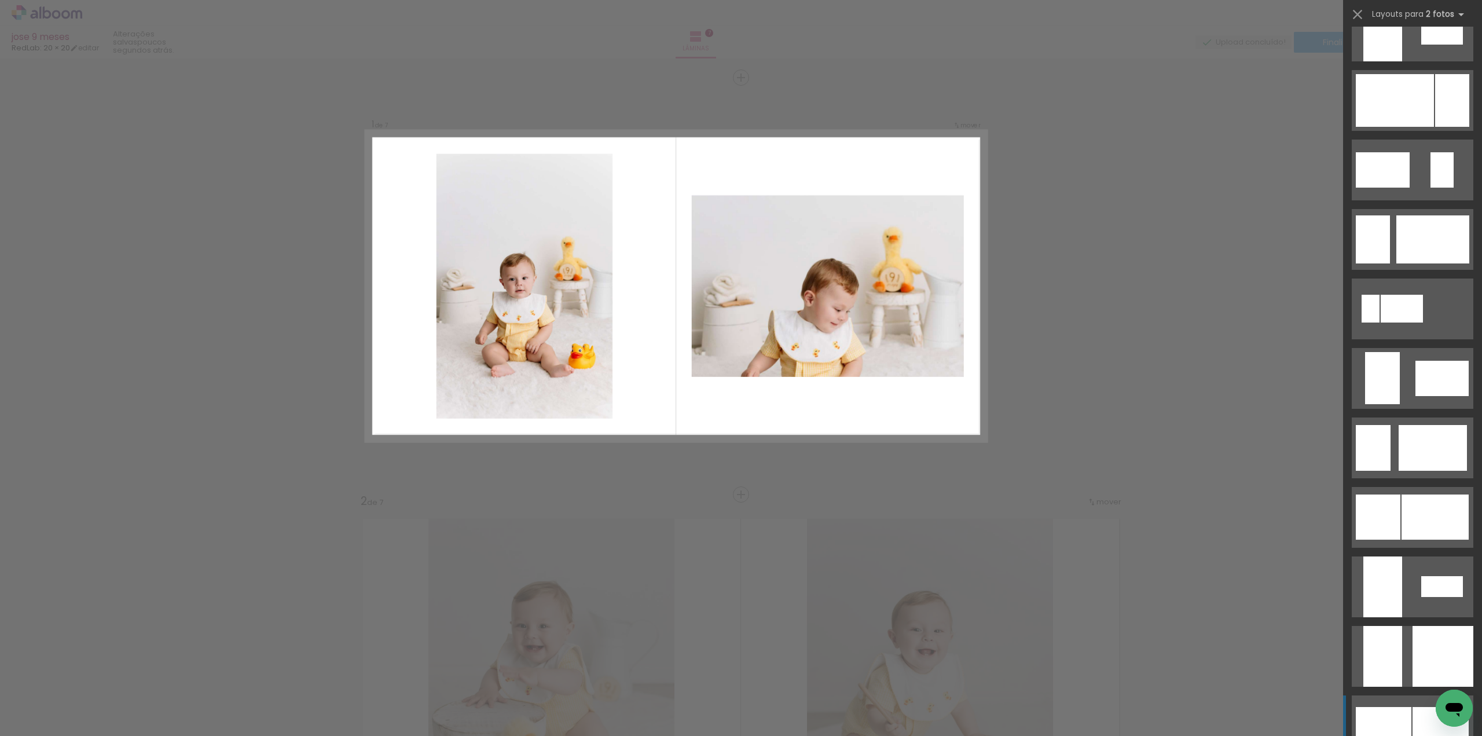
scroll to position [2686, 0]
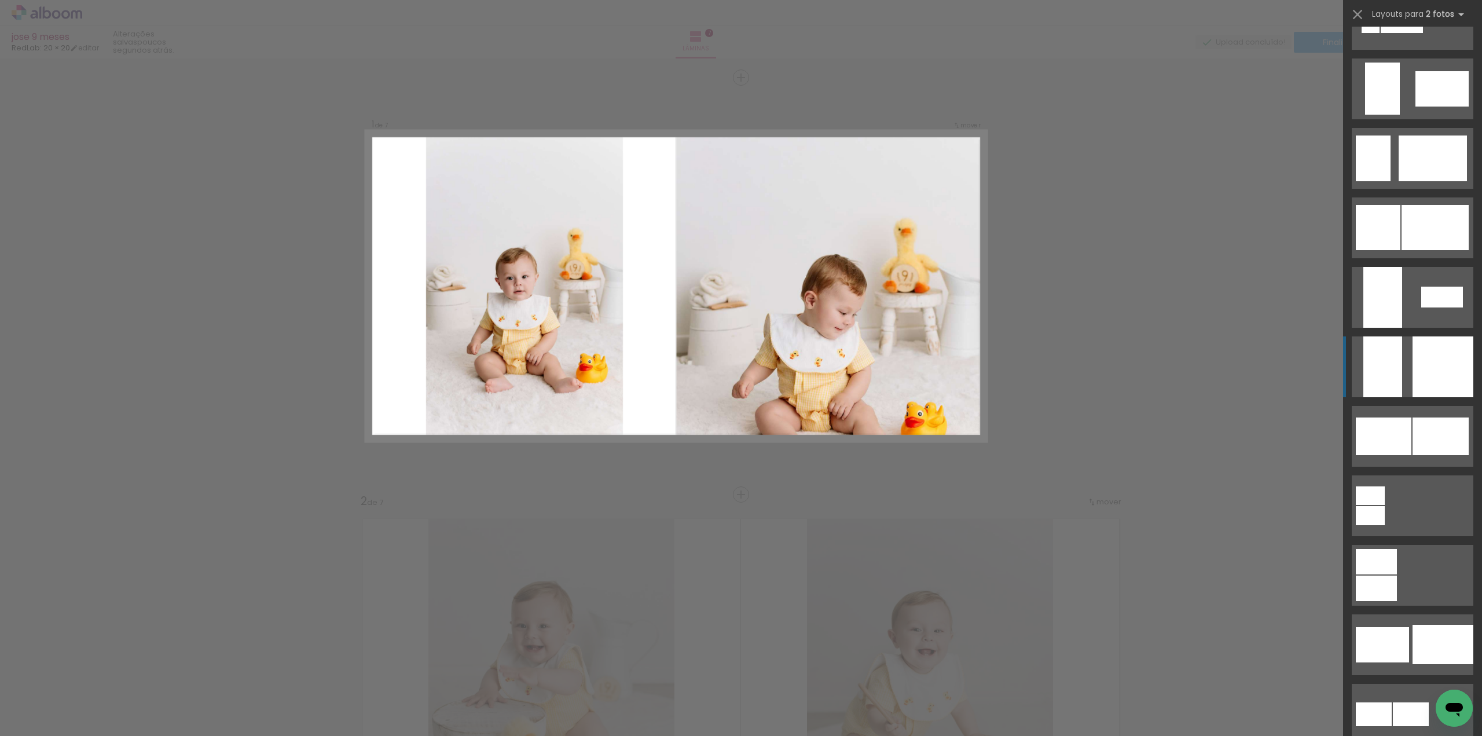
click at [1399, 349] on quentale-layouter at bounding box center [1413, 366] width 122 height 61
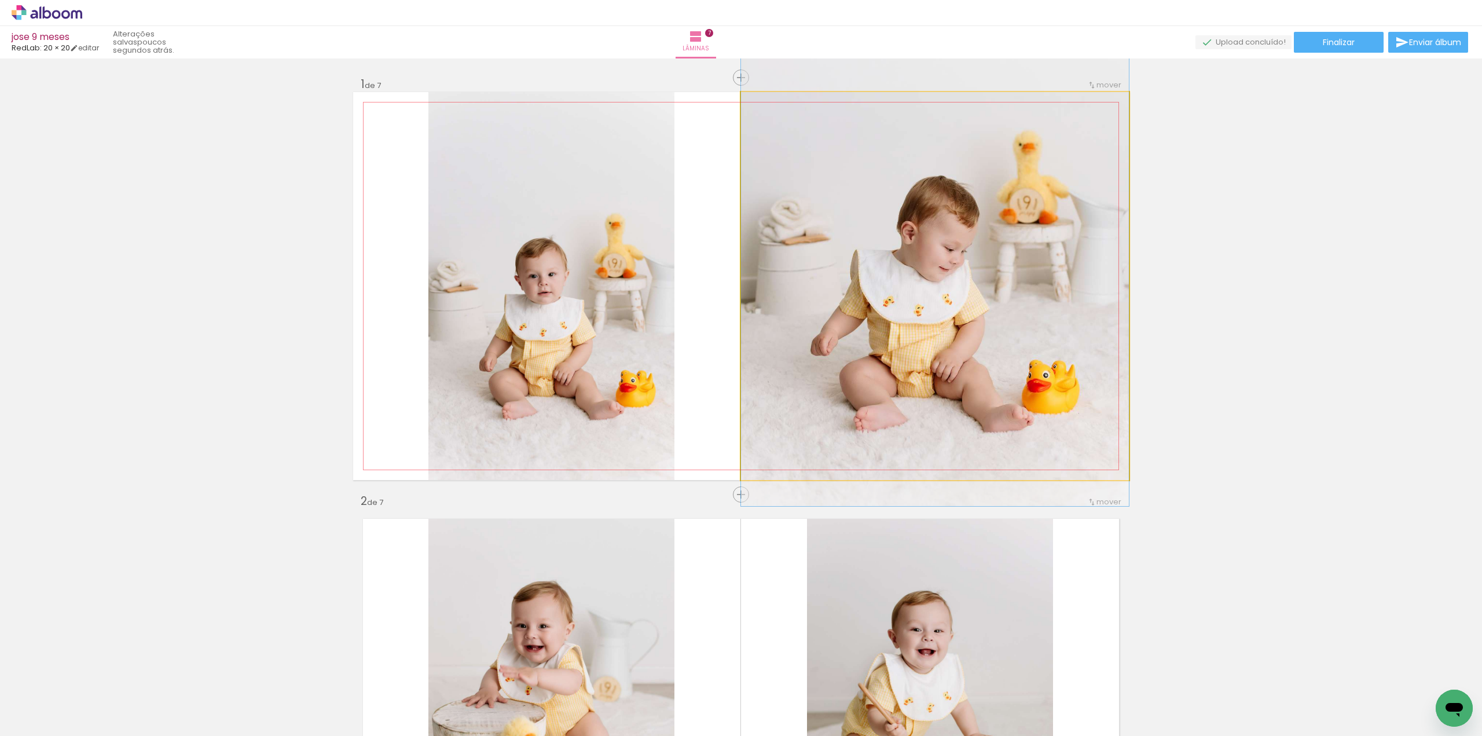
drag, startPoint x: 985, startPoint y: 358, endPoint x: 993, endPoint y: 287, distance: 71.1
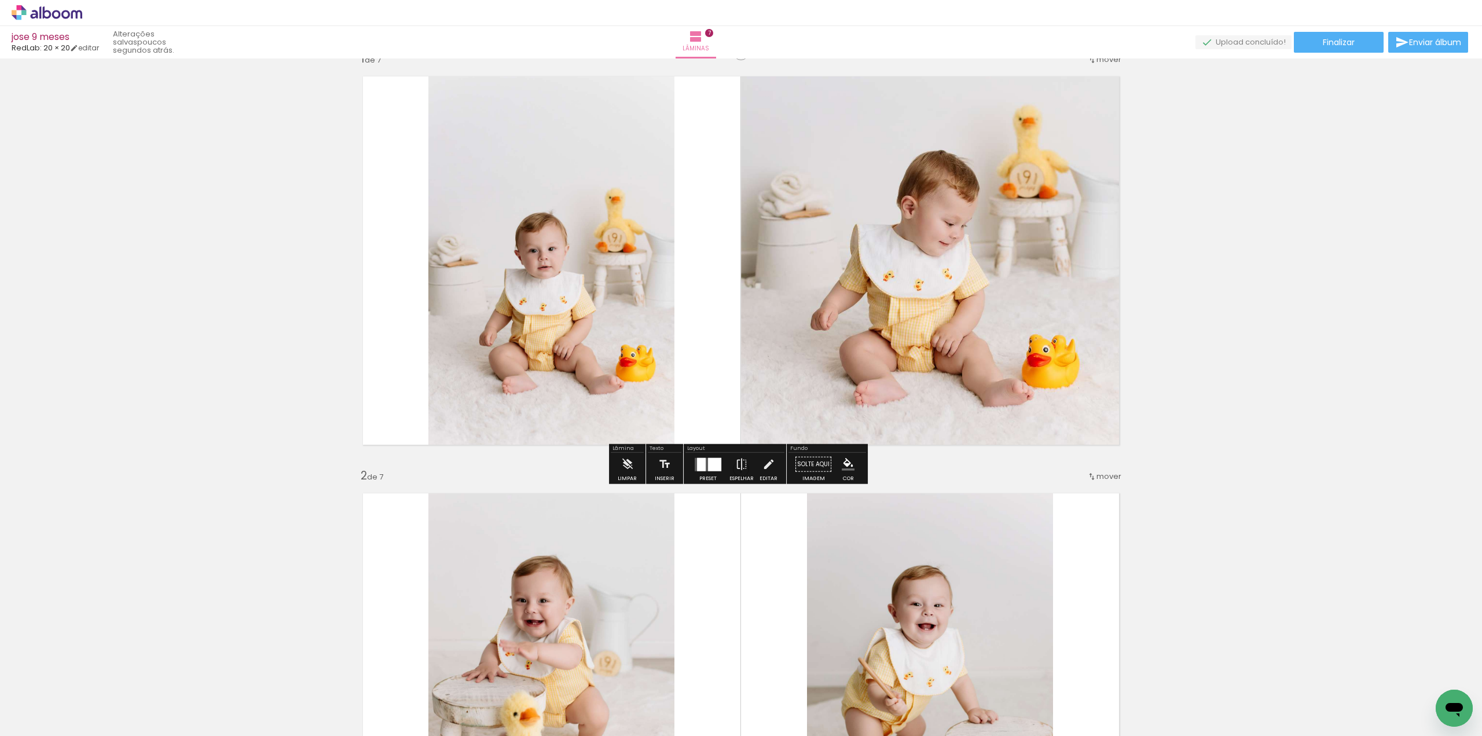
scroll to position [0, 0]
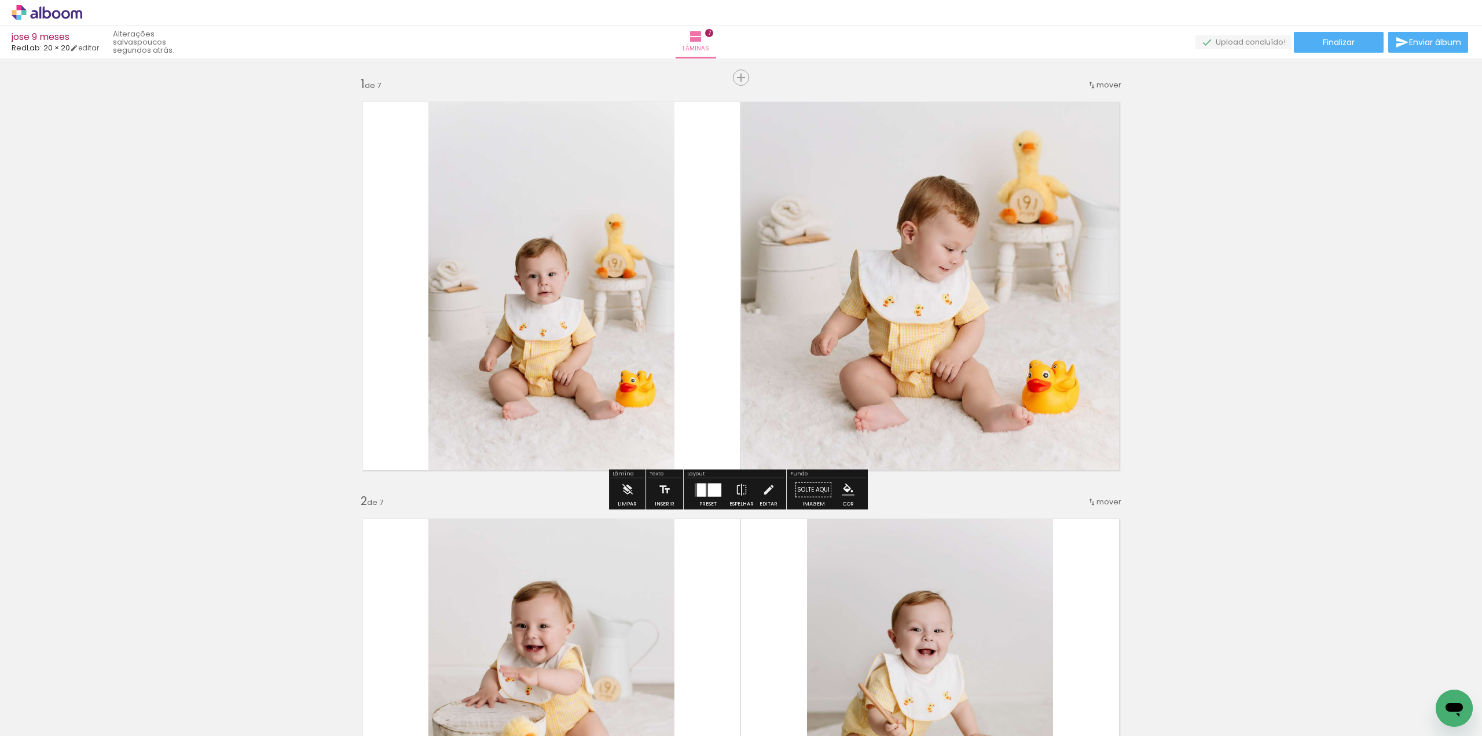
click at [700, 487] on div at bounding box center [701, 489] width 9 height 13
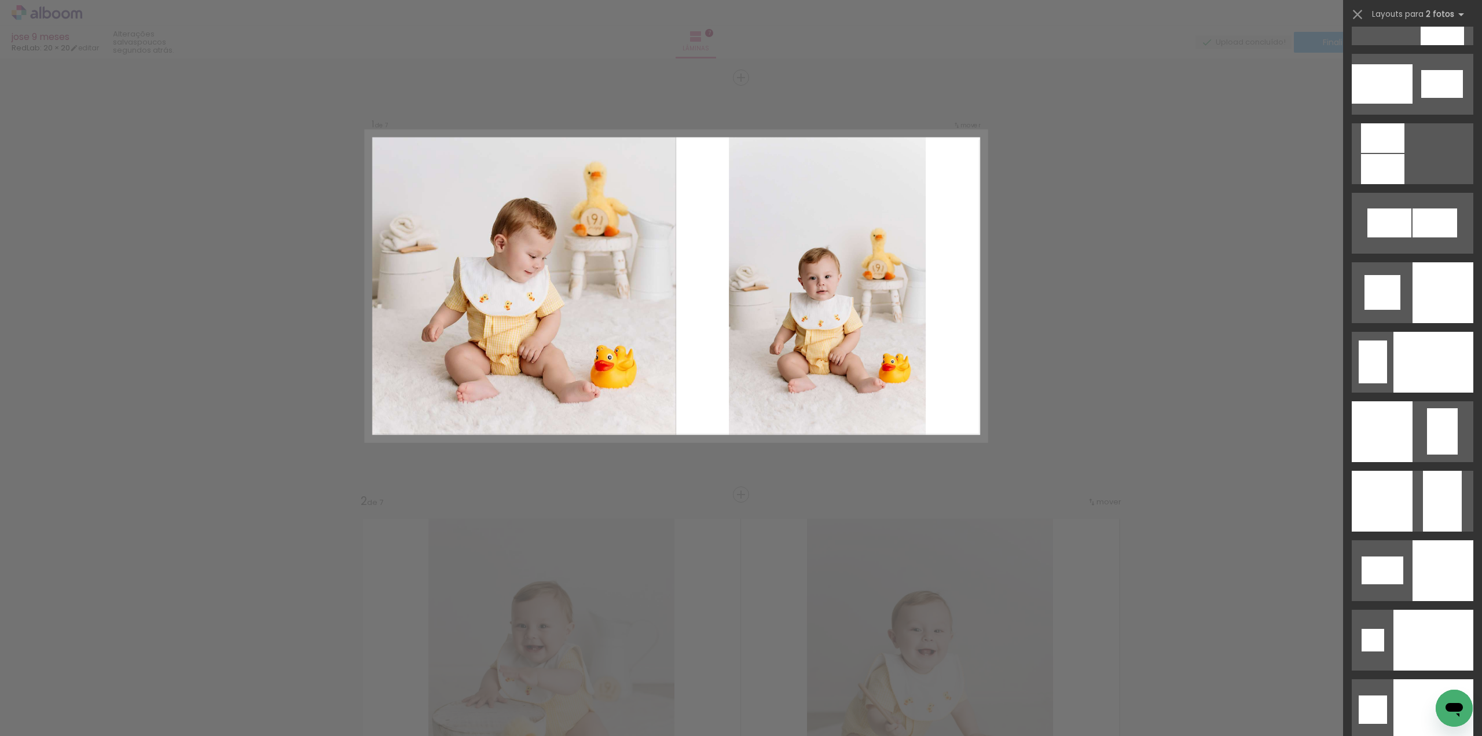
scroll to position [4376, 0]
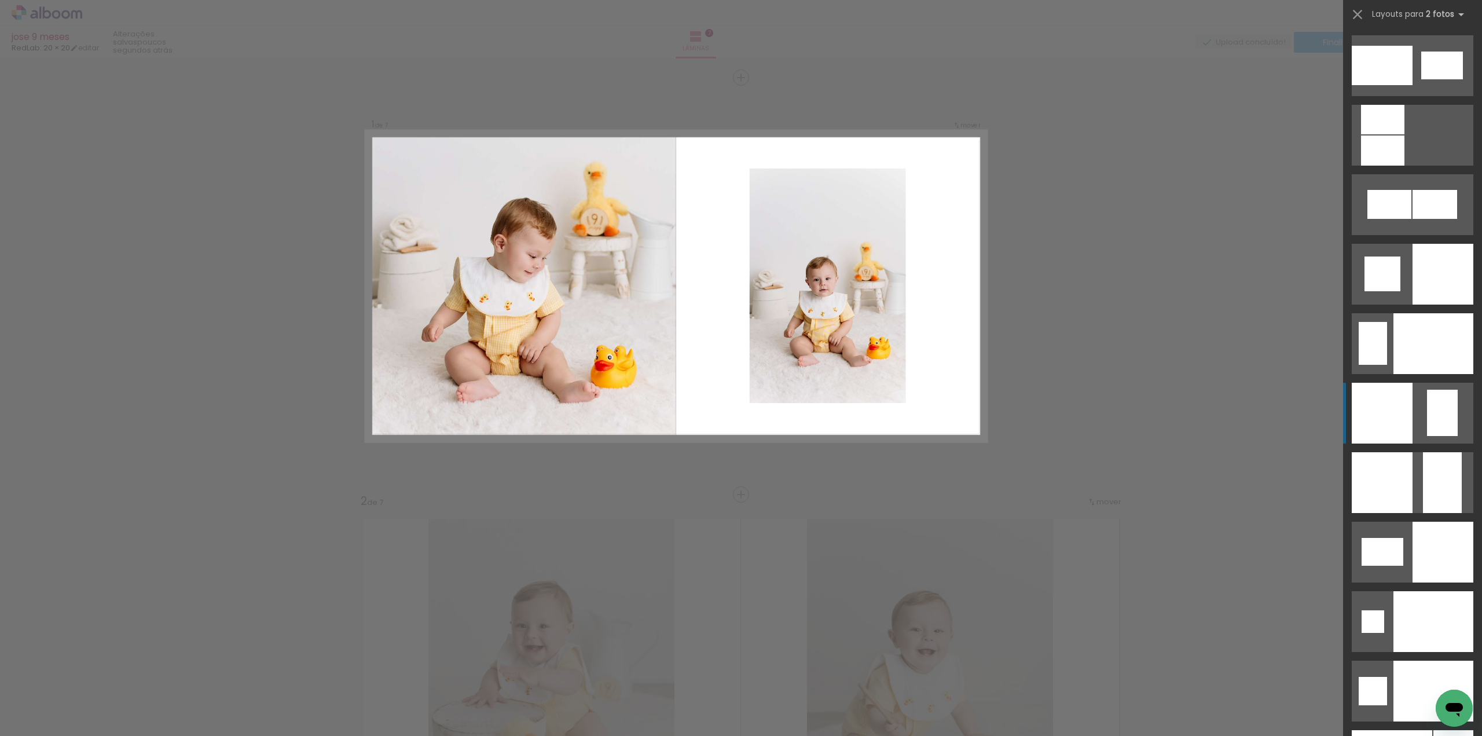
click at [1422, 423] on quentale-layouter at bounding box center [1413, 413] width 122 height 61
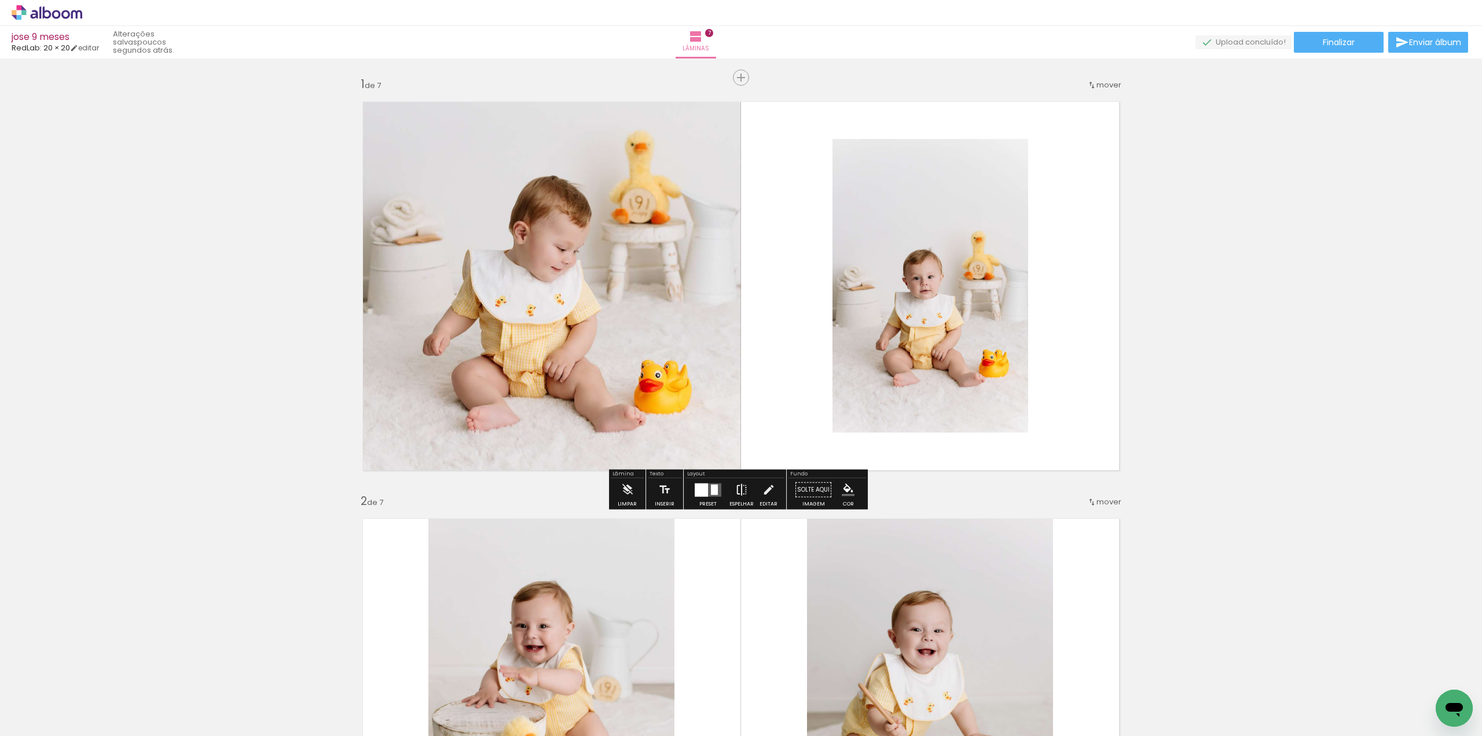
click at [743, 491] on iron-icon at bounding box center [741, 489] width 13 height 23
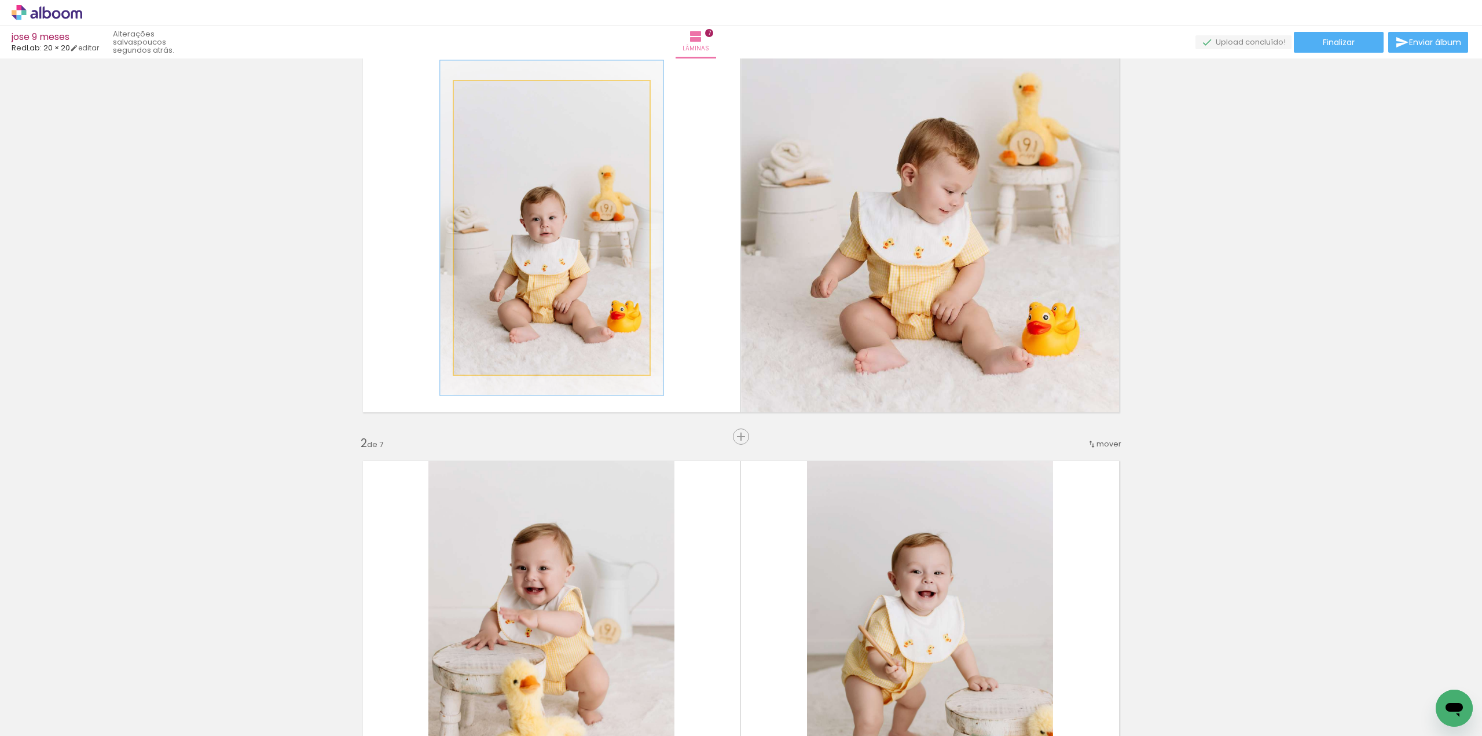
drag, startPoint x: 481, startPoint y: 98, endPoint x: 487, endPoint y: 98, distance: 5.8
type paper-slider "114"
click at [487, 98] on div at bounding box center [487, 93] width 19 height 19
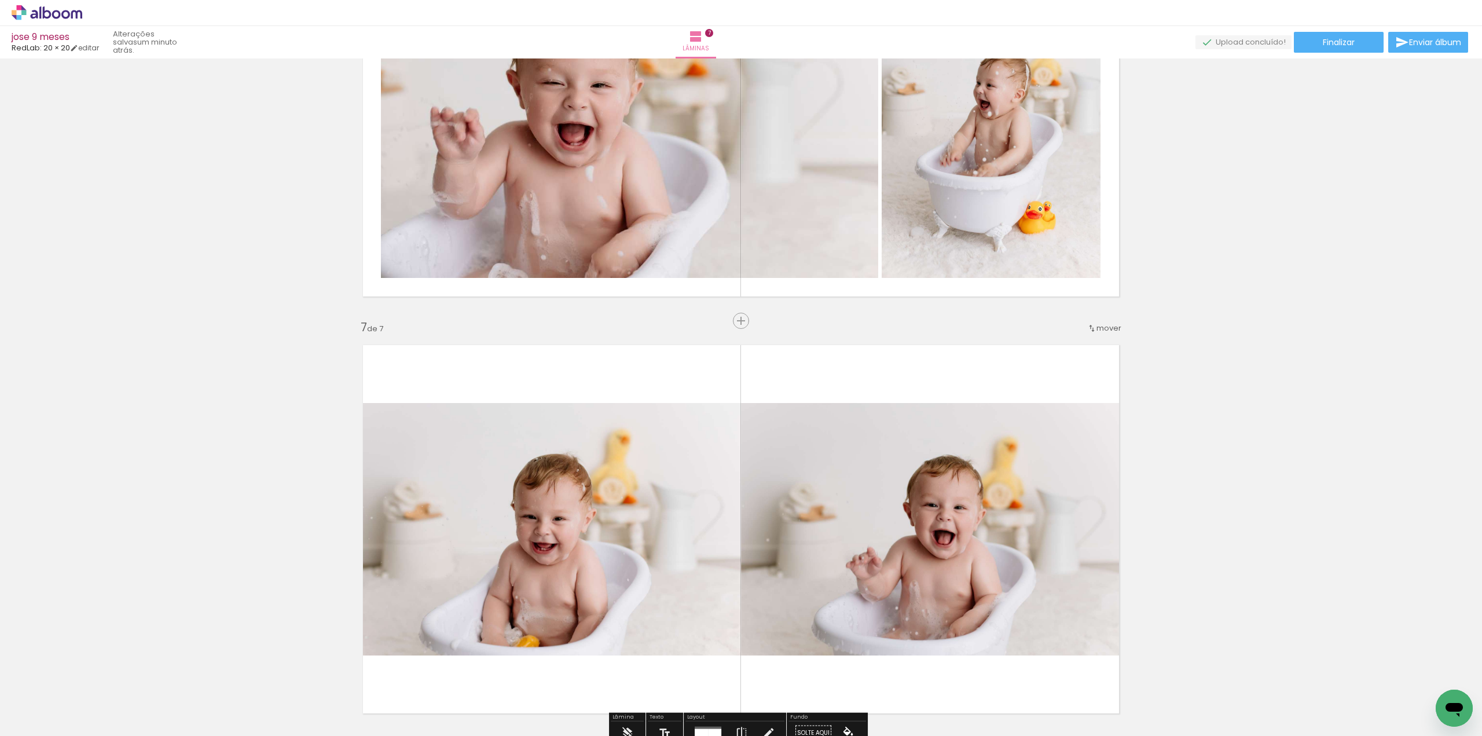
scroll to position [2489, 0]
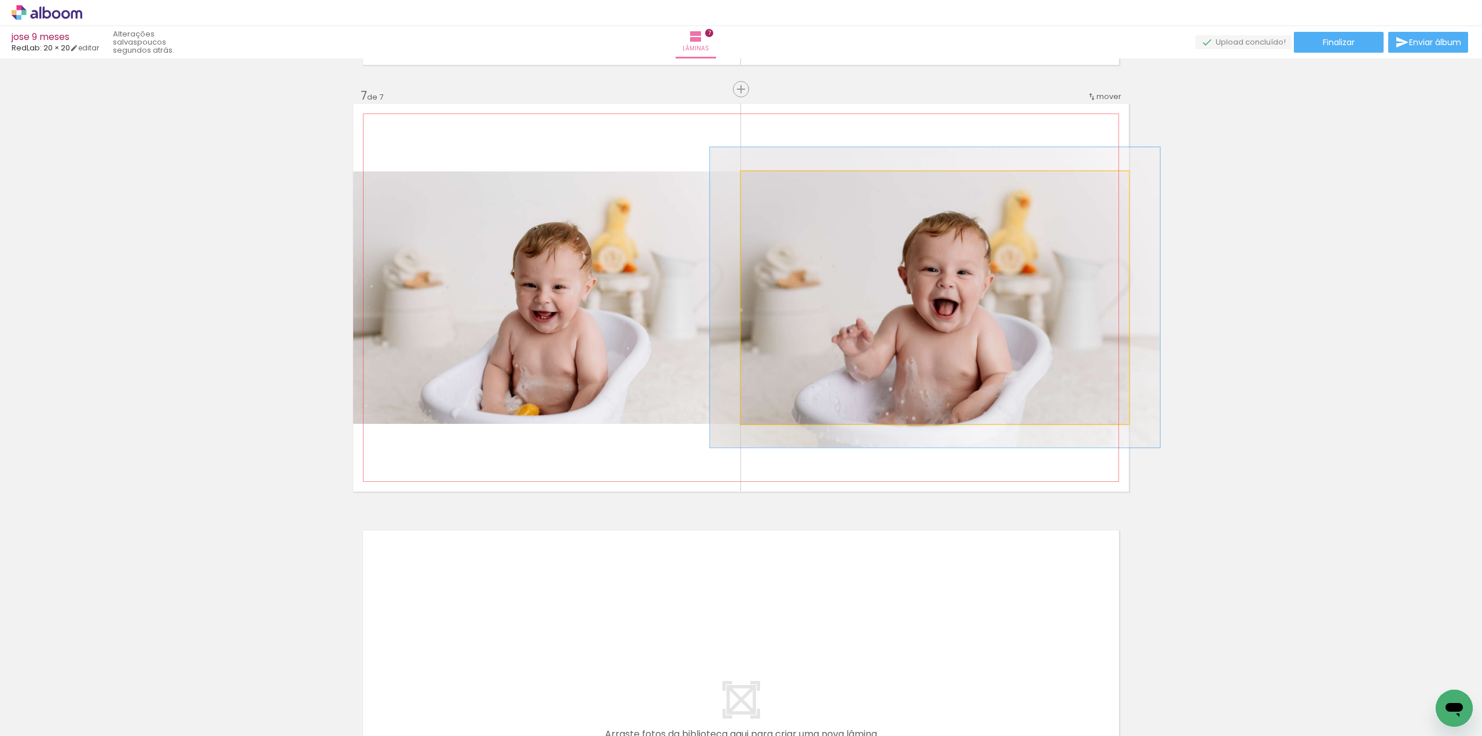
drag, startPoint x: 769, startPoint y: 185, endPoint x: 775, endPoint y: 184, distance: 6.4
type paper-slider "116"
click at [775, 184] on div at bounding box center [774, 183] width 19 height 19
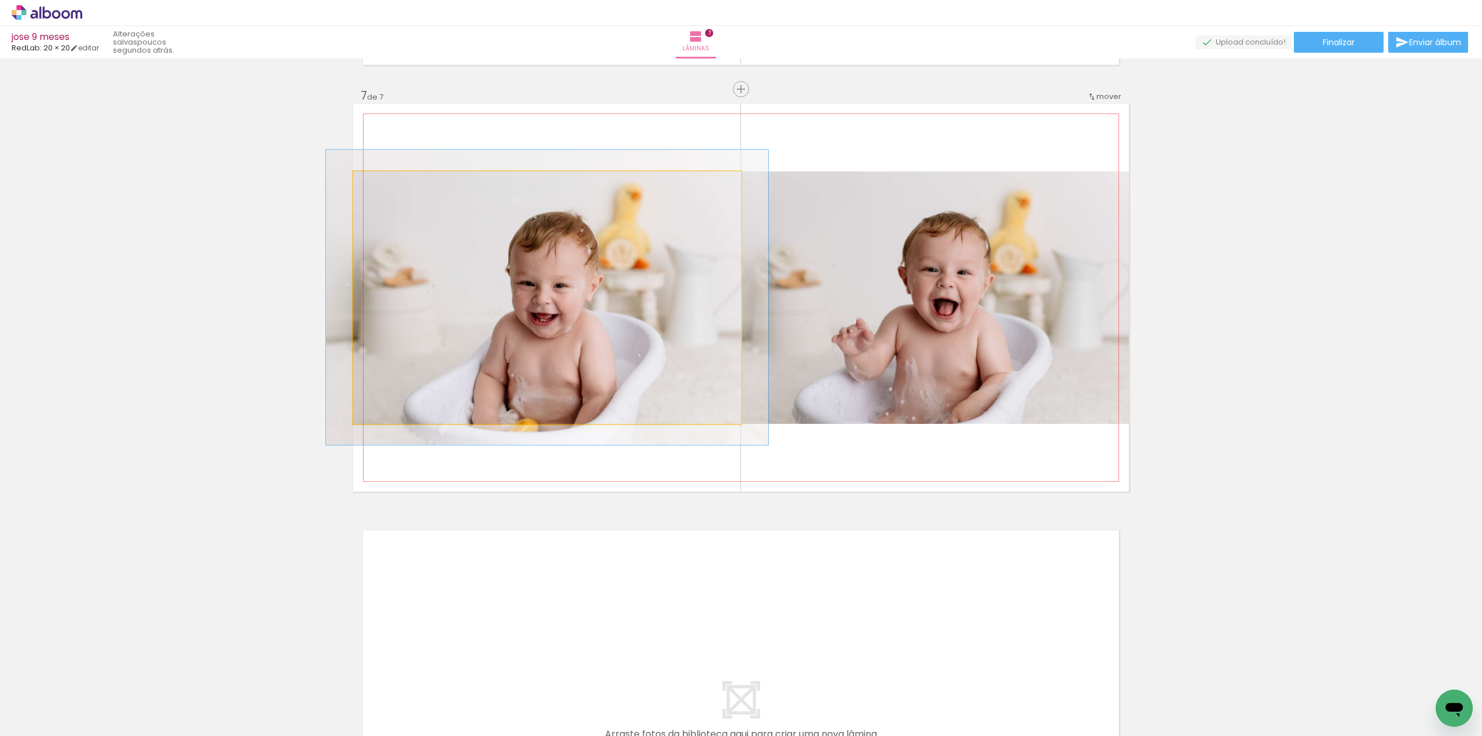
drag, startPoint x: 381, startPoint y: 183, endPoint x: 387, endPoint y: 185, distance: 5.9
type paper-slider "114"
click at [387, 185] on div at bounding box center [386, 183] width 19 height 19
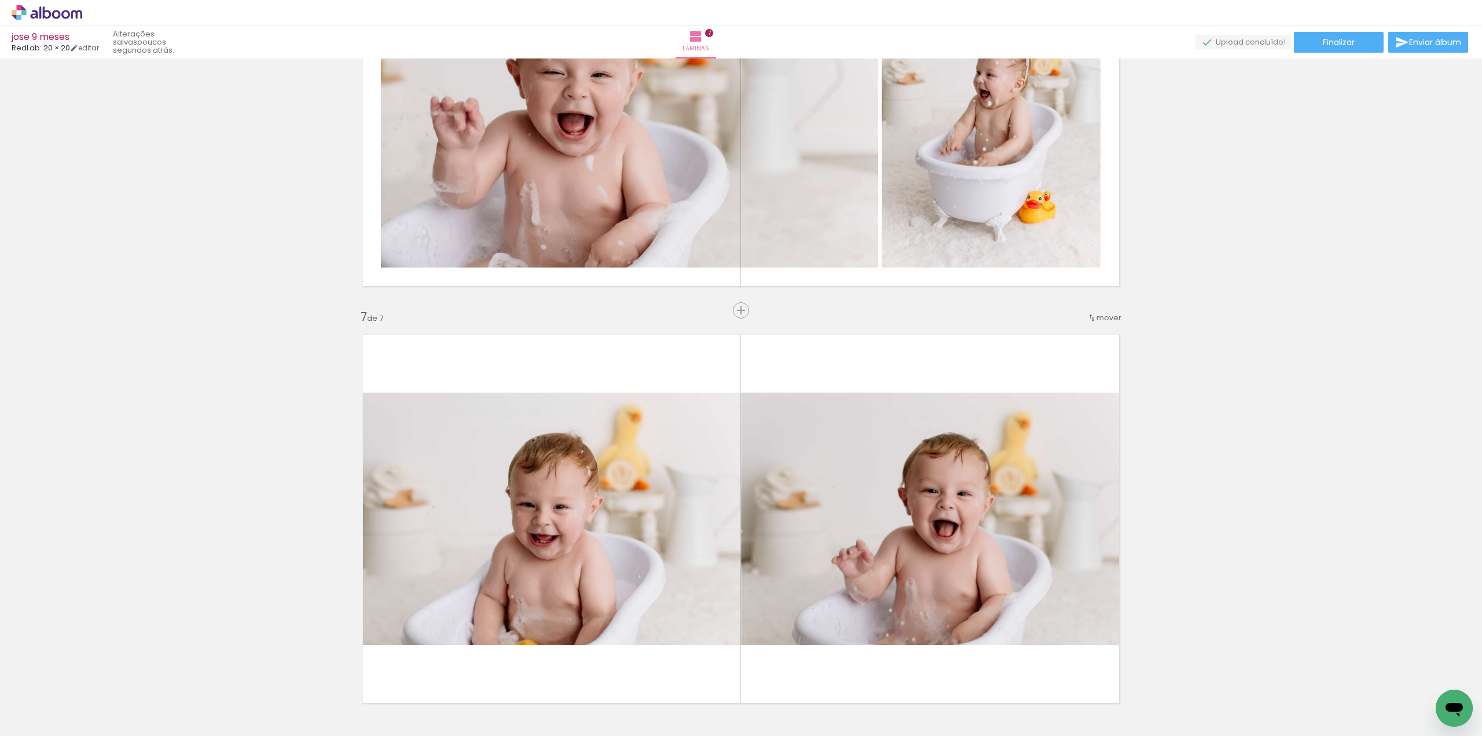
scroll to position [2253, 0]
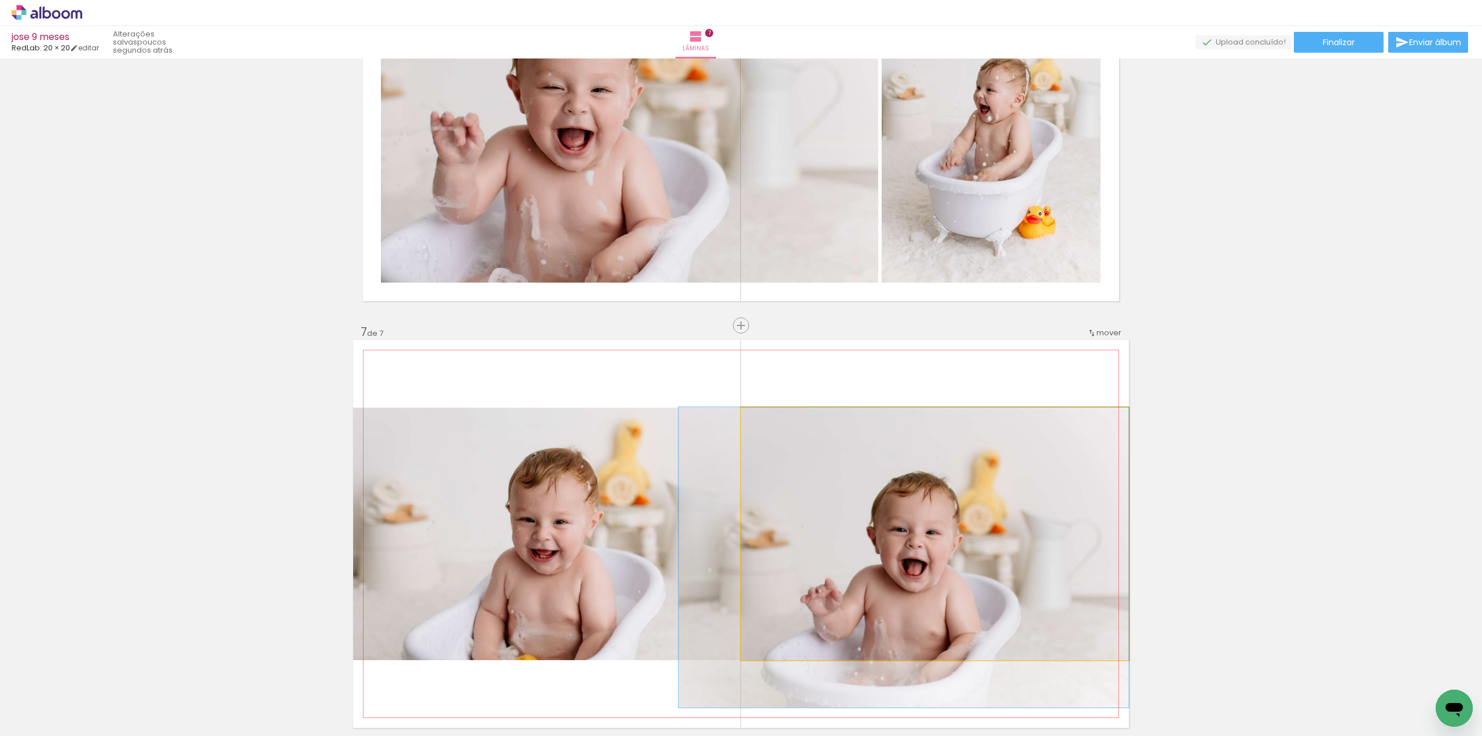
drag, startPoint x: 1019, startPoint y: 460, endPoint x: 913, endPoint y: 504, distance: 114.9
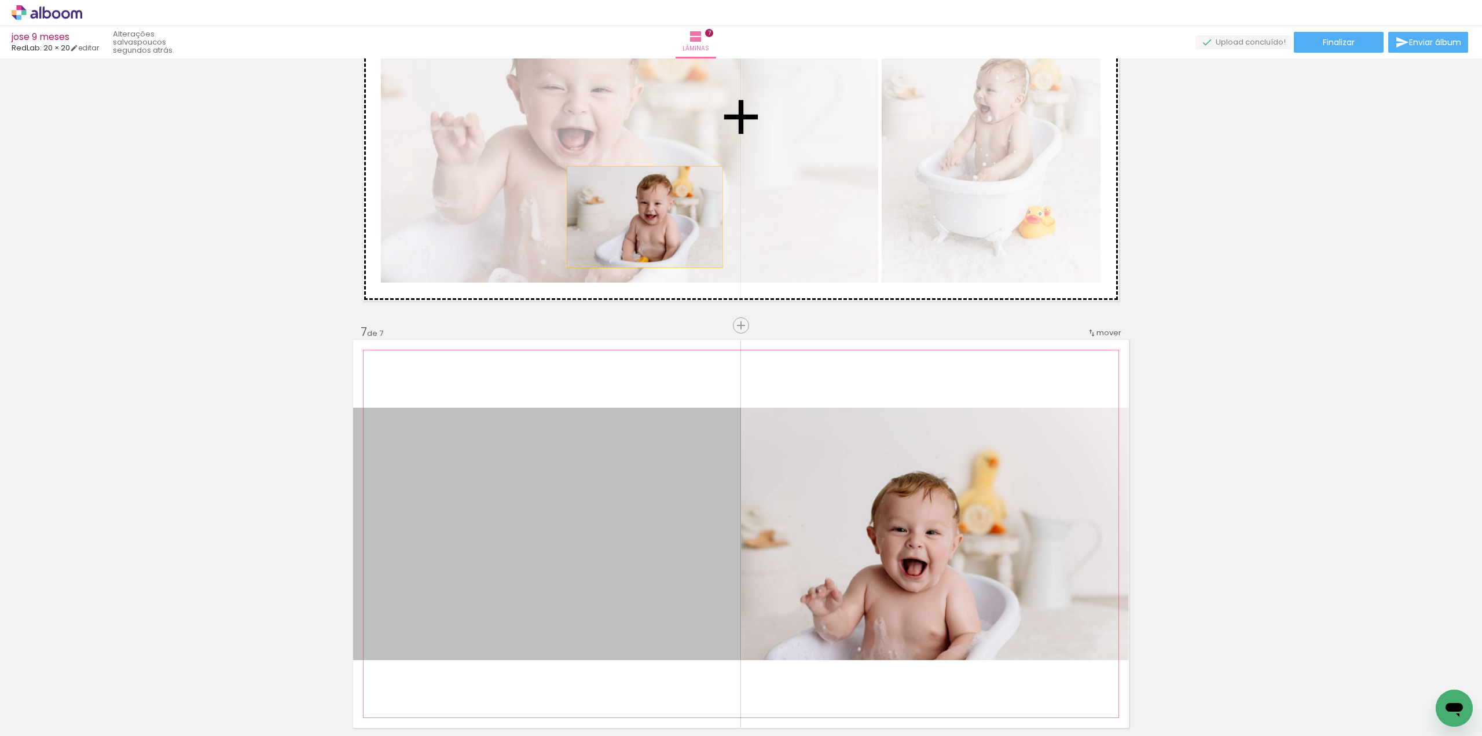
drag, startPoint x: 619, startPoint y: 488, endPoint x: 640, endPoint y: 216, distance: 272.3
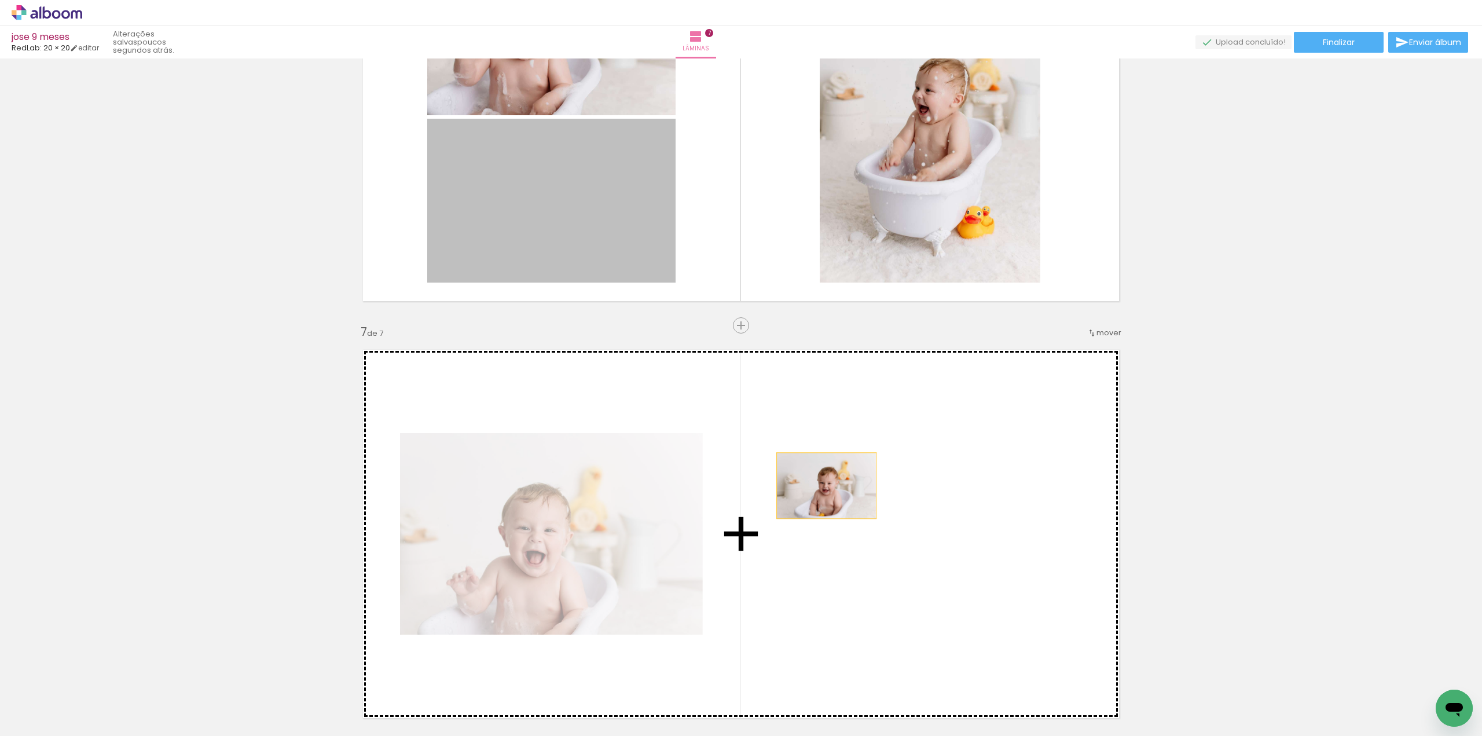
drag, startPoint x: 610, startPoint y: 250, endPoint x: 835, endPoint y: 491, distance: 330.1
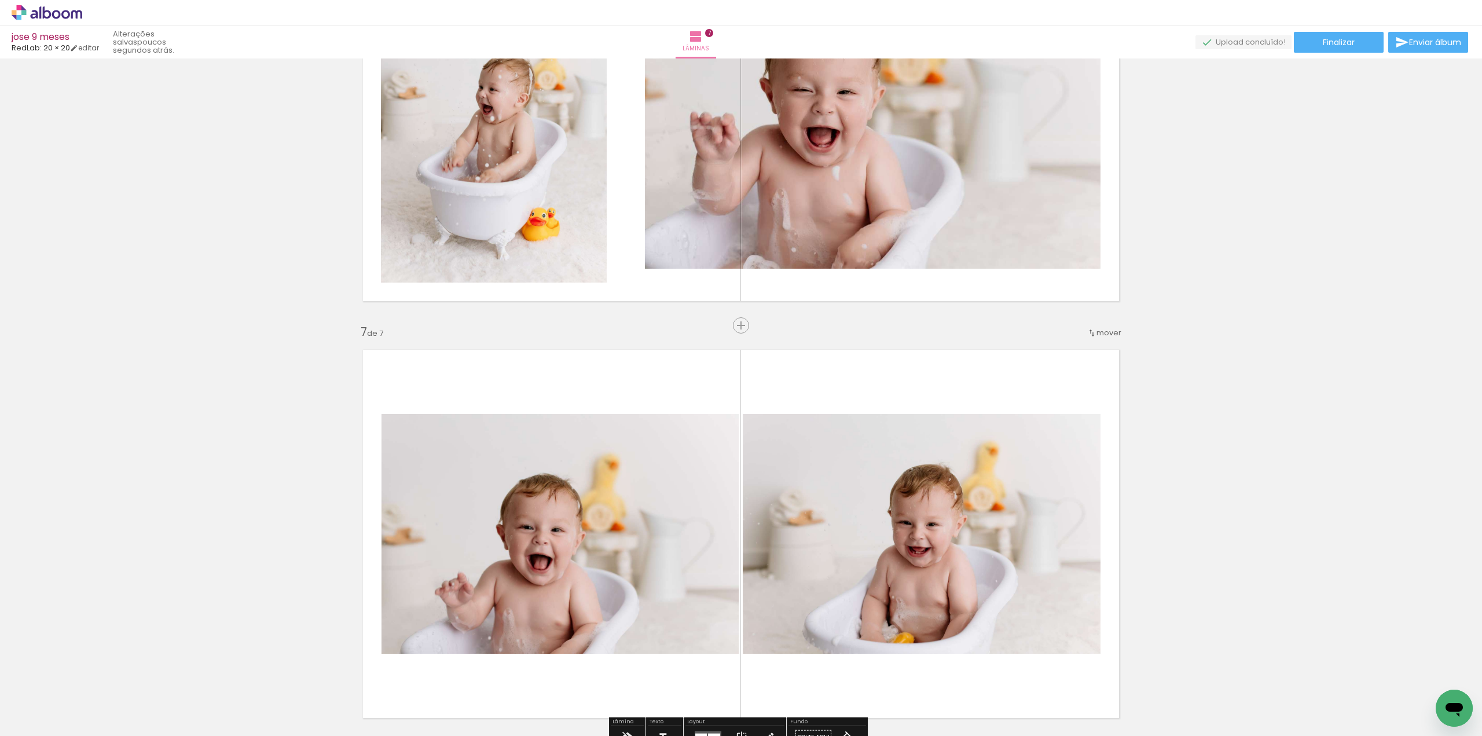
scroll to position [2195, 0]
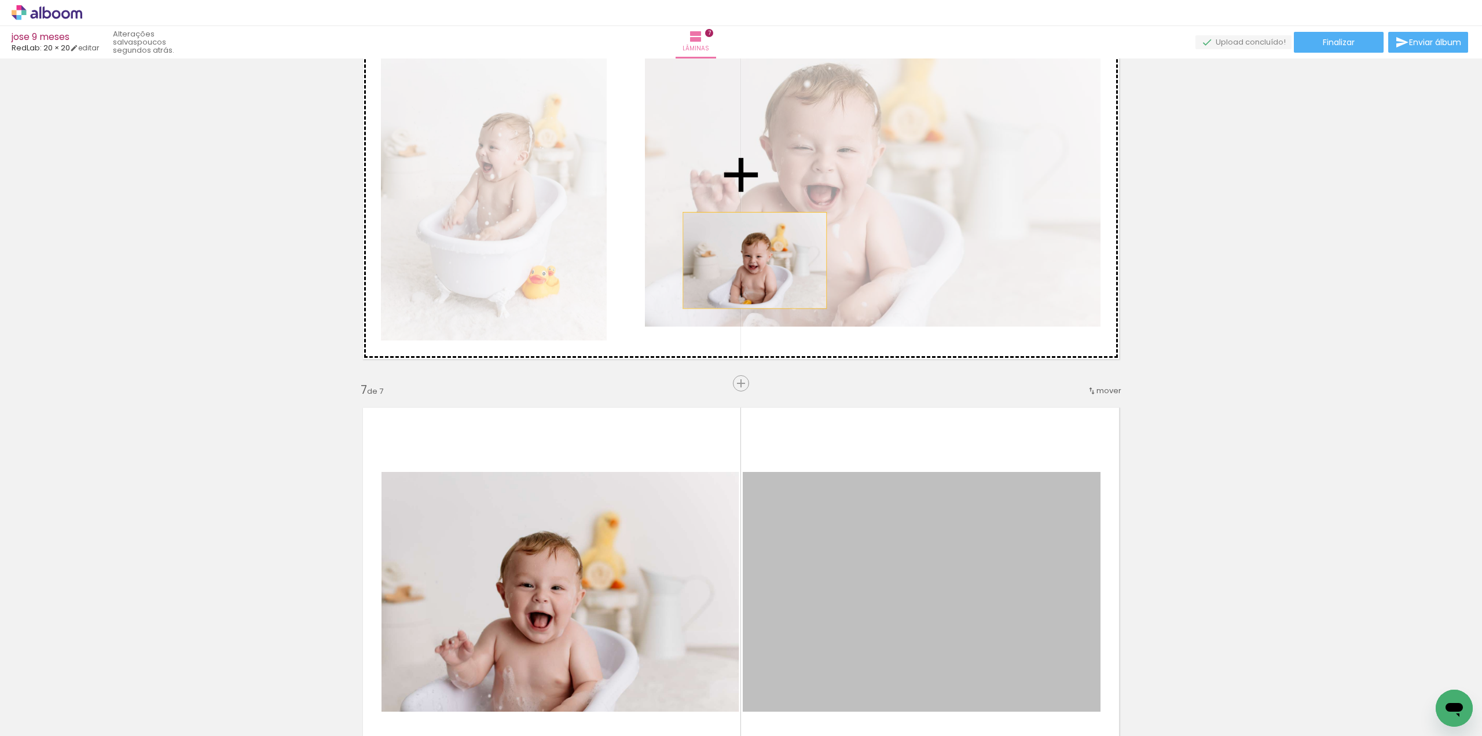
drag, startPoint x: 830, startPoint y: 421, endPoint x: 750, endPoint y: 260, distance: 180.2
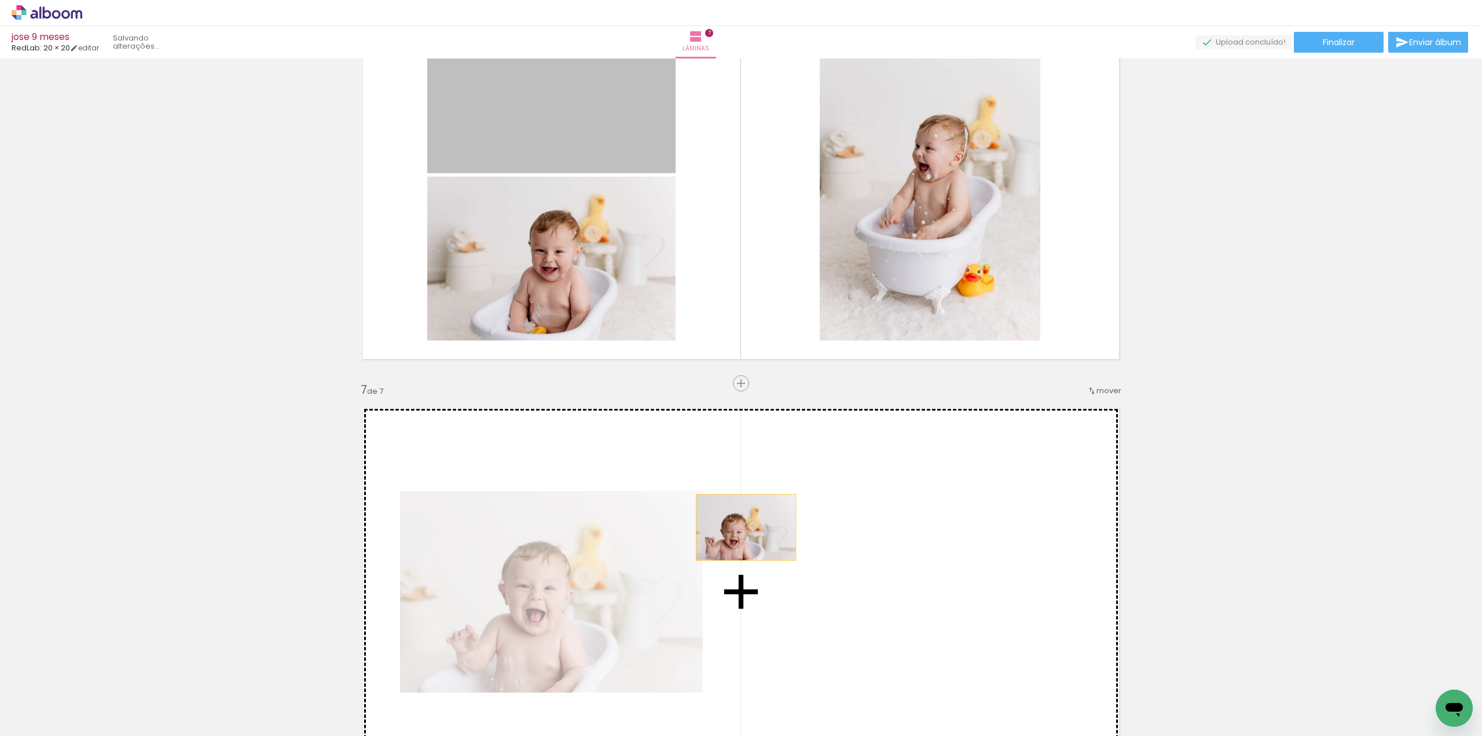
drag, startPoint x: 586, startPoint y: 120, endPoint x: 741, endPoint y: 527, distance: 435.7
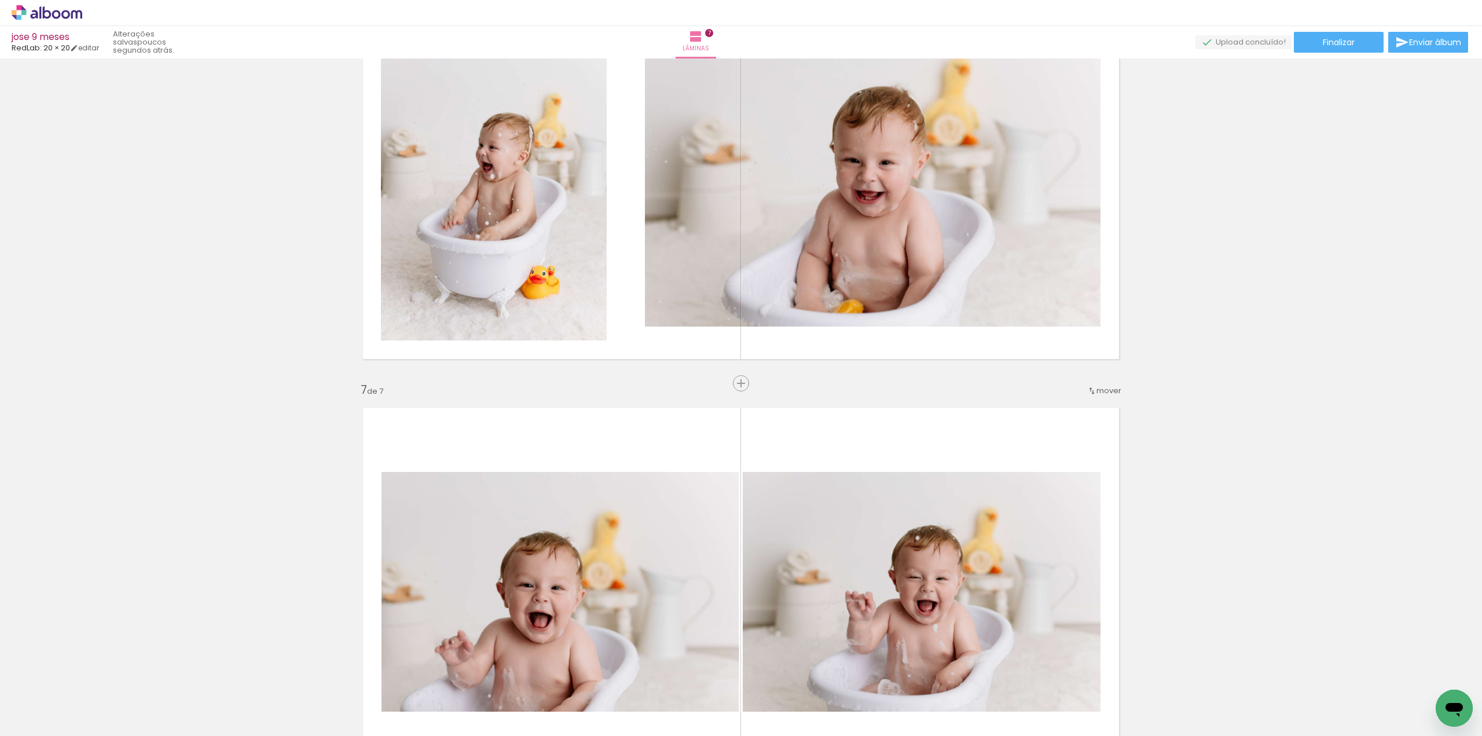
scroll to position [2137, 0]
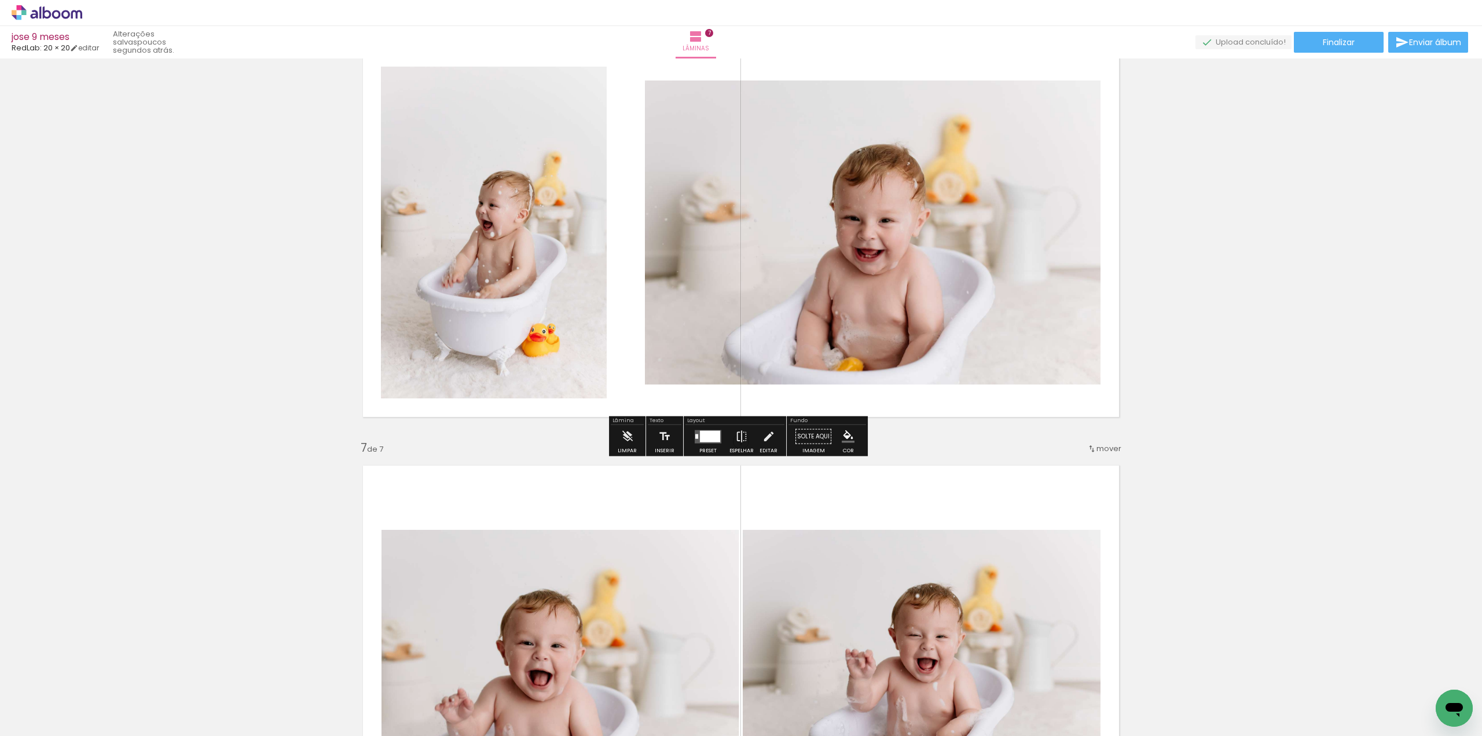
click at [707, 435] on div at bounding box center [710, 436] width 20 height 12
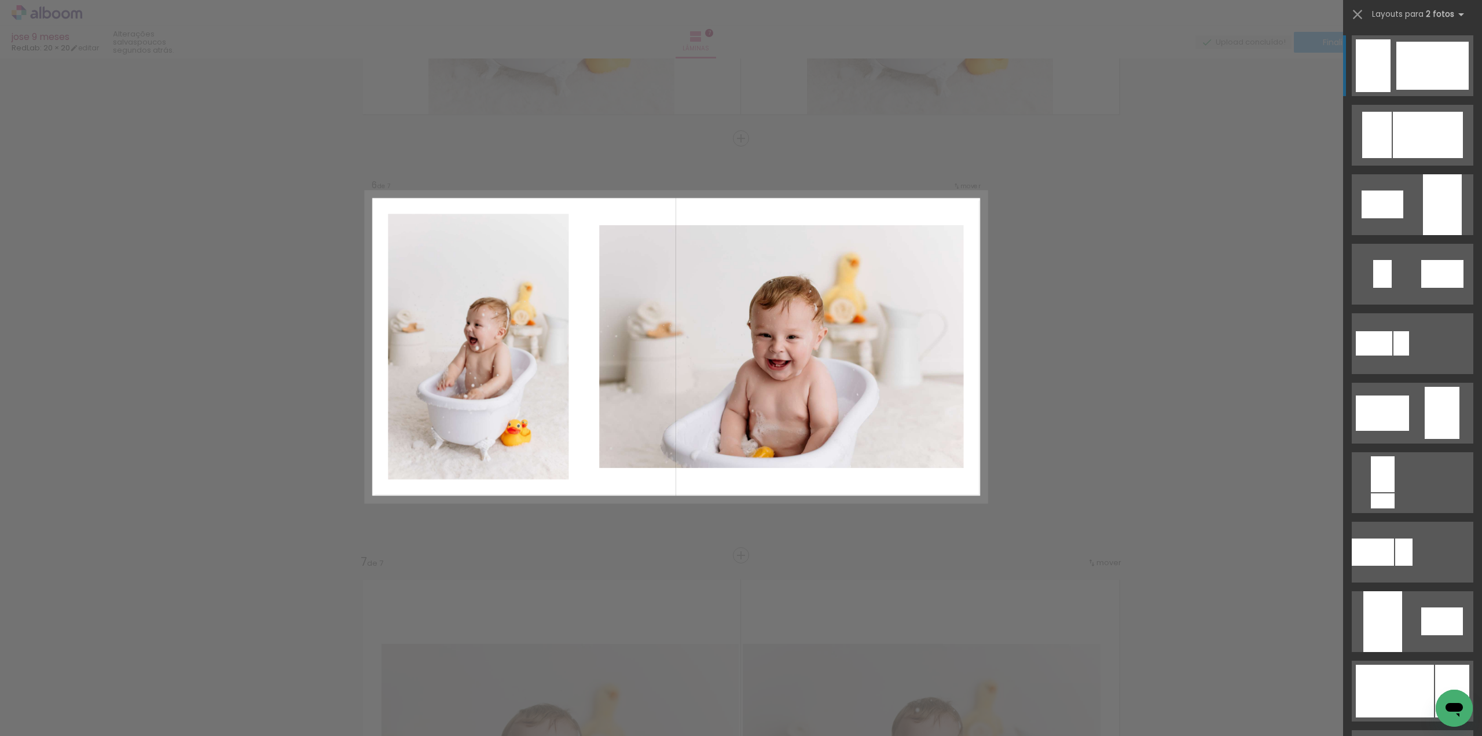
scroll to position [2009, 0]
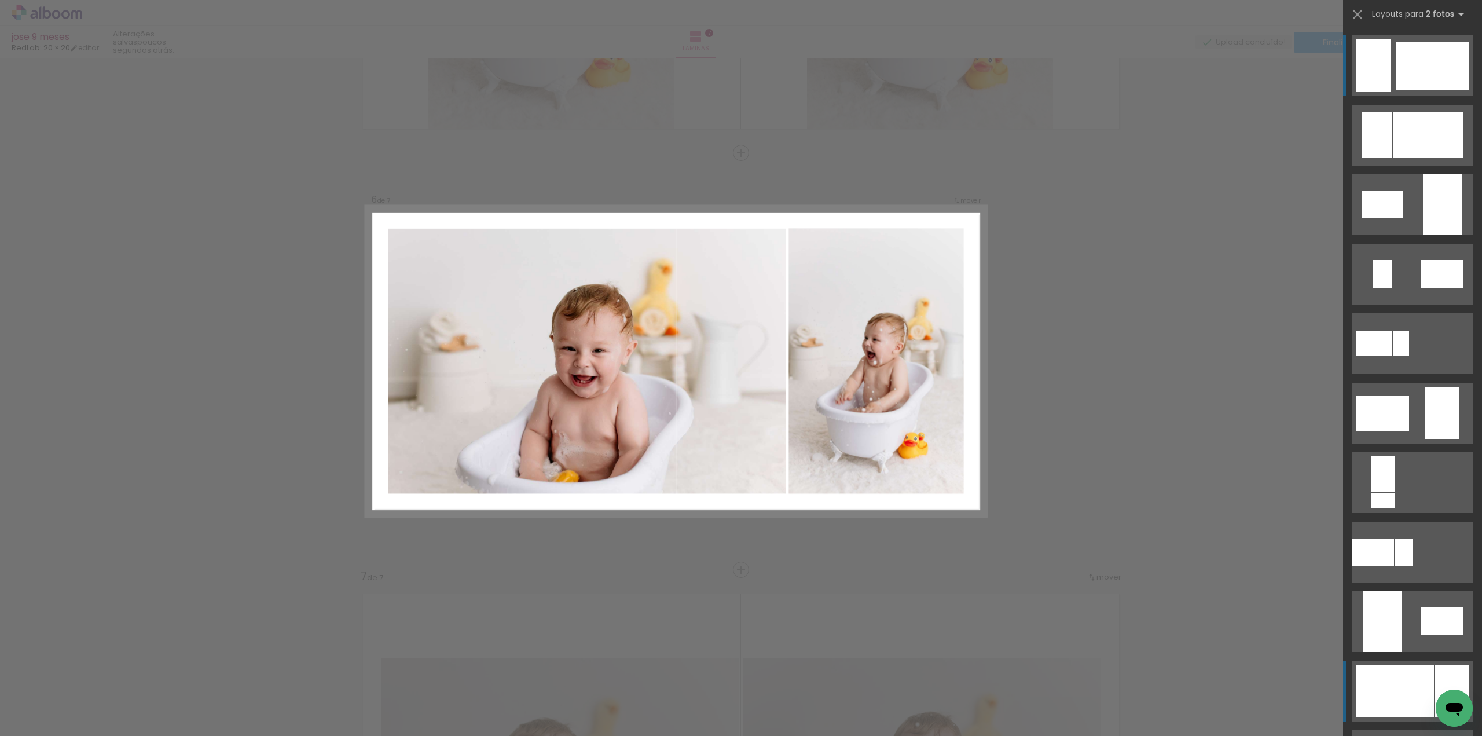
click at [1387, 697] on div at bounding box center [1395, 690] width 78 height 53
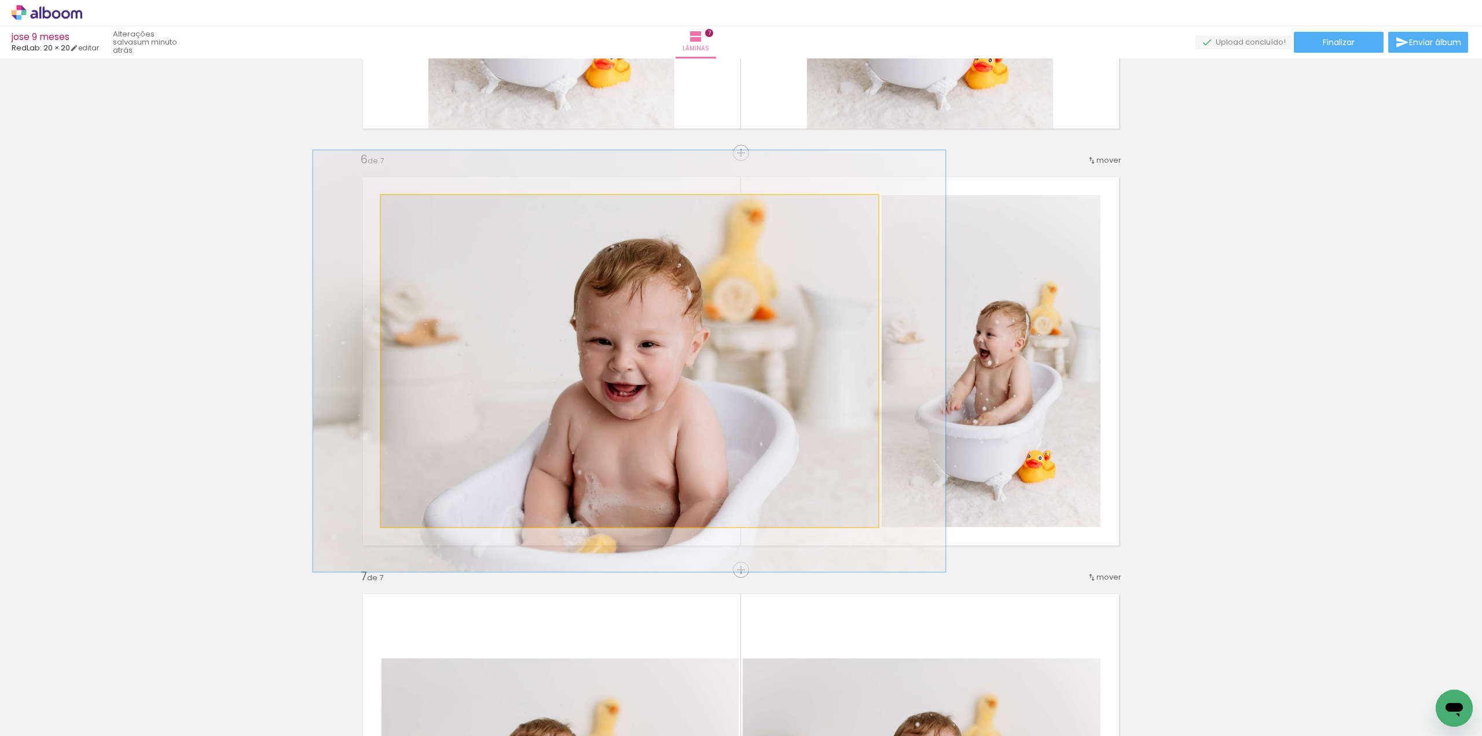
drag, startPoint x: 411, startPoint y: 208, endPoint x: 417, endPoint y: 208, distance: 6.4
type paper-slider "127"
click at [417, 208] on div at bounding box center [419, 207] width 10 height 10
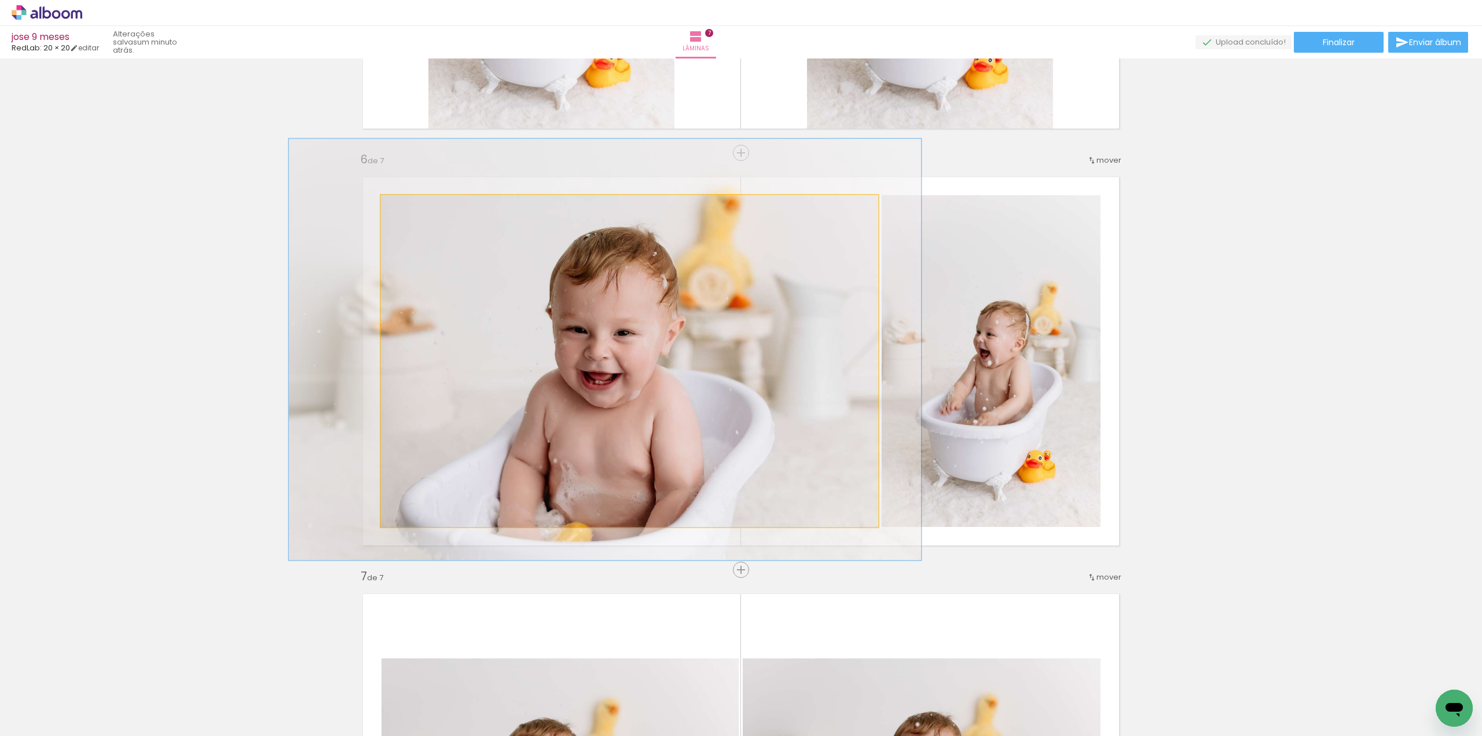
drag, startPoint x: 534, startPoint y: 282, endPoint x: 509, endPoint y: 270, distance: 26.9
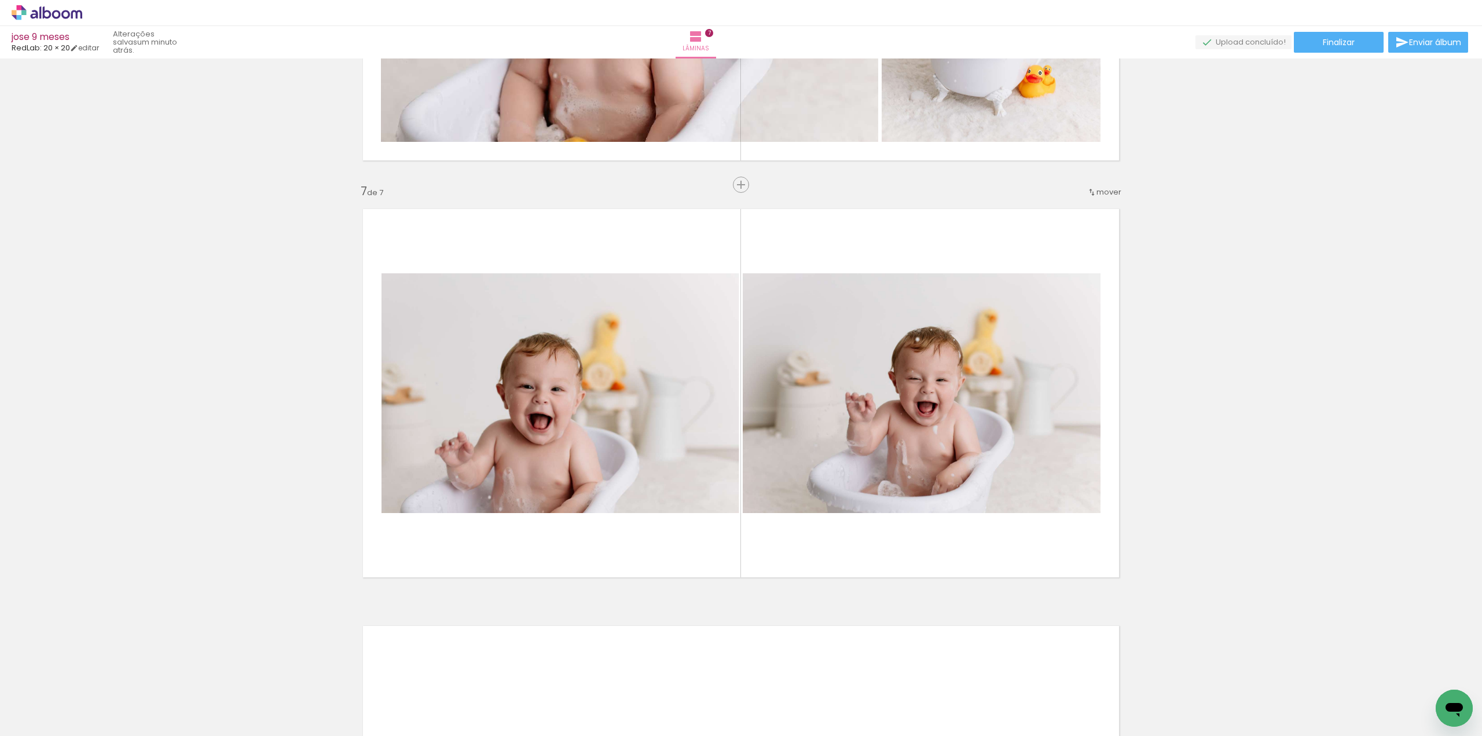
scroll to position [2414, 0]
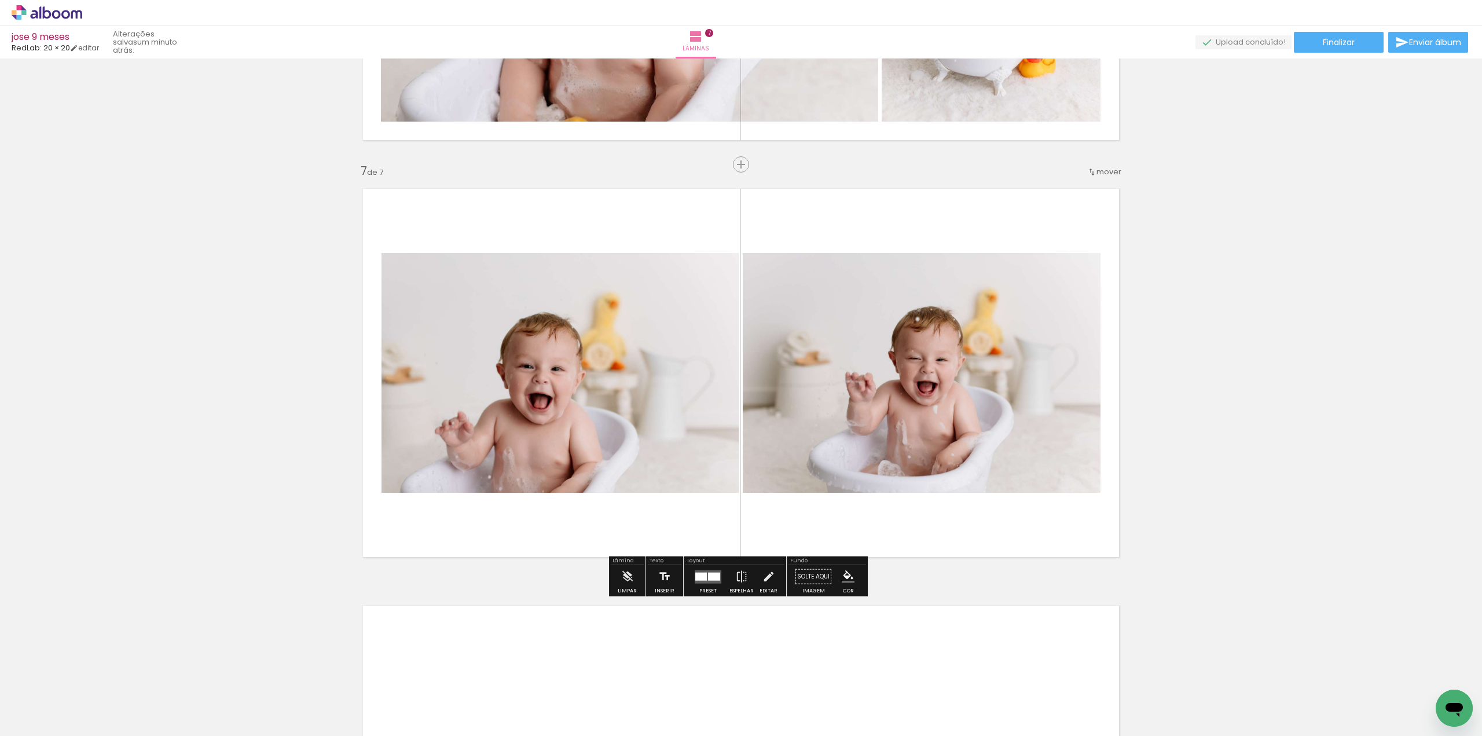
click at [714, 579] on quentale-layouter at bounding box center [708, 576] width 27 height 13
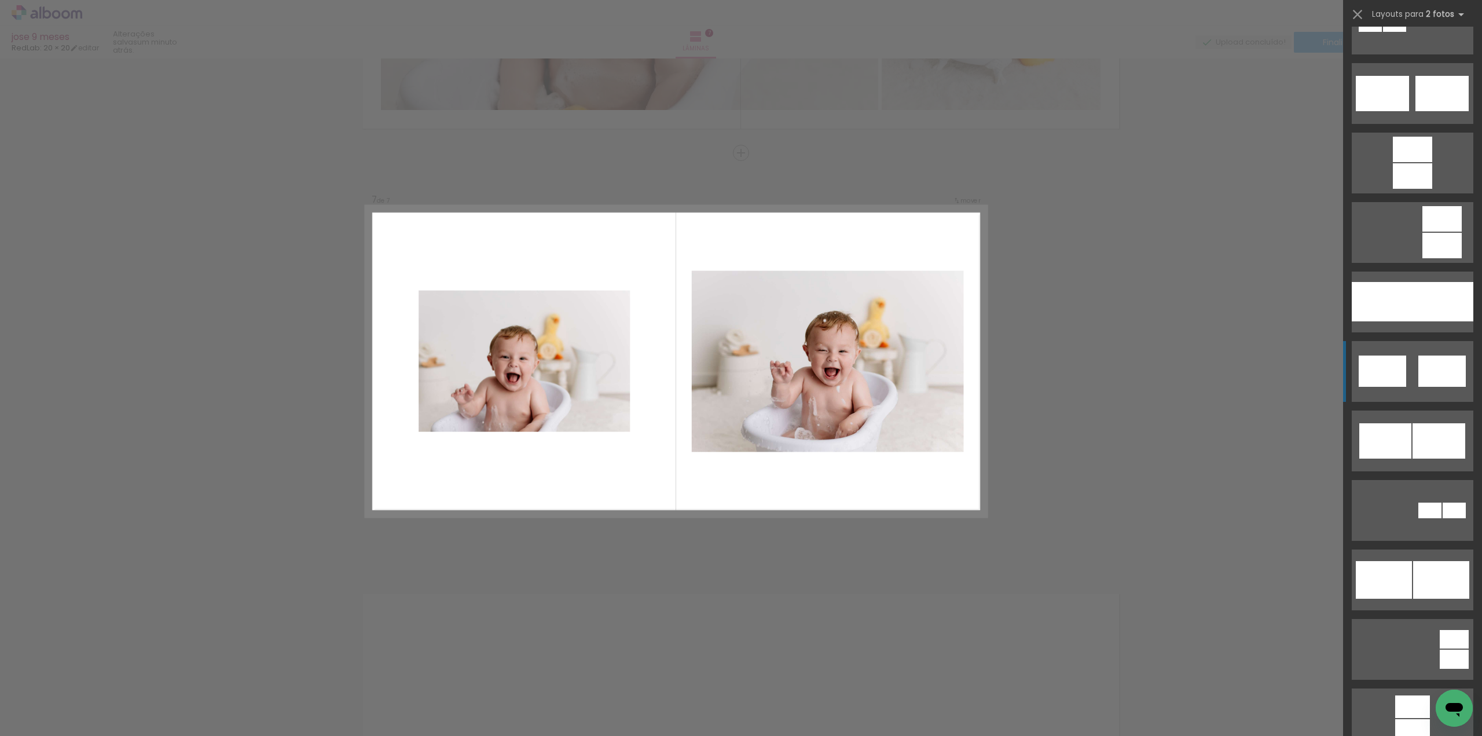
scroll to position [463, 0]
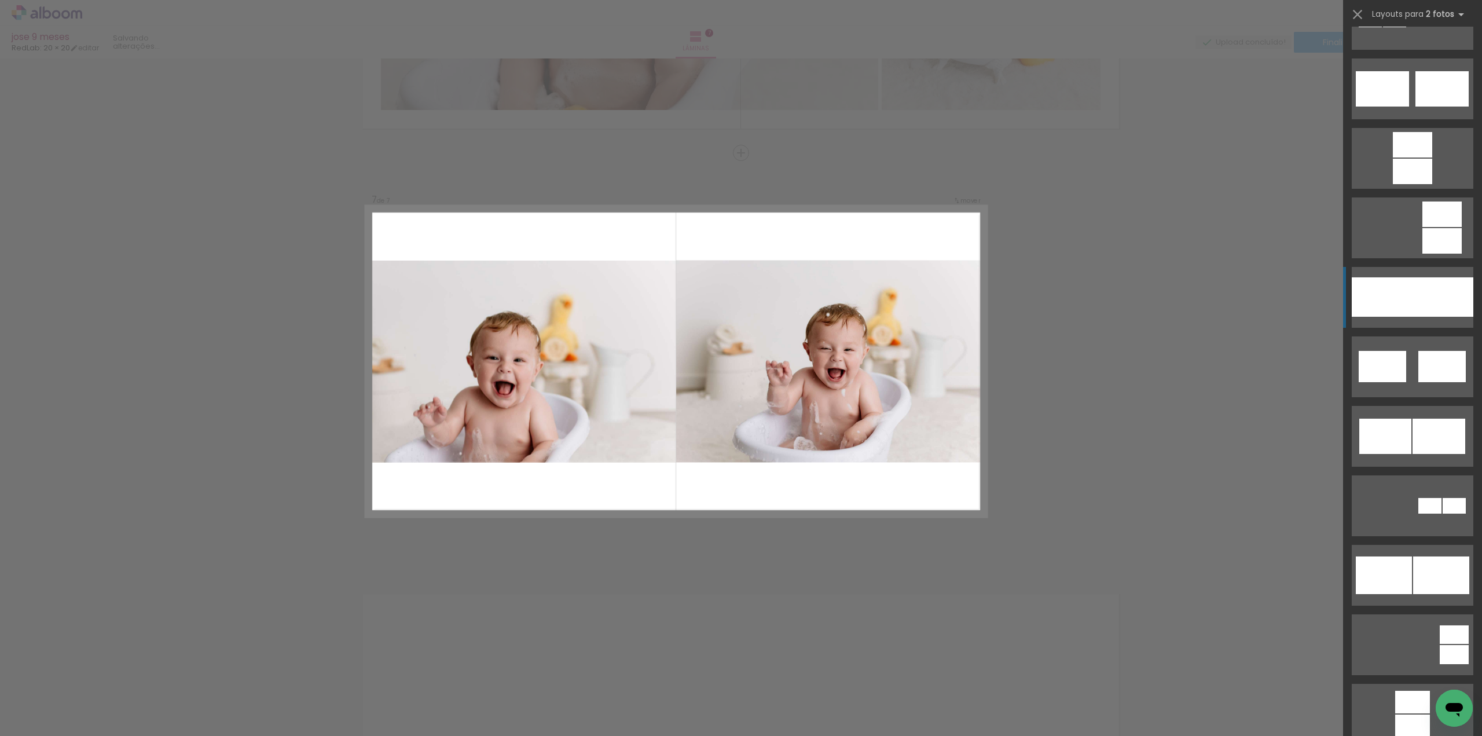
click at [1412, 304] on div at bounding box center [1442, 296] width 61 height 39
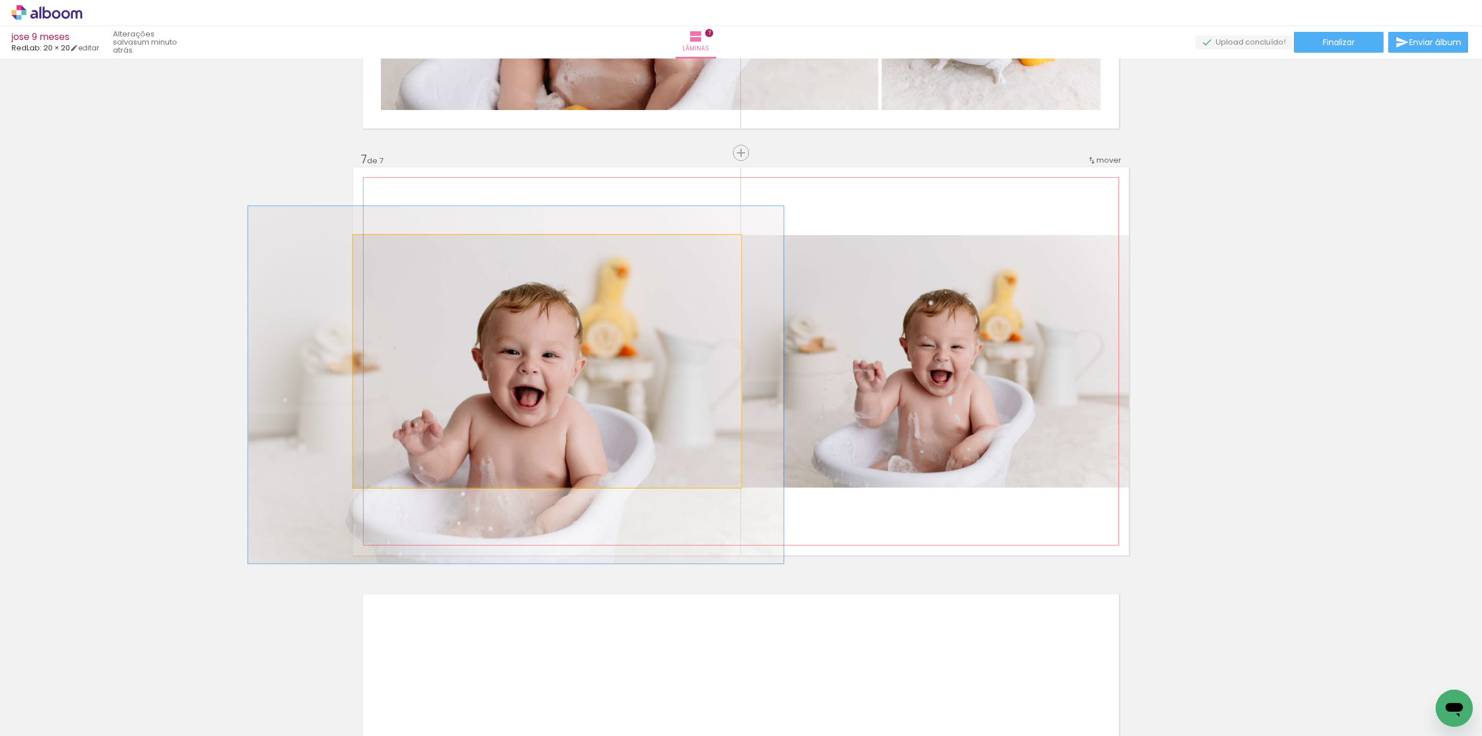
drag, startPoint x: 386, startPoint y: 246, endPoint x: 396, endPoint y: 248, distance: 10.0
type paper-slider "138"
click at [396, 248] on div at bounding box center [397, 247] width 10 height 10
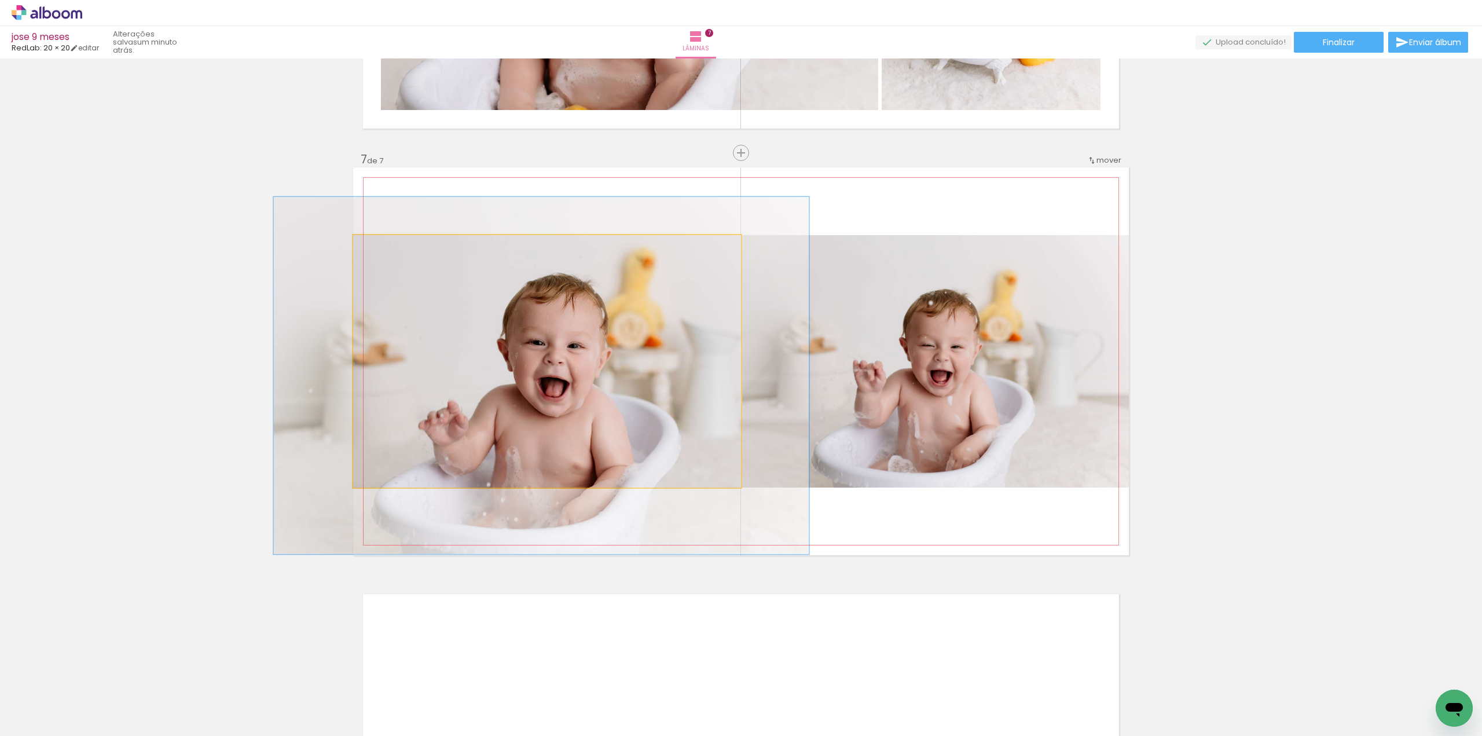
drag, startPoint x: 504, startPoint y: 347, endPoint x: 526, endPoint y: 340, distance: 23.1
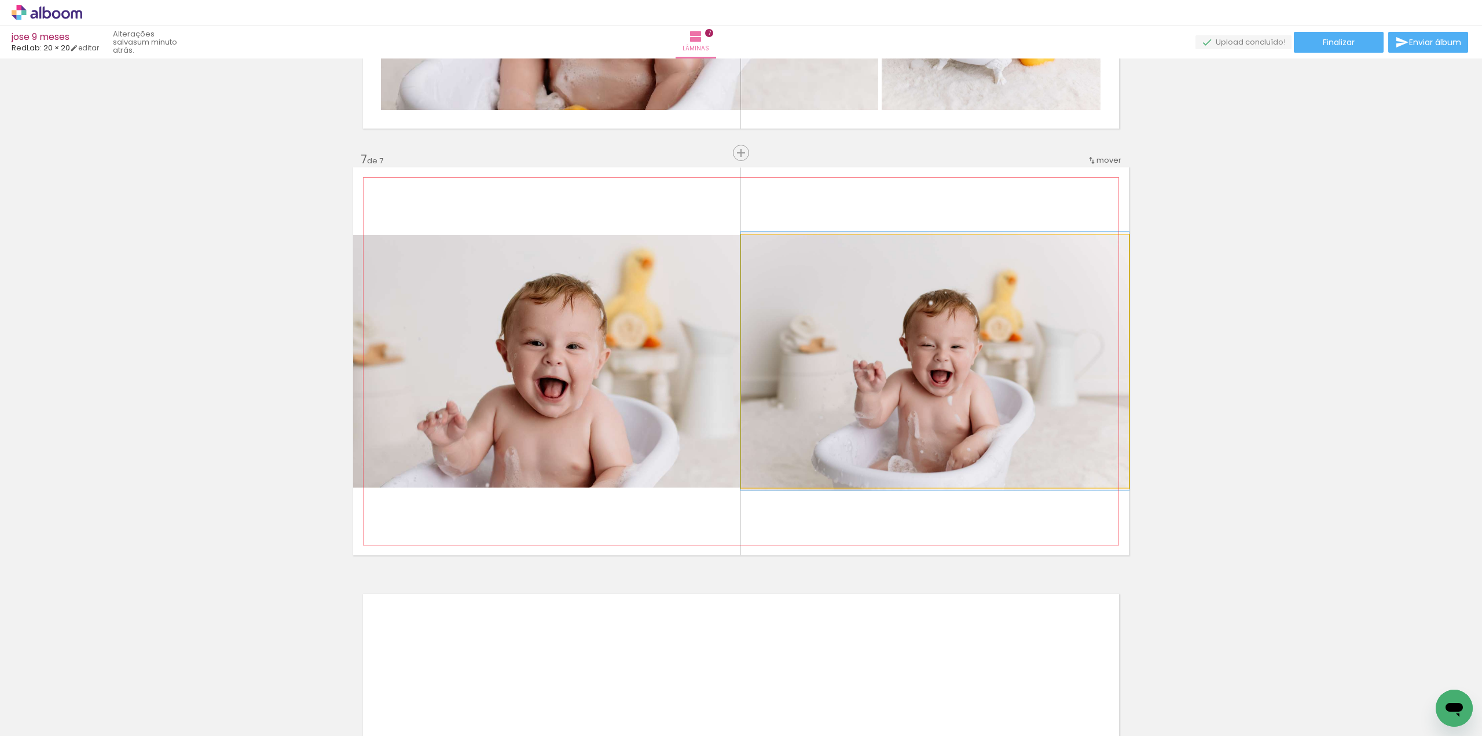
click at [966, 395] on quentale-photo at bounding box center [935, 361] width 388 height 252
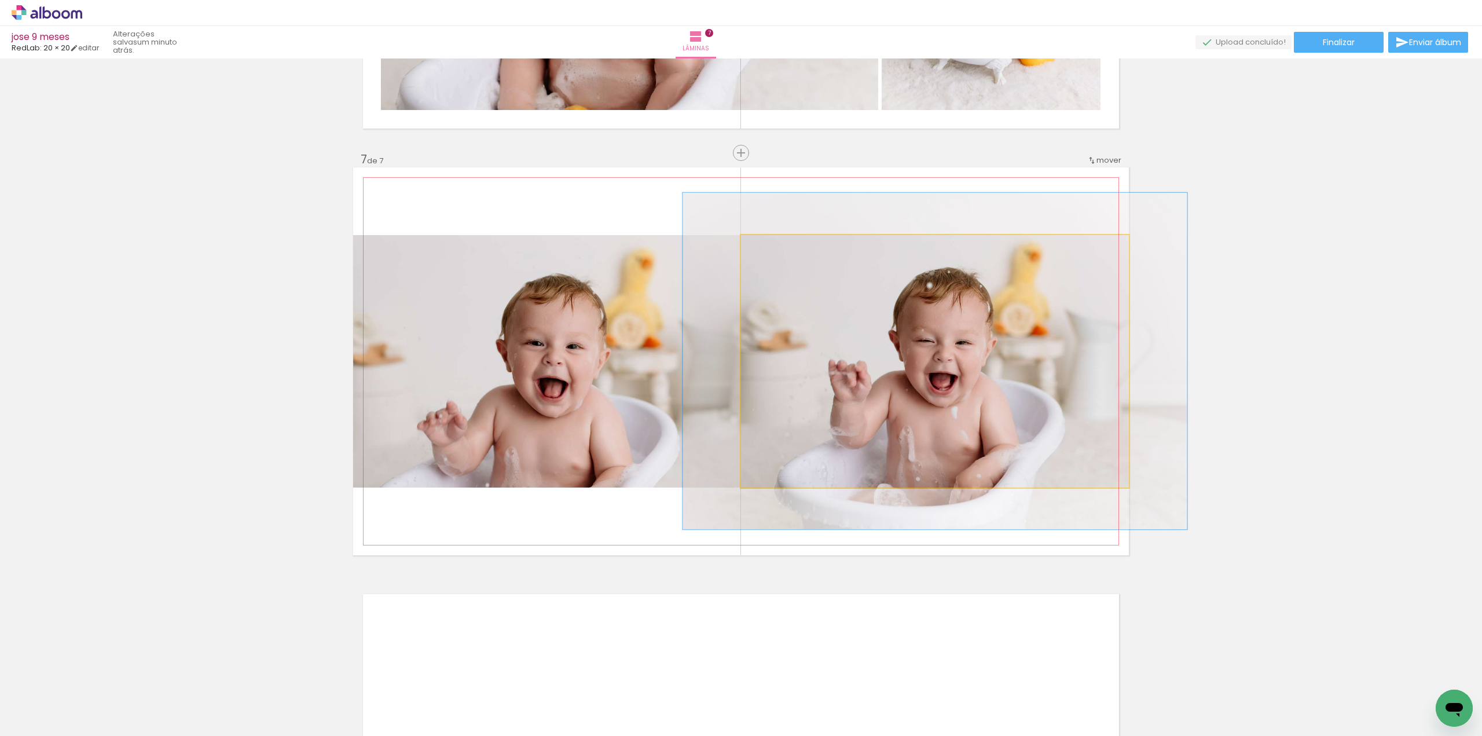
drag, startPoint x: 769, startPoint y: 250, endPoint x: 783, endPoint y: 250, distance: 13.3
type paper-slider "133"
click at [783, 250] on div at bounding box center [780, 247] width 19 height 19
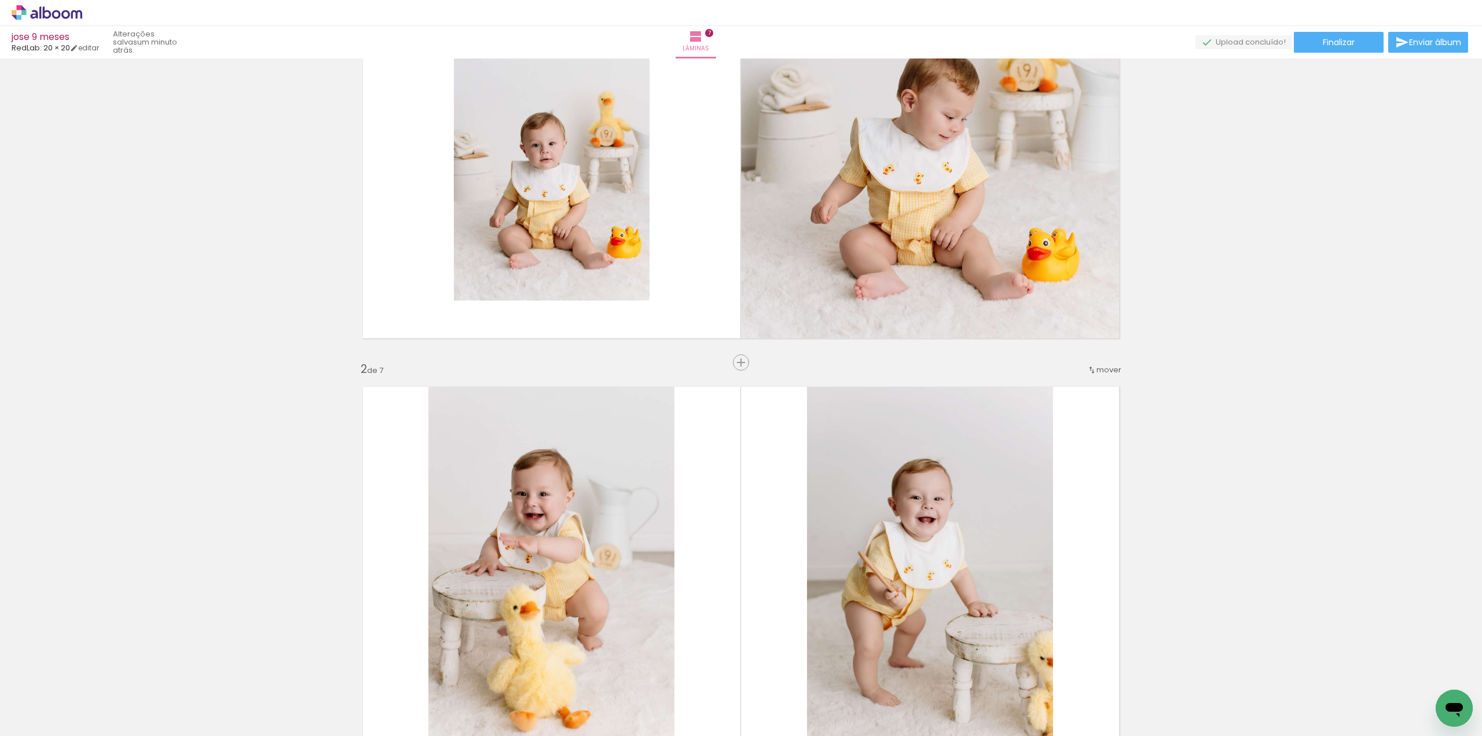
scroll to position [0, 0]
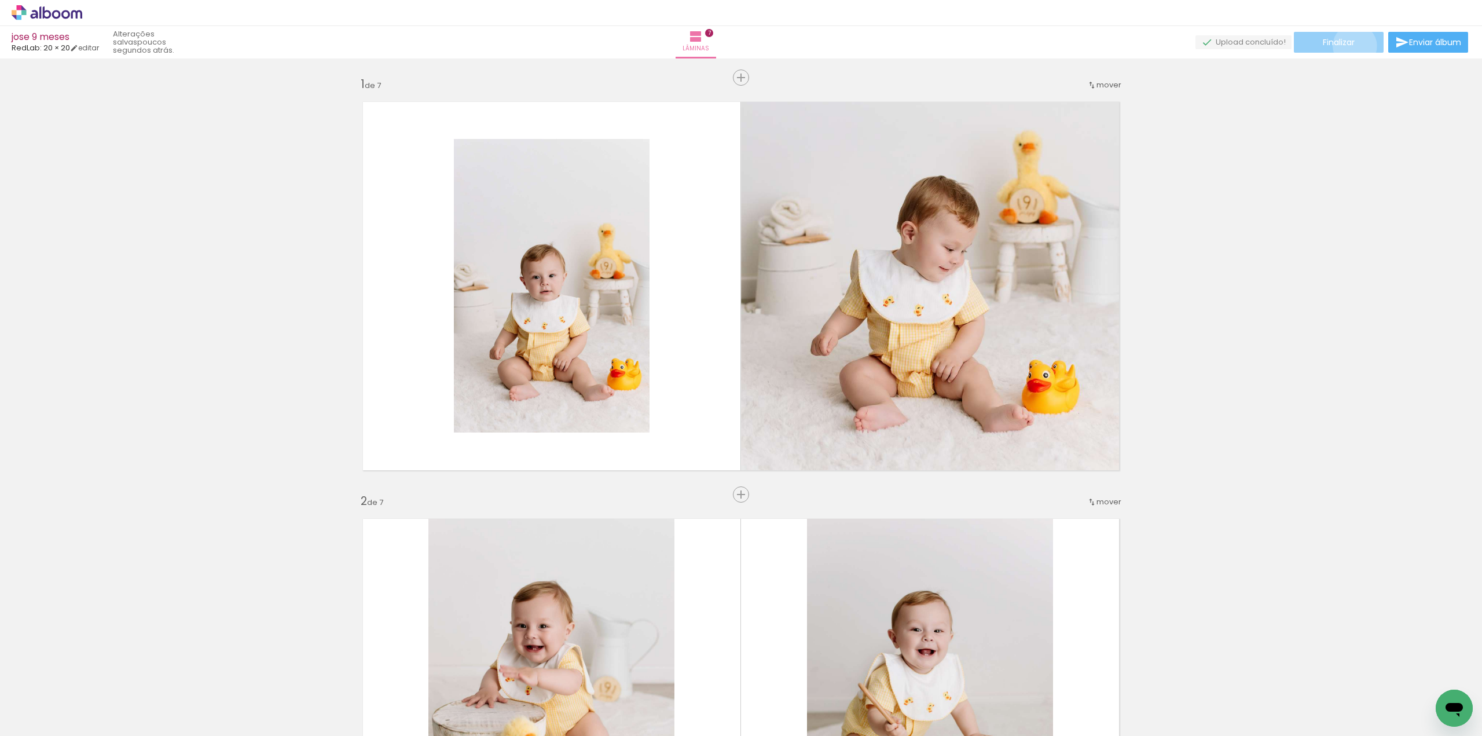
click at [1350, 46] on span "Finalizar" at bounding box center [1339, 42] width 32 height 8
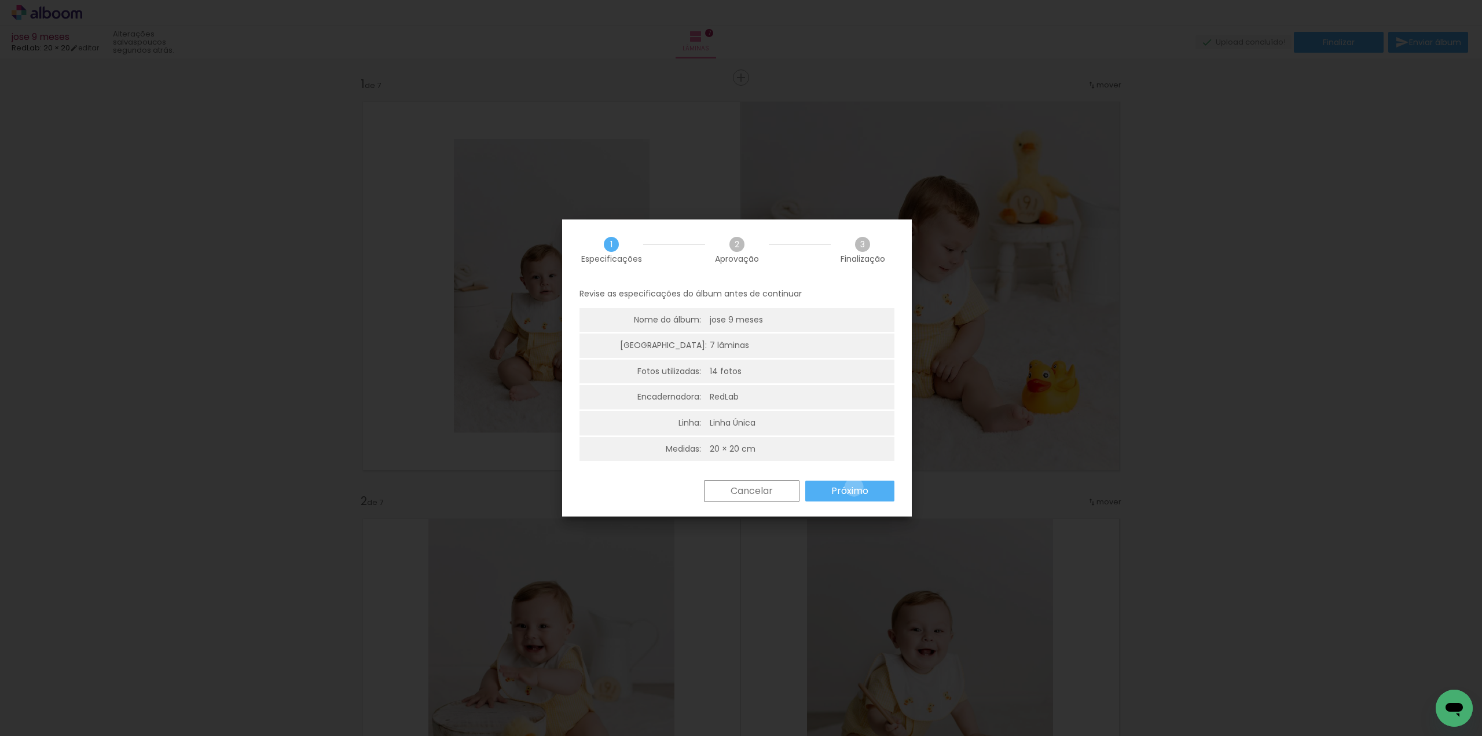
click at [0, 0] on slot "Próximo" at bounding box center [0, 0] width 0 height 0
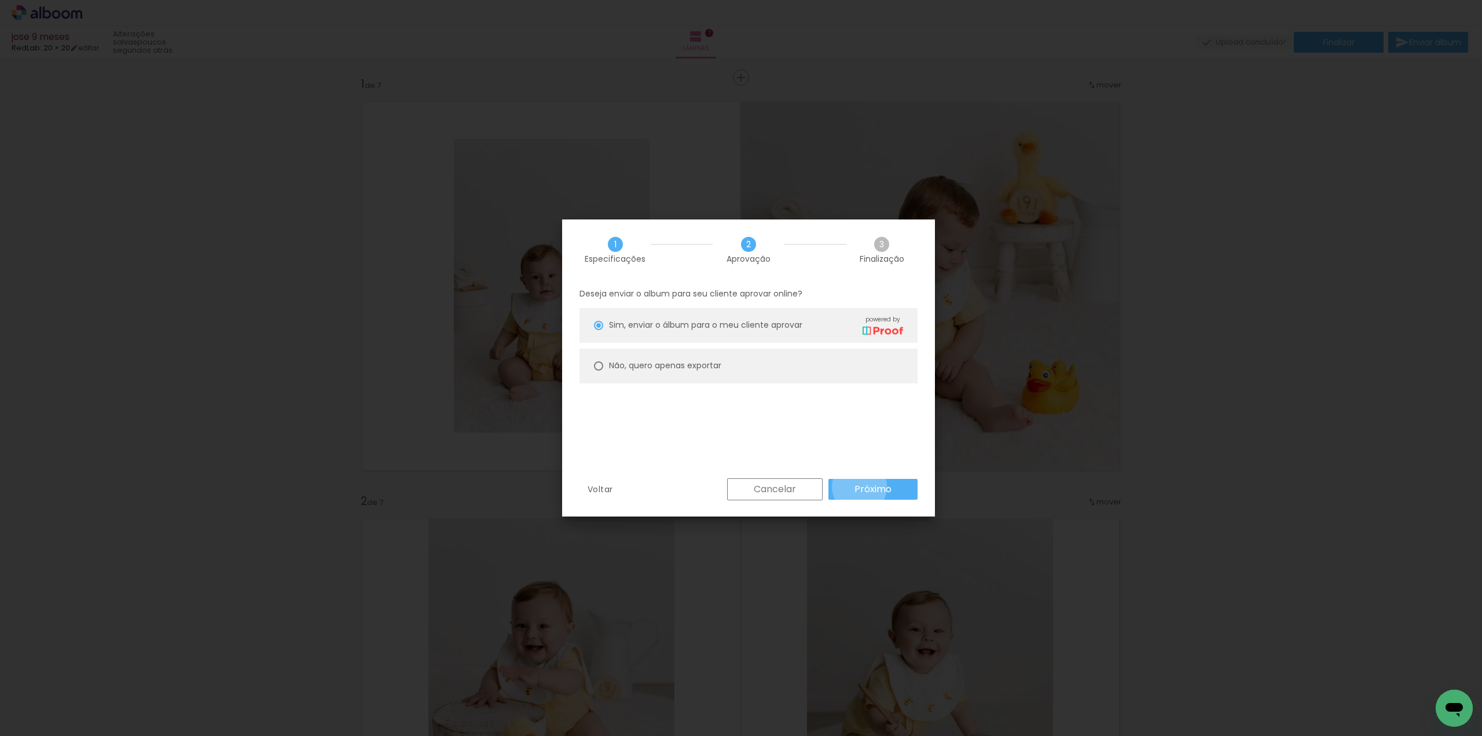
click at [0, 0] on slot "Próximo" at bounding box center [0, 0] width 0 height 0
